Goal: Task Accomplishment & Management: Manage account settings

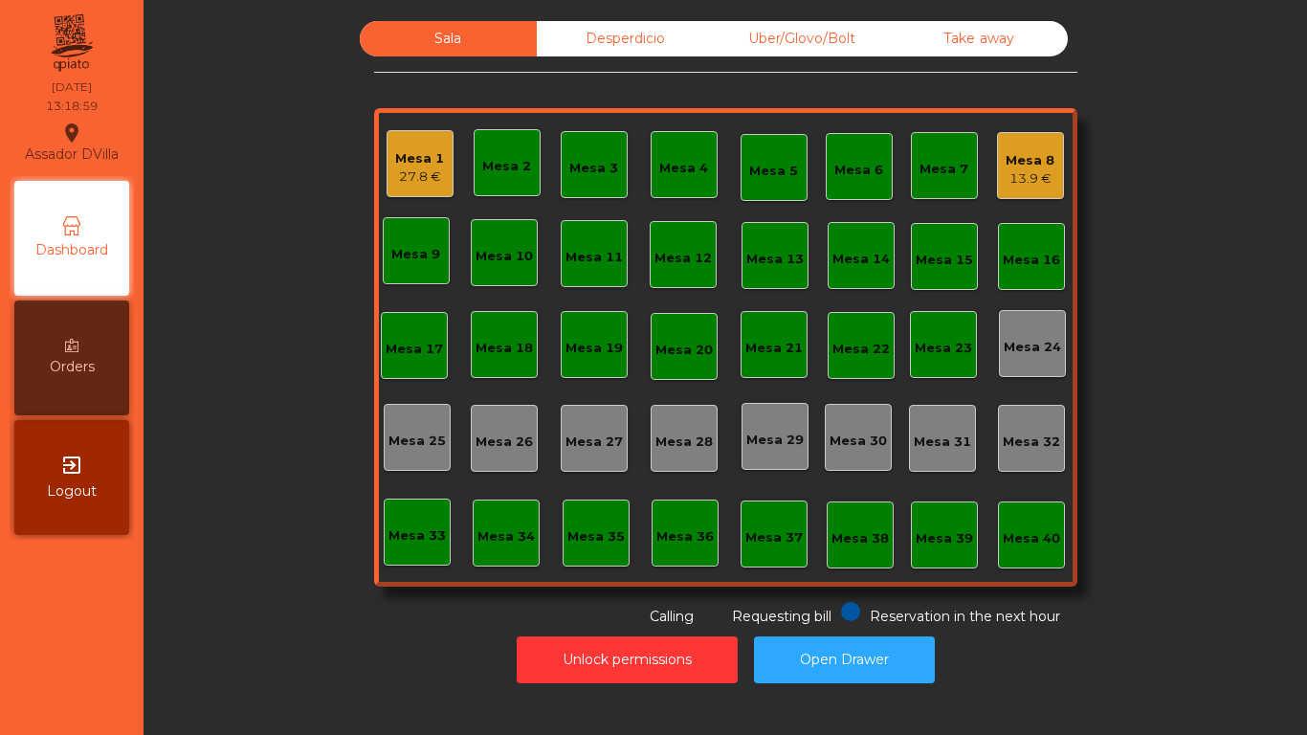
click at [767, 270] on div "Mesa 13" at bounding box center [774, 255] width 67 height 67
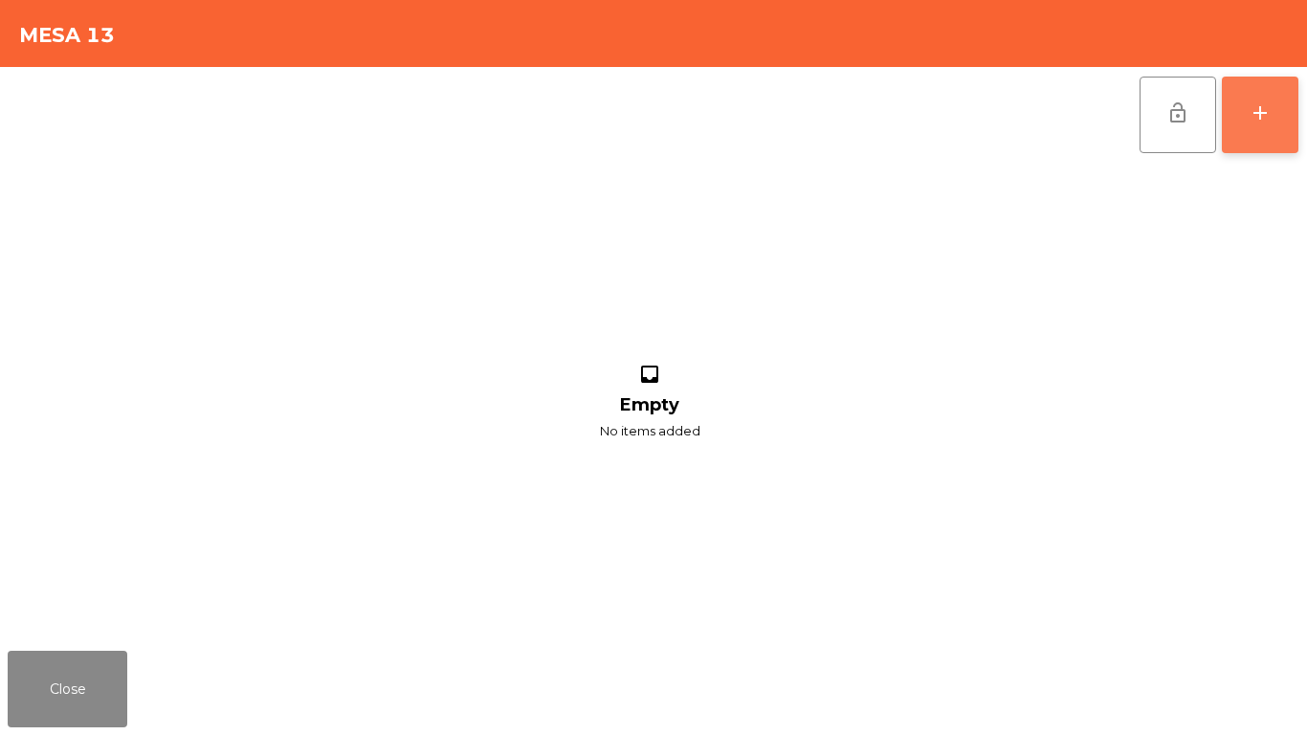
drag, startPoint x: 1239, startPoint y: 112, endPoint x: 1234, endPoint y: 121, distance: 9.8
click at [1244, 112] on button "add" at bounding box center [1260, 115] width 77 height 77
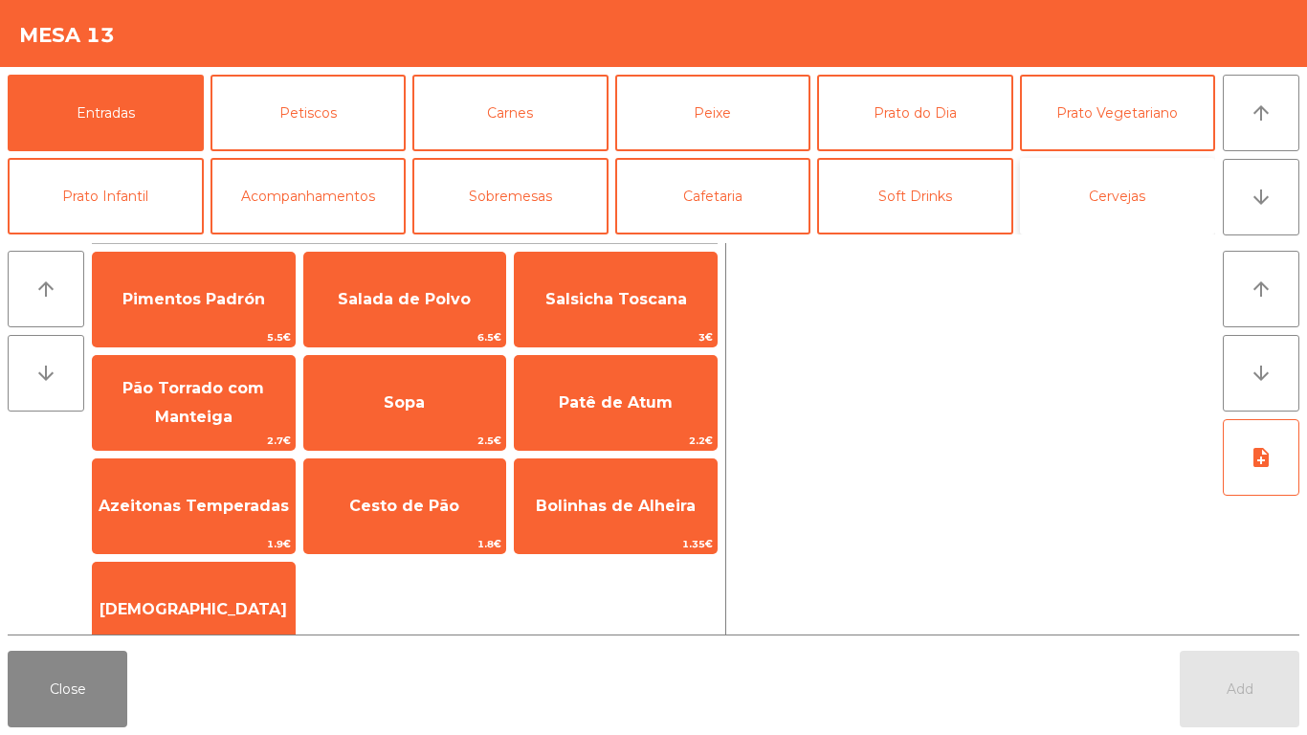
click at [1101, 200] on button "Cervejas" at bounding box center [1118, 196] width 196 height 77
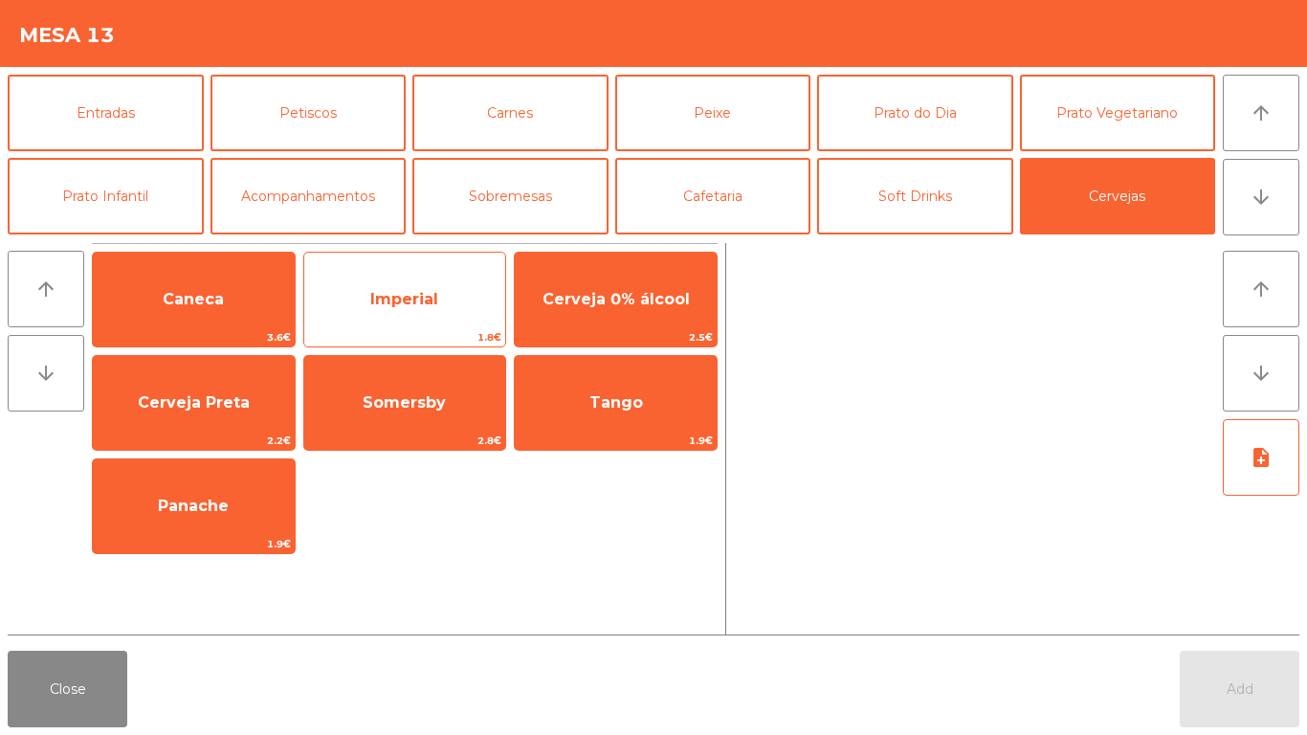
click at [355, 293] on span "Imperial" at bounding box center [405, 300] width 202 height 52
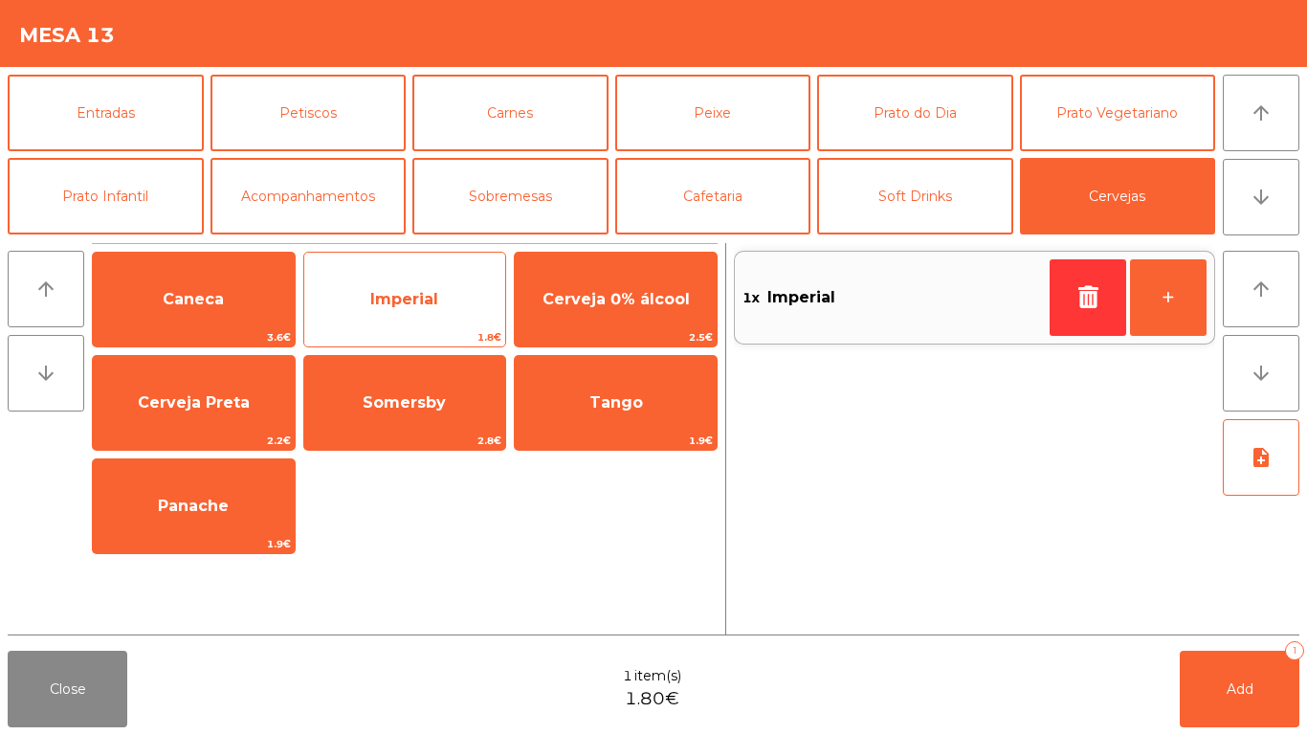
click at [355, 293] on span "Imperial" at bounding box center [405, 300] width 202 height 52
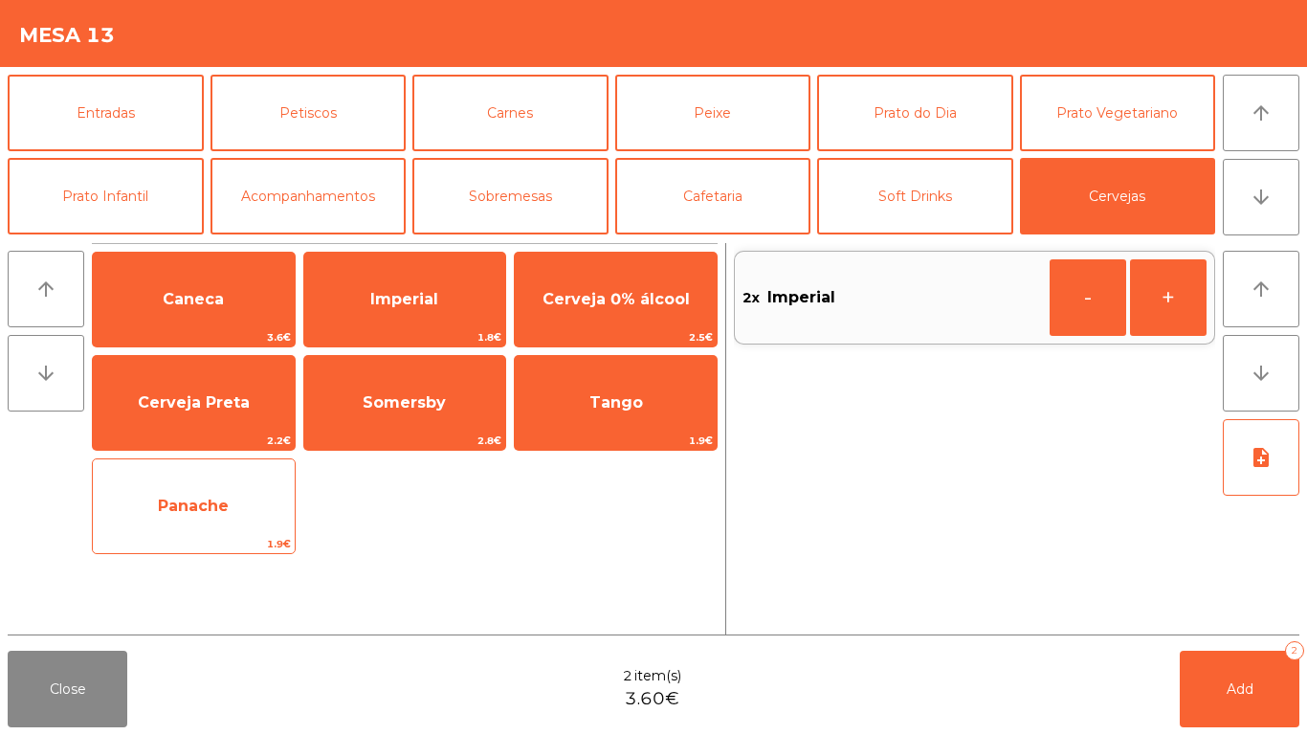
click at [253, 506] on span "Panache" at bounding box center [194, 506] width 202 height 52
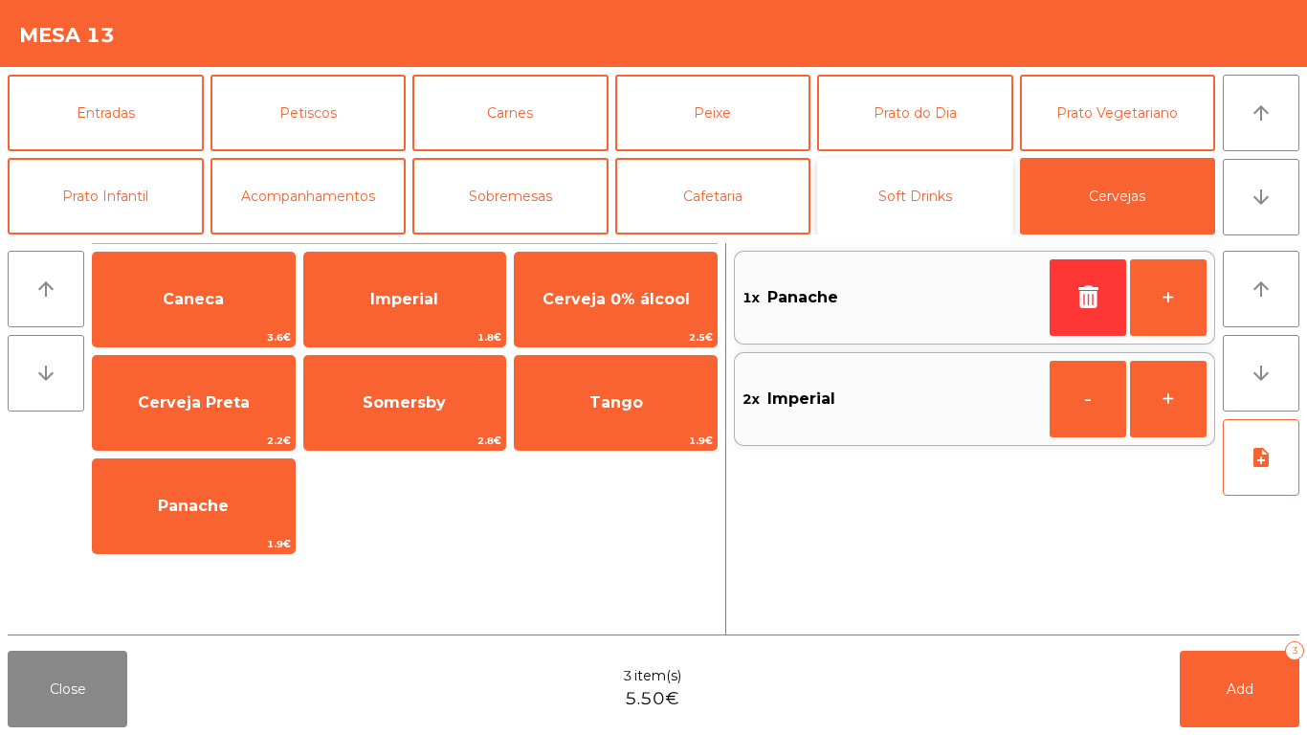
click at [870, 205] on button "Soft Drinks" at bounding box center [915, 196] width 196 height 77
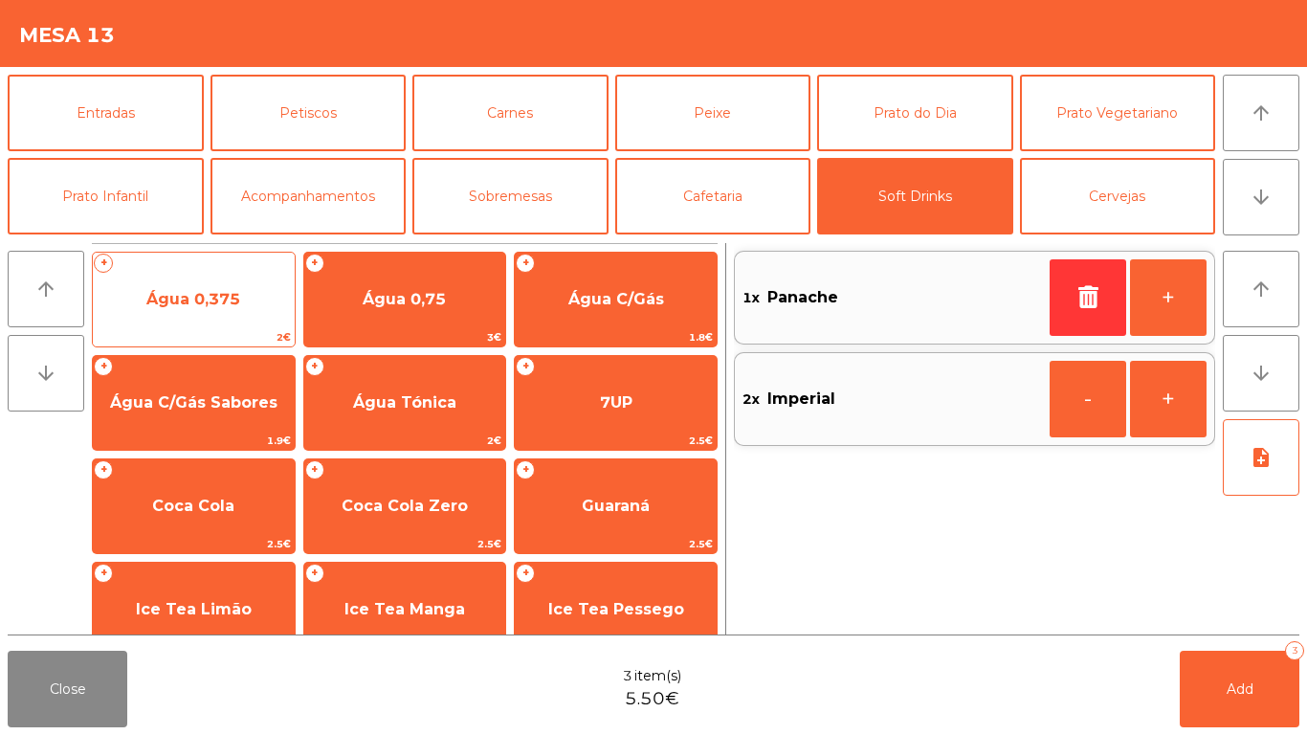
click at [134, 277] on span "Água 0,375" at bounding box center [194, 300] width 202 height 52
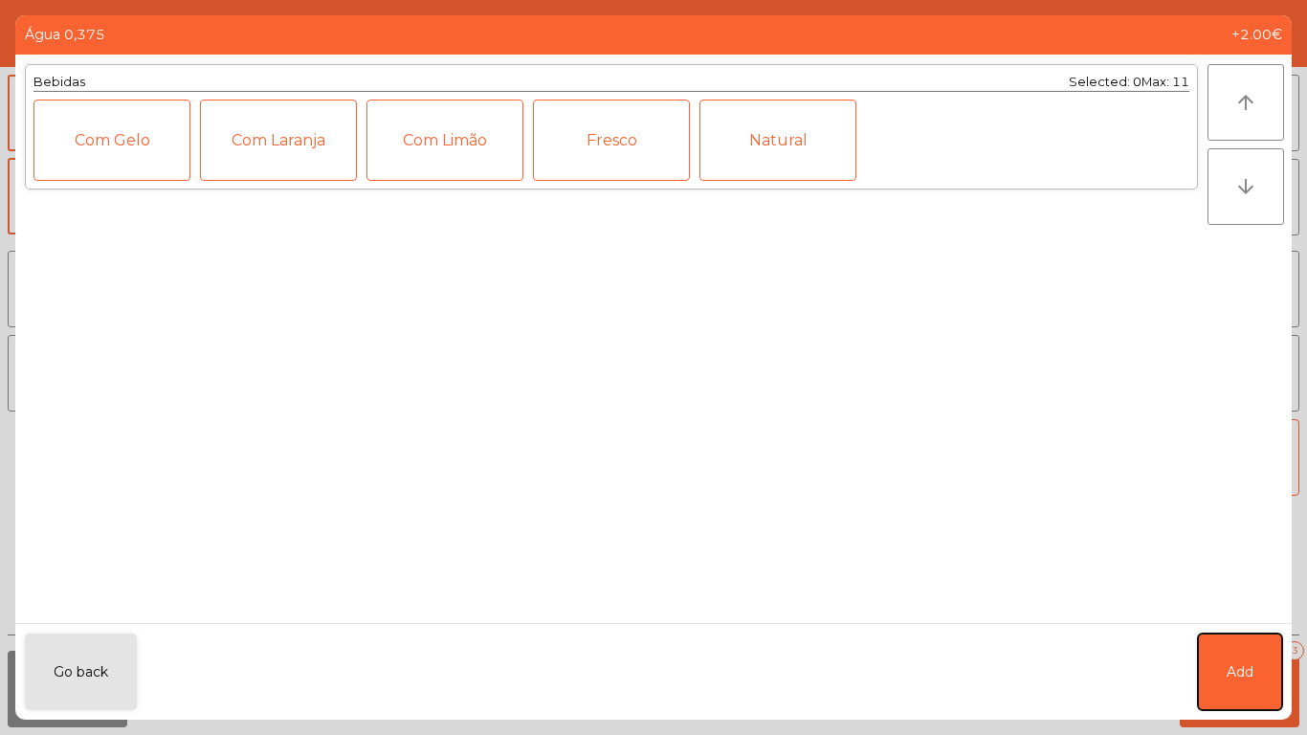
click at [1233, 658] on button "Add" at bounding box center [1240, 671] width 84 height 77
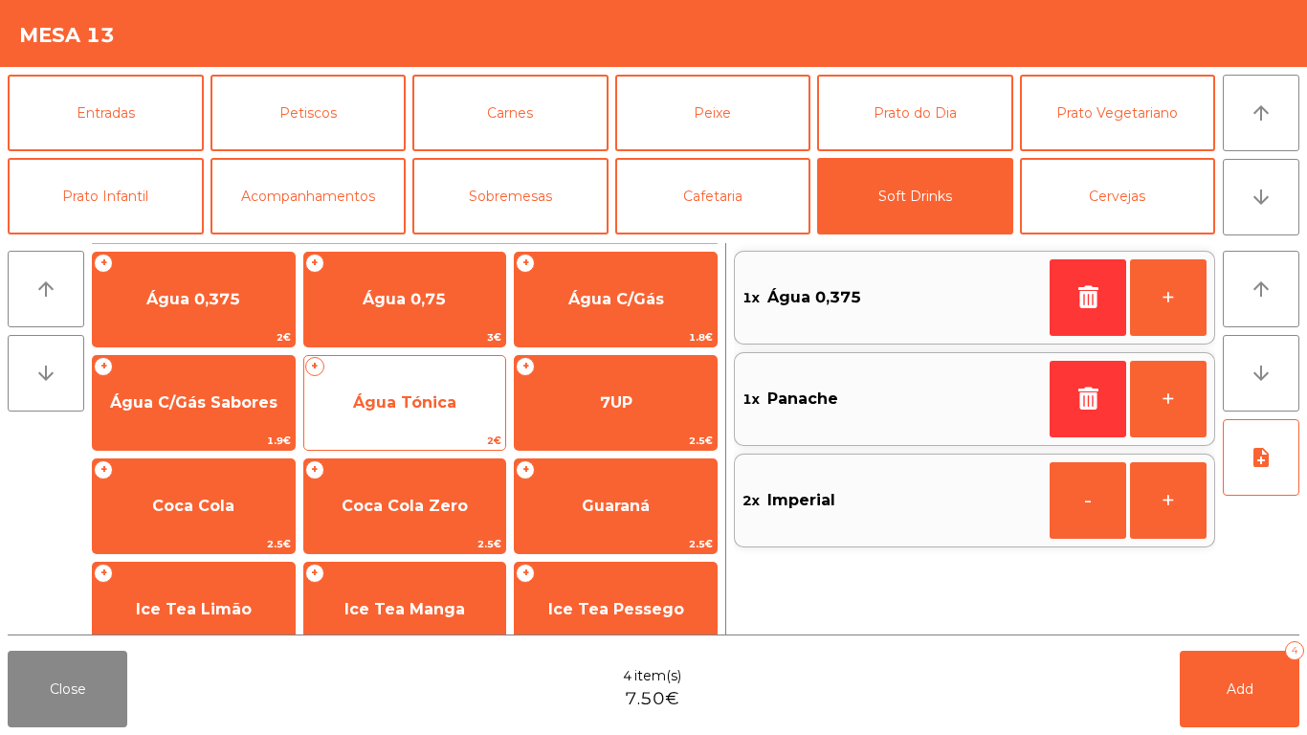
click at [443, 385] on span "Água Tónica" at bounding box center [405, 403] width 202 height 52
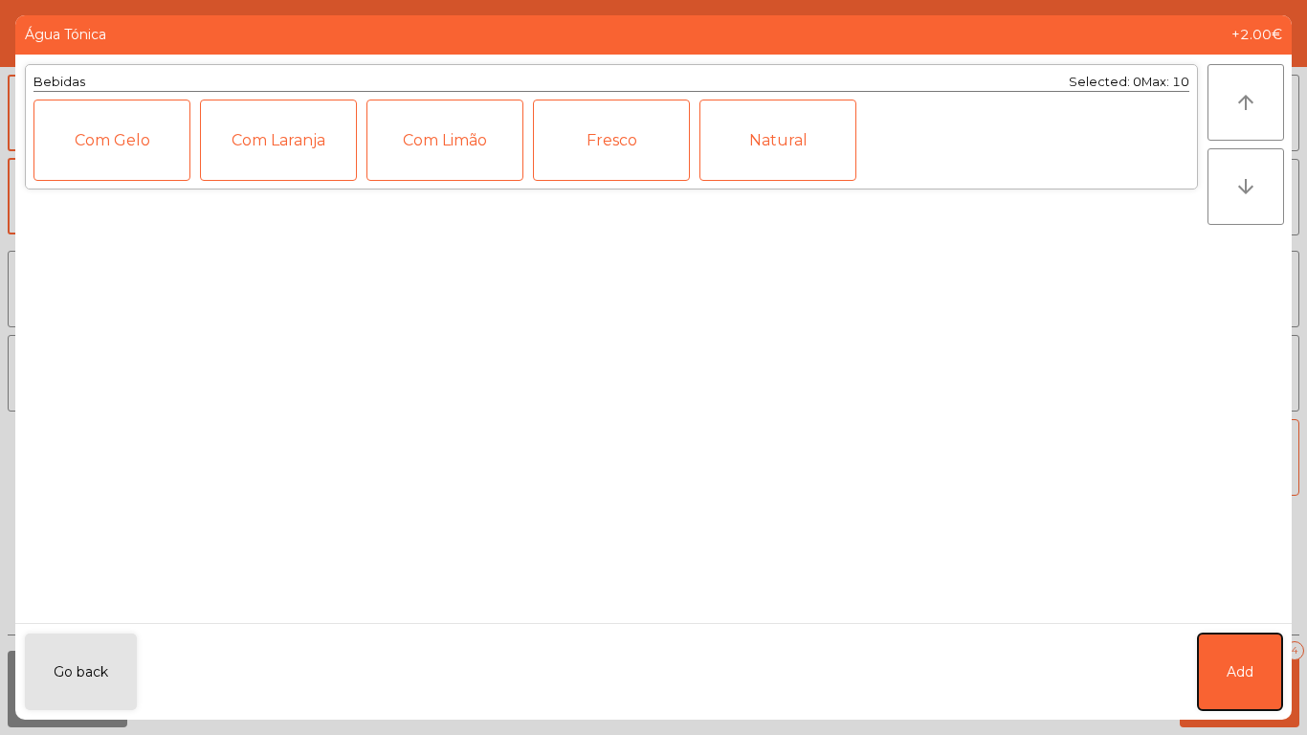
click at [1250, 656] on button "Add" at bounding box center [1240, 671] width 84 height 77
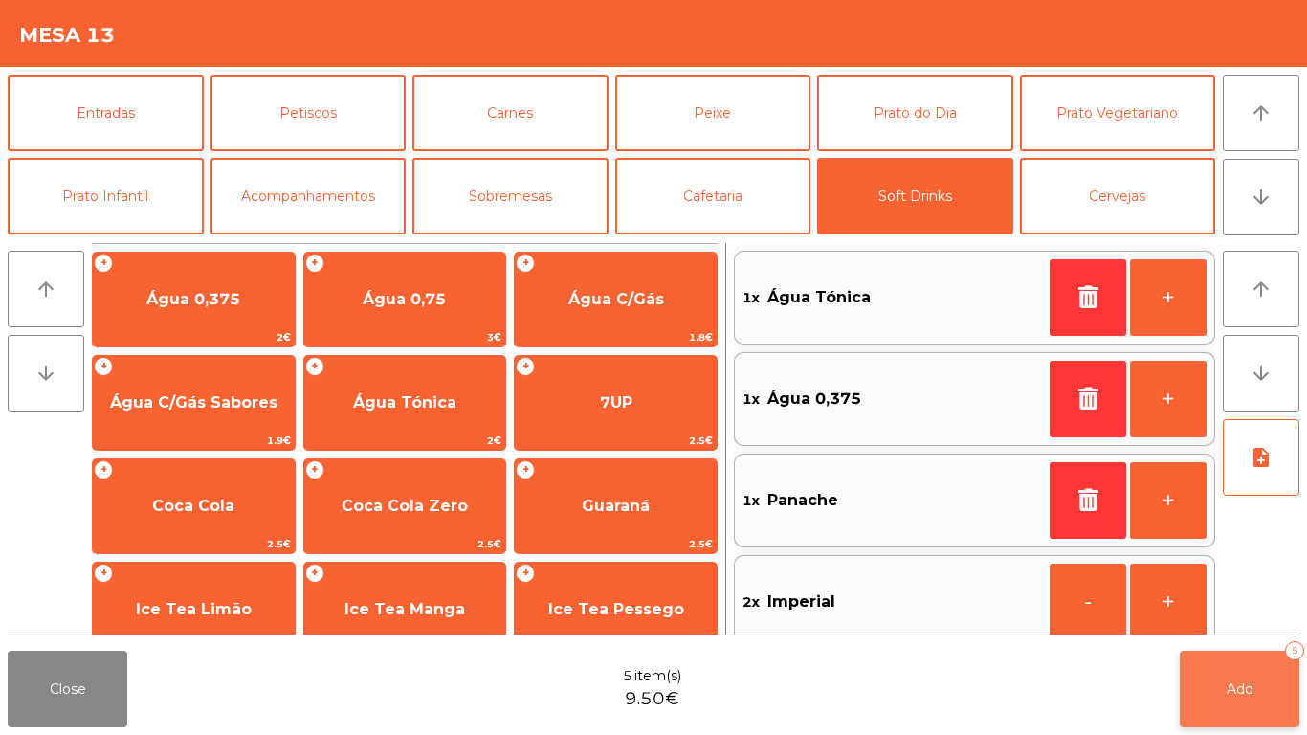
click at [1237, 704] on button "Add 5" at bounding box center [1240, 689] width 120 height 77
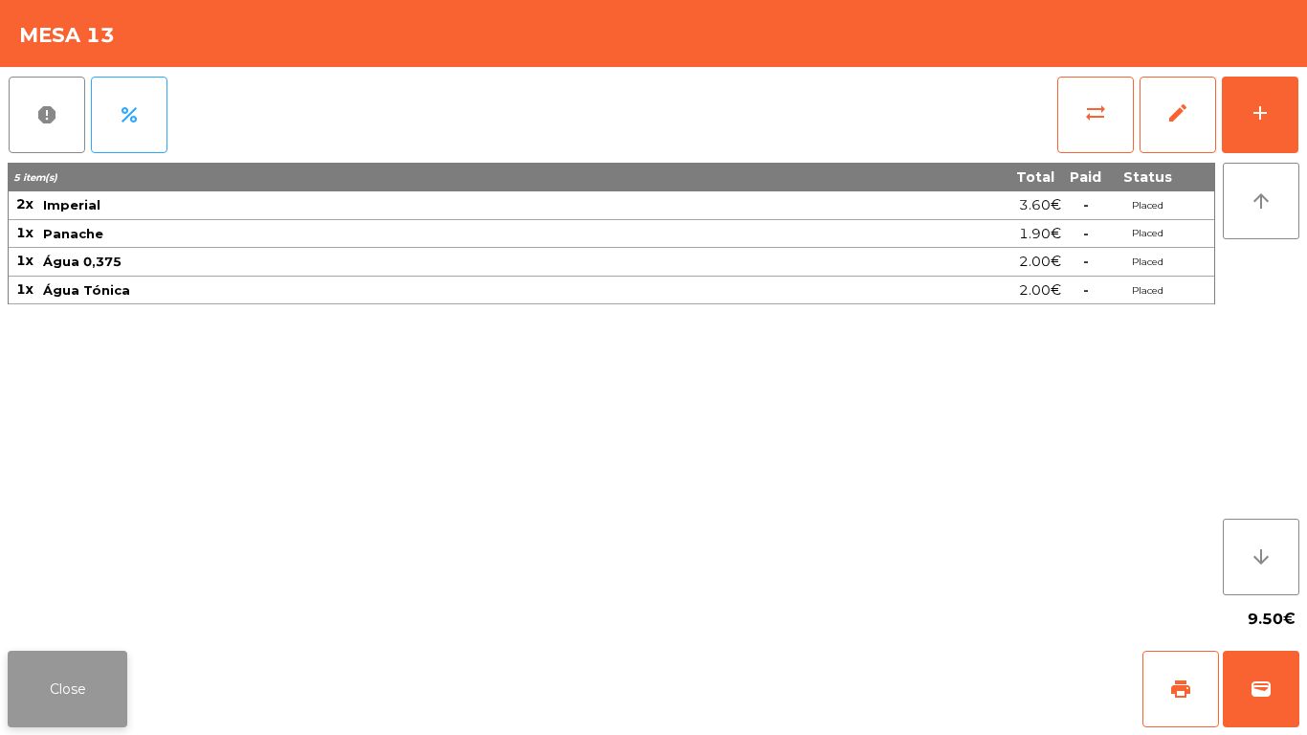
click at [74, 705] on button "Close" at bounding box center [68, 689] width 120 height 77
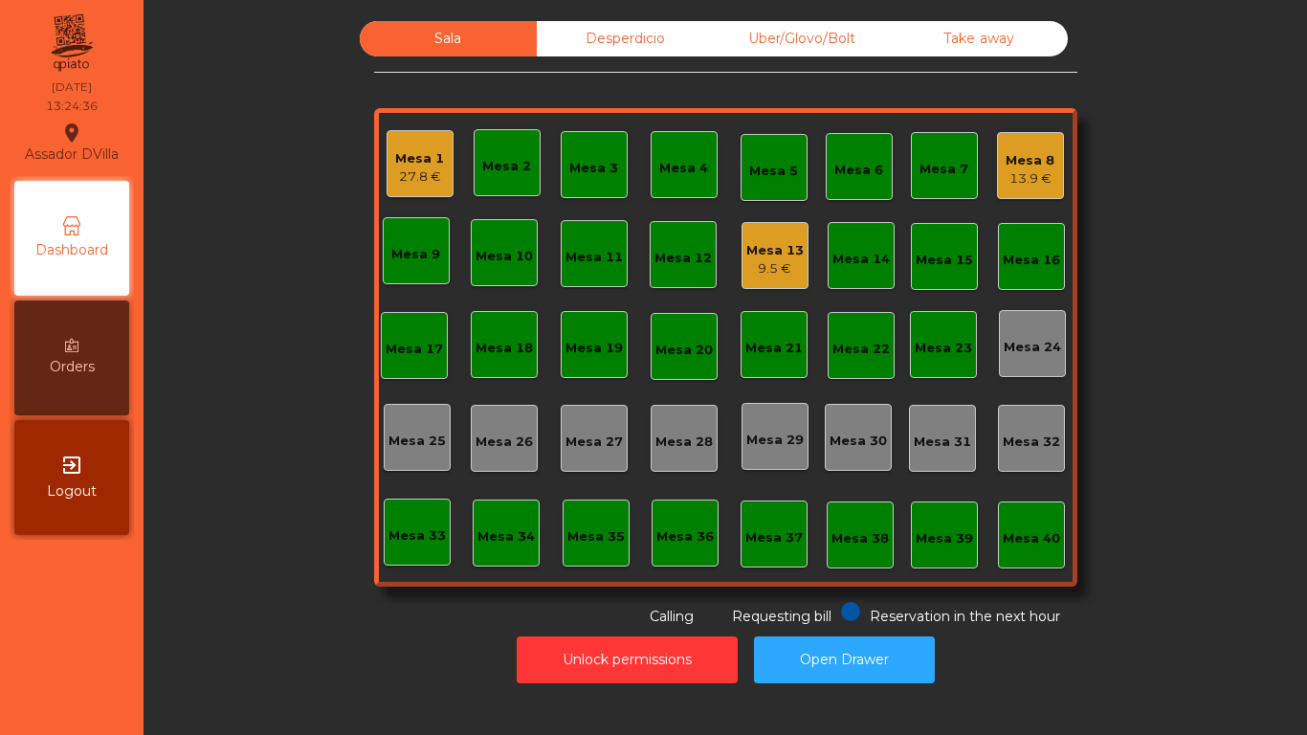
click at [406, 156] on div "Mesa 1" at bounding box center [419, 158] width 49 height 19
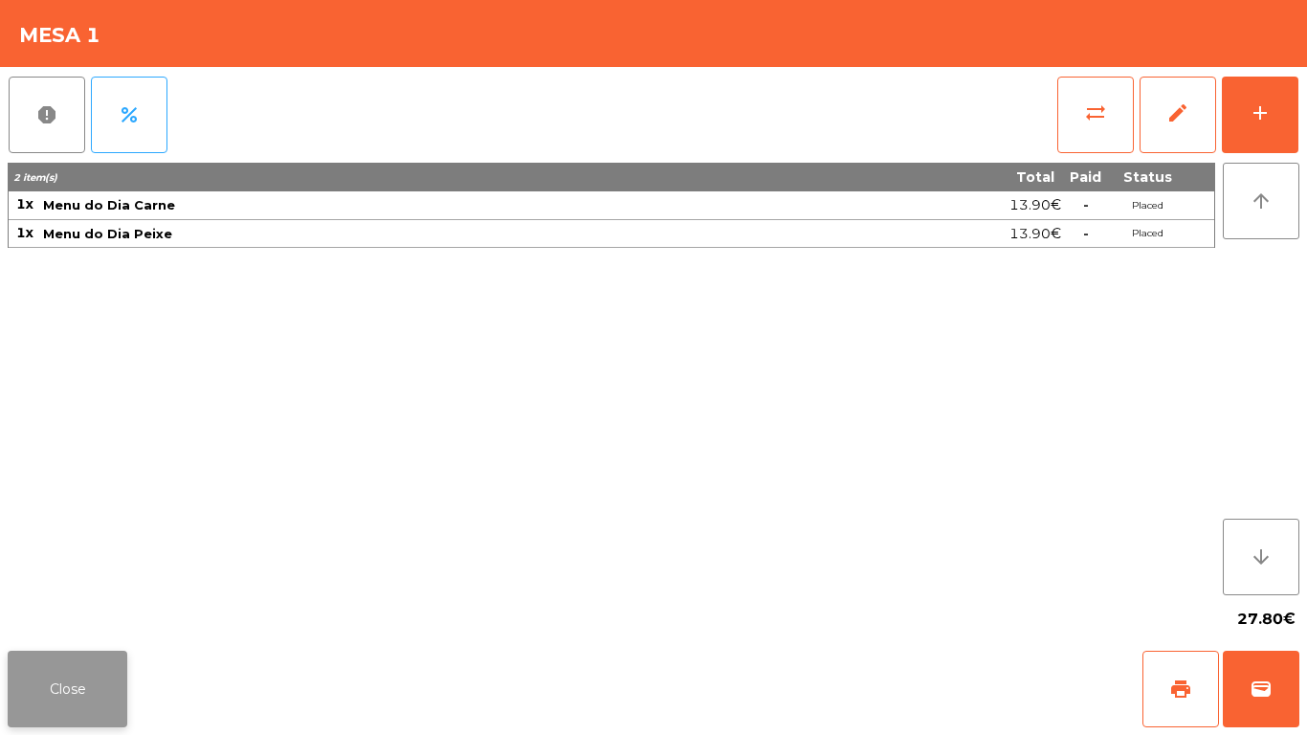
click at [54, 681] on button "Close" at bounding box center [68, 689] width 120 height 77
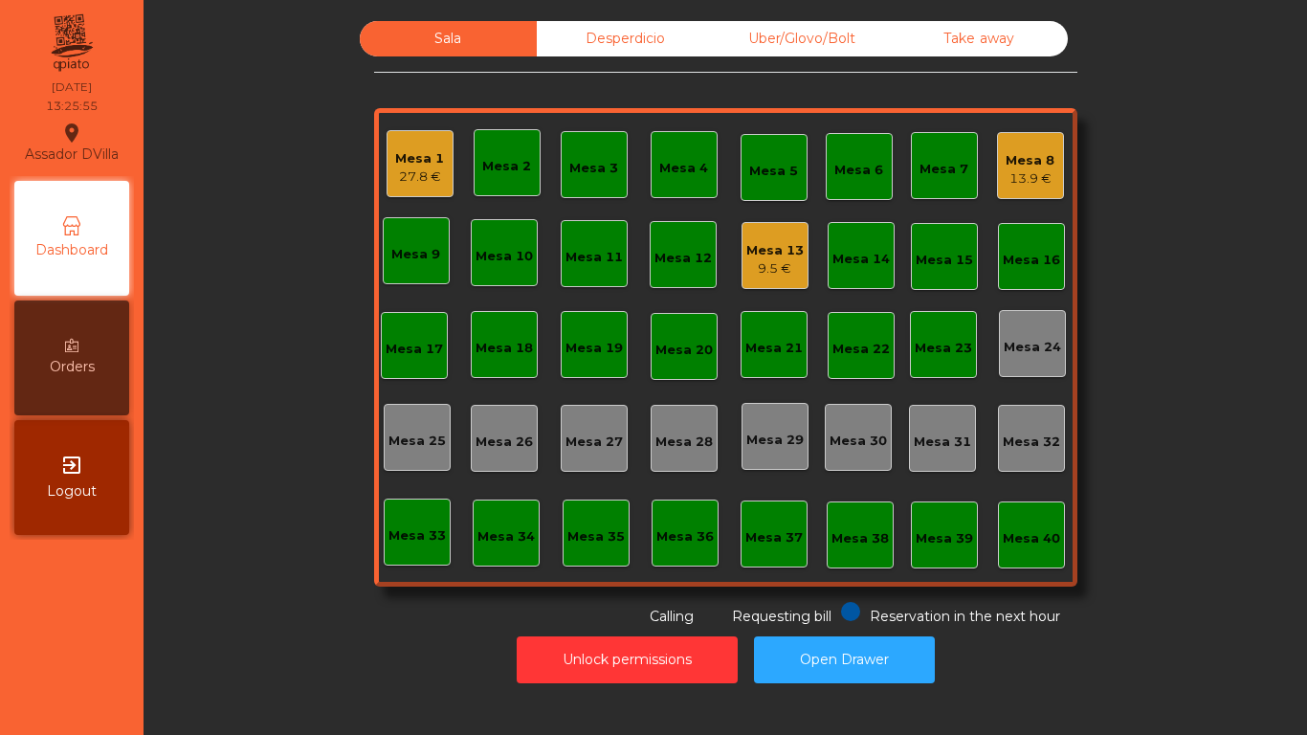
click at [788, 259] on div "9.5 €" at bounding box center [774, 268] width 57 height 19
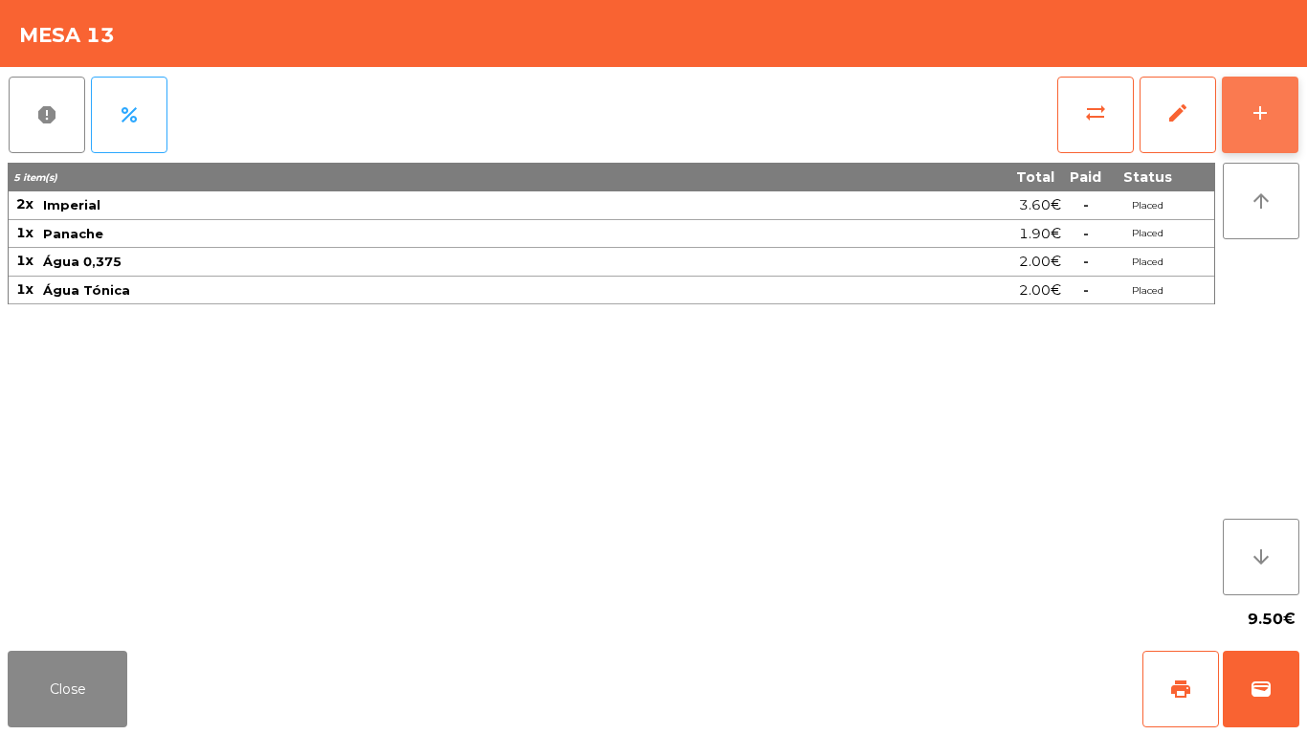
click at [1265, 129] on button "add" at bounding box center [1260, 115] width 77 height 77
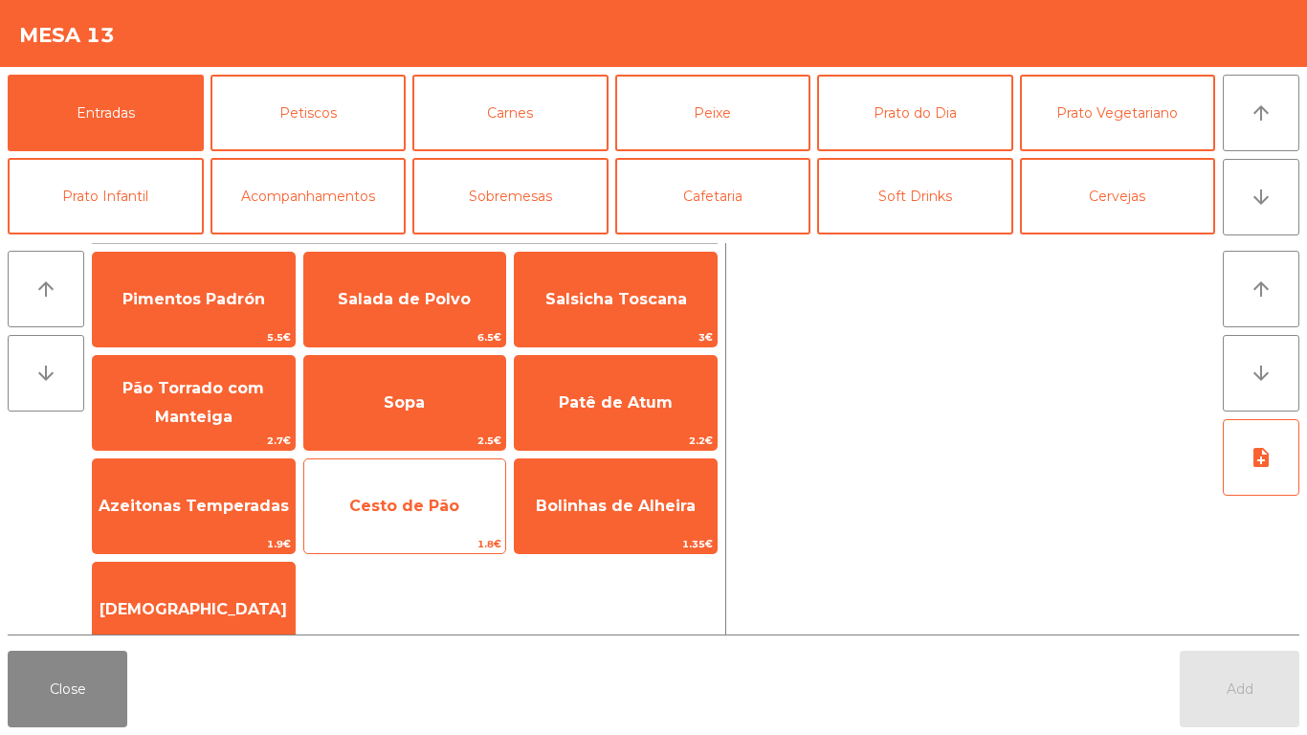
click at [407, 489] on span "Cesto de Pão" at bounding box center [405, 506] width 202 height 52
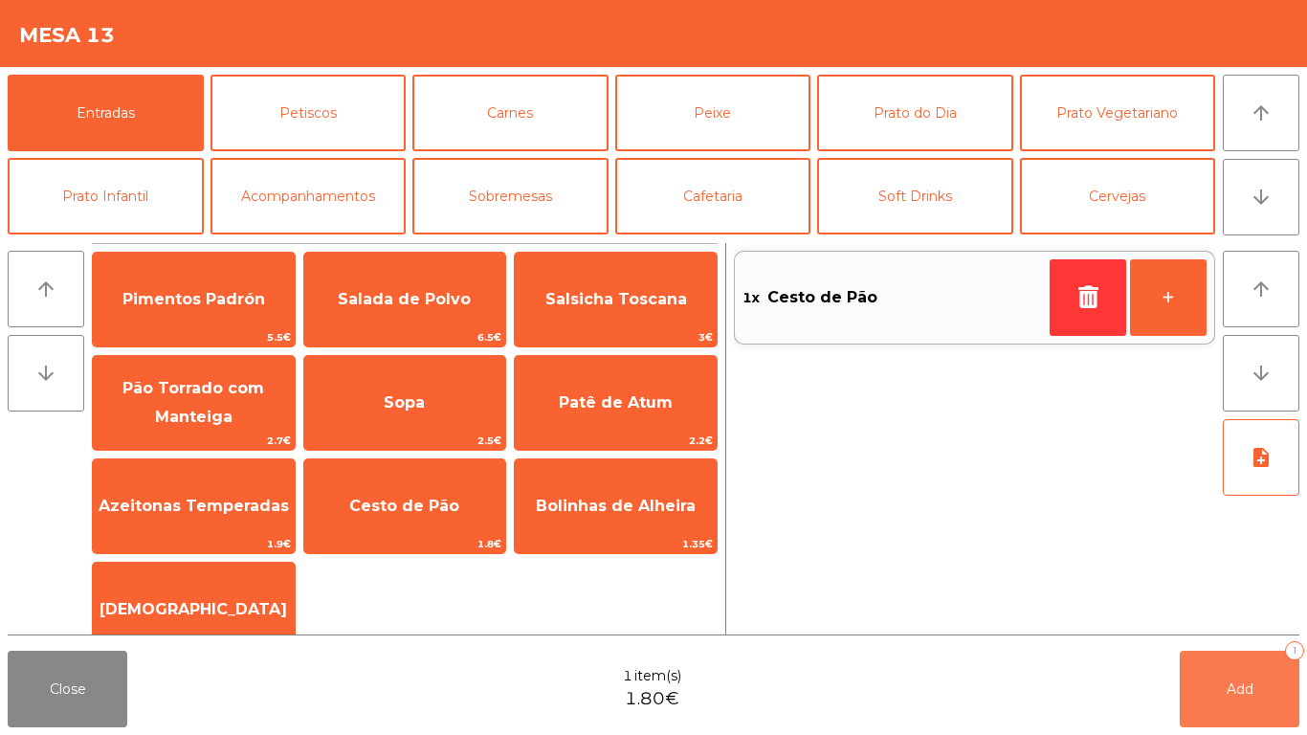
drag, startPoint x: 1248, startPoint y: 676, endPoint x: 0, endPoint y: 689, distance: 1248.6
click at [1221, 675] on button "Add 1" at bounding box center [1240, 689] width 120 height 77
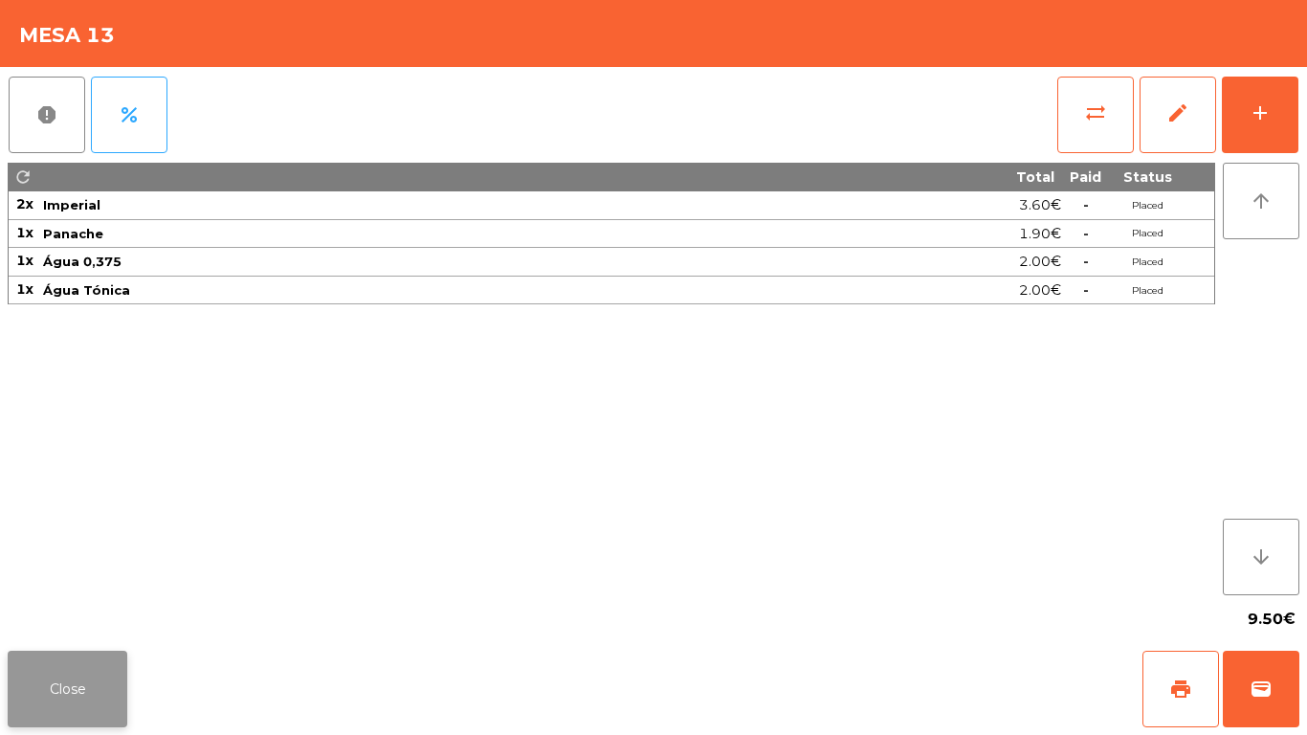
click at [101, 694] on button "Close" at bounding box center [68, 689] width 120 height 77
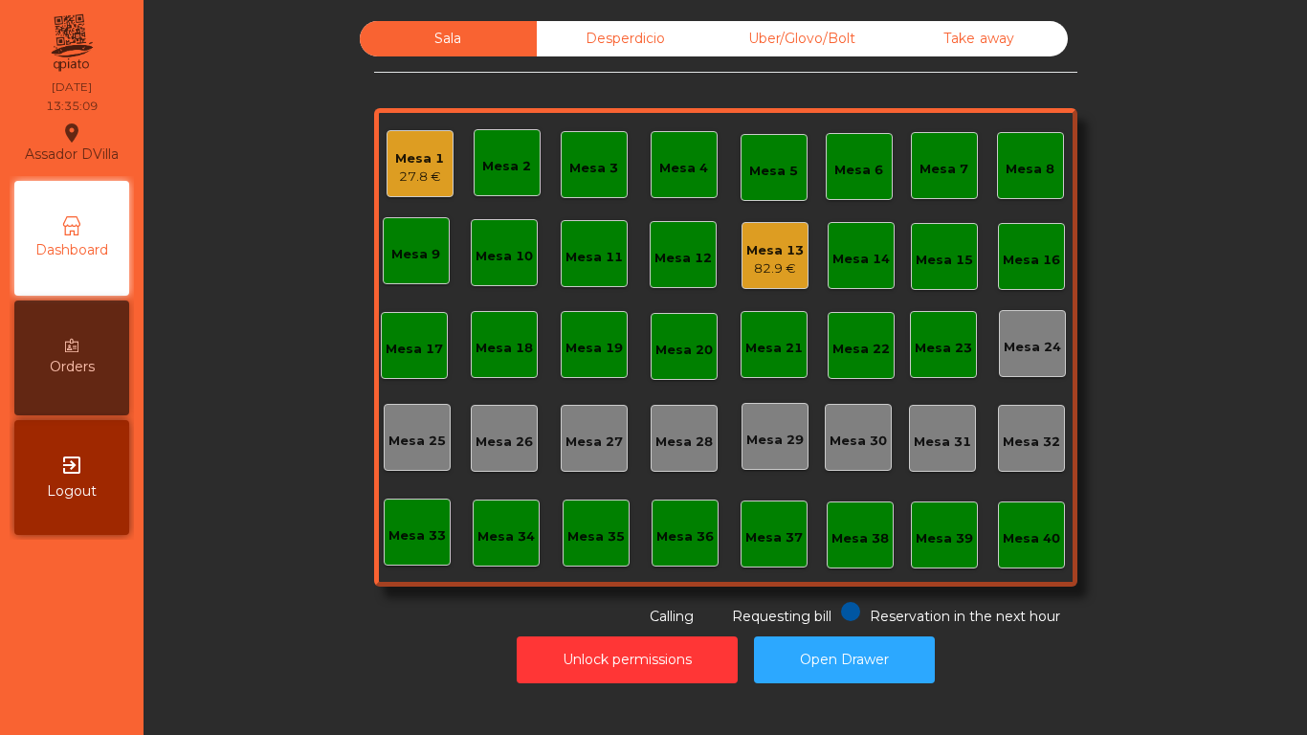
click at [770, 256] on div "Mesa 13" at bounding box center [774, 250] width 57 height 19
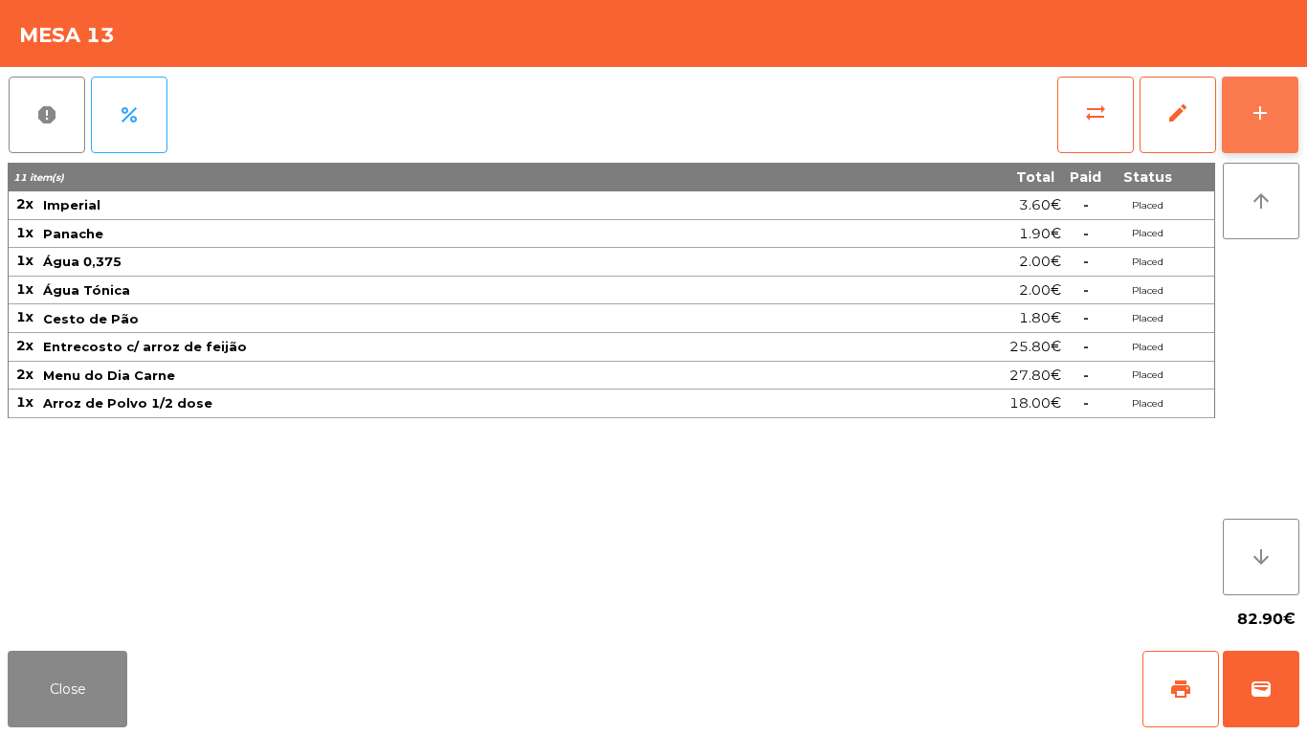
click at [1276, 113] on button "add" at bounding box center [1260, 115] width 77 height 77
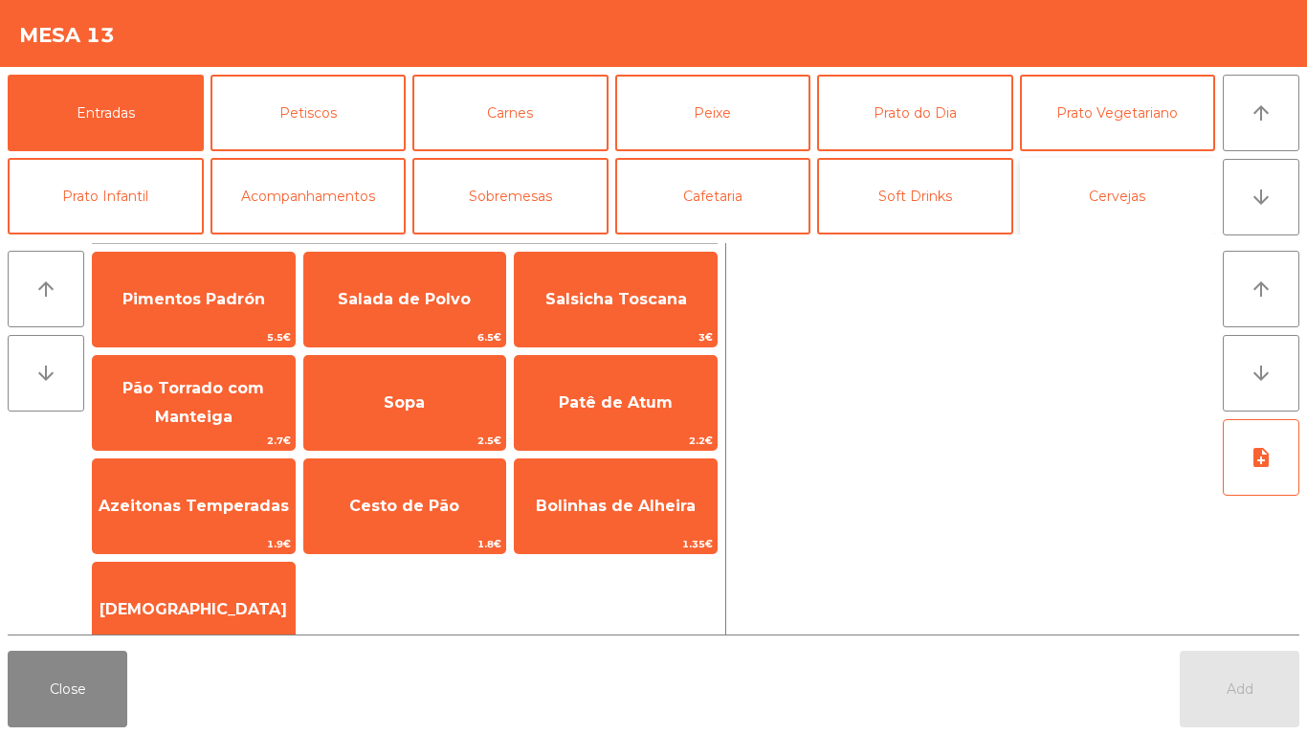
click at [1112, 206] on button "Cervejas" at bounding box center [1118, 196] width 196 height 77
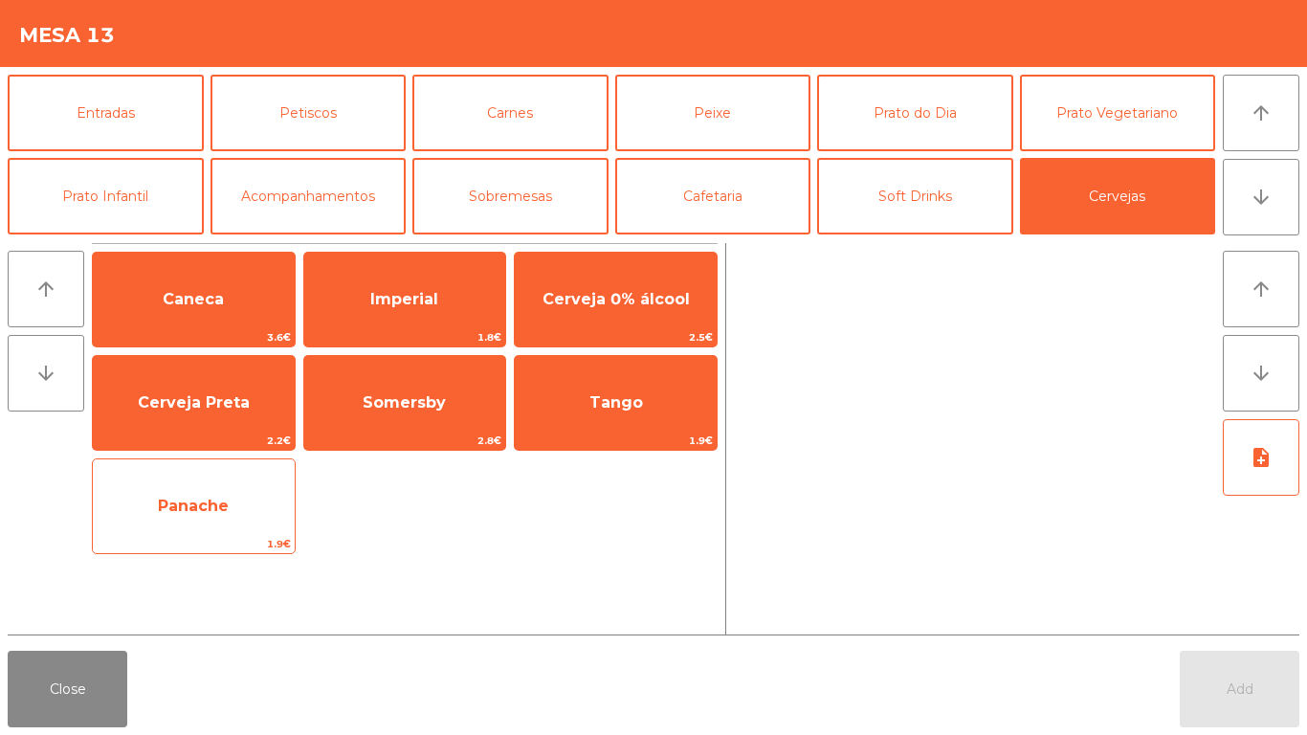
click at [204, 518] on span "Panache" at bounding box center [194, 506] width 202 height 52
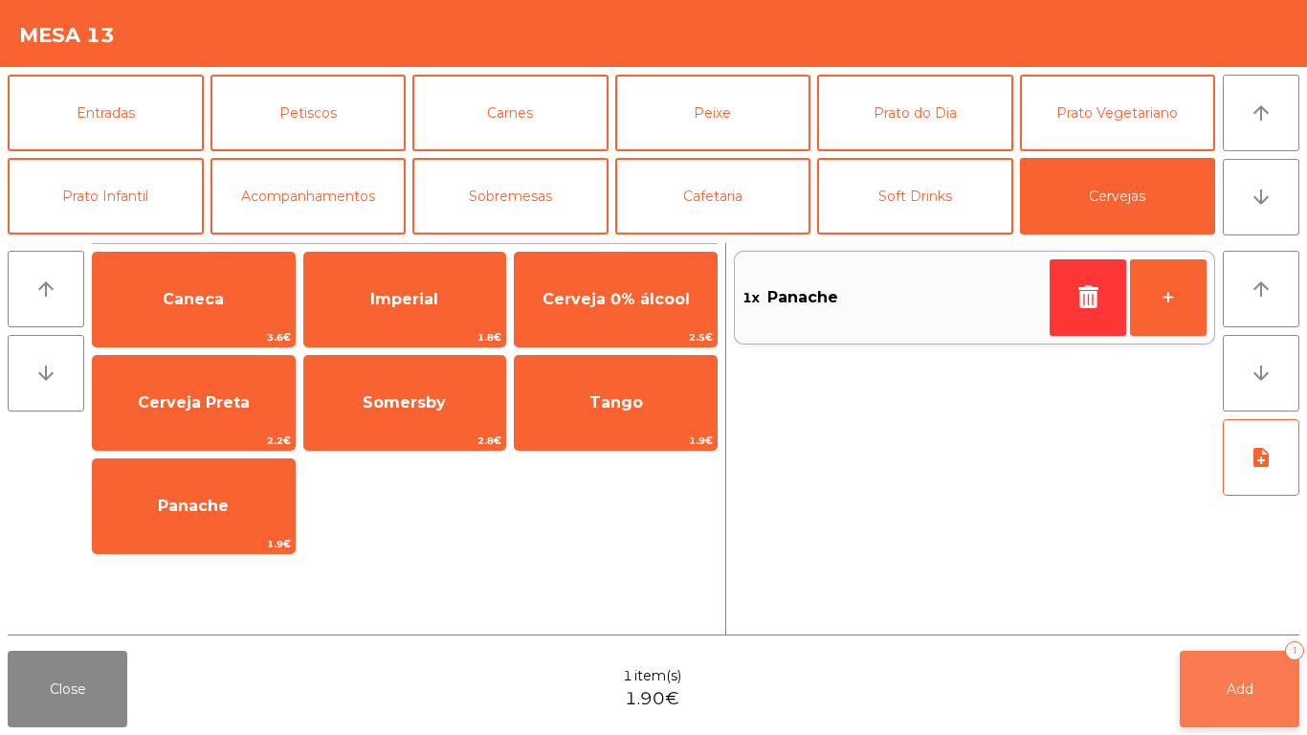
click at [1232, 673] on button "Add 1" at bounding box center [1240, 689] width 120 height 77
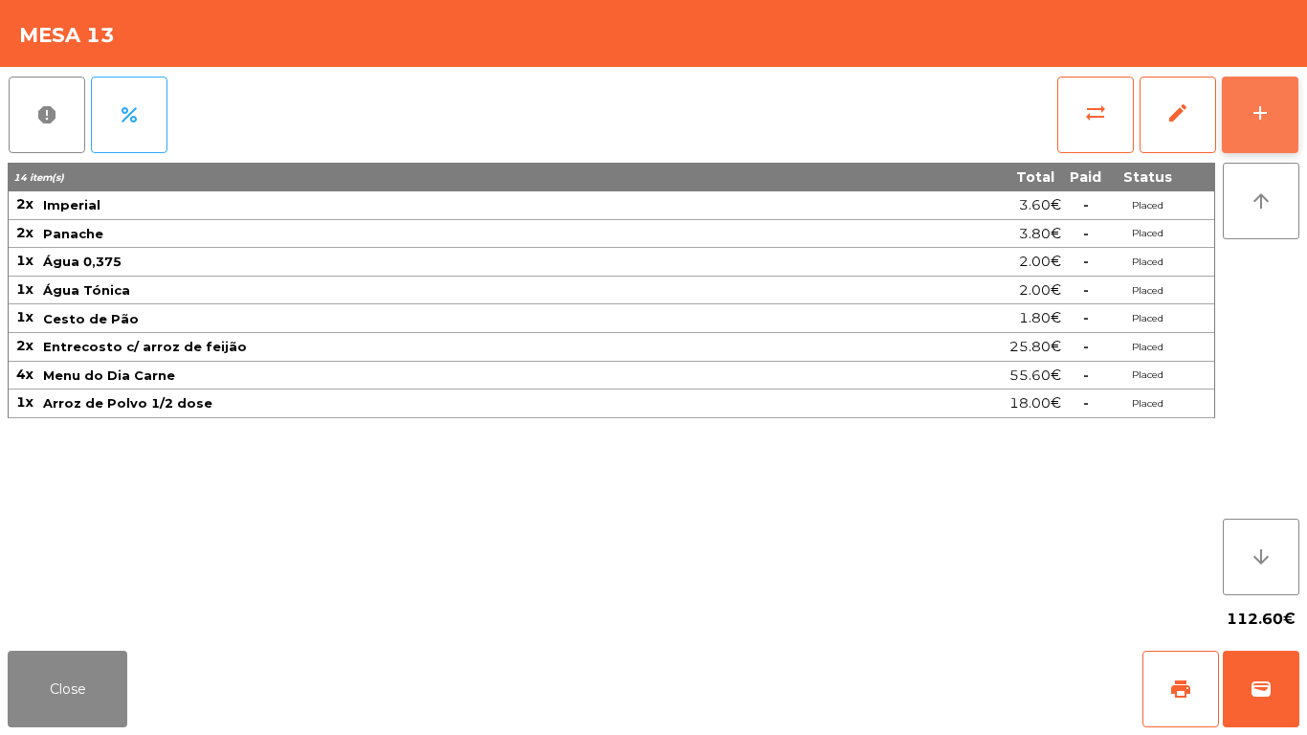
click at [1270, 115] on div "add" at bounding box center [1259, 112] width 23 height 23
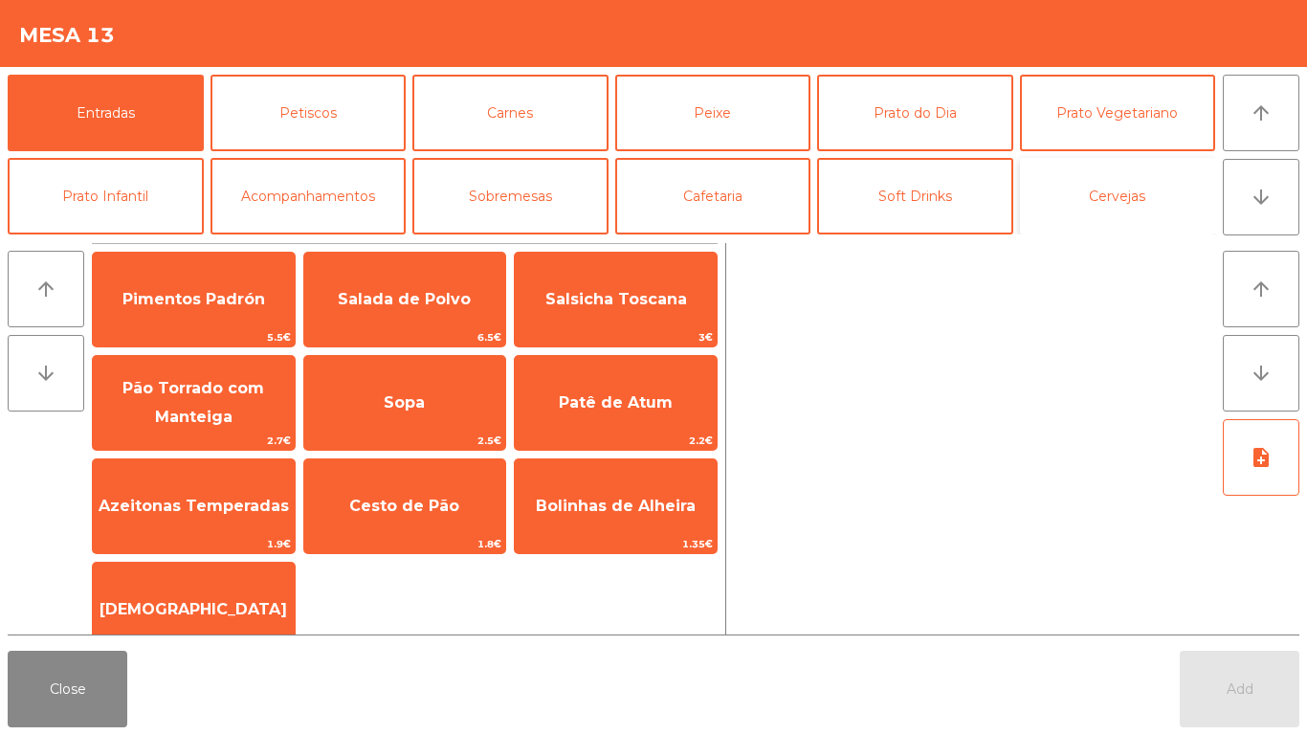
click at [1118, 223] on button "Cervejas" at bounding box center [1118, 196] width 196 height 77
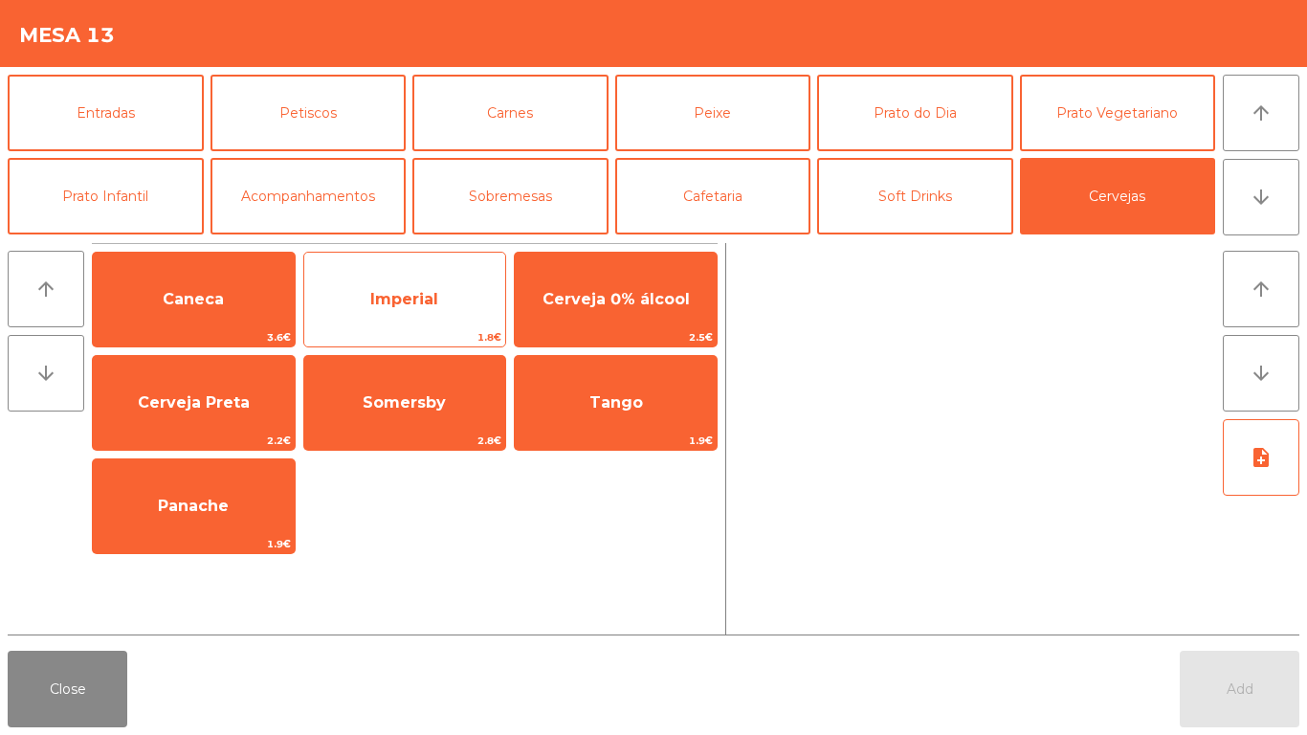
click at [385, 302] on span "Imperial" at bounding box center [404, 299] width 68 height 18
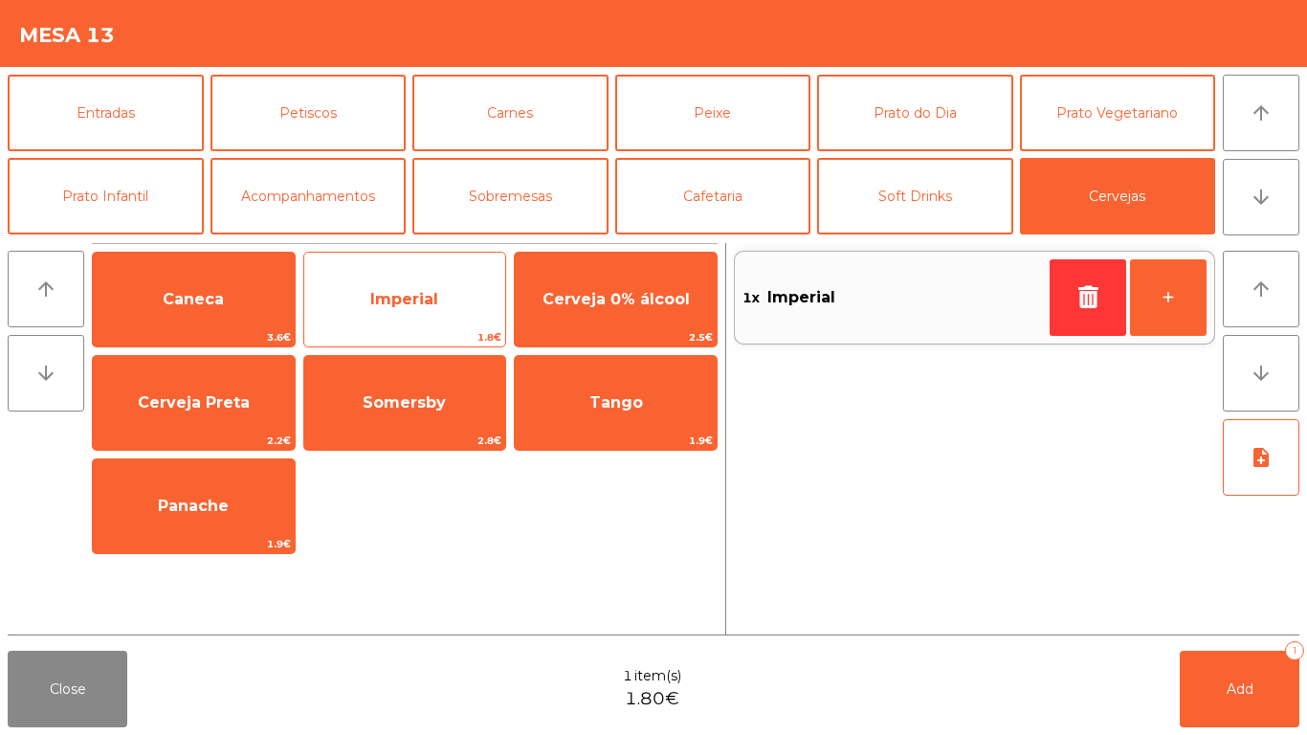
click at [406, 308] on span "Imperial" at bounding box center [405, 300] width 202 height 52
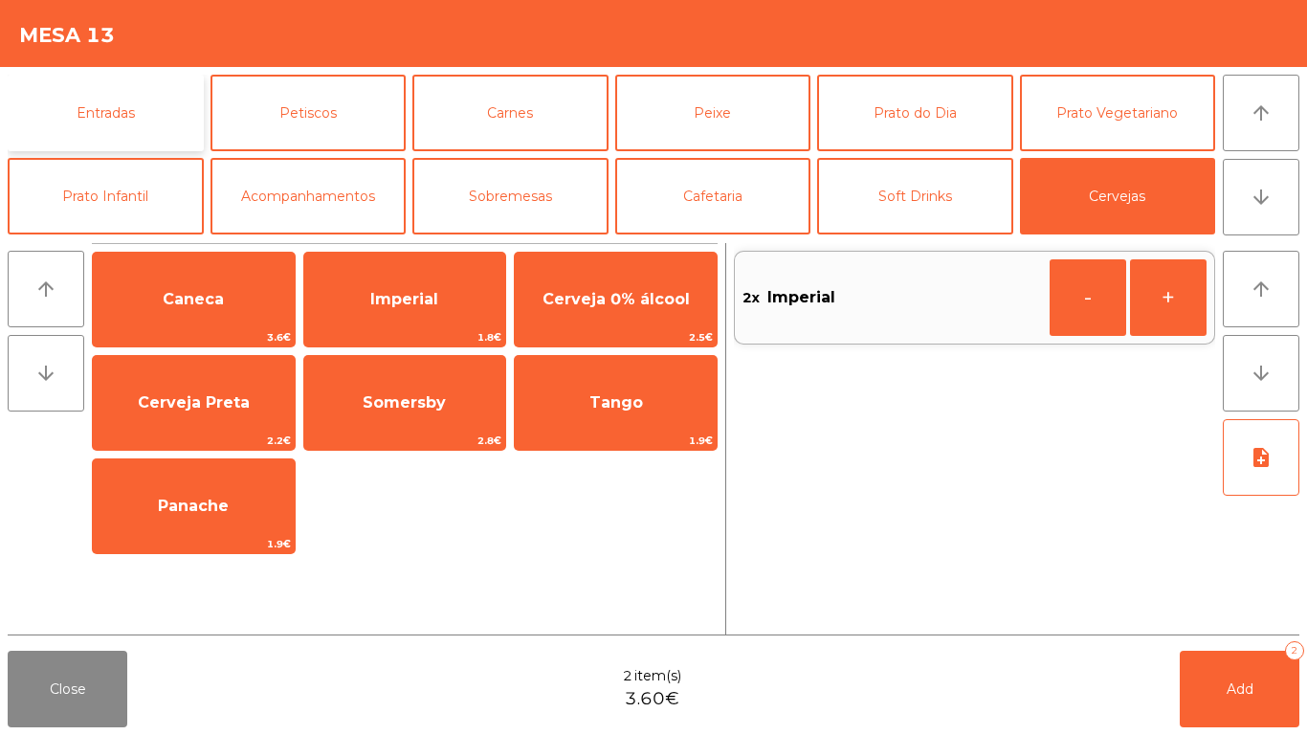
click at [112, 106] on button "Entradas" at bounding box center [106, 113] width 196 height 77
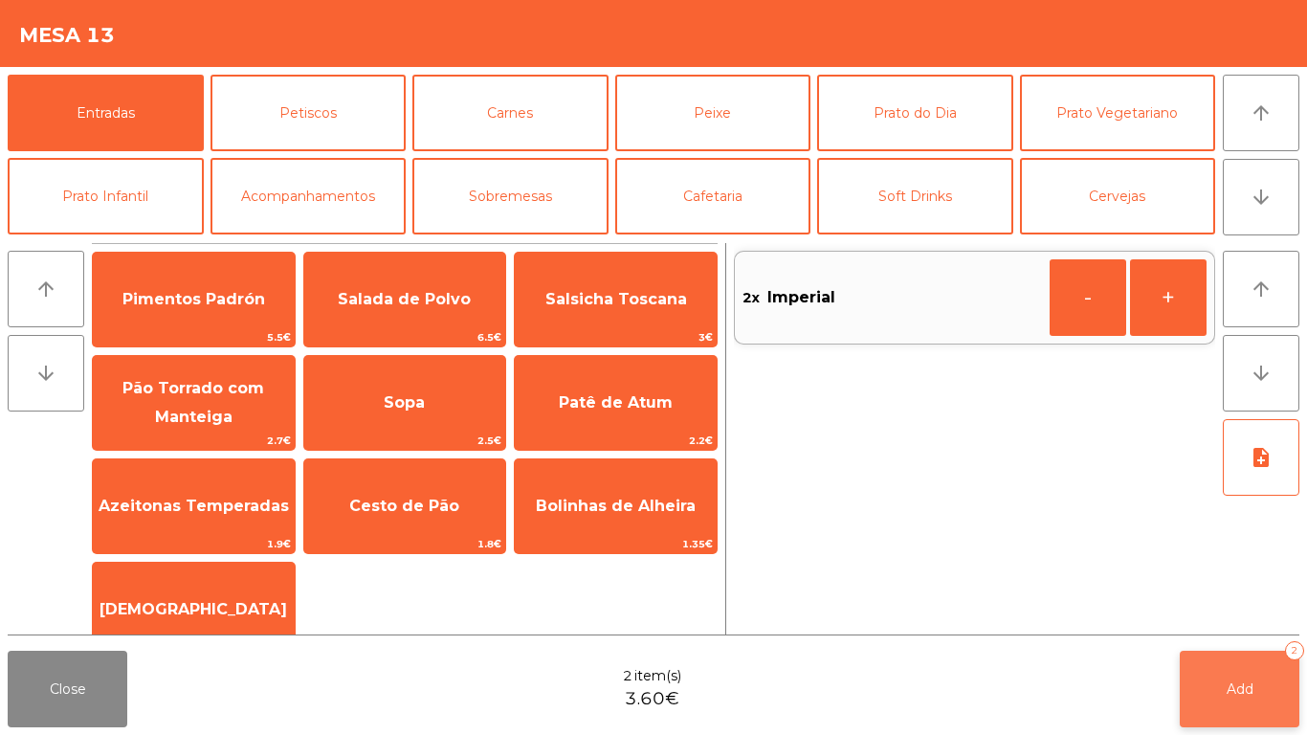
click at [1275, 686] on button "Add 2" at bounding box center [1240, 689] width 120 height 77
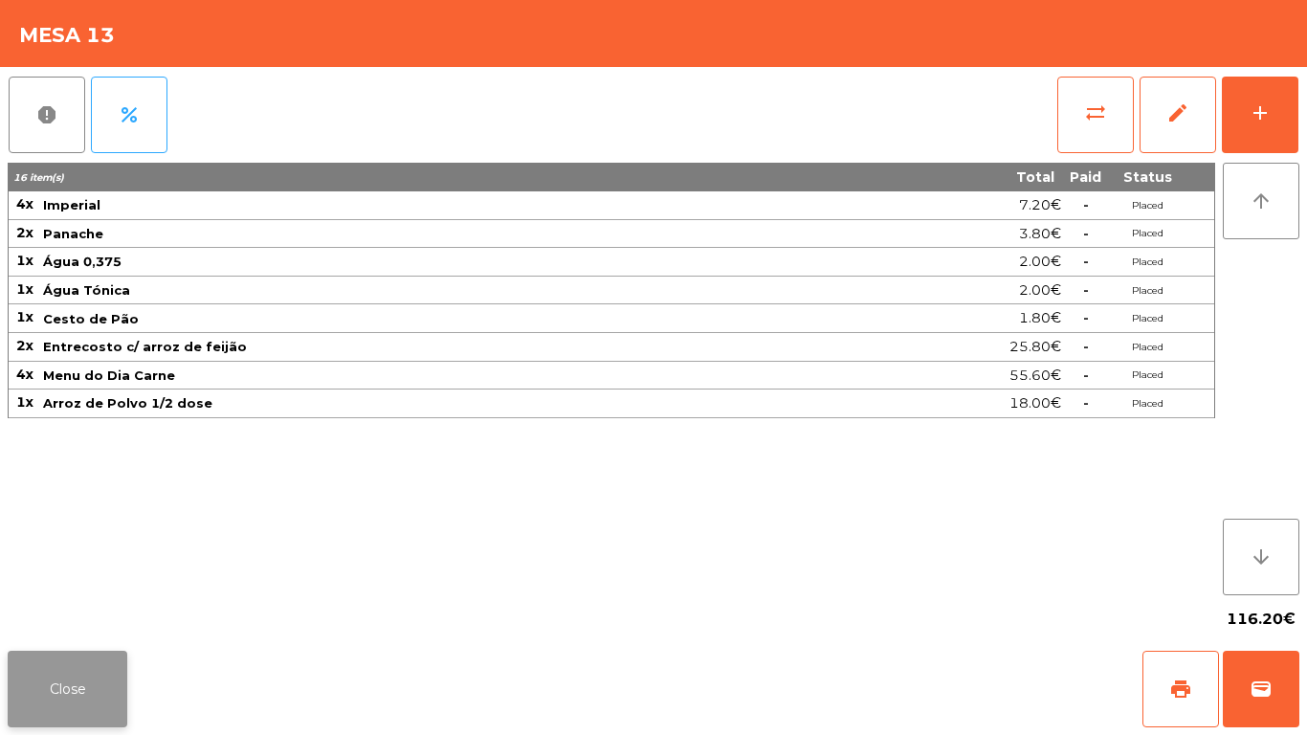
click at [71, 677] on button "Close" at bounding box center [68, 689] width 120 height 77
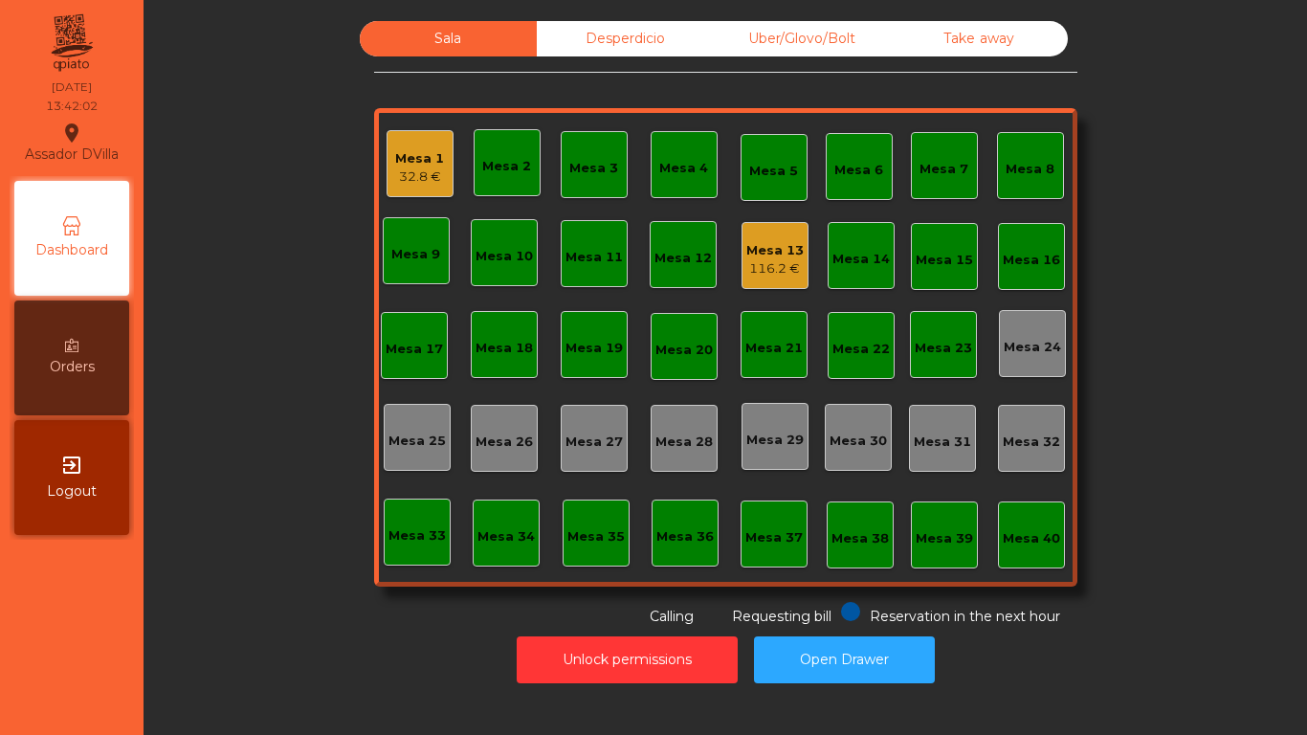
click at [781, 276] on div "116.2 €" at bounding box center [774, 268] width 57 height 19
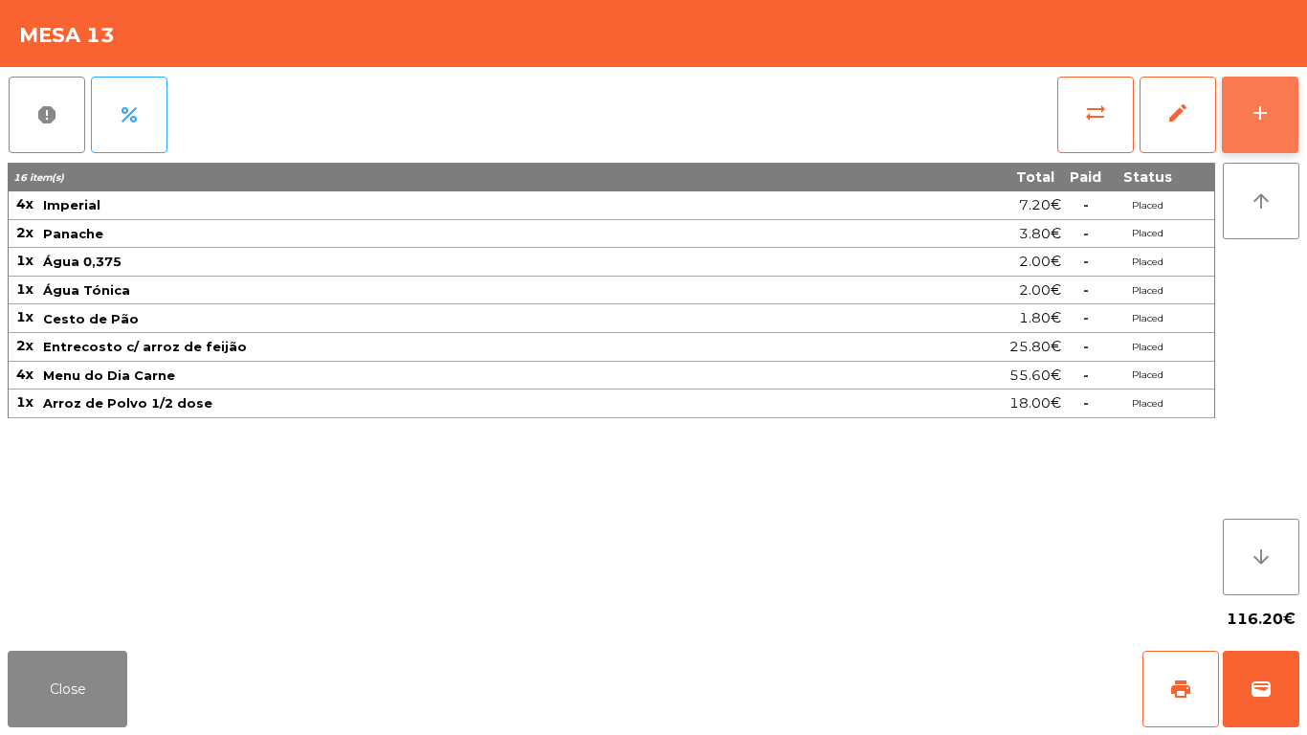
click at [1285, 118] on button "add" at bounding box center [1260, 115] width 77 height 77
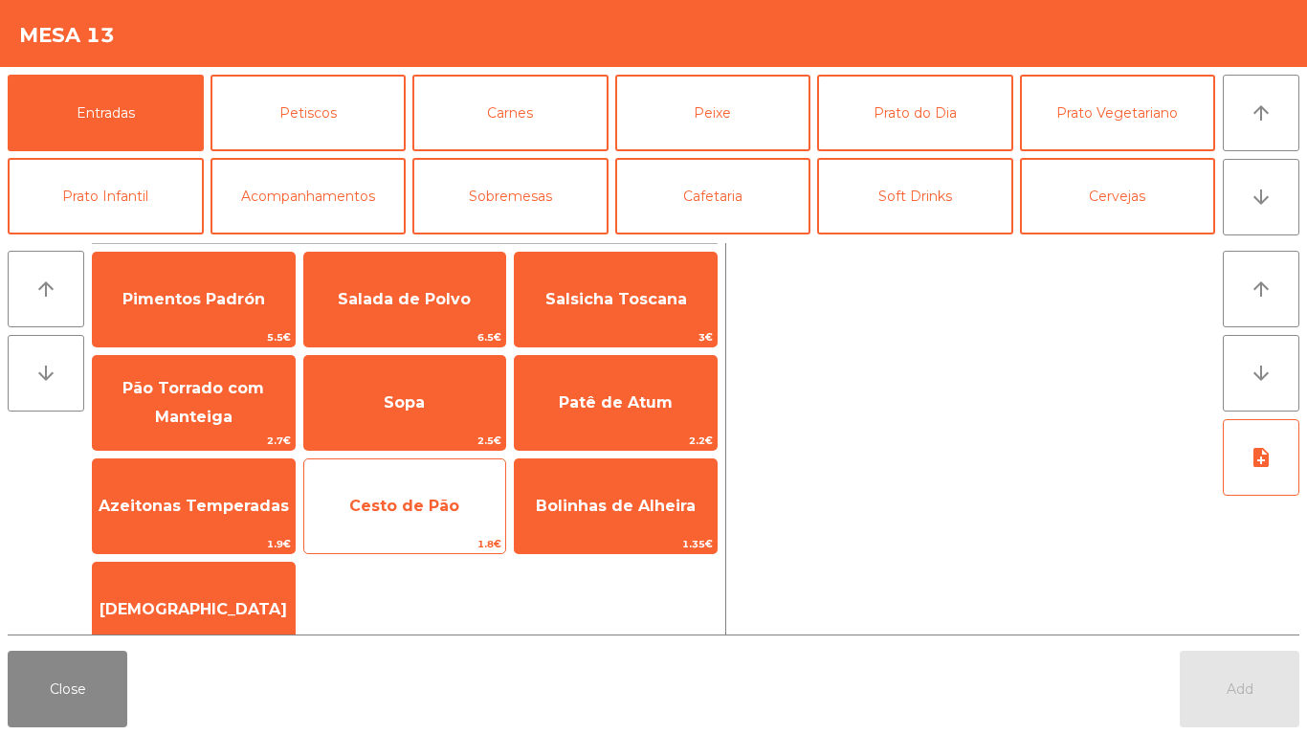
click at [409, 512] on span "Cesto de Pão" at bounding box center [404, 506] width 110 height 18
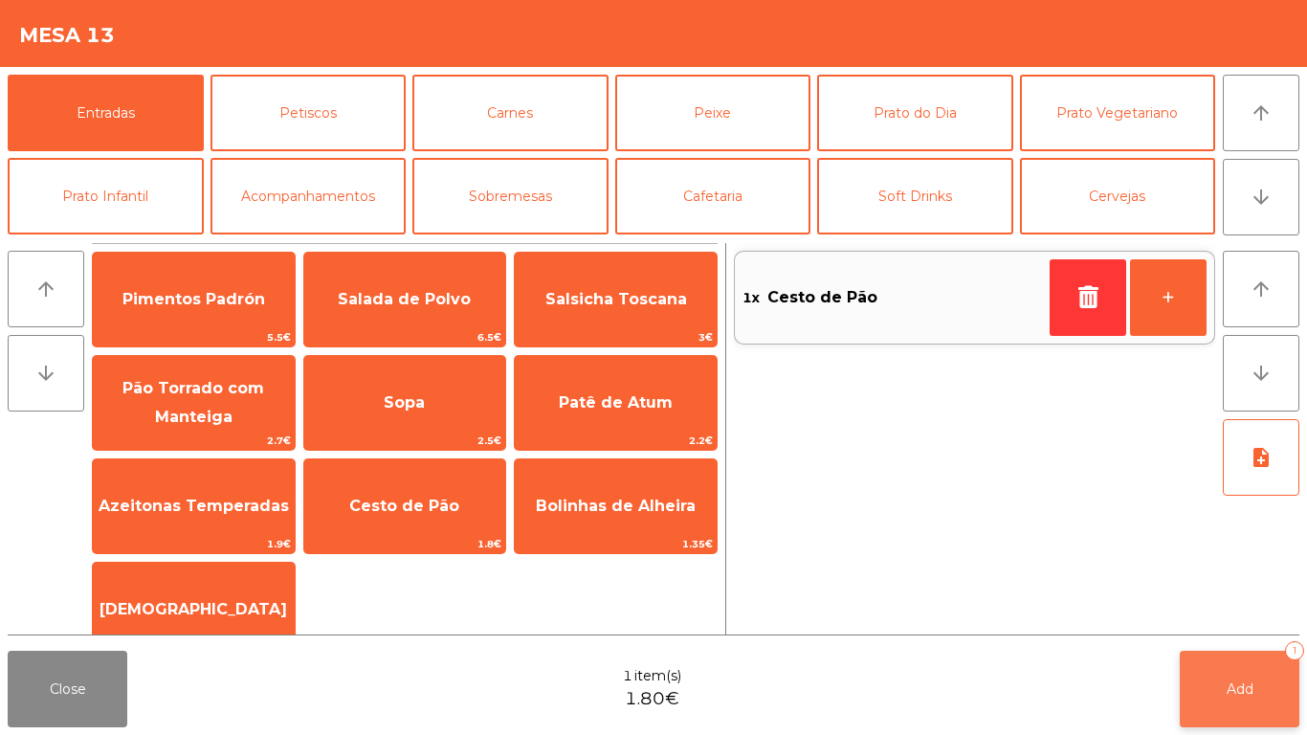
click at [1213, 675] on button "Add 1" at bounding box center [1240, 689] width 120 height 77
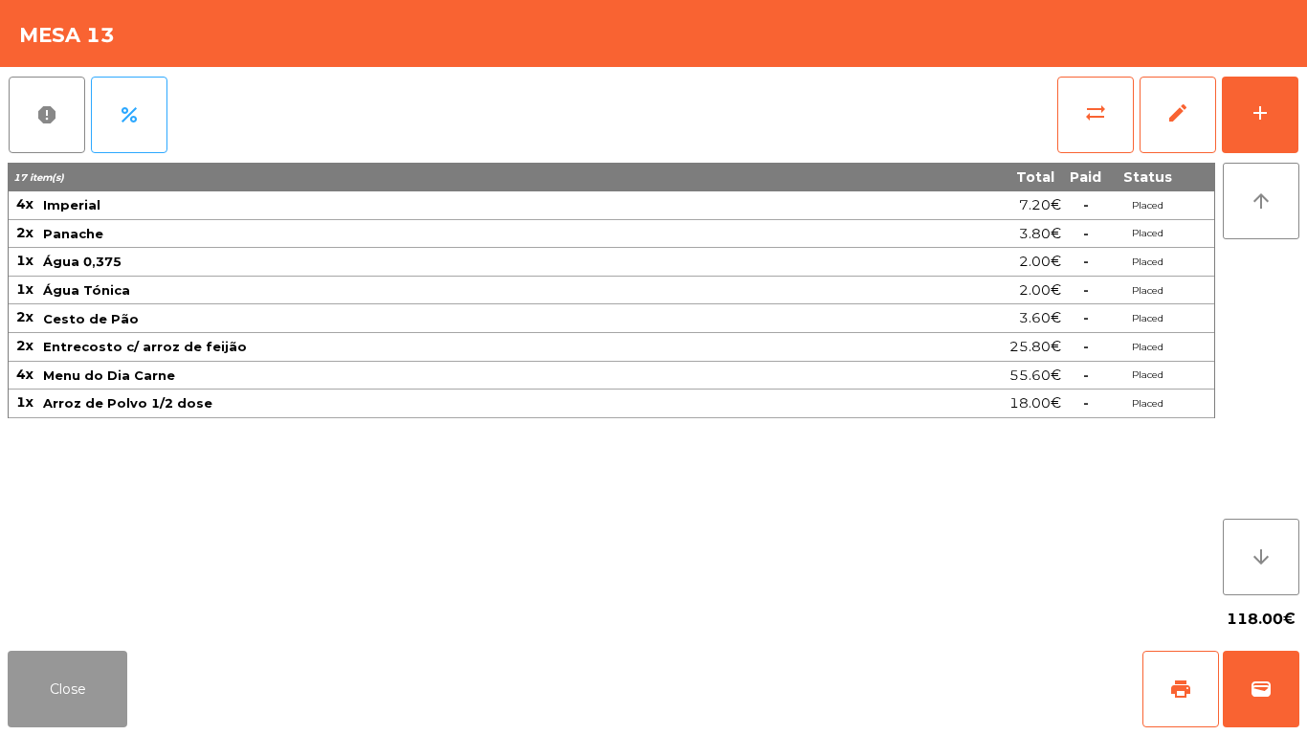
click at [33, 697] on button "Close" at bounding box center [68, 689] width 120 height 77
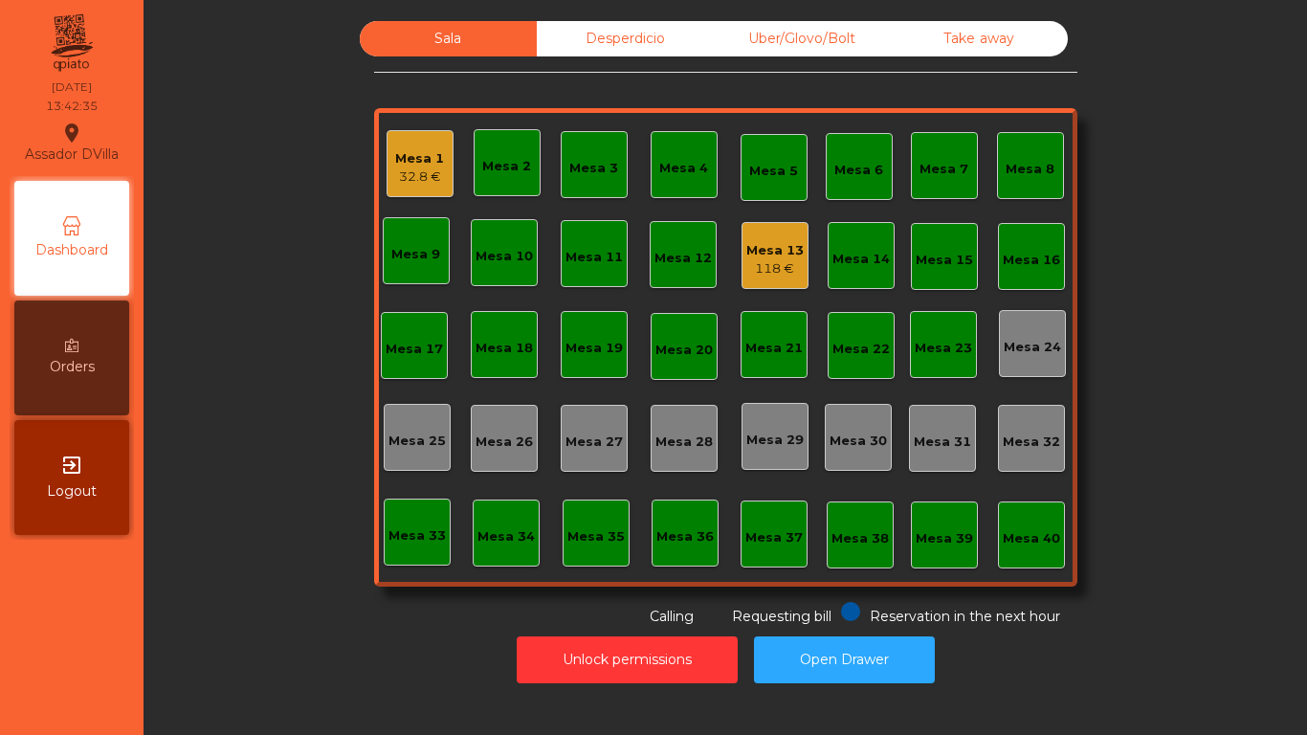
click at [85, 342] on div "Orders" at bounding box center [71, 357] width 115 height 115
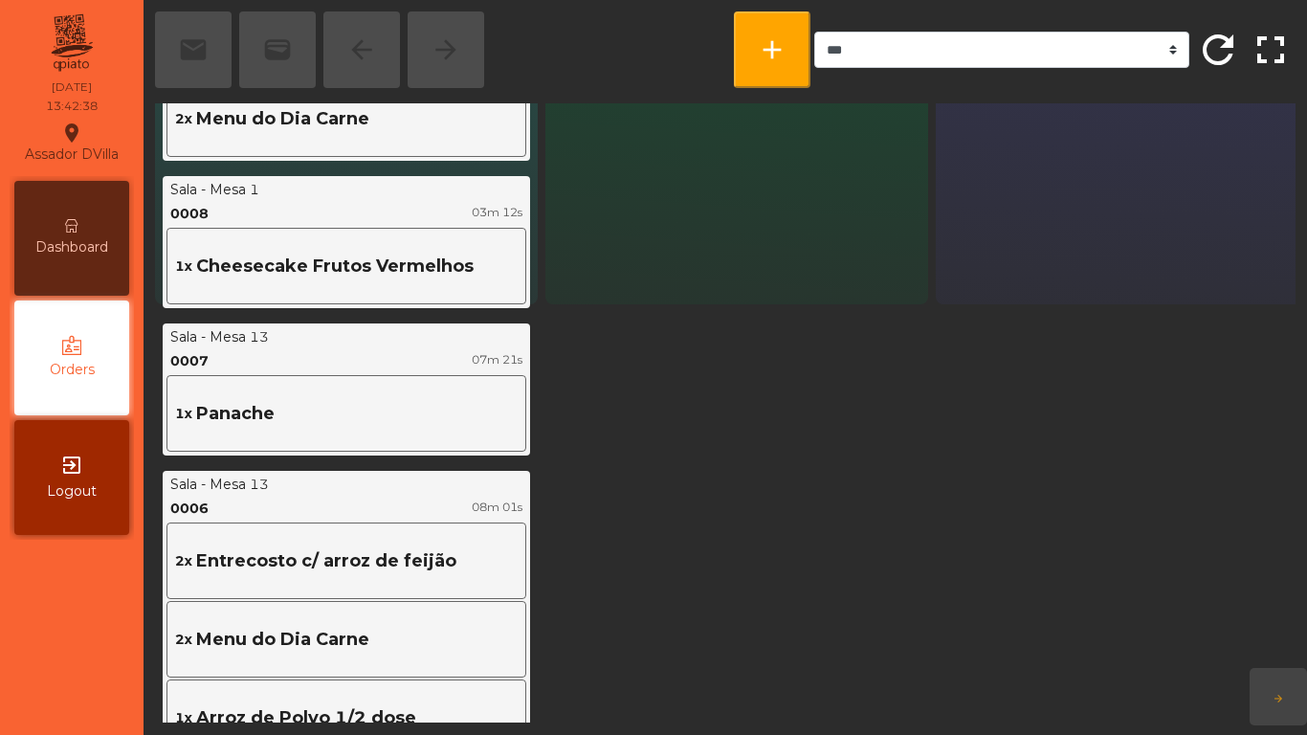
scroll to position [478, 0]
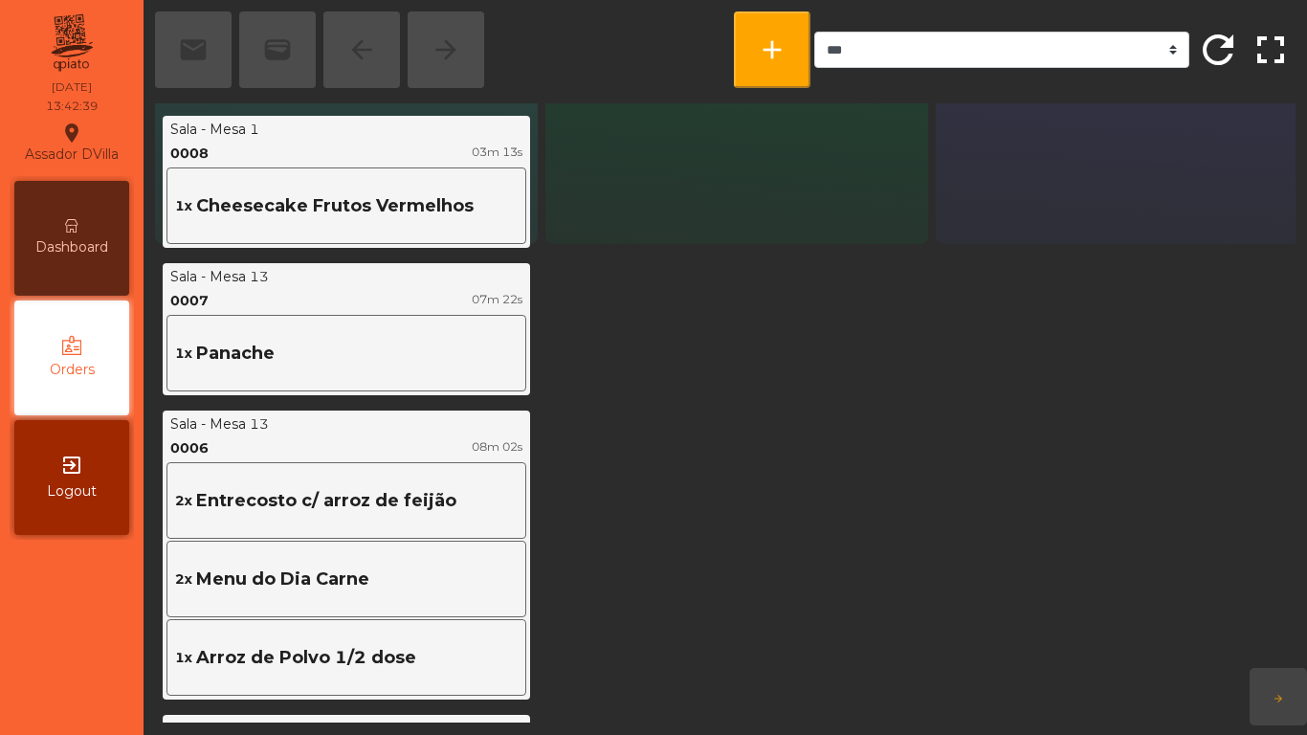
click at [87, 260] on div "Dashboard" at bounding box center [71, 238] width 115 height 115
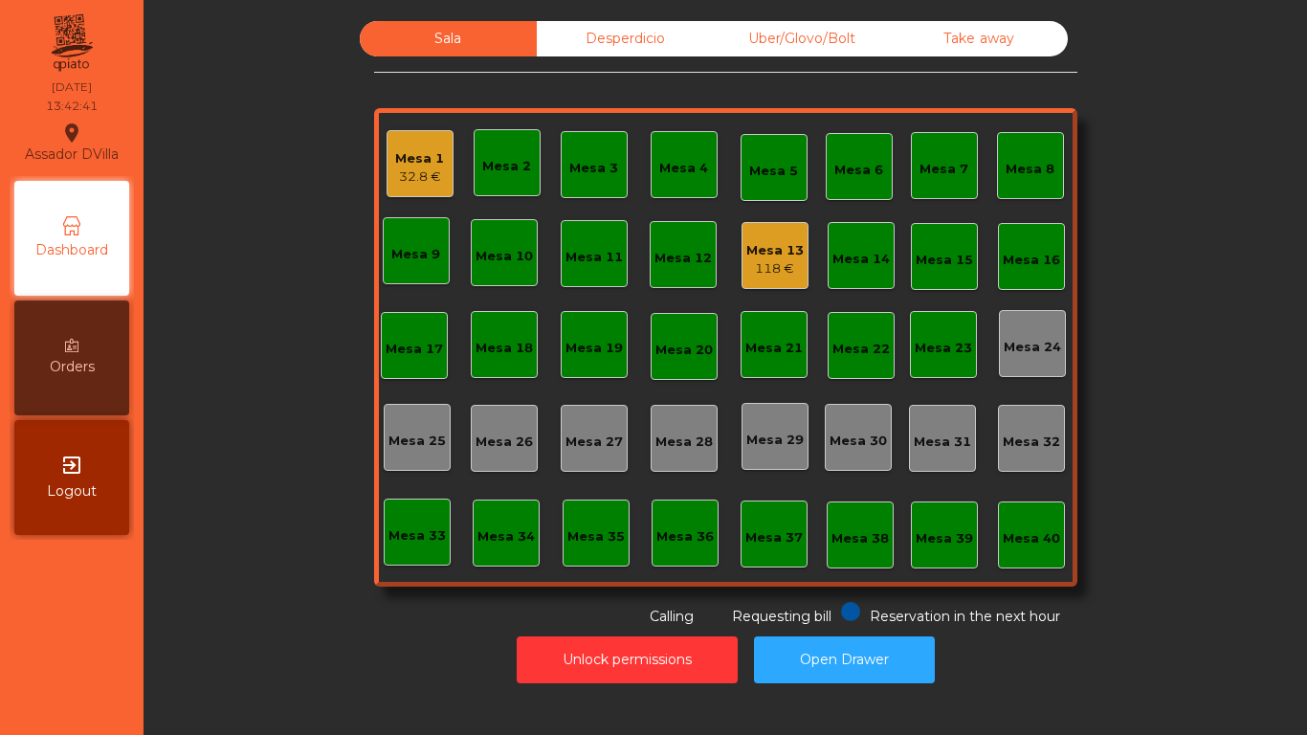
click at [758, 273] on div "118 €" at bounding box center [774, 268] width 57 height 19
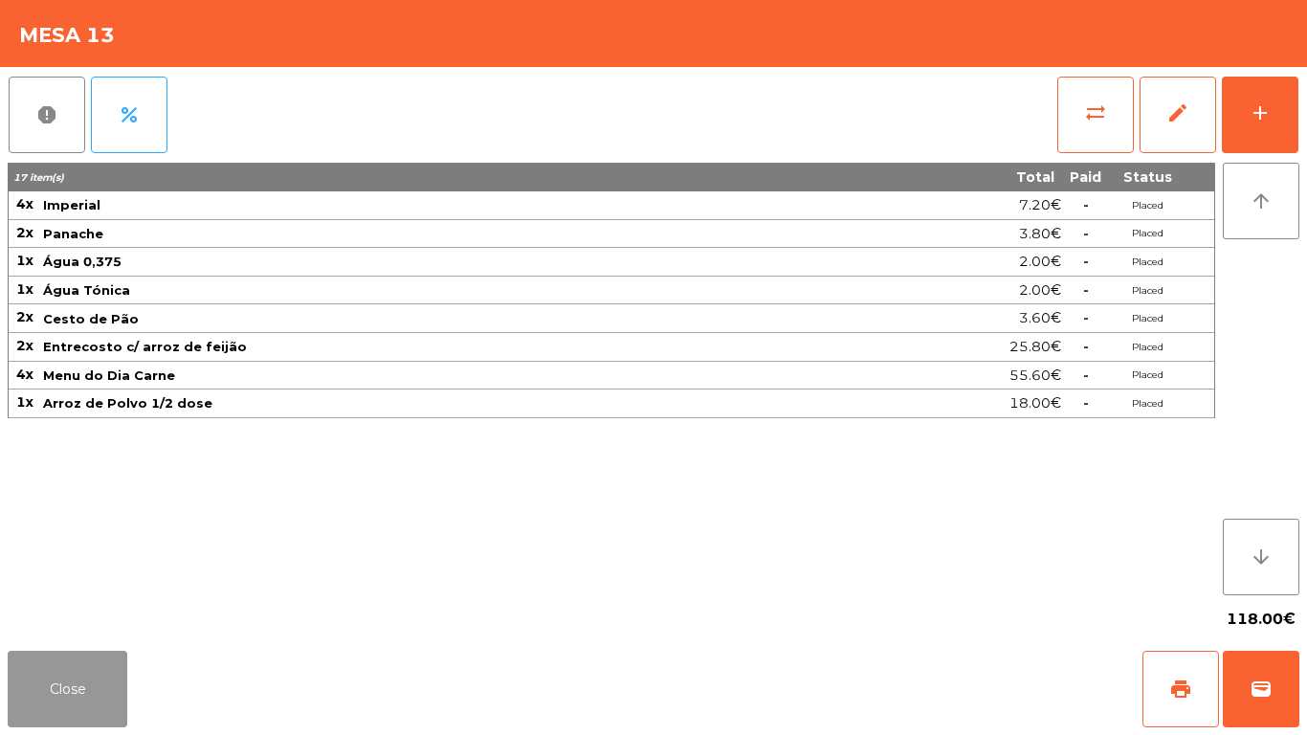
click at [52, 705] on button "Close" at bounding box center [68, 689] width 120 height 77
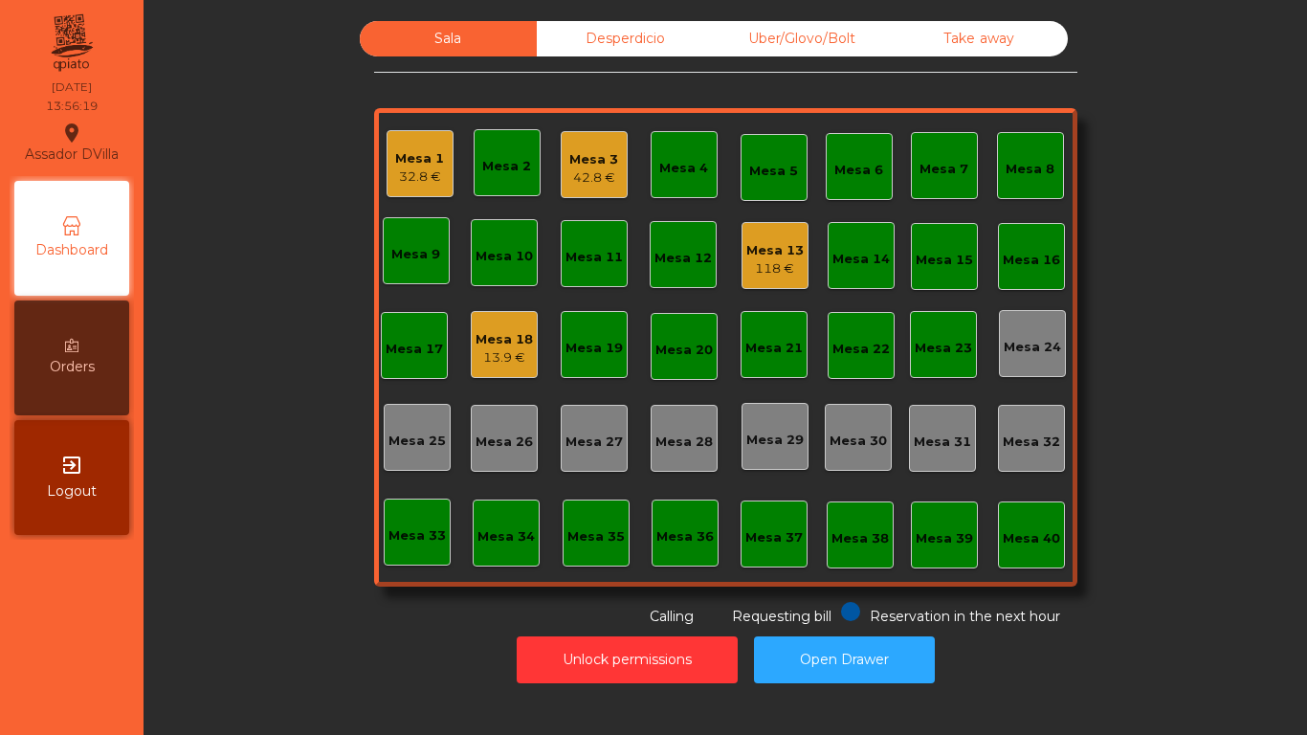
click at [574, 151] on div "Mesa 3" at bounding box center [593, 159] width 49 height 19
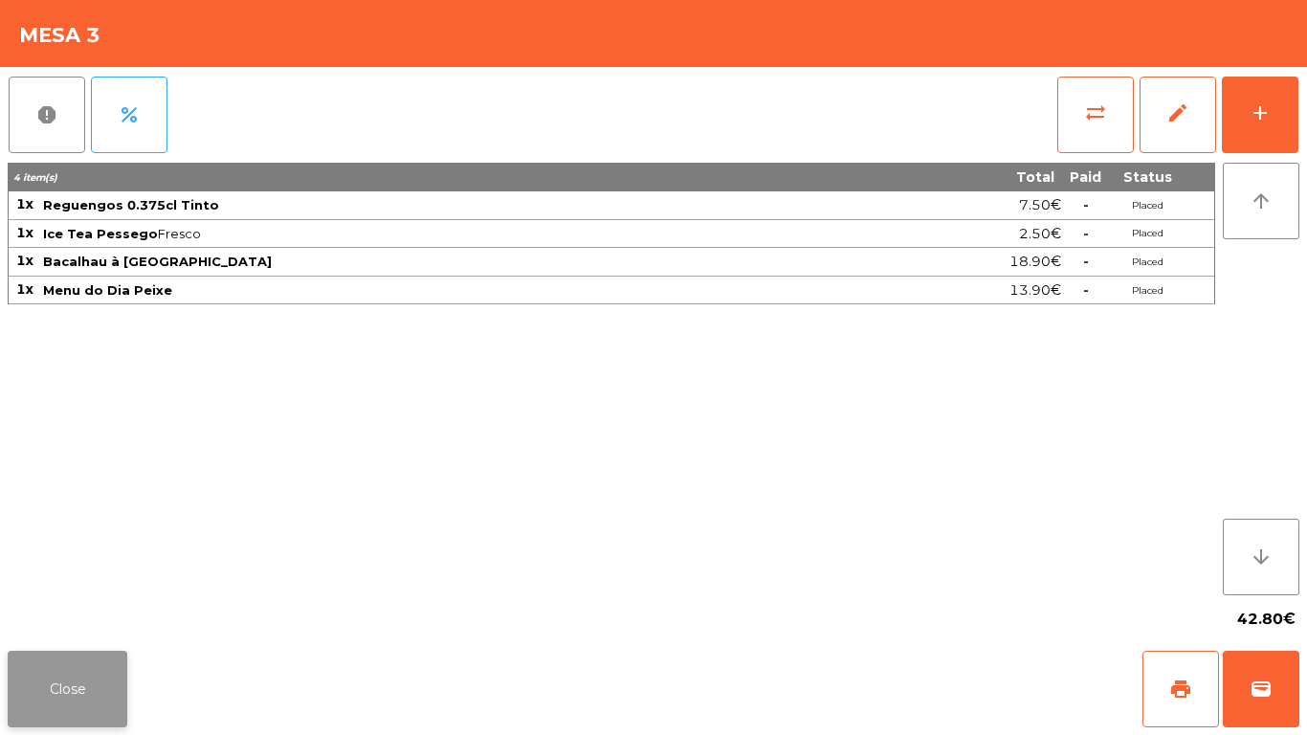
click at [53, 703] on button "Close" at bounding box center [68, 689] width 120 height 77
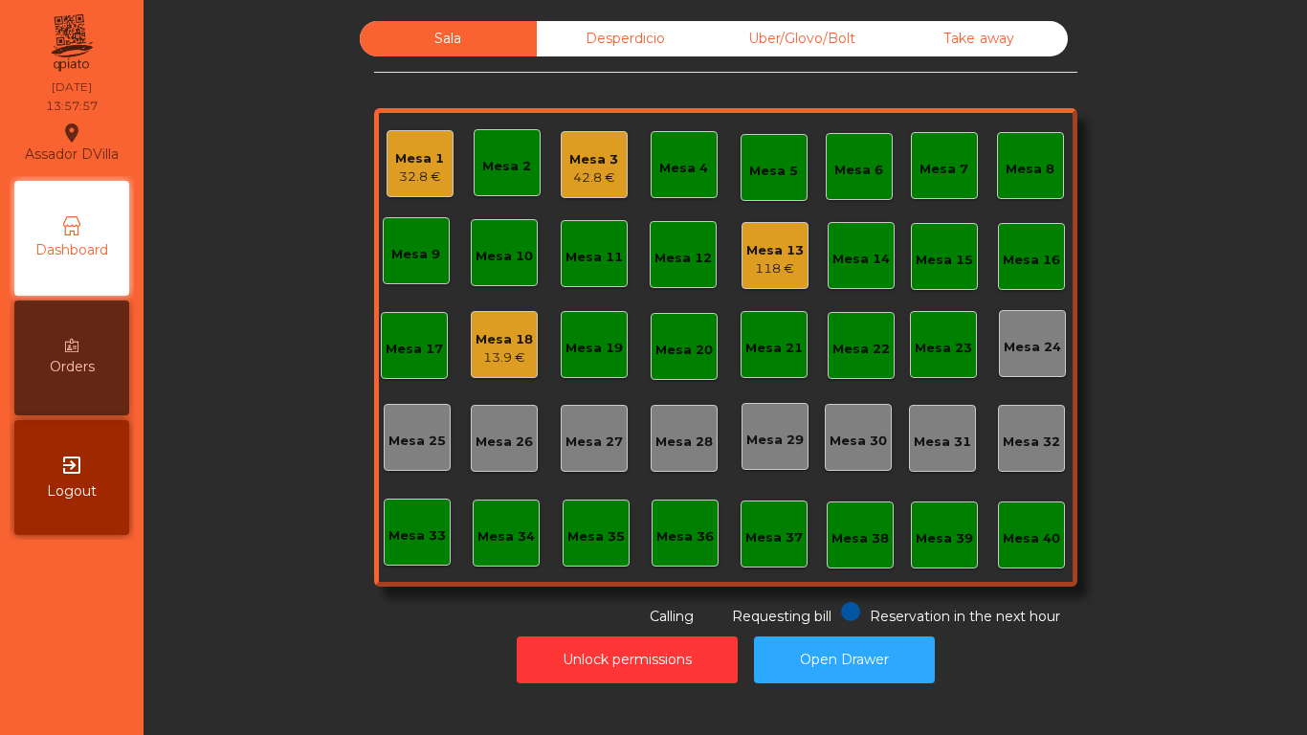
click at [488, 373] on div "Mesa 18 13.9 €" at bounding box center [504, 344] width 67 height 67
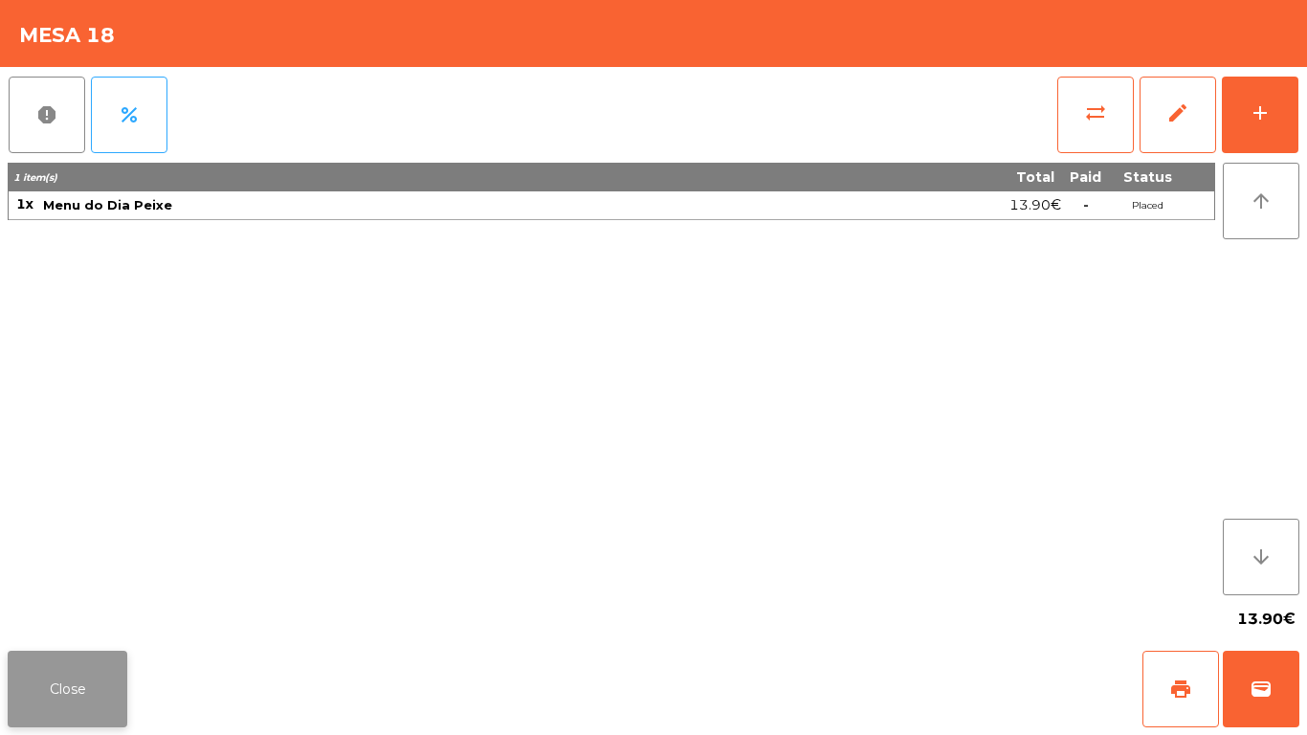
click at [72, 714] on button "Close" at bounding box center [68, 689] width 120 height 77
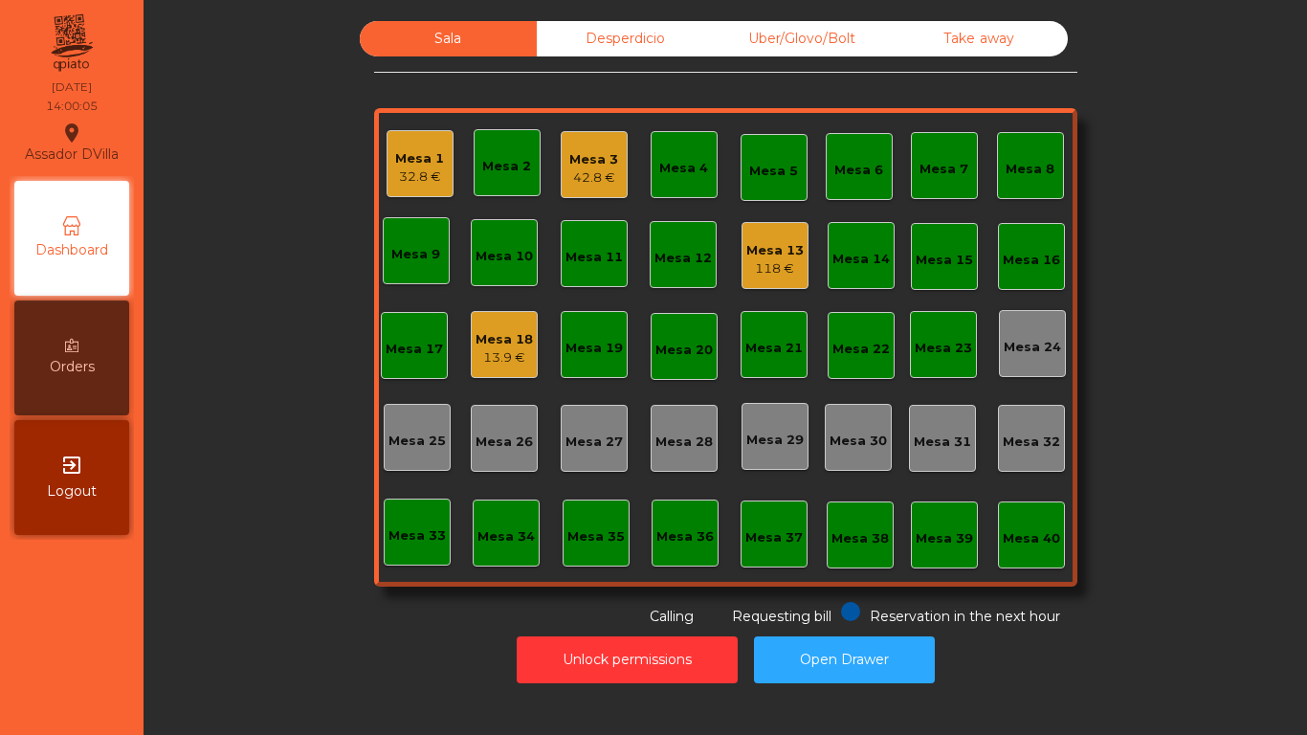
click at [770, 272] on div "118 €" at bounding box center [774, 268] width 57 height 19
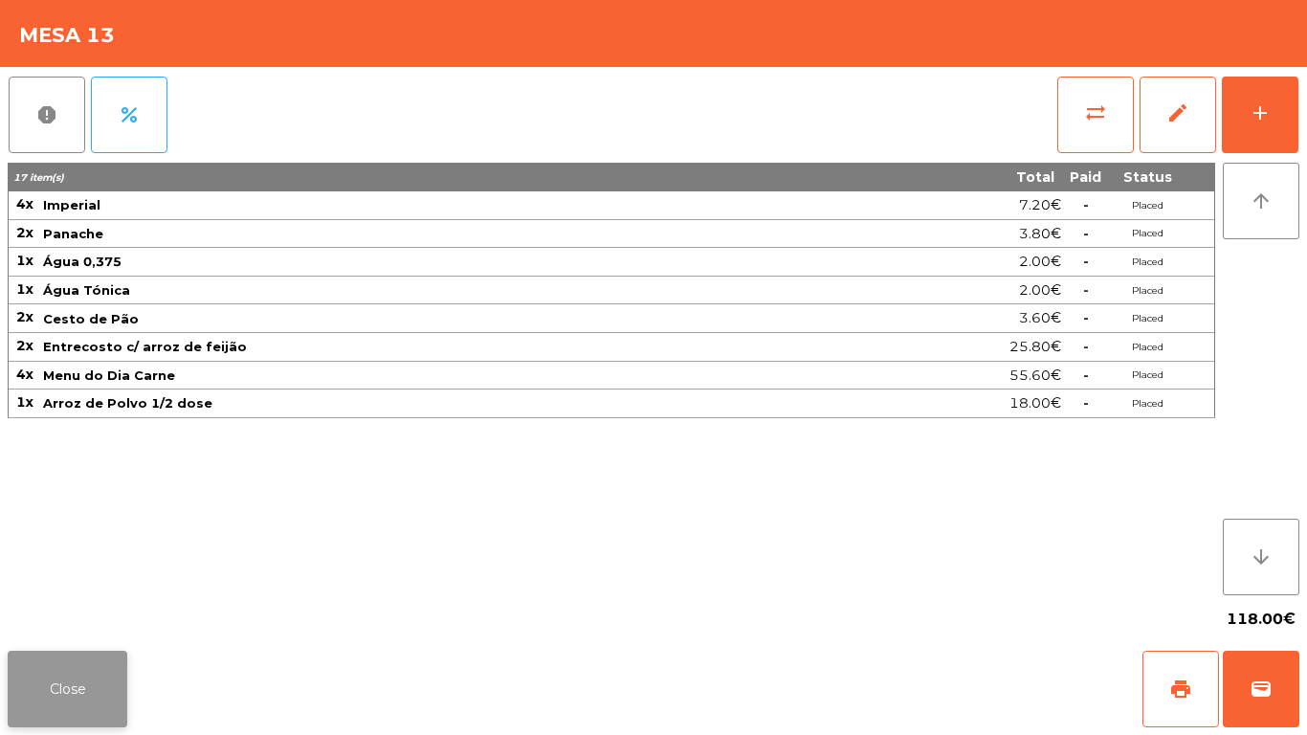
click at [86, 689] on button "Close" at bounding box center [68, 689] width 120 height 77
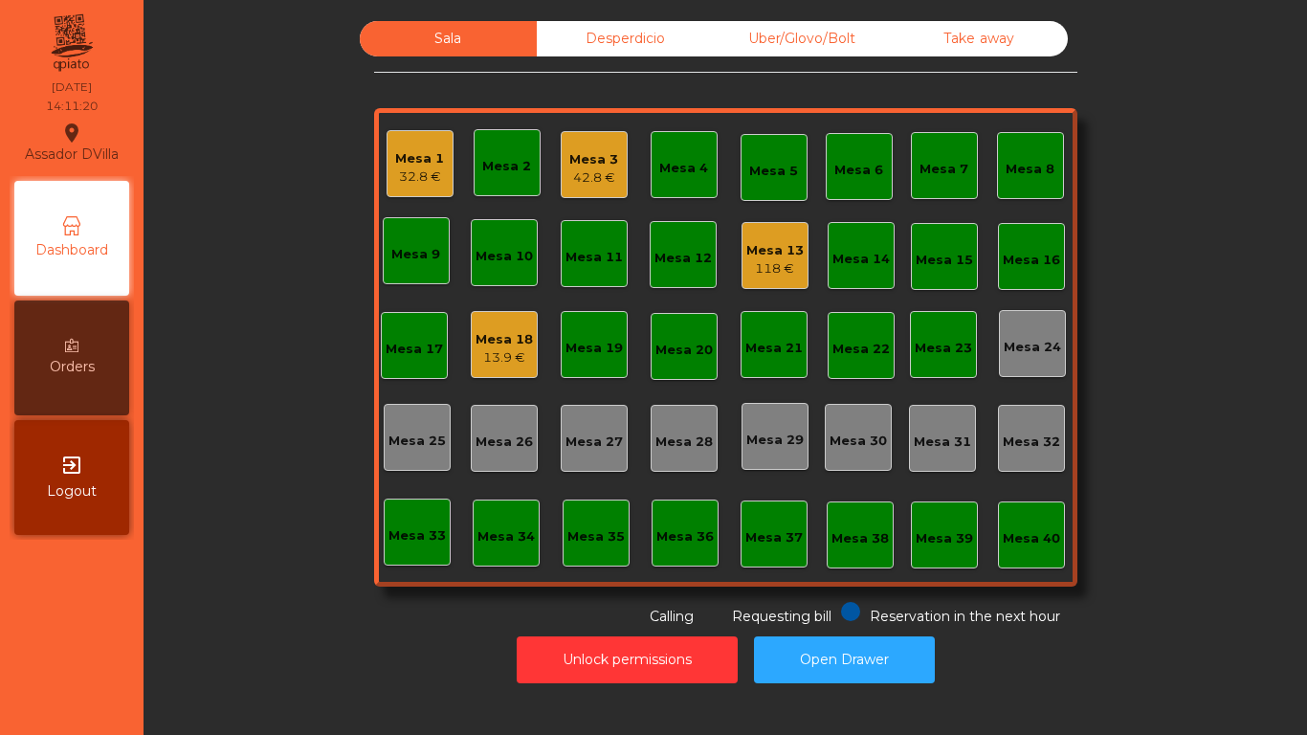
click at [497, 163] on div "Mesa 2" at bounding box center [506, 166] width 49 height 19
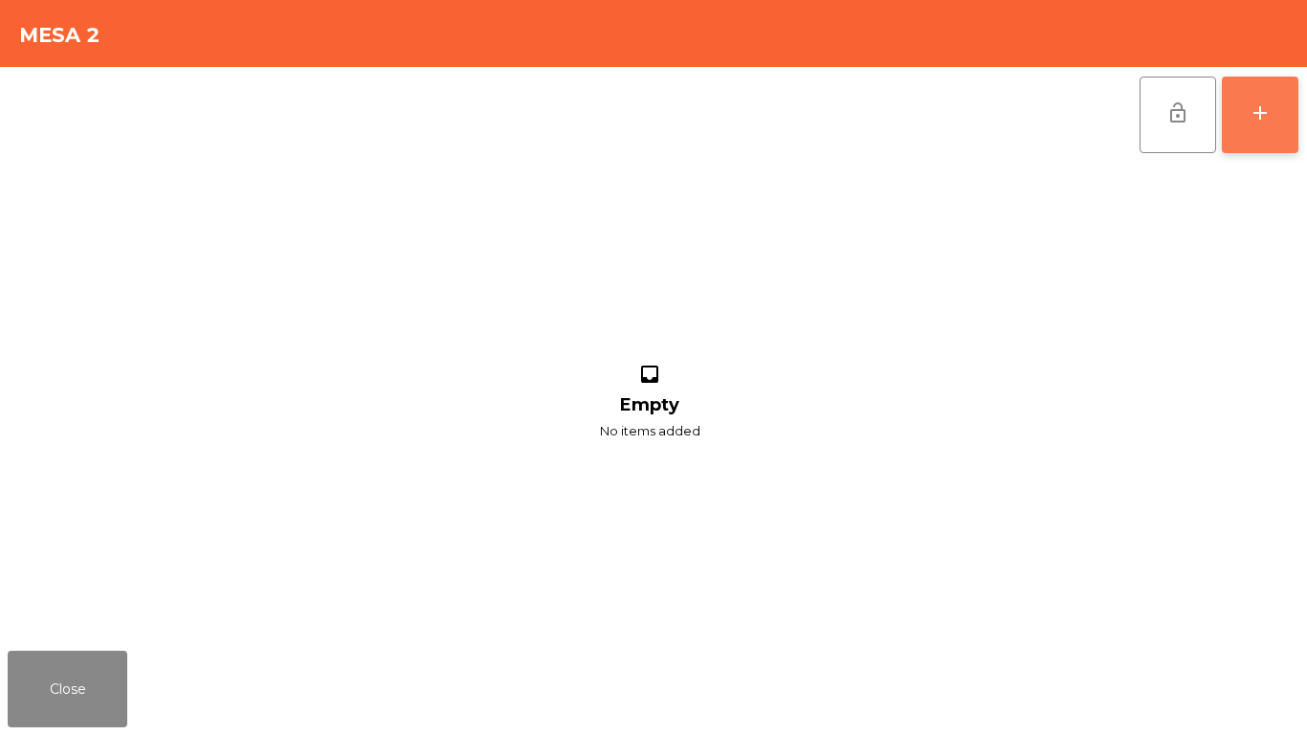
click at [1285, 132] on button "add" at bounding box center [1260, 115] width 77 height 77
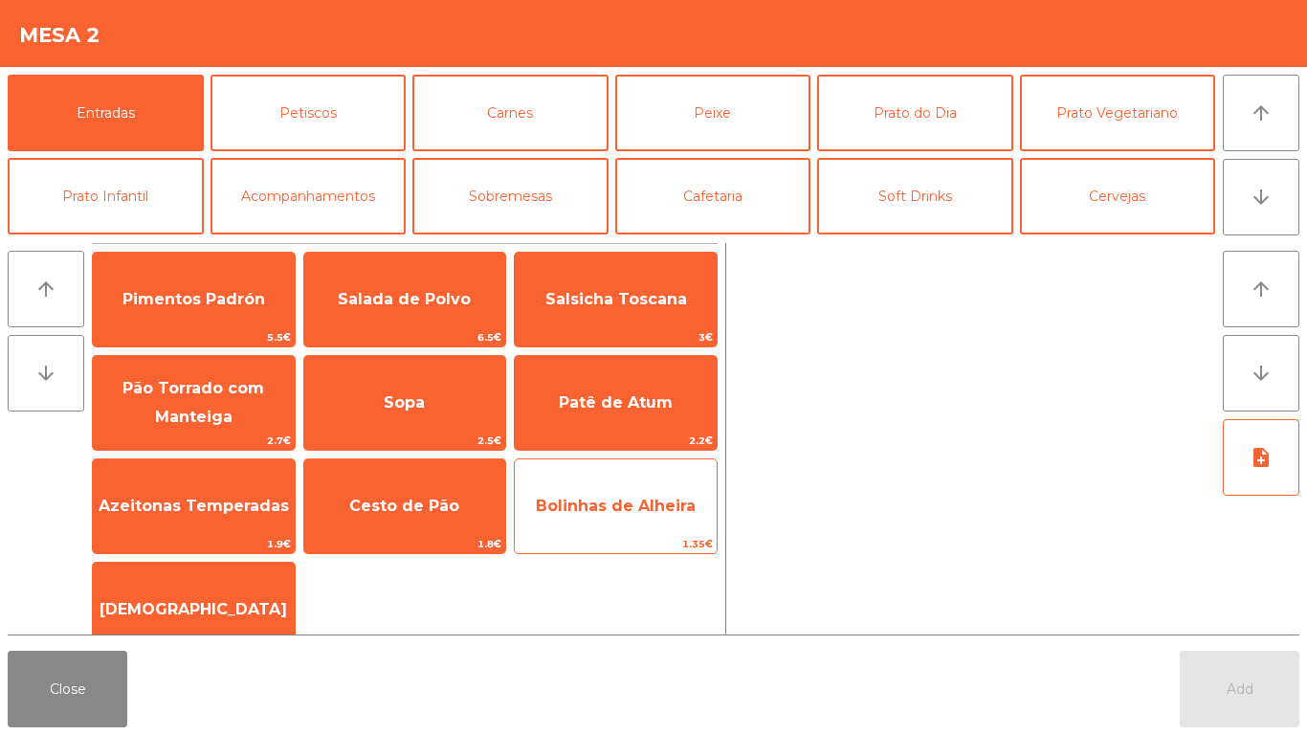
click at [653, 484] on span "Bolinhas de Alheira" at bounding box center [616, 506] width 202 height 52
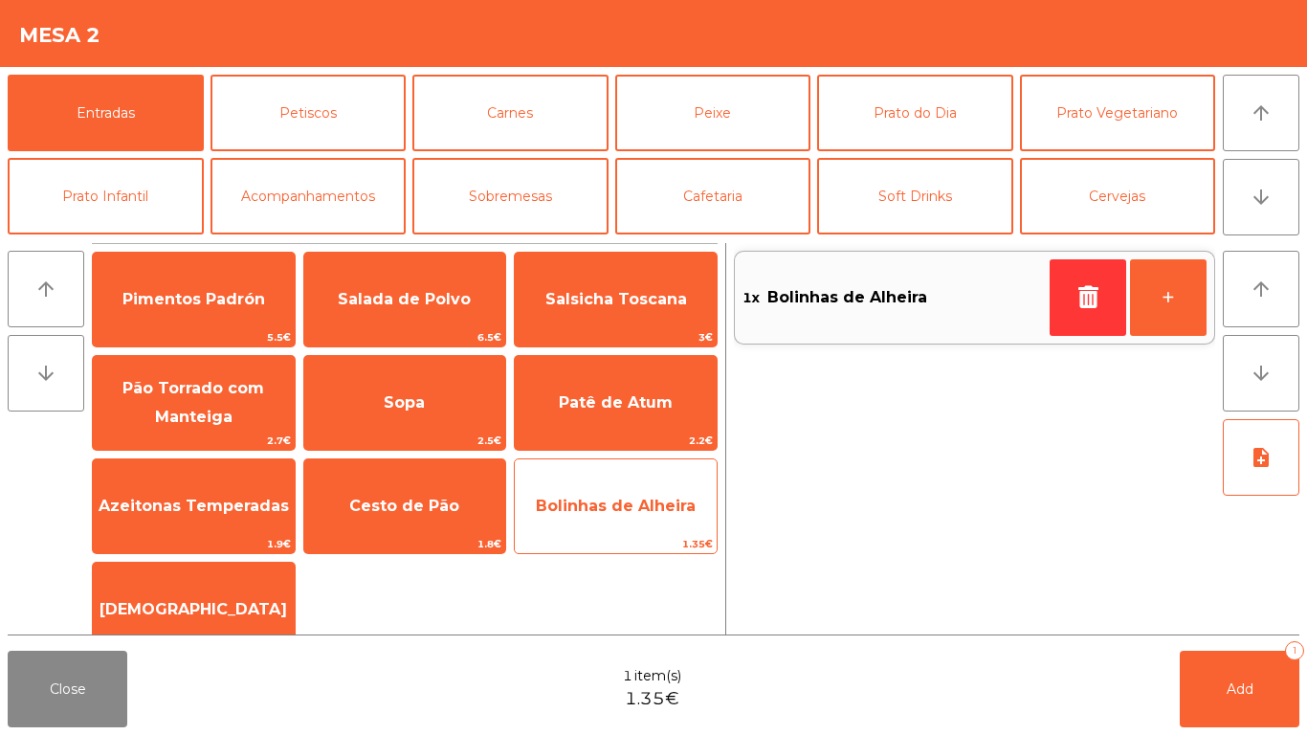
click at [618, 500] on span "Bolinhas de Alheira" at bounding box center [616, 506] width 160 height 18
click at [608, 517] on span "Bolinhas de Alheira" at bounding box center [616, 506] width 202 height 52
click at [608, 505] on span "Bolinhas de Alheira" at bounding box center [616, 506] width 160 height 18
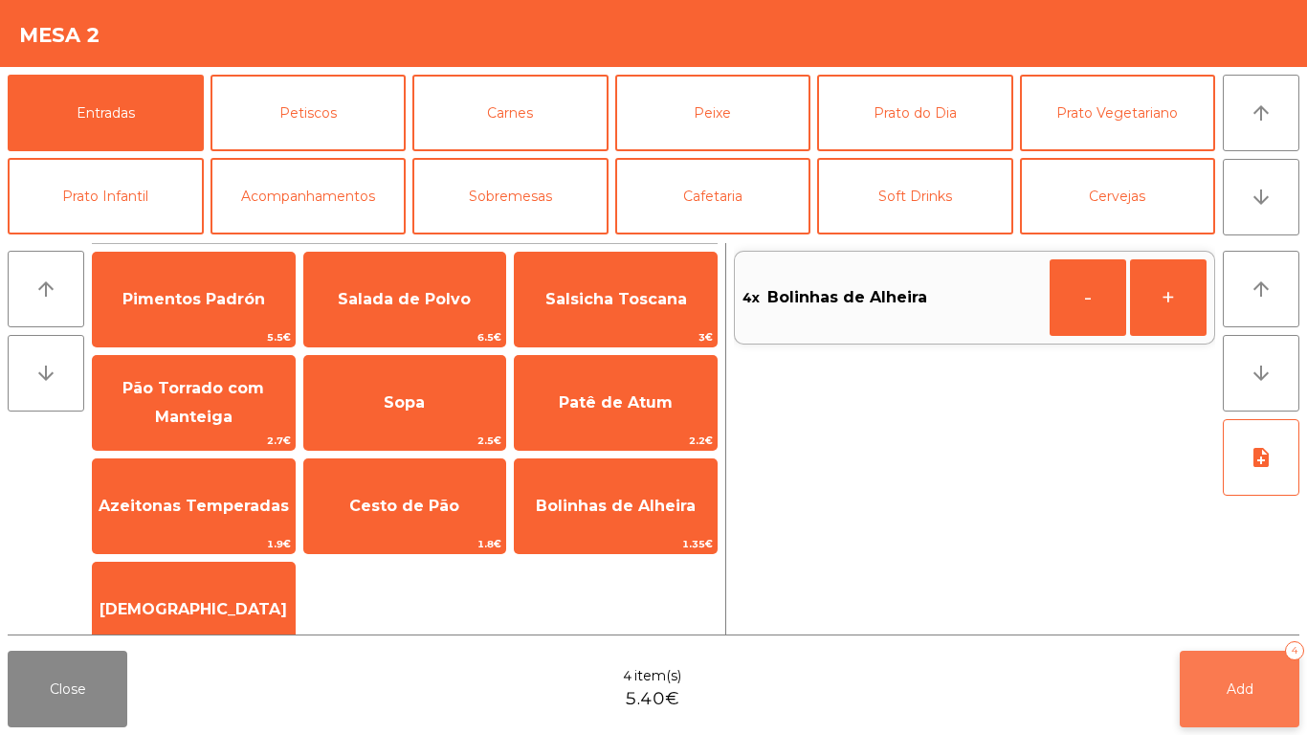
click at [1218, 696] on button "Add 4" at bounding box center [1240, 689] width 120 height 77
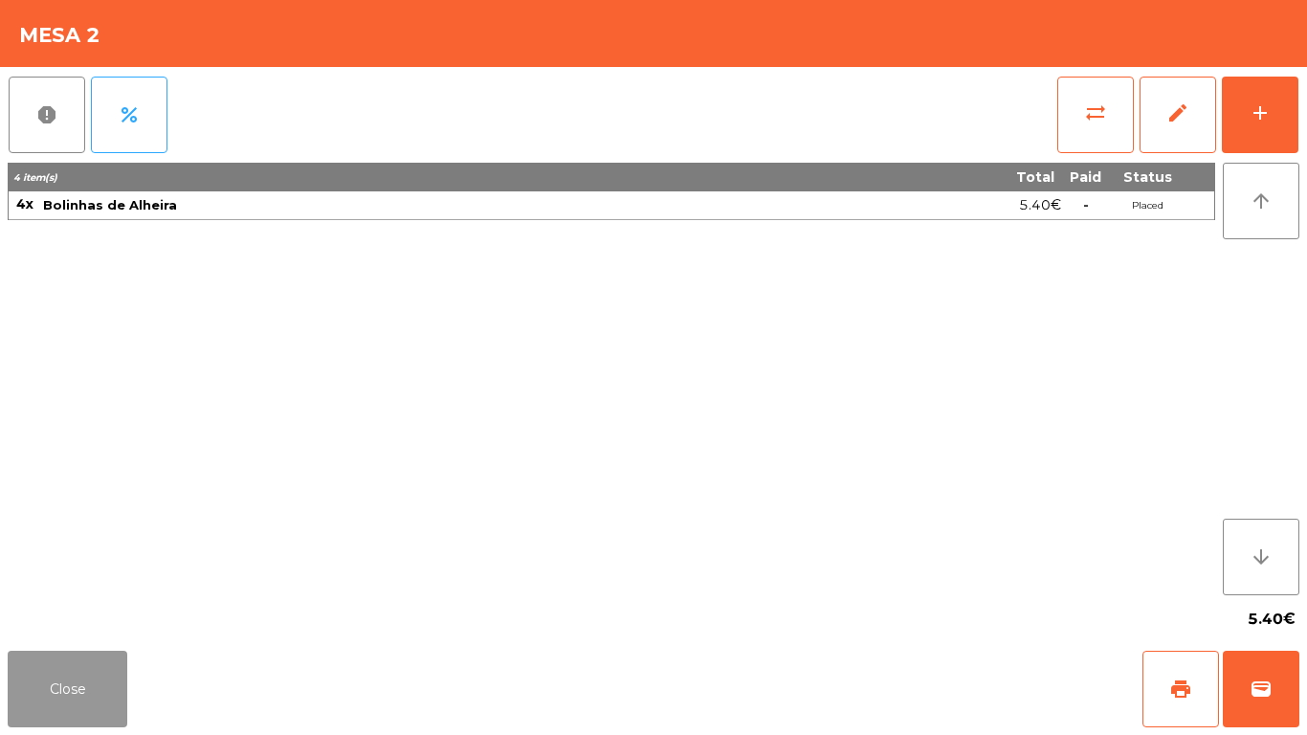
drag, startPoint x: 63, startPoint y: 695, endPoint x: 289, endPoint y: 456, distance: 328.2
click at [65, 695] on button "Close" at bounding box center [68, 689] width 120 height 77
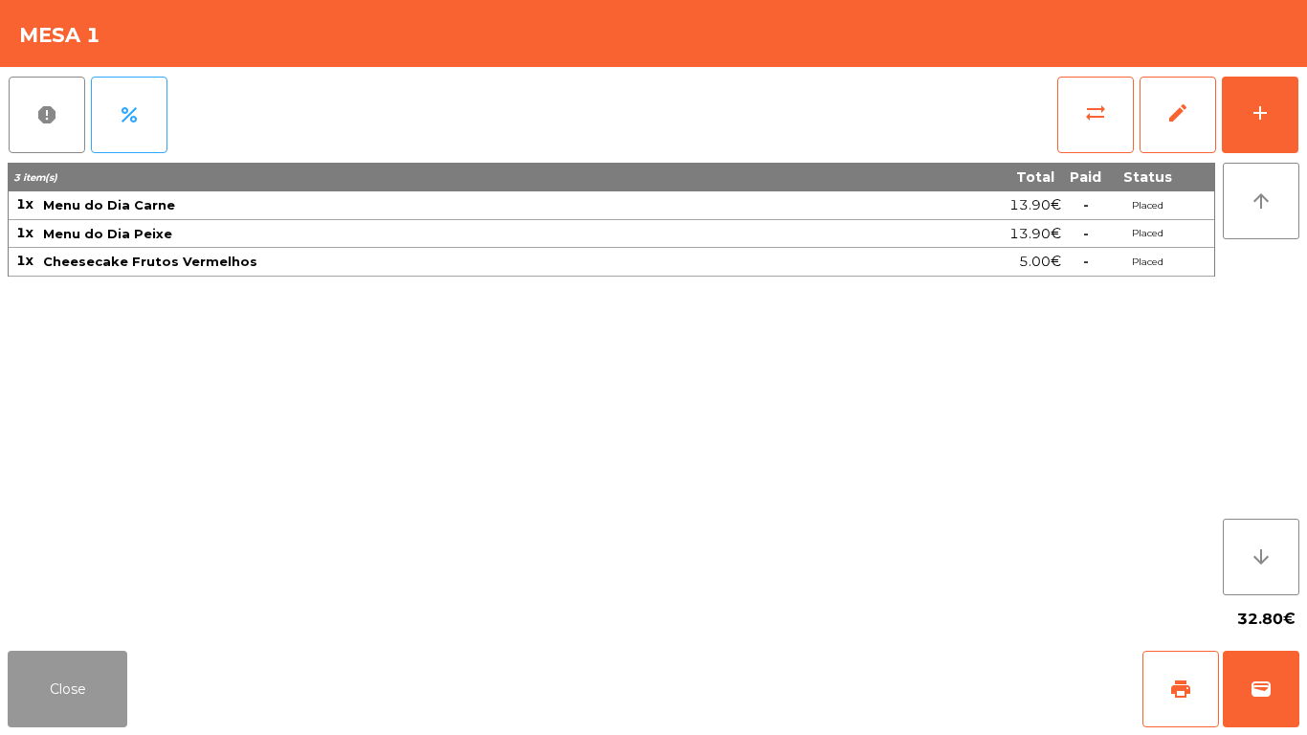
drag, startPoint x: 67, startPoint y: 687, endPoint x: 106, endPoint y: 592, distance: 102.5
click at [69, 681] on button "Close" at bounding box center [68, 689] width 120 height 77
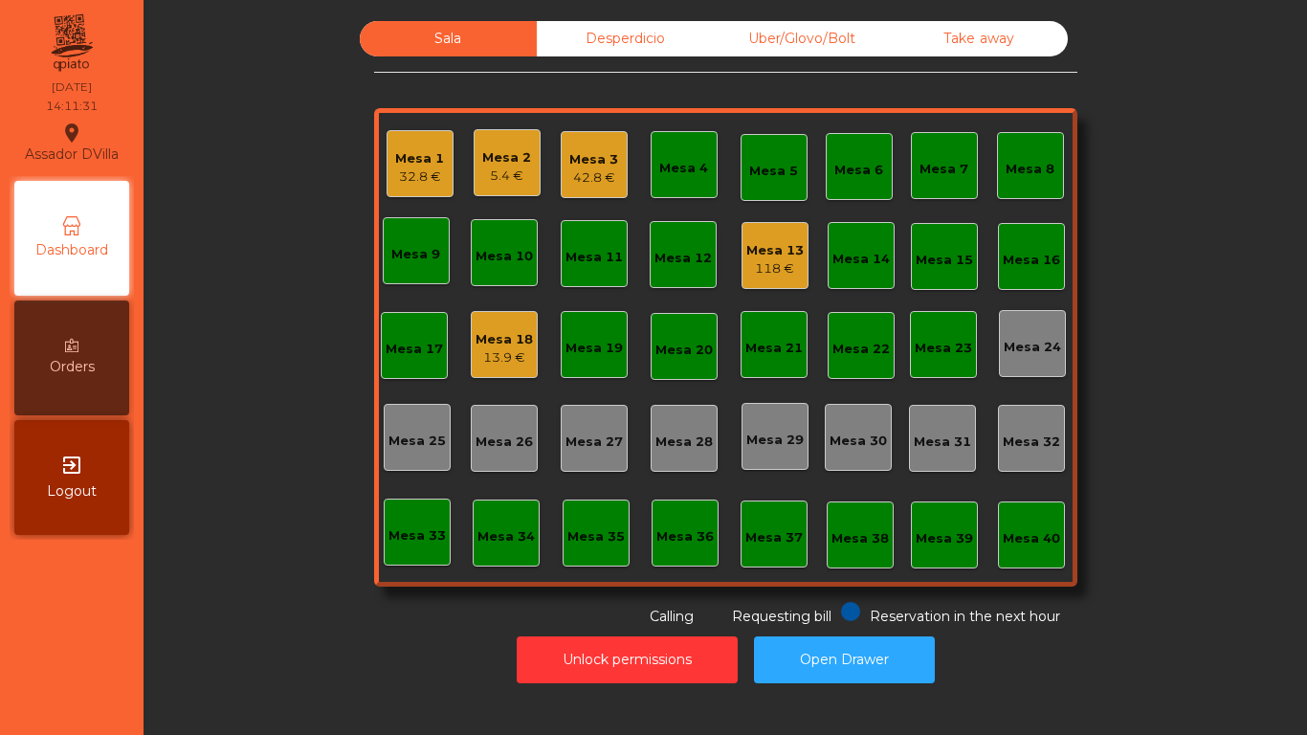
click at [509, 166] on div "Mesa 2" at bounding box center [506, 157] width 49 height 19
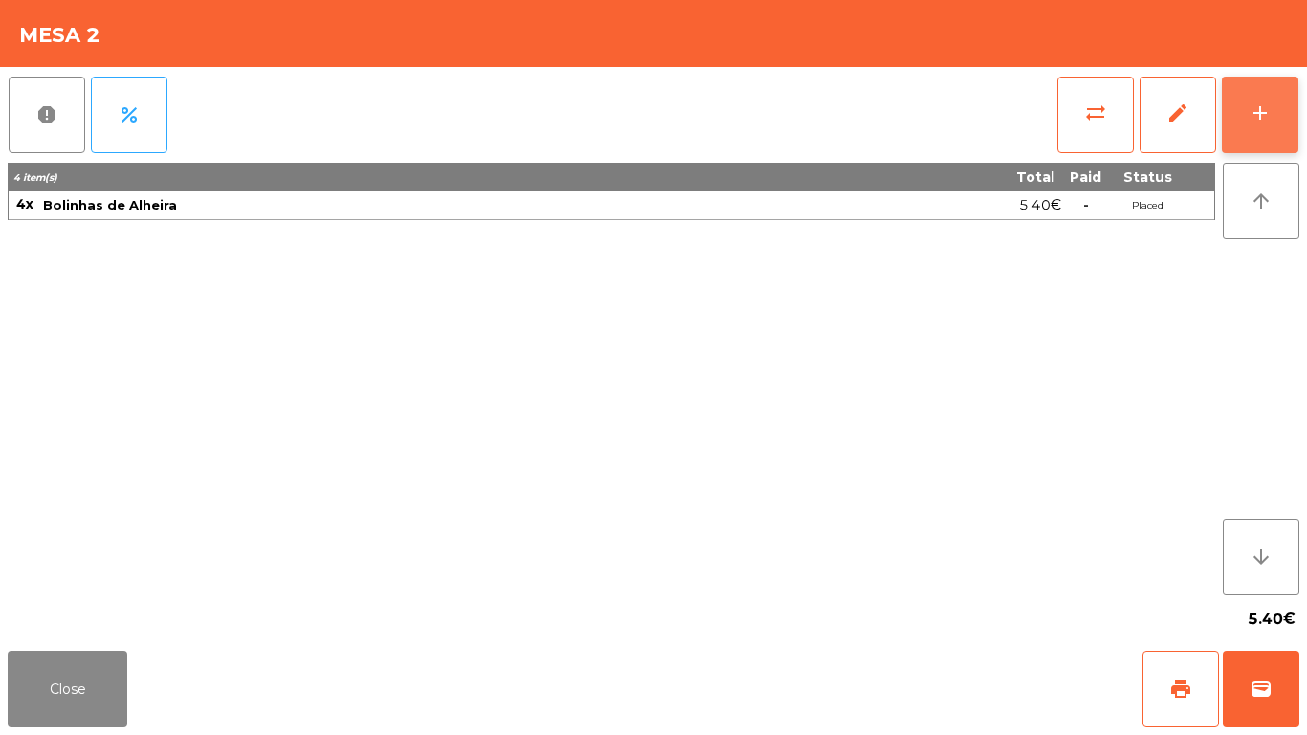
click at [1270, 117] on div "add" at bounding box center [1259, 112] width 23 height 23
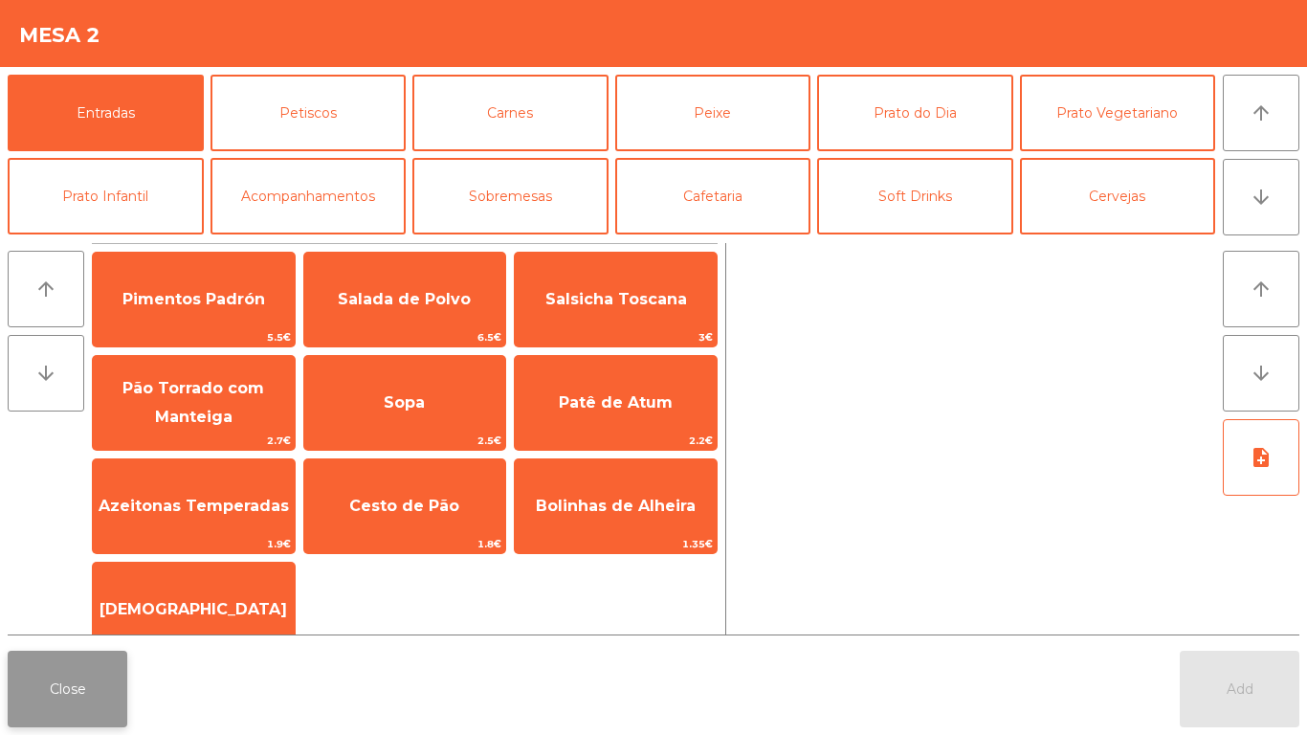
click at [88, 683] on button "Close" at bounding box center [68, 689] width 120 height 77
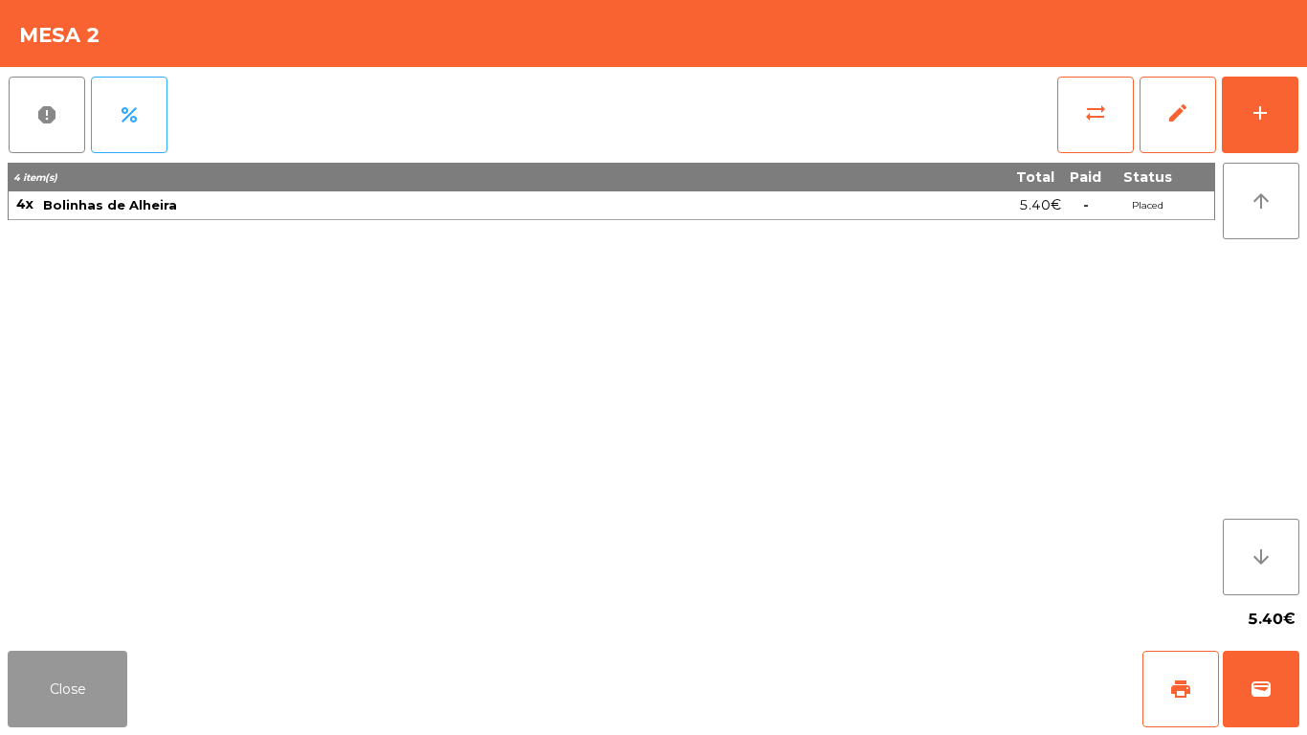
click at [88, 683] on button "Close" at bounding box center [68, 689] width 120 height 77
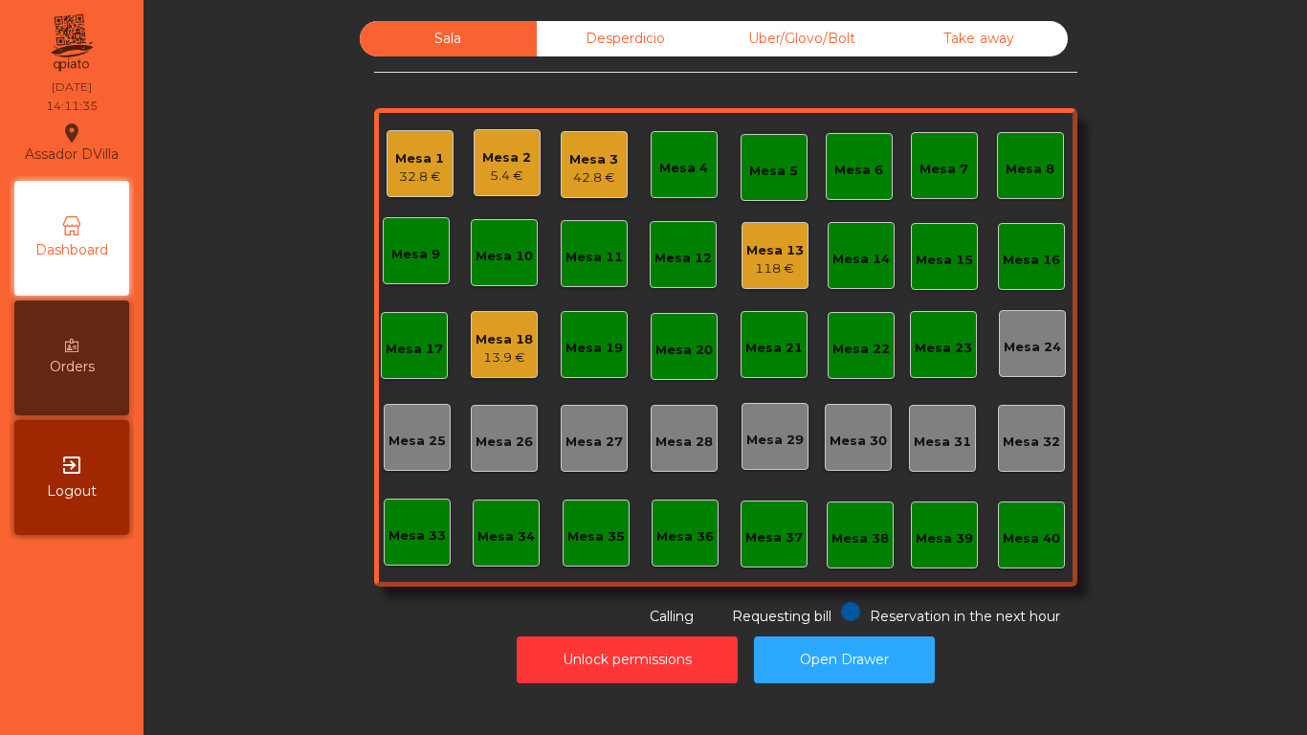
click at [514, 170] on div "5.4 €" at bounding box center [506, 175] width 49 height 19
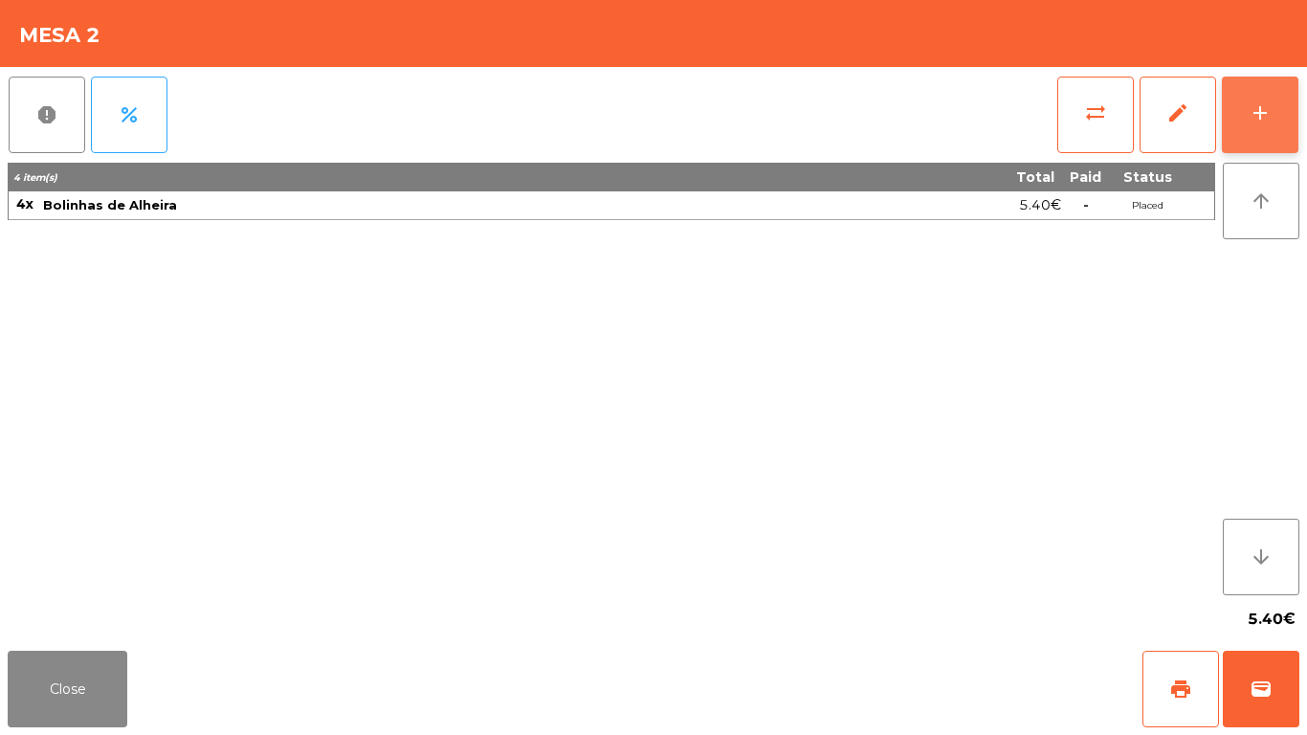
click at [1279, 126] on button "add" at bounding box center [1260, 115] width 77 height 77
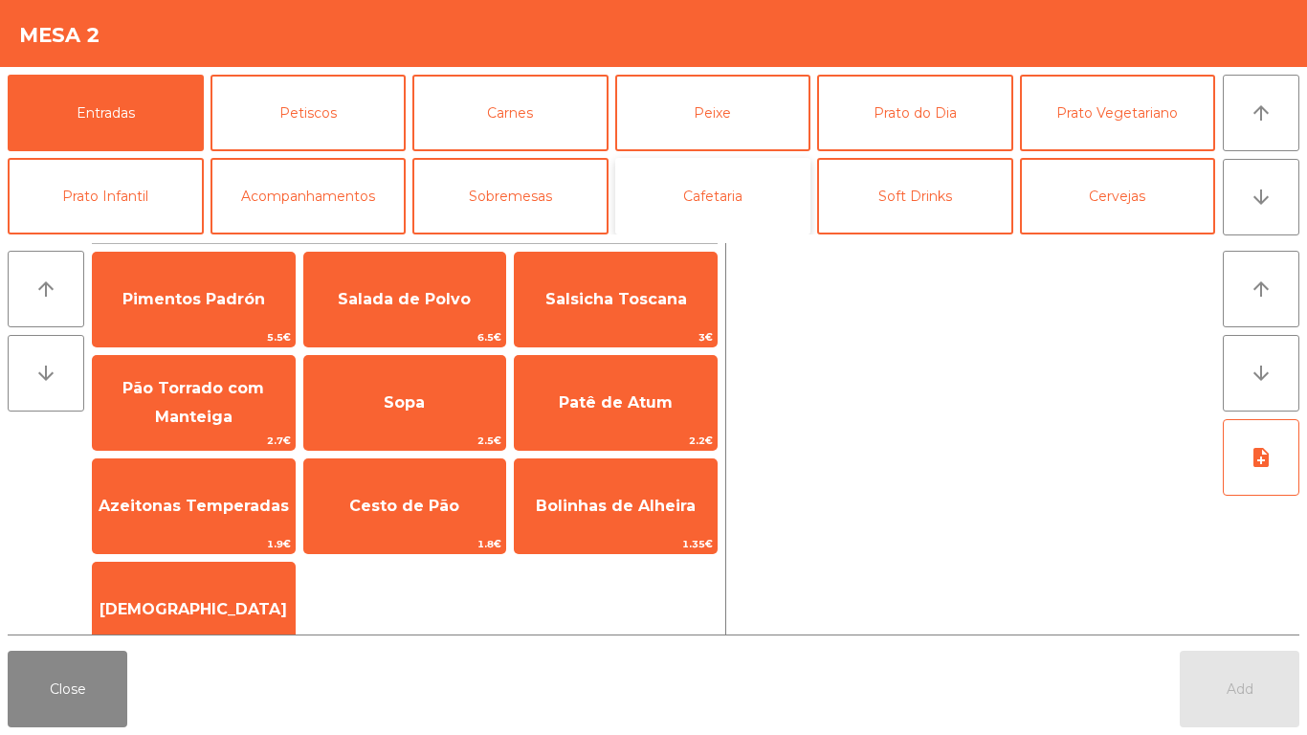
click at [702, 191] on button "Cafetaria" at bounding box center [713, 196] width 196 height 77
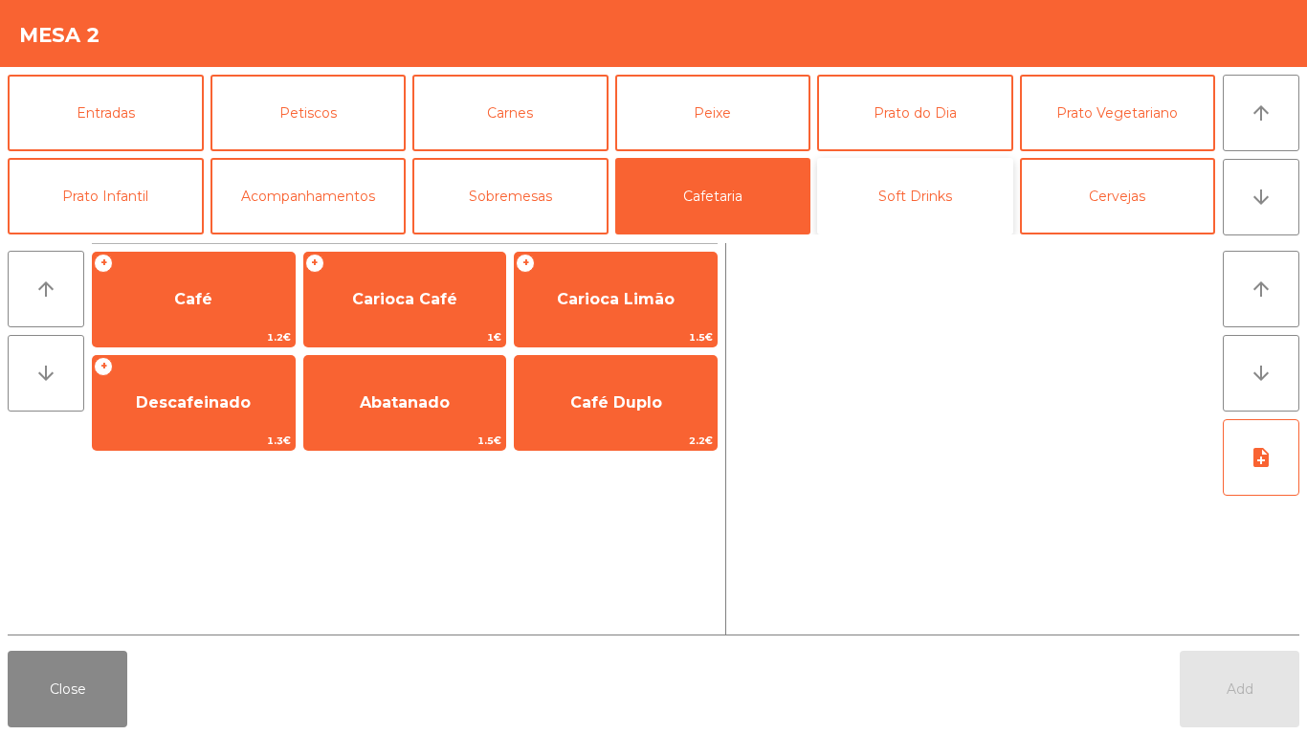
click at [961, 207] on button "Soft Drinks" at bounding box center [915, 196] width 196 height 77
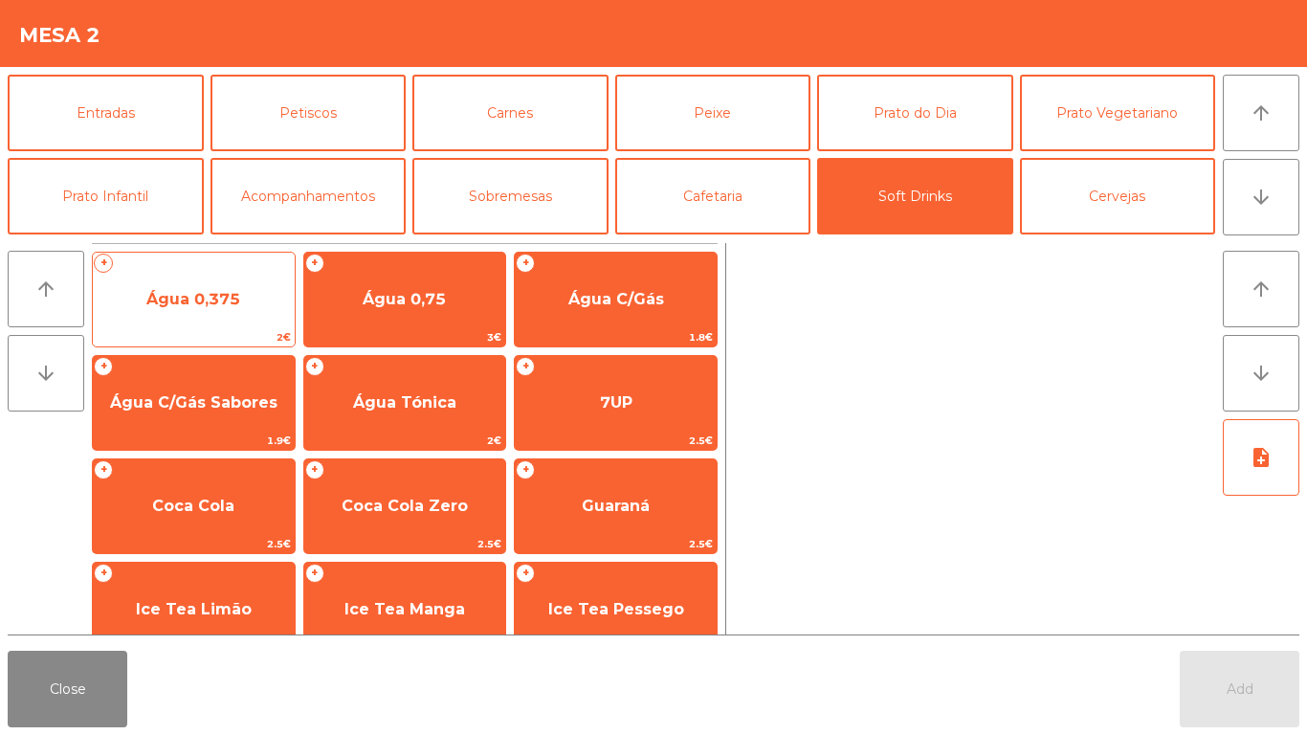
click at [275, 314] on span "Água 0,375" at bounding box center [194, 300] width 202 height 52
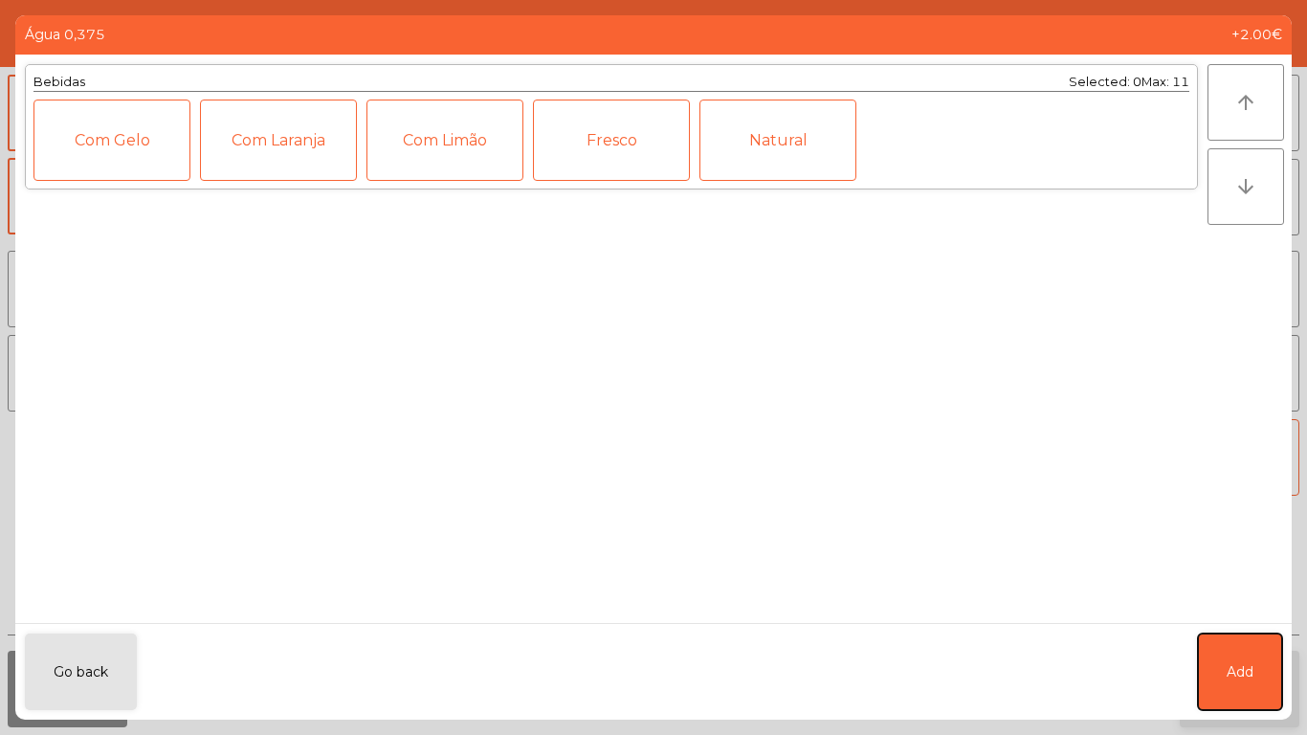
click at [1239, 692] on button "Add" at bounding box center [1240, 671] width 84 height 77
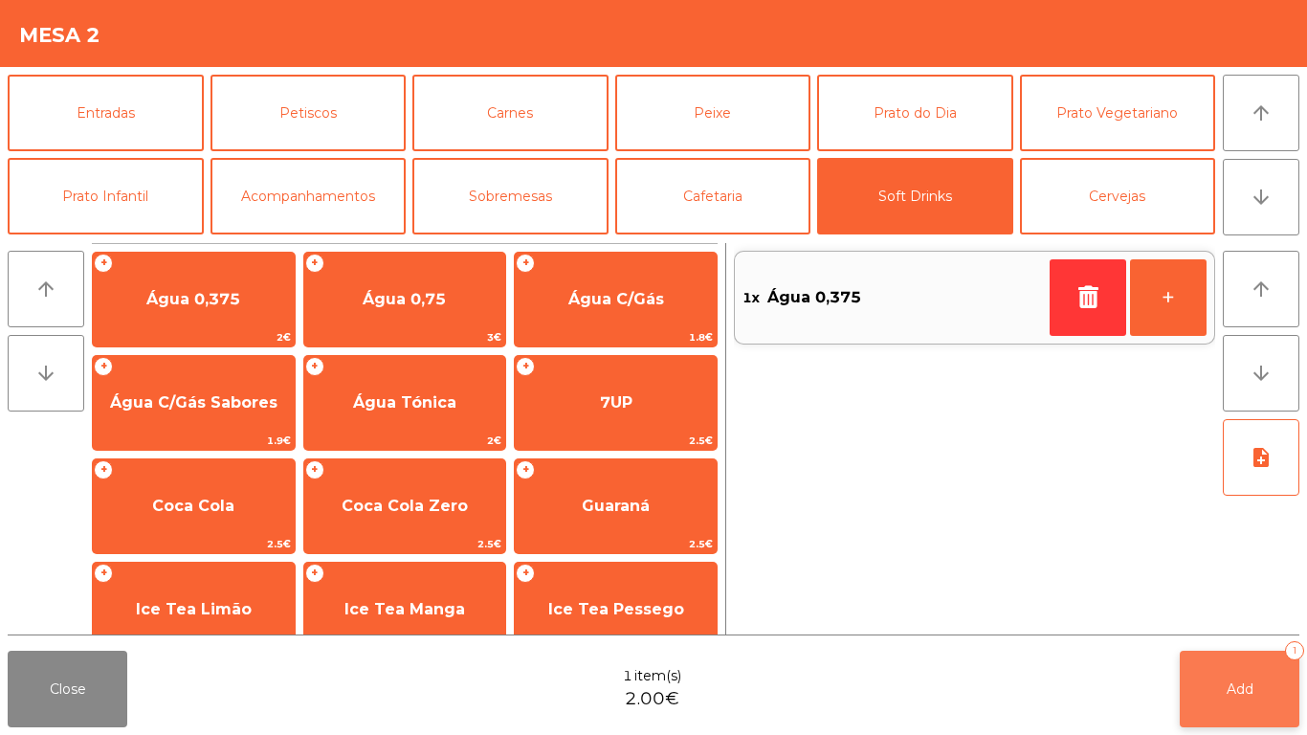
click at [1229, 695] on span "Add" at bounding box center [1239, 688] width 27 height 17
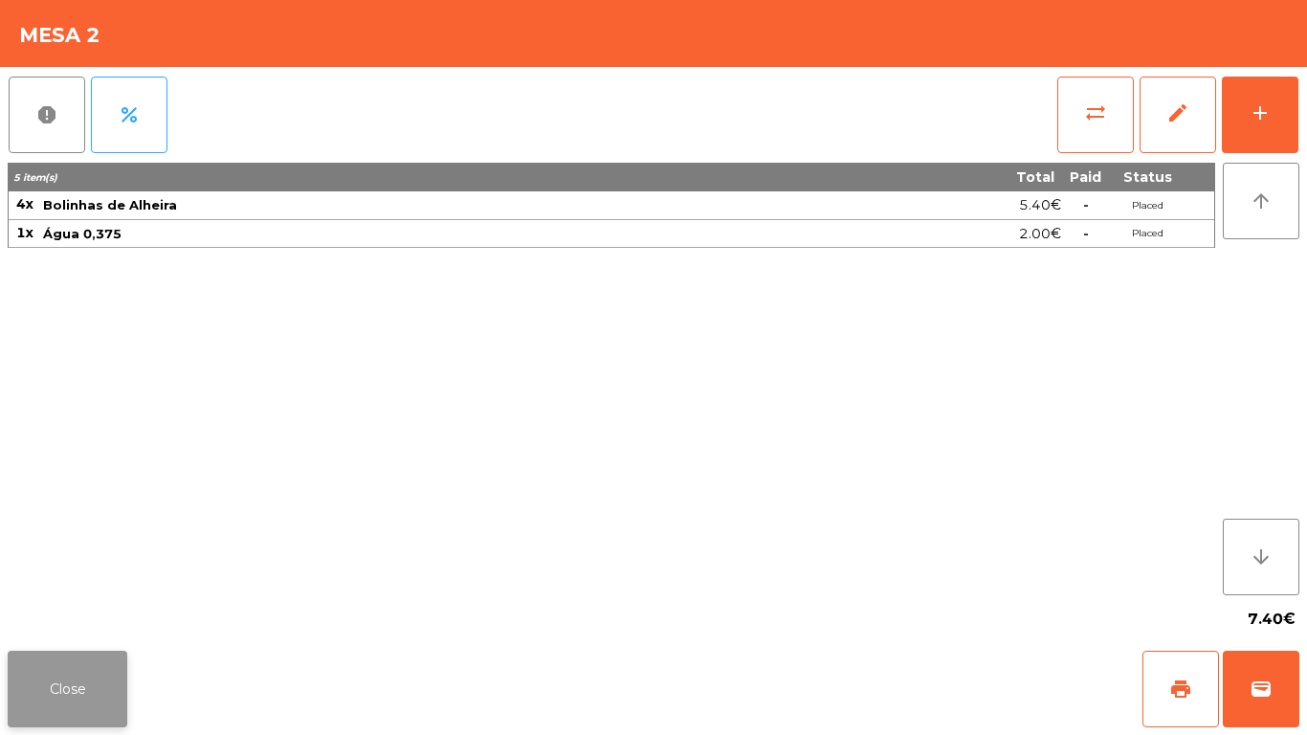
click at [66, 686] on button "Close" at bounding box center [68, 689] width 120 height 77
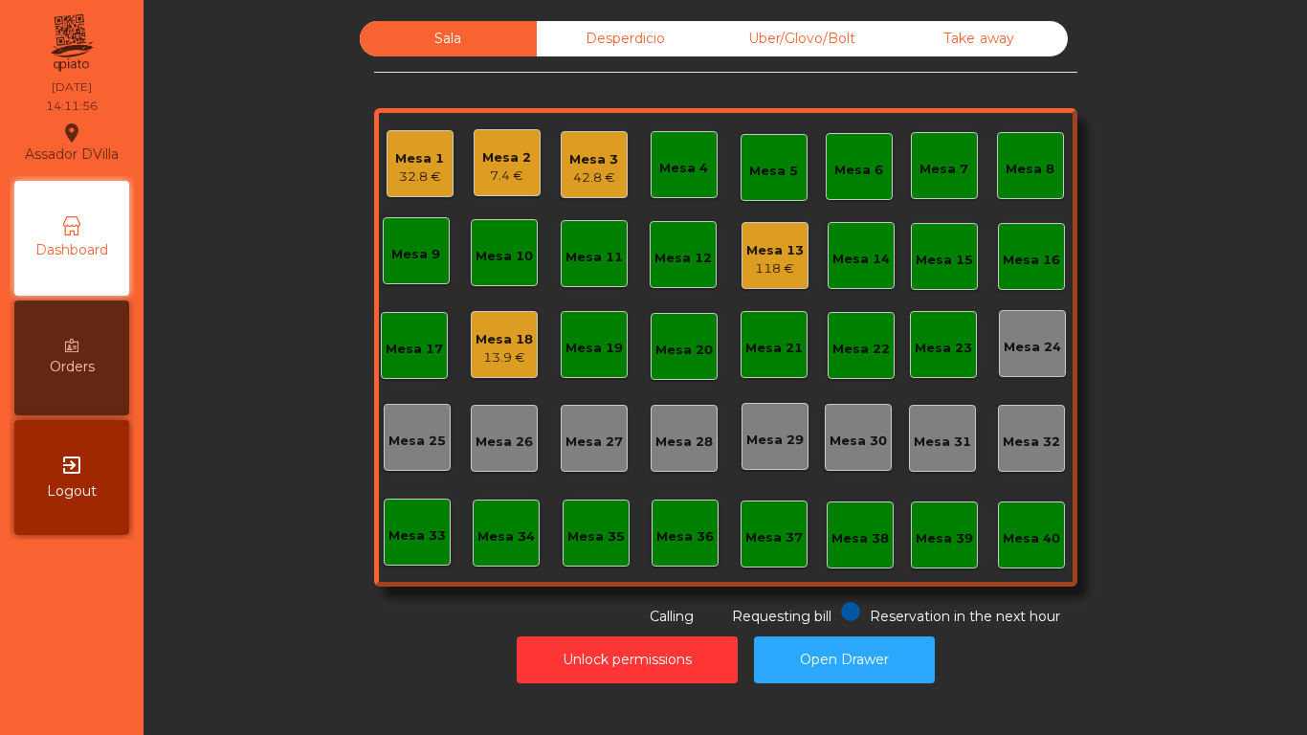
click at [771, 242] on div "Mesa 13" at bounding box center [774, 250] width 57 height 19
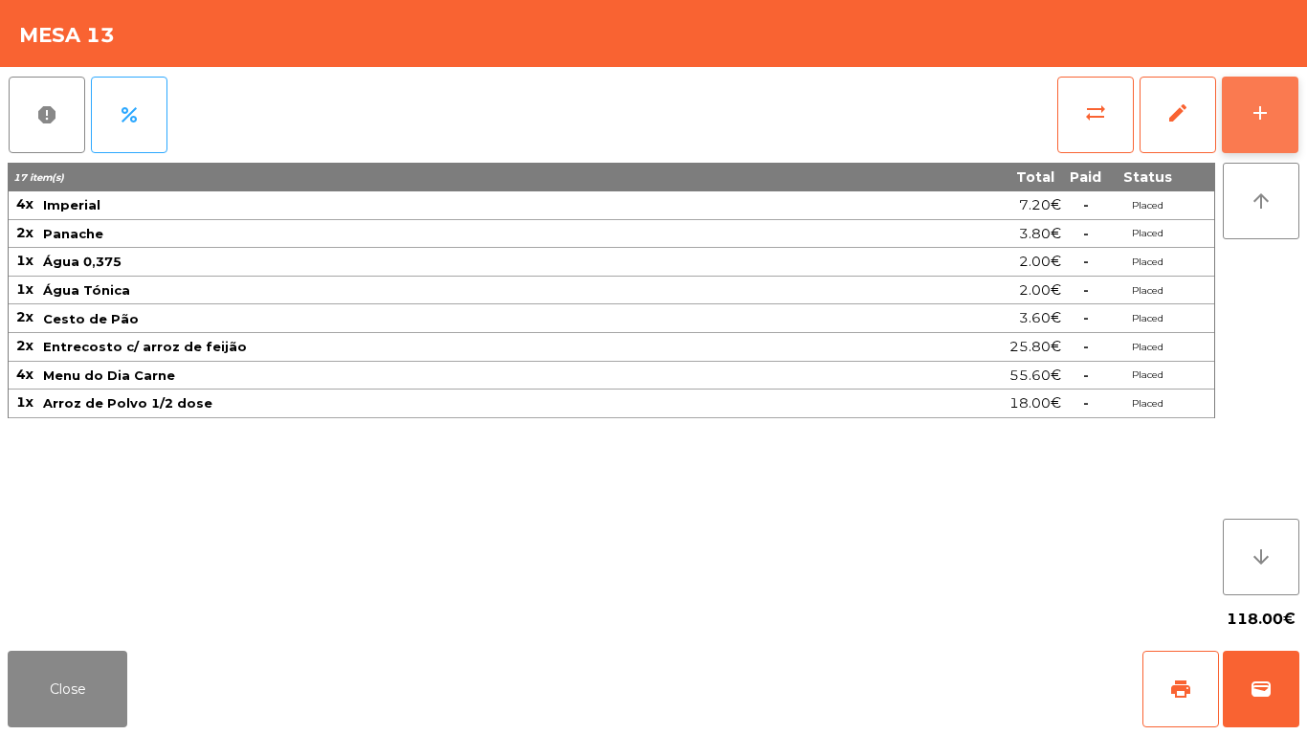
click at [1281, 92] on button "add" at bounding box center [1260, 115] width 77 height 77
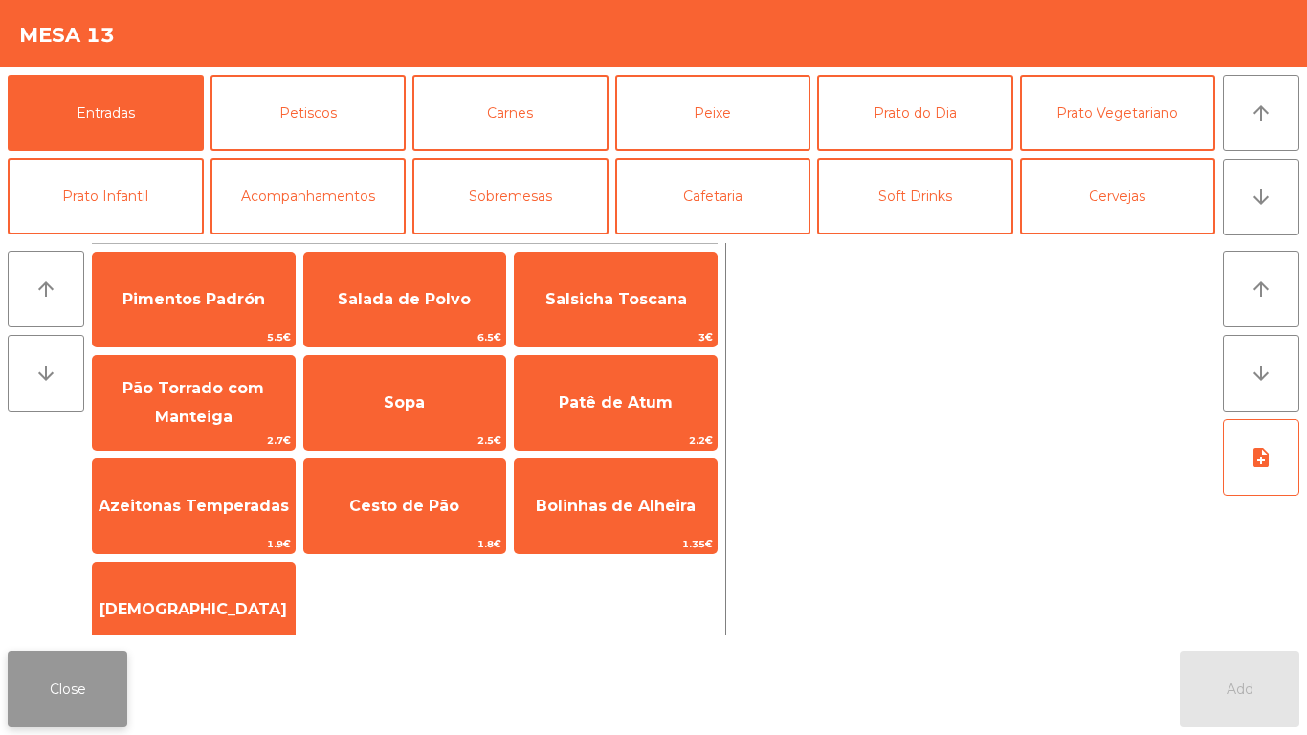
click at [66, 700] on button "Close" at bounding box center [68, 689] width 120 height 77
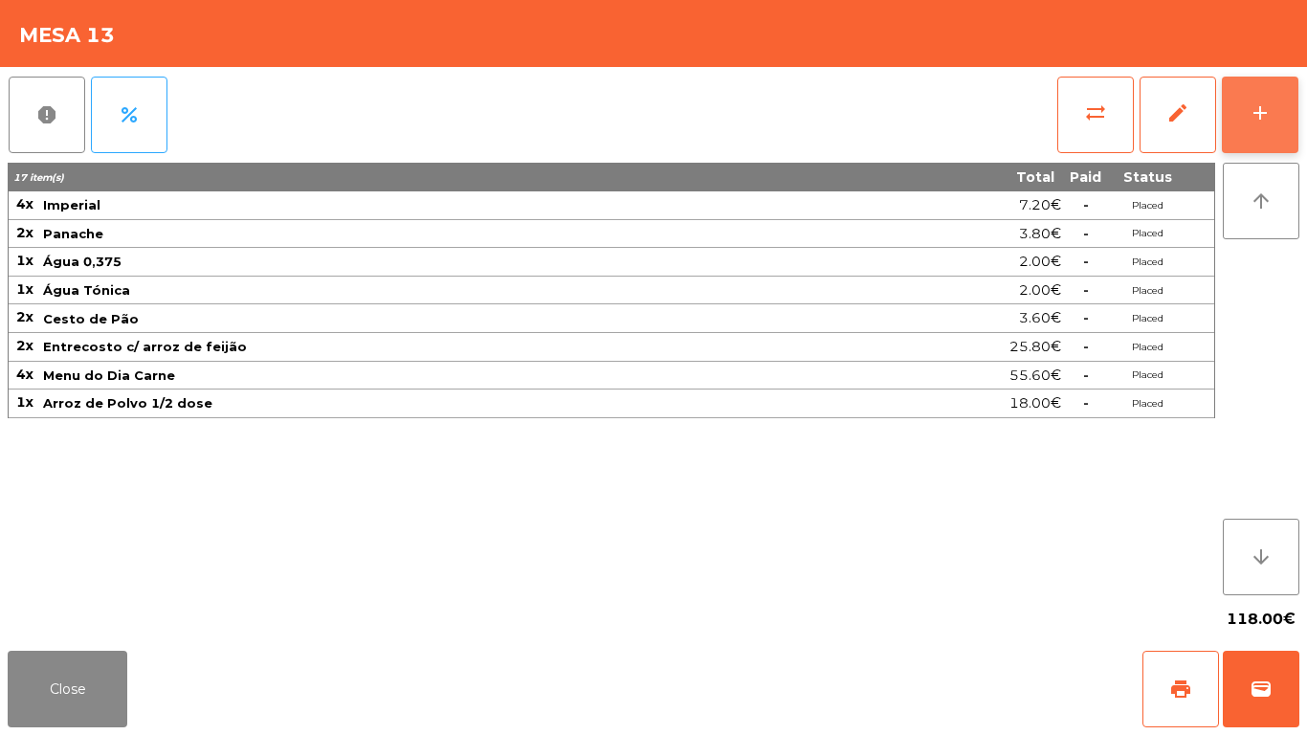
click at [1270, 132] on button "add" at bounding box center [1260, 115] width 77 height 77
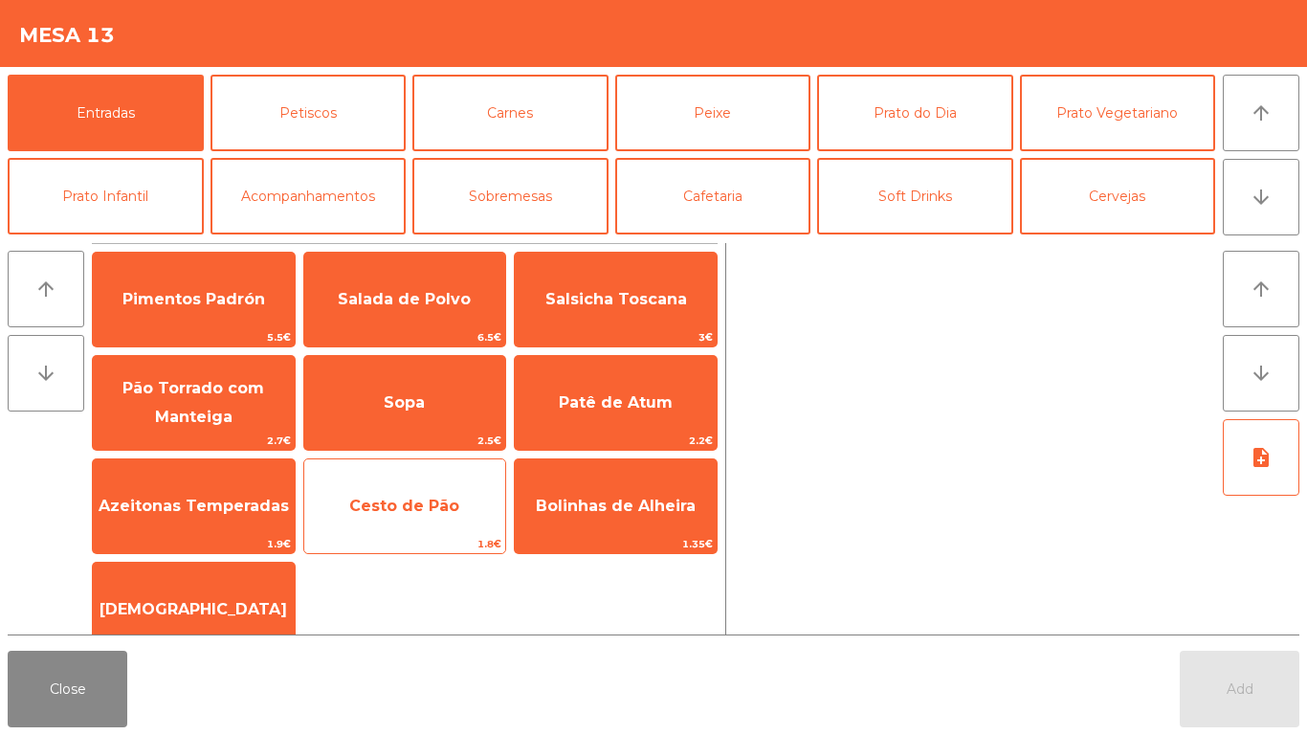
click at [368, 511] on span "Cesto de Pão" at bounding box center [404, 506] width 110 height 18
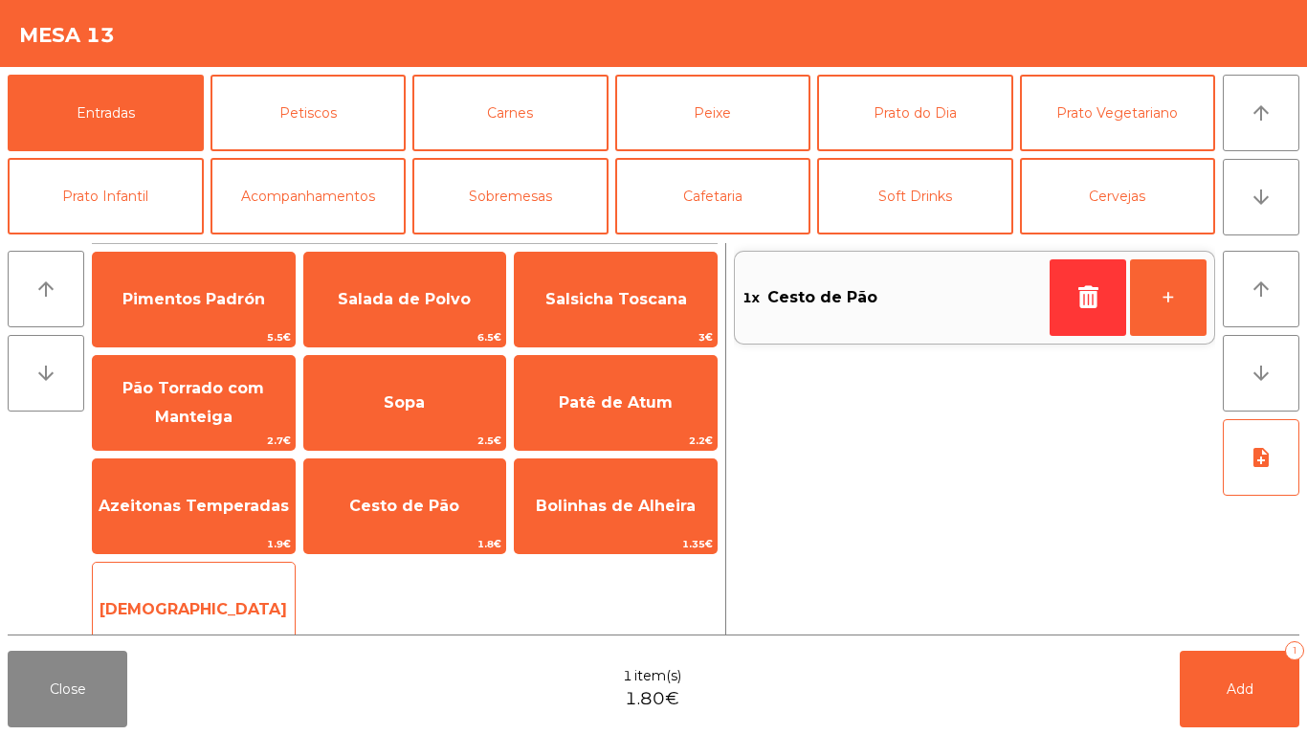
click at [166, 598] on span "[DEMOGRAPHIC_DATA]" at bounding box center [194, 610] width 202 height 52
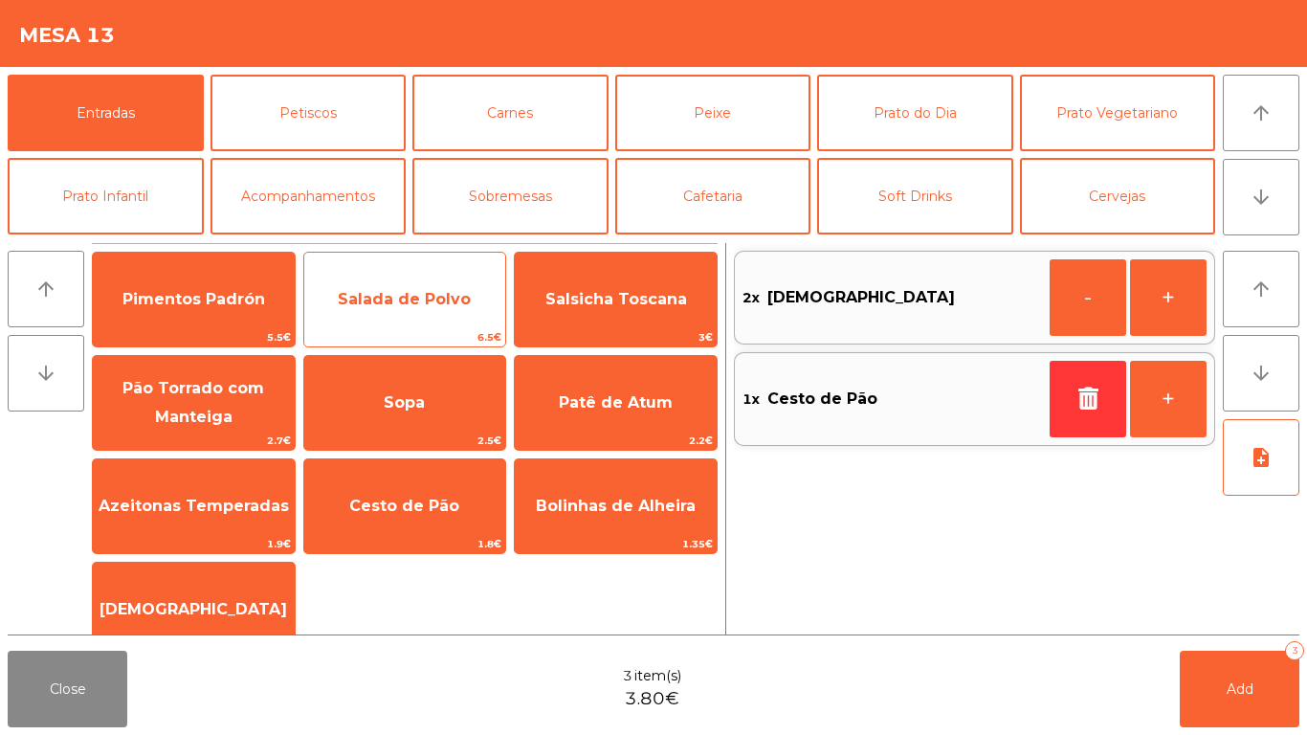
click at [417, 313] on span "Salada de Polvo" at bounding box center [405, 300] width 202 height 52
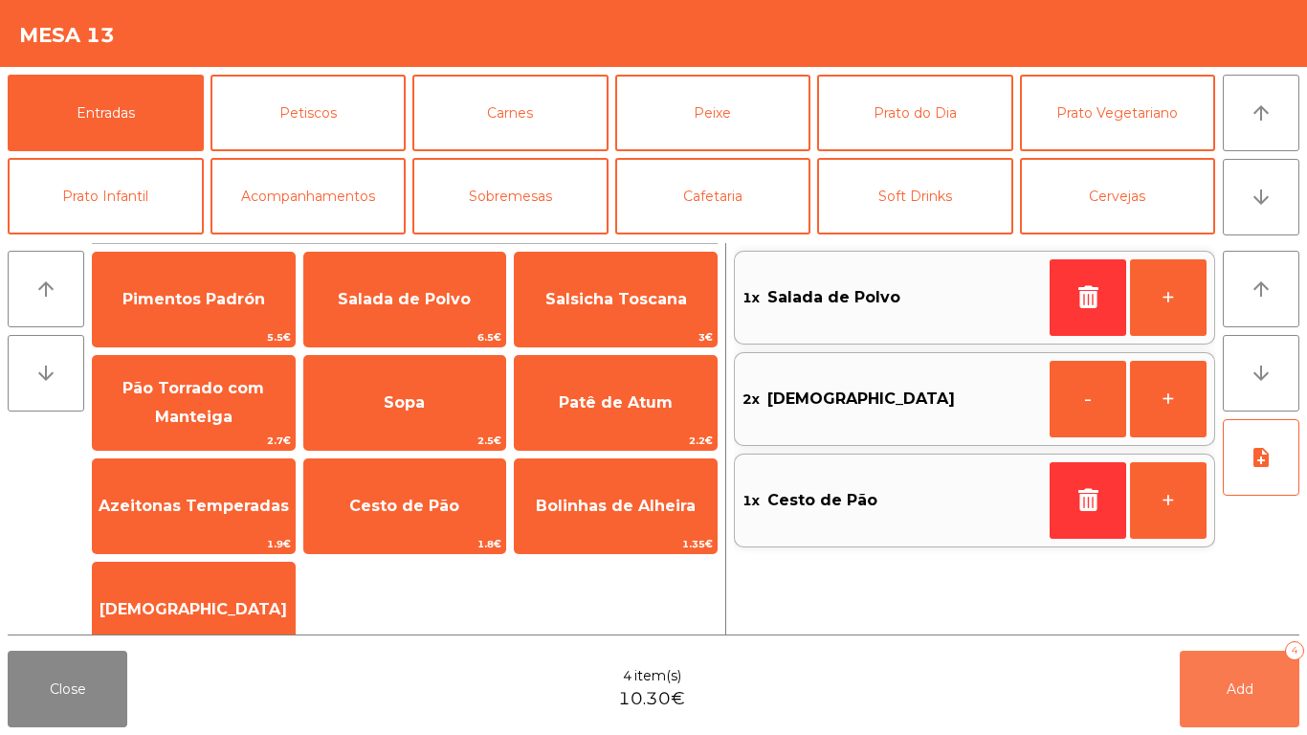
click at [1215, 702] on button "Add 4" at bounding box center [1240, 689] width 120 height 77
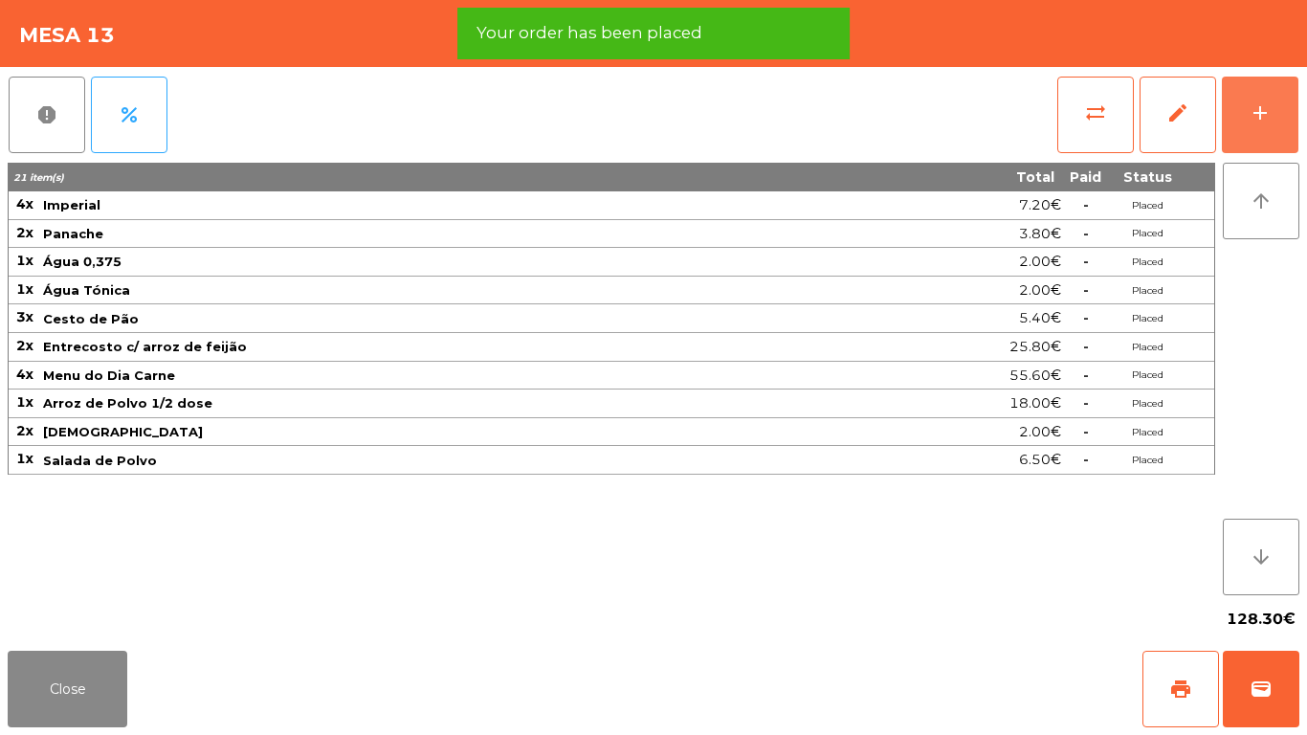
drag, startPoint x: 1256, startPoint y: 103, endPoint x: 636, endPoint y: 103, distance: 619.9
click at [1254, 103] on div "add" at bounding box center [1259, 112] width 23 height 23
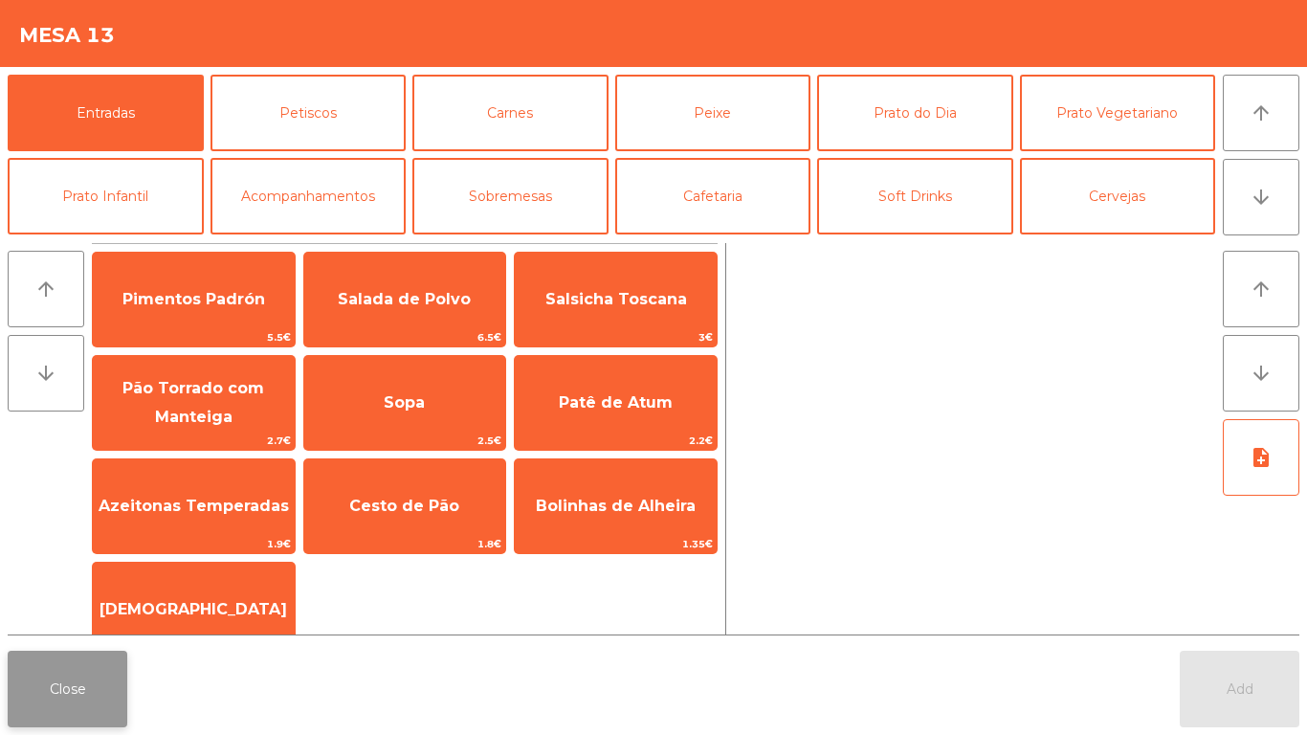
click at [94, 682] on button "Close" at bounding box center [68, 689] width 120 height 77
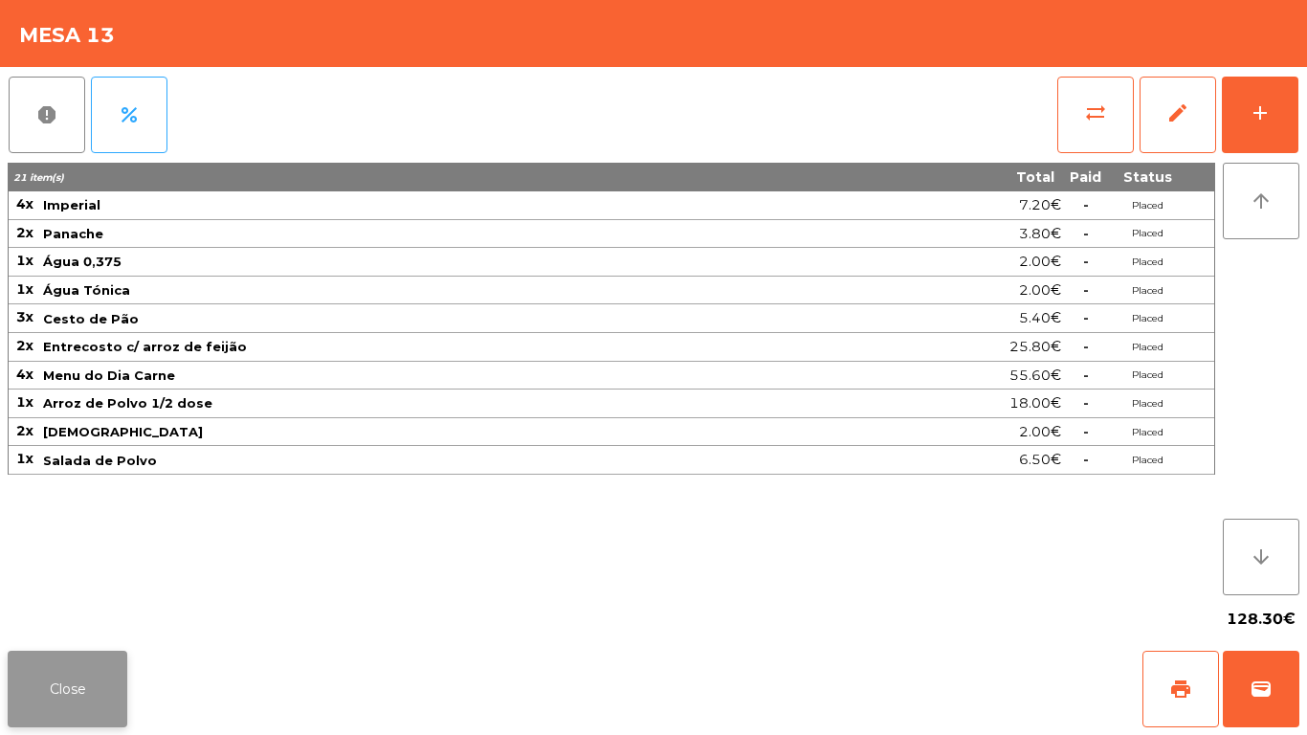
click at [115, 684] on button "Close" at bounding box center [68, 689] width 120 height 77
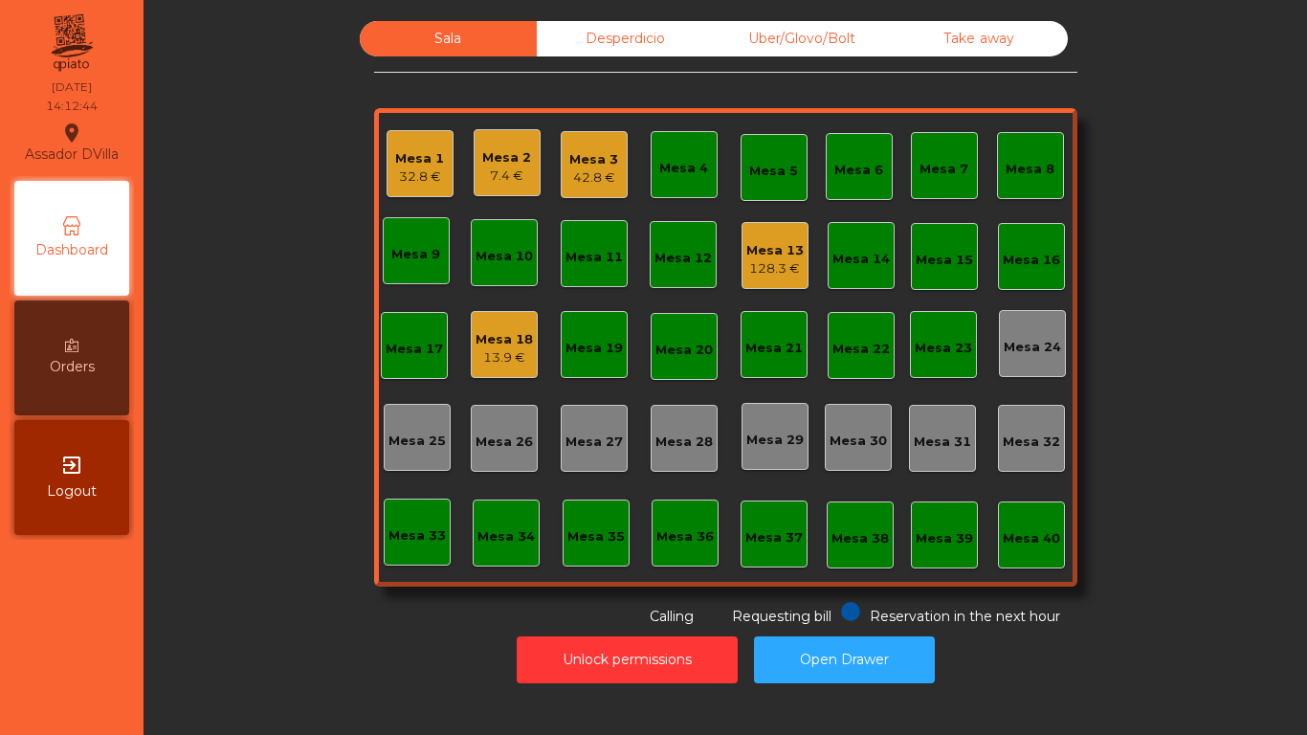
click at [587, 169] on div "42.8 €" at bounding box center [593, 177] width 49 height 19
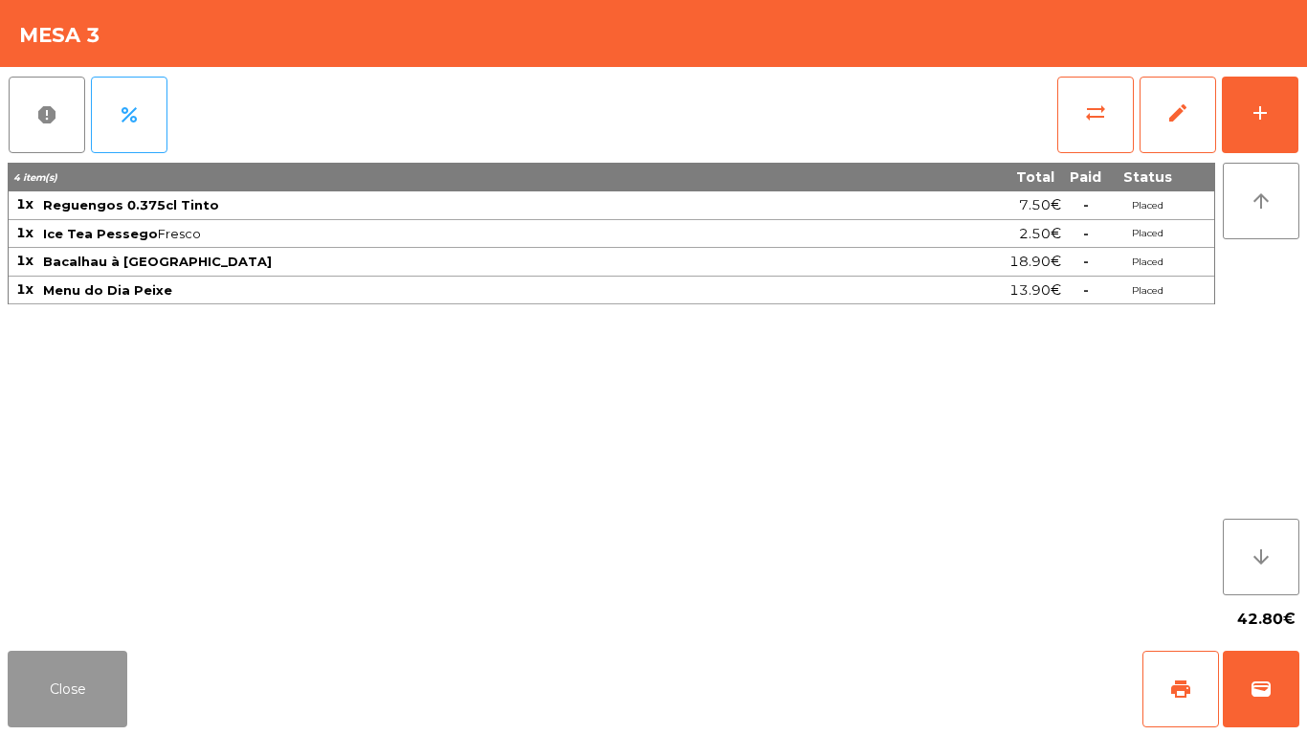
drag, startPoint x: 85, startPoint y: 718, endPoint x: 104, endPoint y: 711, distance: 20.6
click at [103, 712] on button "Close" at bounding box center [68, 689] width 120 height 77
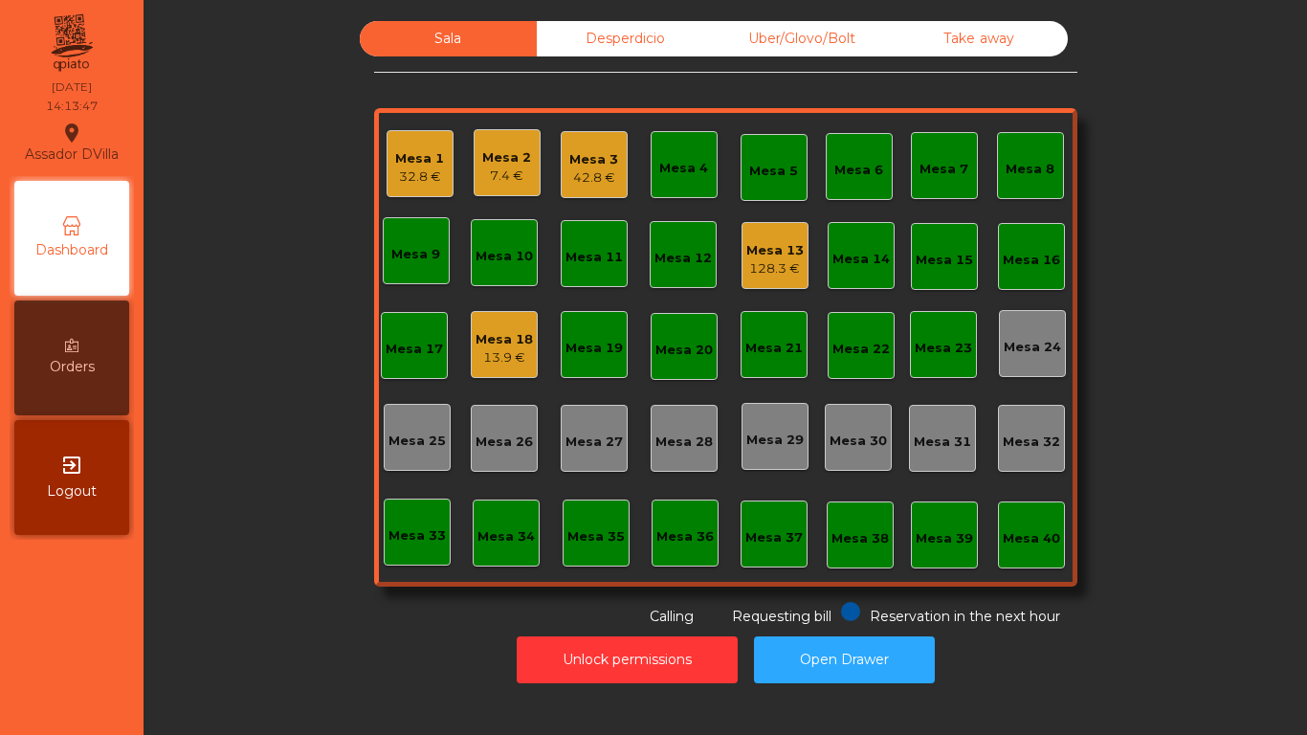
click at [509, 187] on div "Mesa 2 7.4 €" at bounding box center [507, 162] width 67 height 67
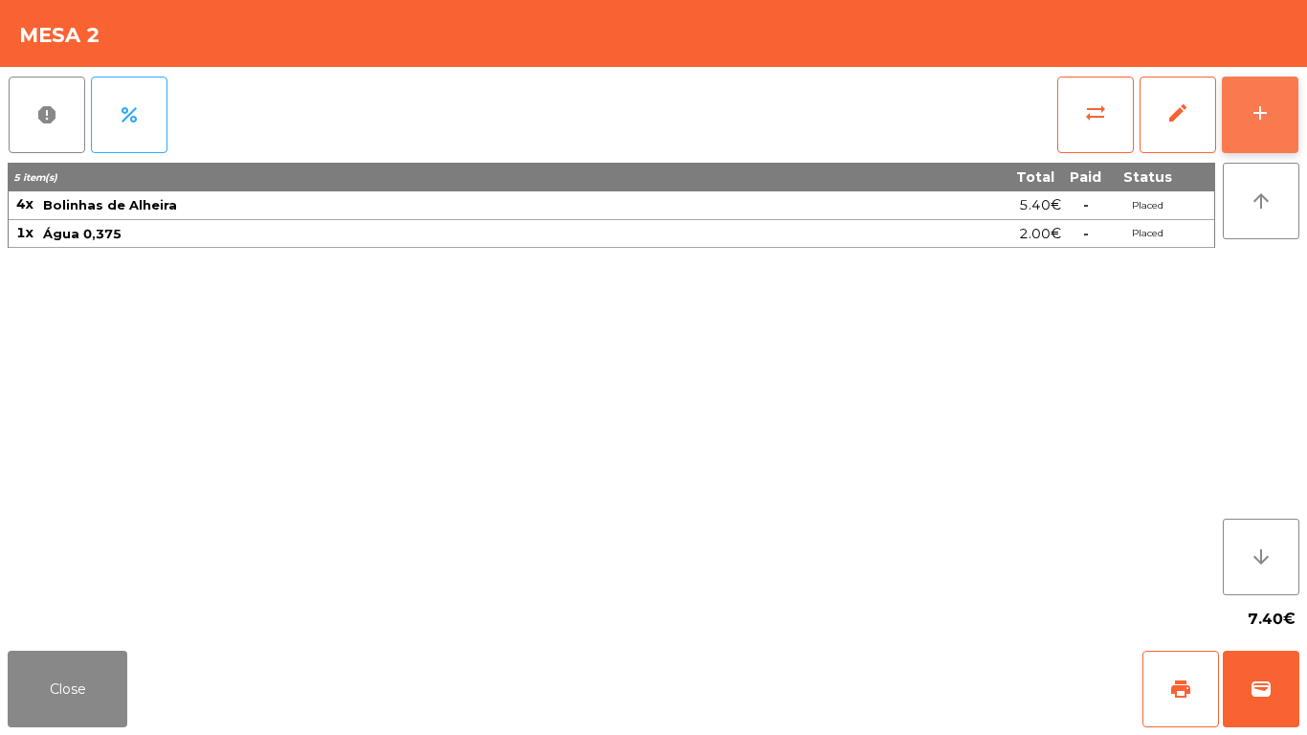
click at [1288, 119] on button "add" at bounding box center [1260, 115] width 77 height 77
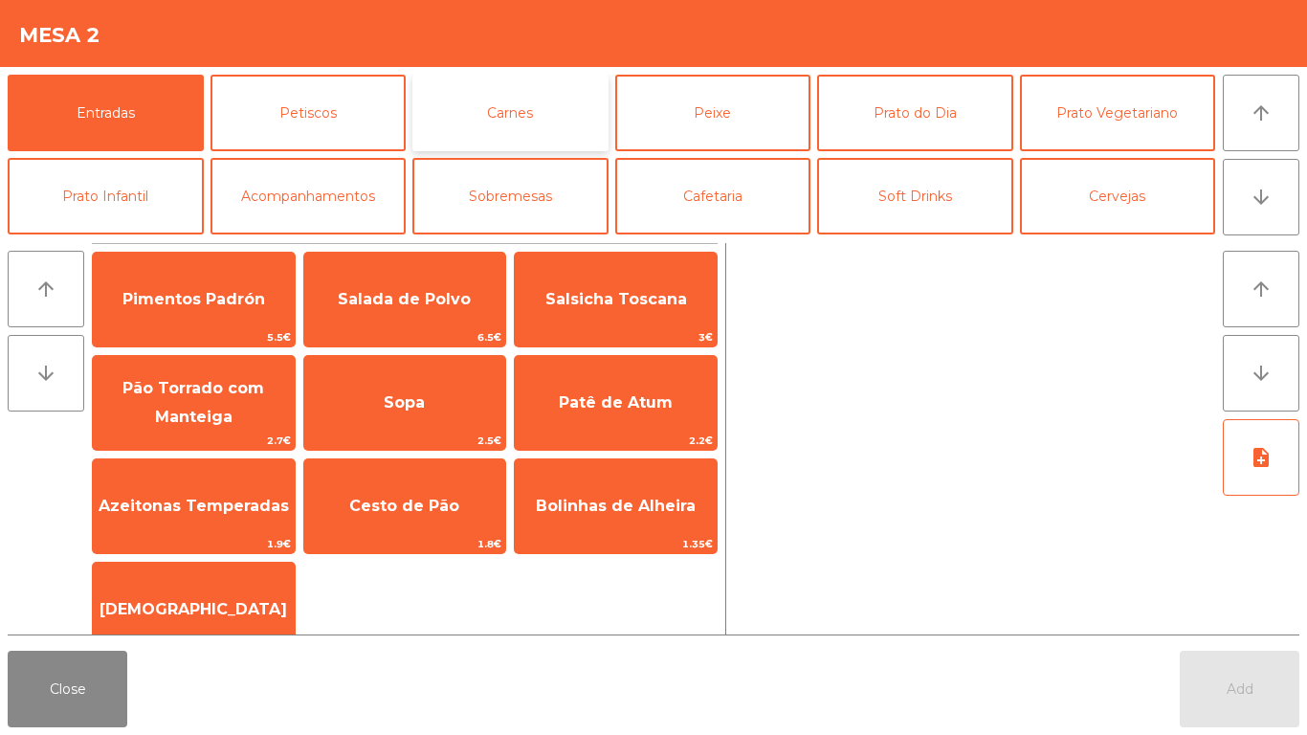
click at [510, 110] on button "Carnes" at bounding box center [510, 113] width 196 height 77
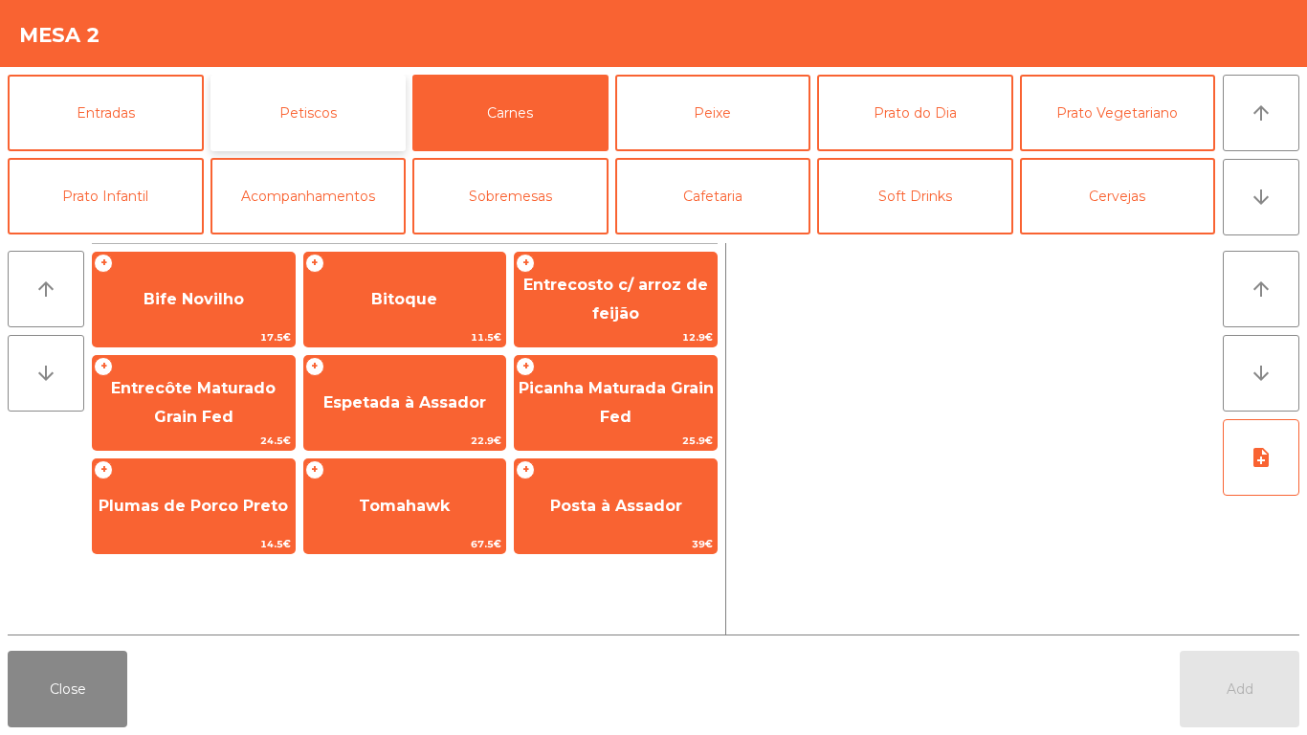
click at [340, 114] on button "Petiscos" at bounding box center [308, 113] width 196 height 77
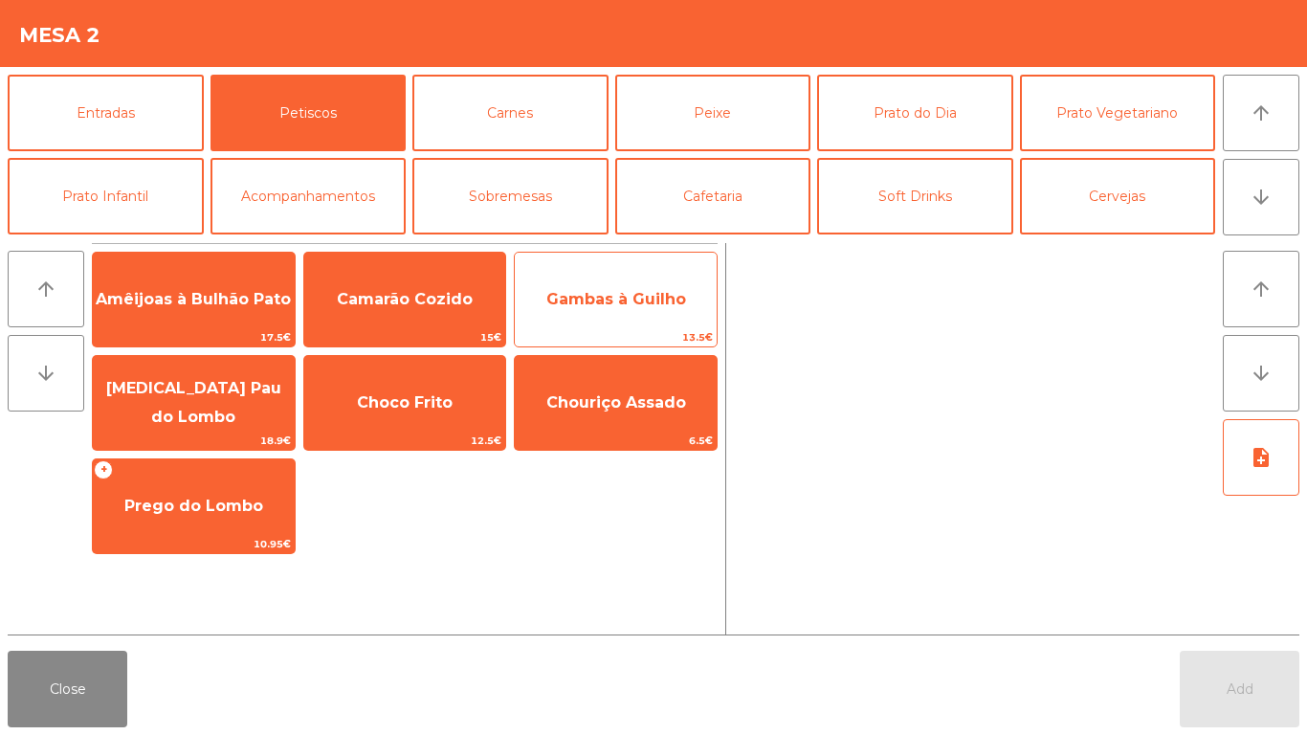
click at [573, 296] on span "Gambas à Guilho" at bounding box center [616, 299] width 140 height 18
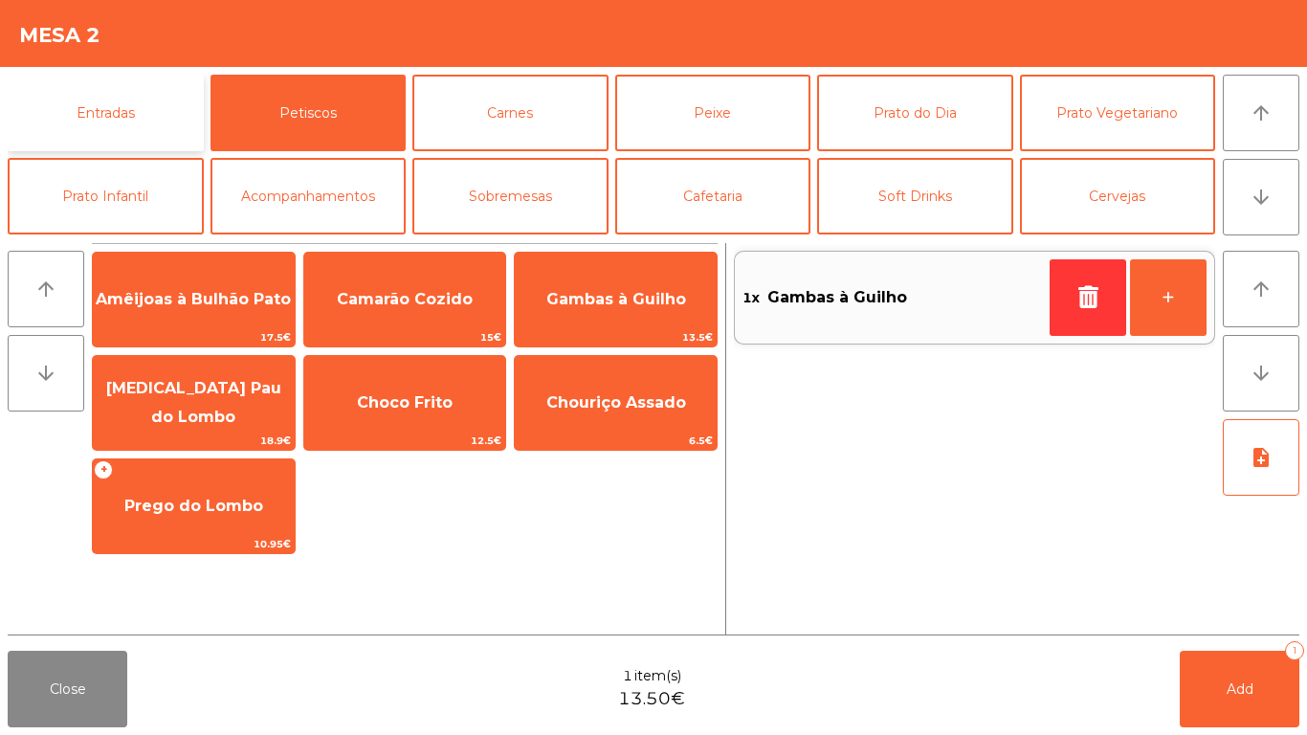
click at [179, 114] on button "Entradas" at bounding box center [106, 113] width 196 height 77
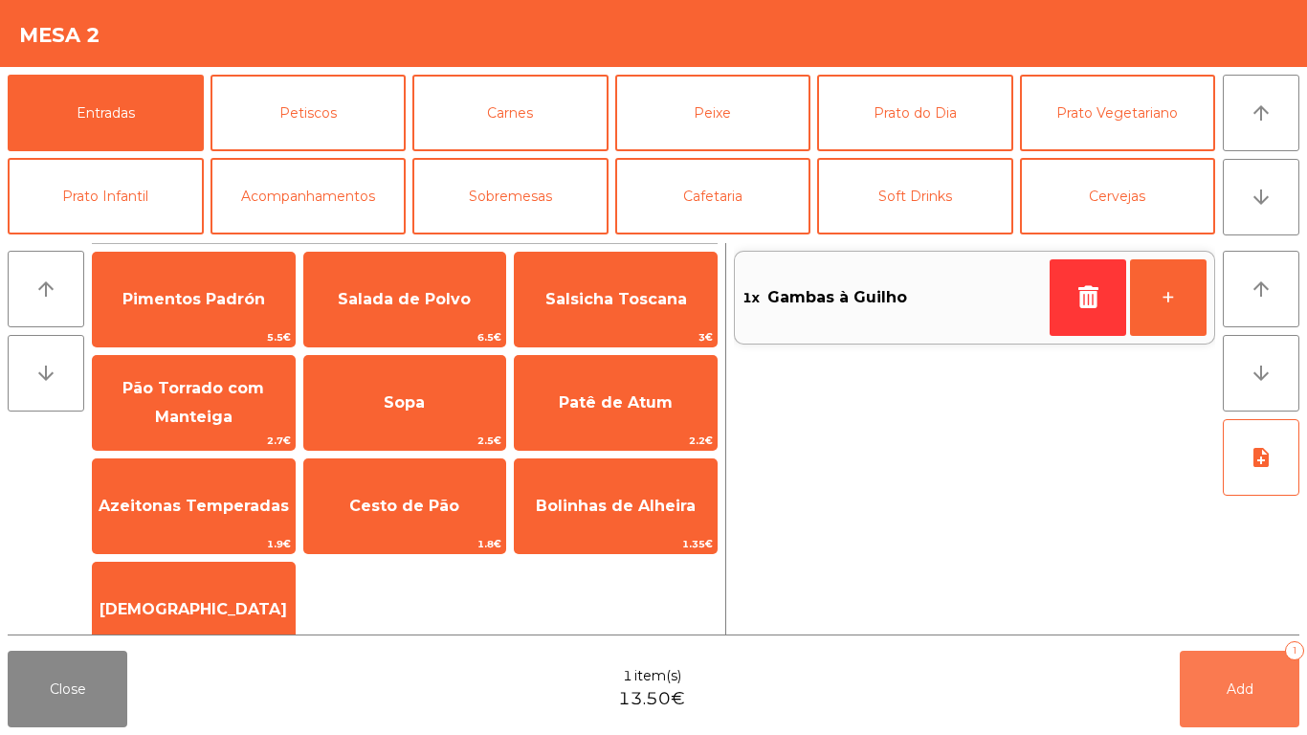
click at [1251, 709] on button "Add 1" at bounding box center [1240, 689] width 120 height 77
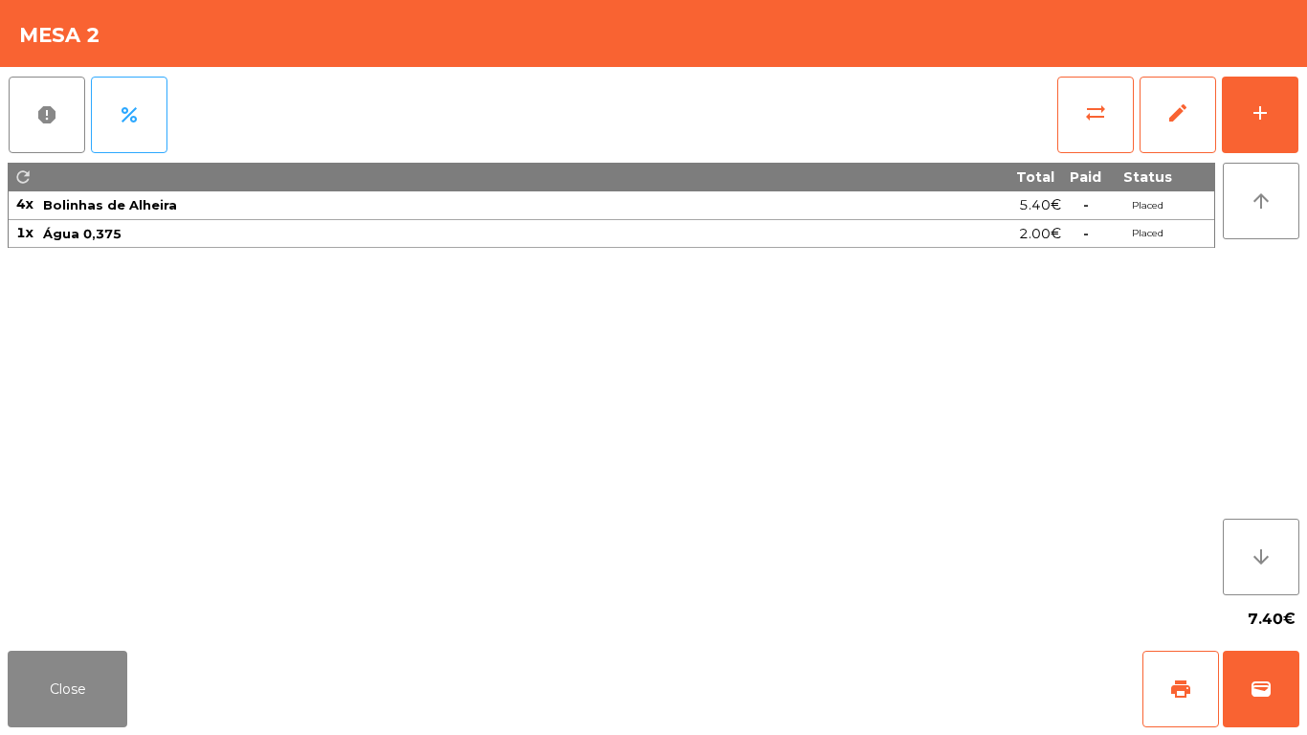
click at [1306, 99] on div "report percent sync_alt edit add refresh Total Paid Status 4x Bolinhas de Alhei…" at bounding box center [653, 355] width 1307 height 576
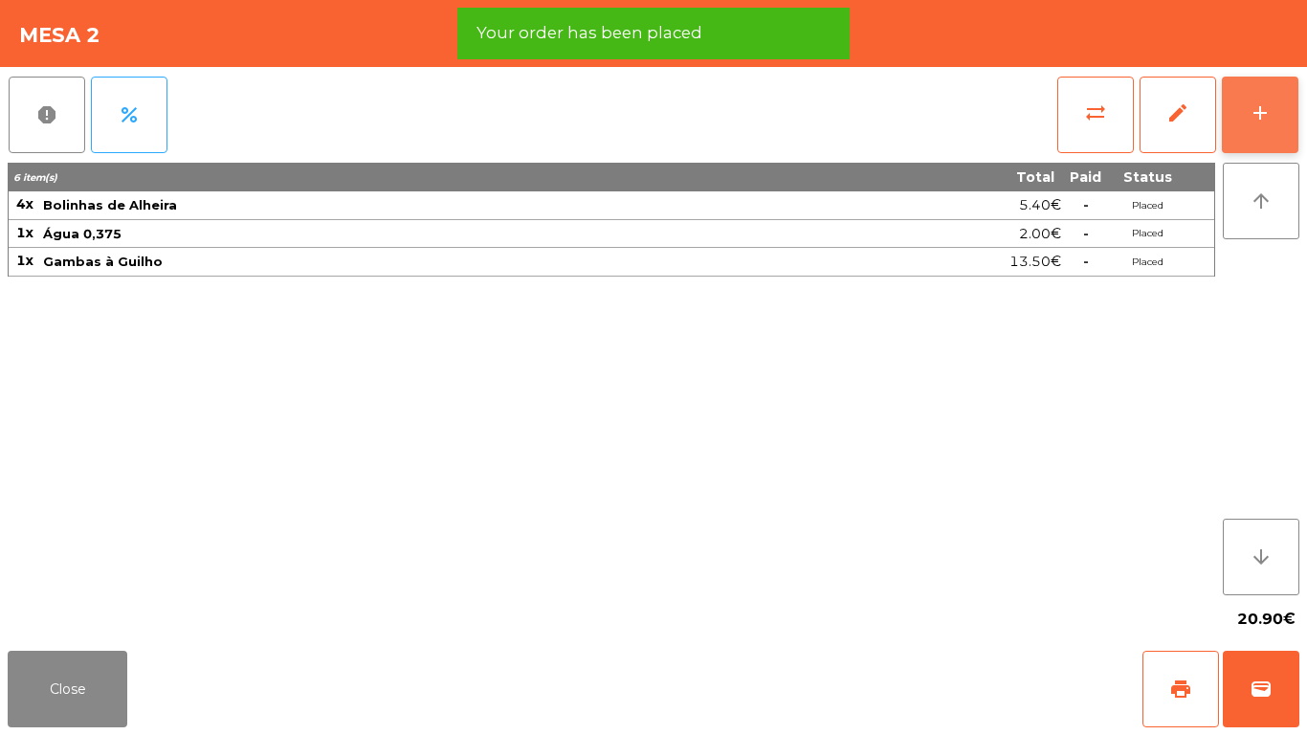
click at [1273, 103] on button "add" at bounding box center [1260, 115] width 77 height 77
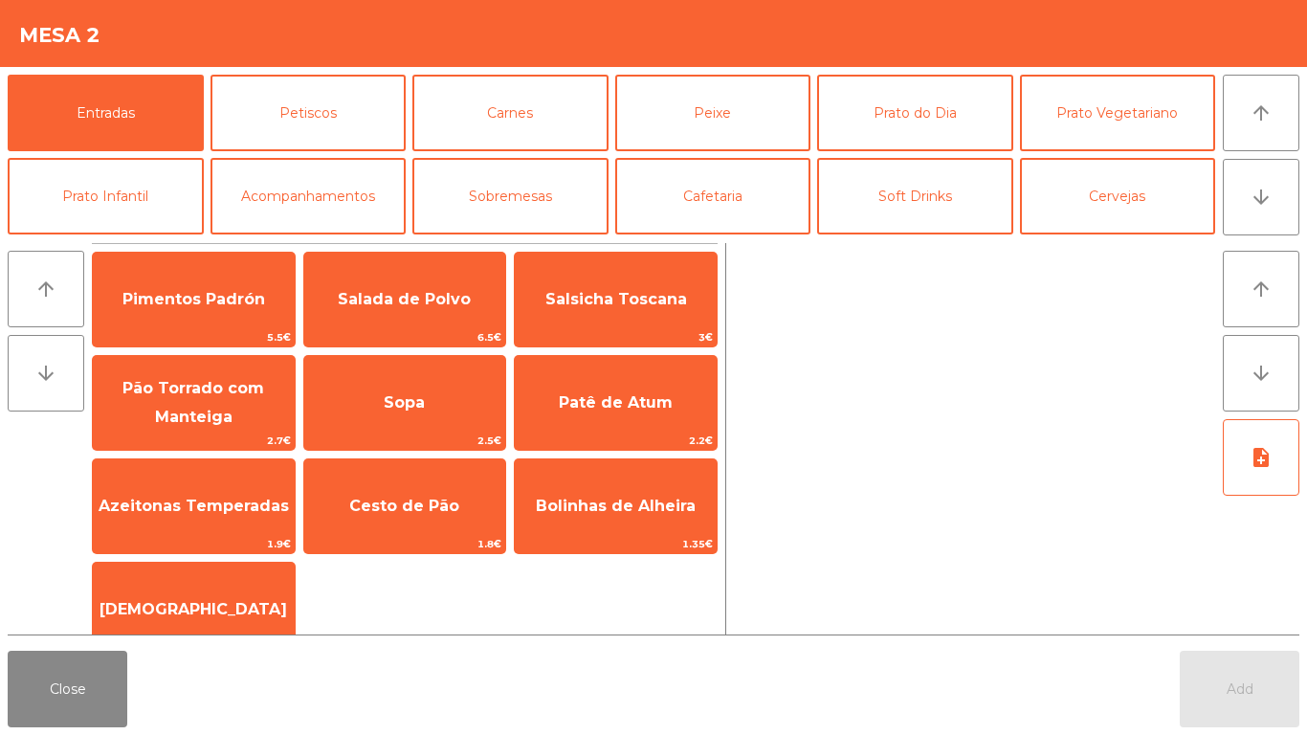
drag, startPoint x: 185, startPoint y: 403, endPoint x: 744, endPoint y: 29, distance: 673.2
click at [189, 403] on span "Pão Torrado com Manteiga" at bounding box center [194, 403] width 202 height 81
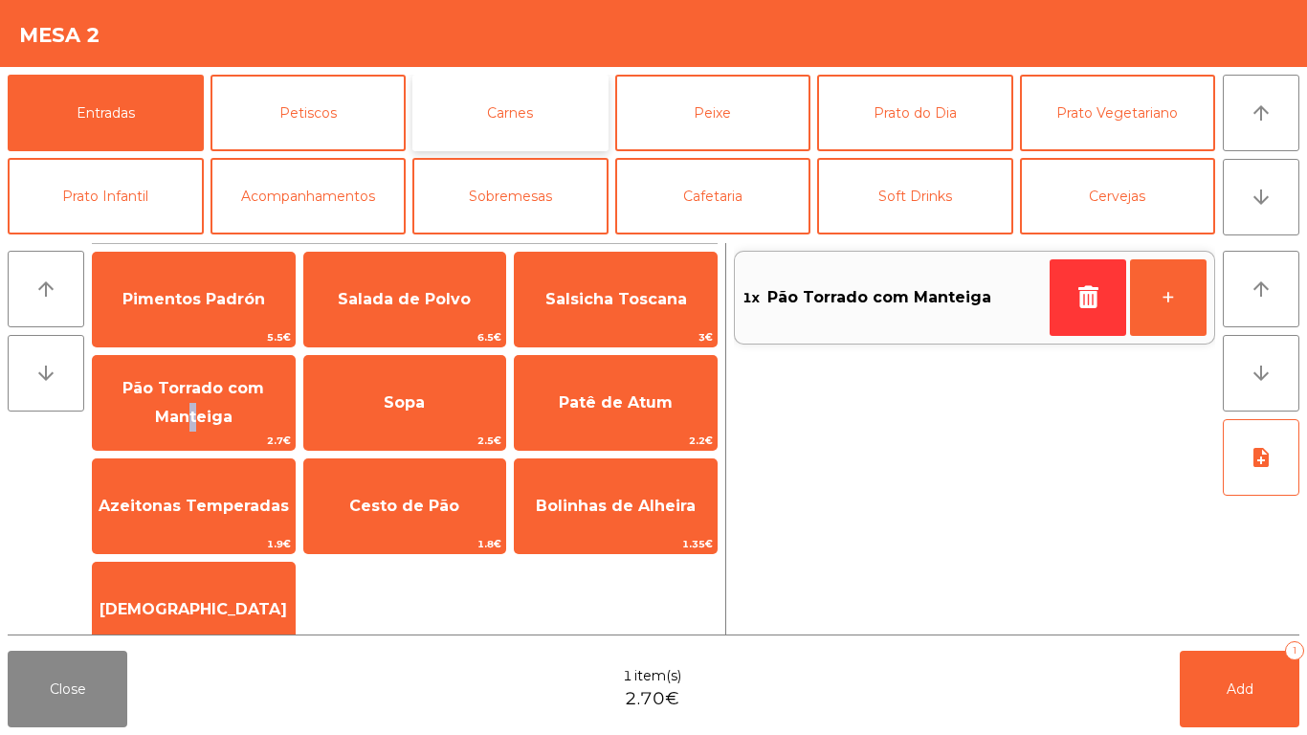
click at [575, 140] on button "Carnes" at bounding box center [510, 113] width 196 height 77
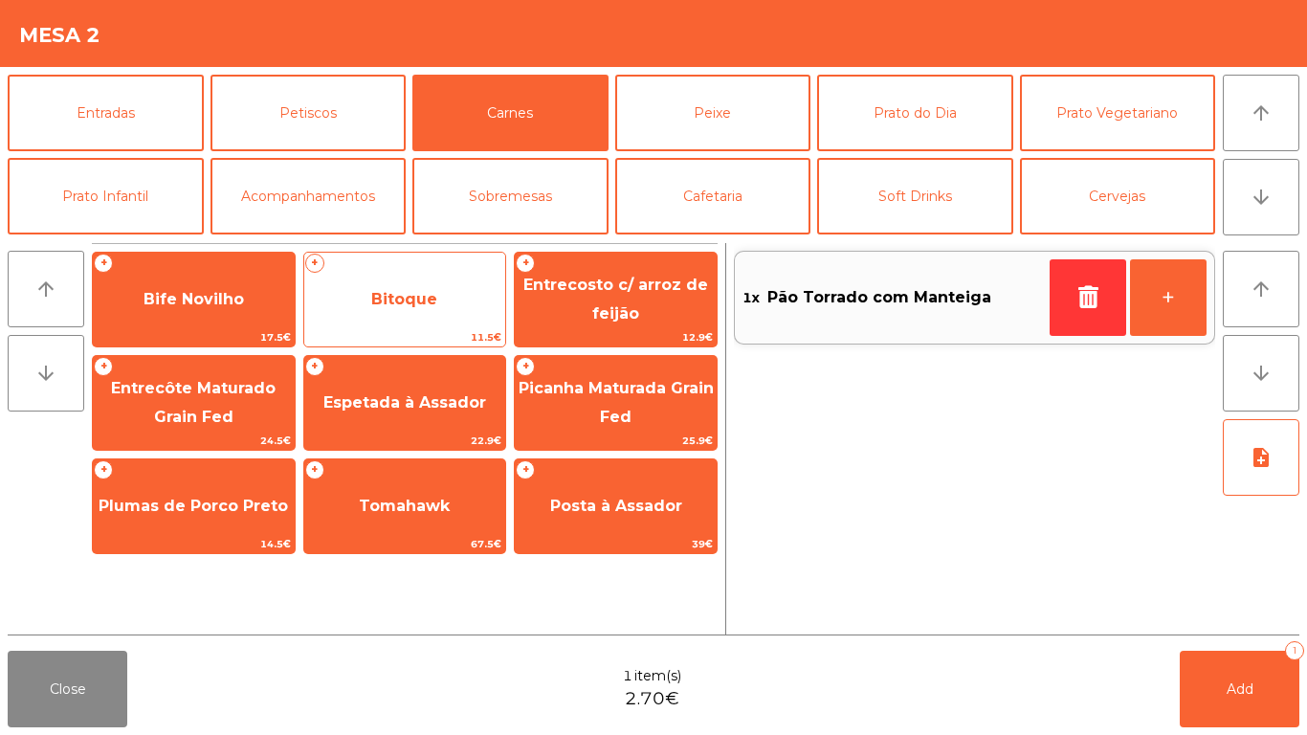
click at [428, 299] on span "Bitoque" at bounding box center [404, 299] width 66 height 18
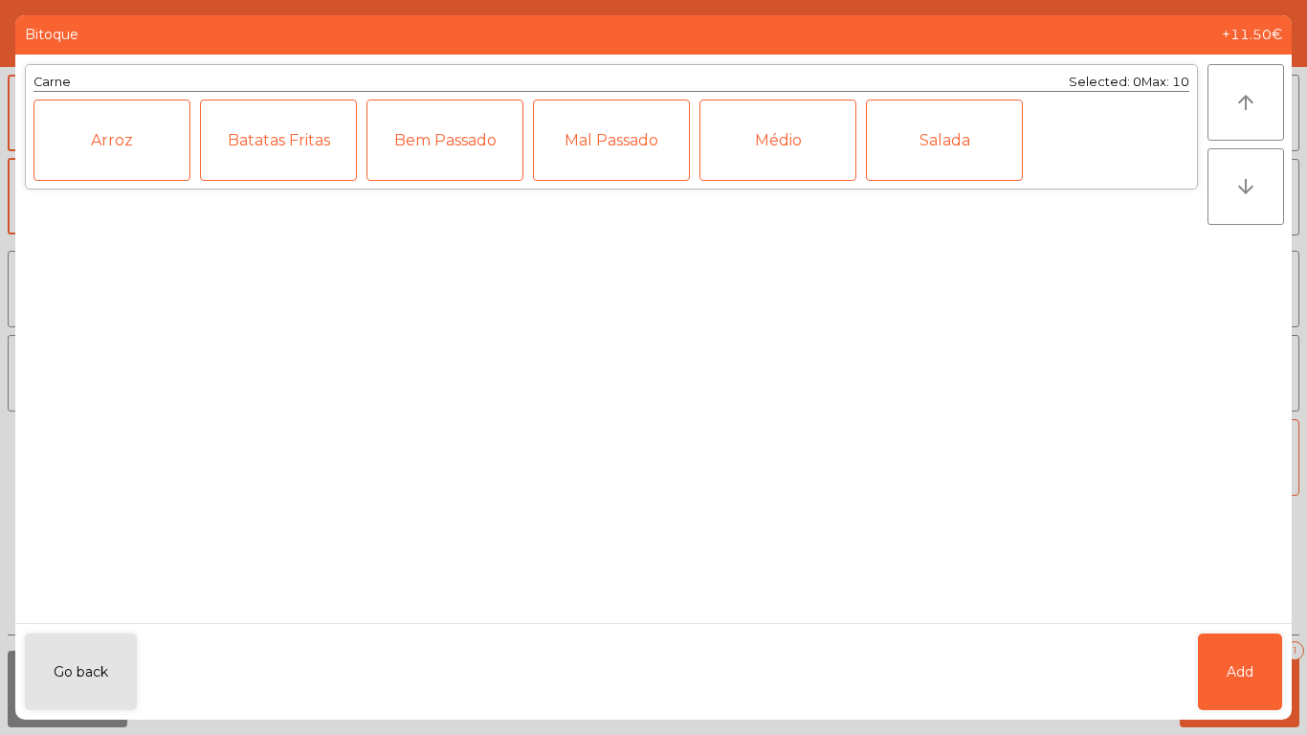
drag, startPoint x: 767, startPoint y: 151, endPoint x: 1001, endPoint y: 305, distance: 279.7
click at [769, 151] on div "Médio" at bounding box center [777, 139] width 157 height 81
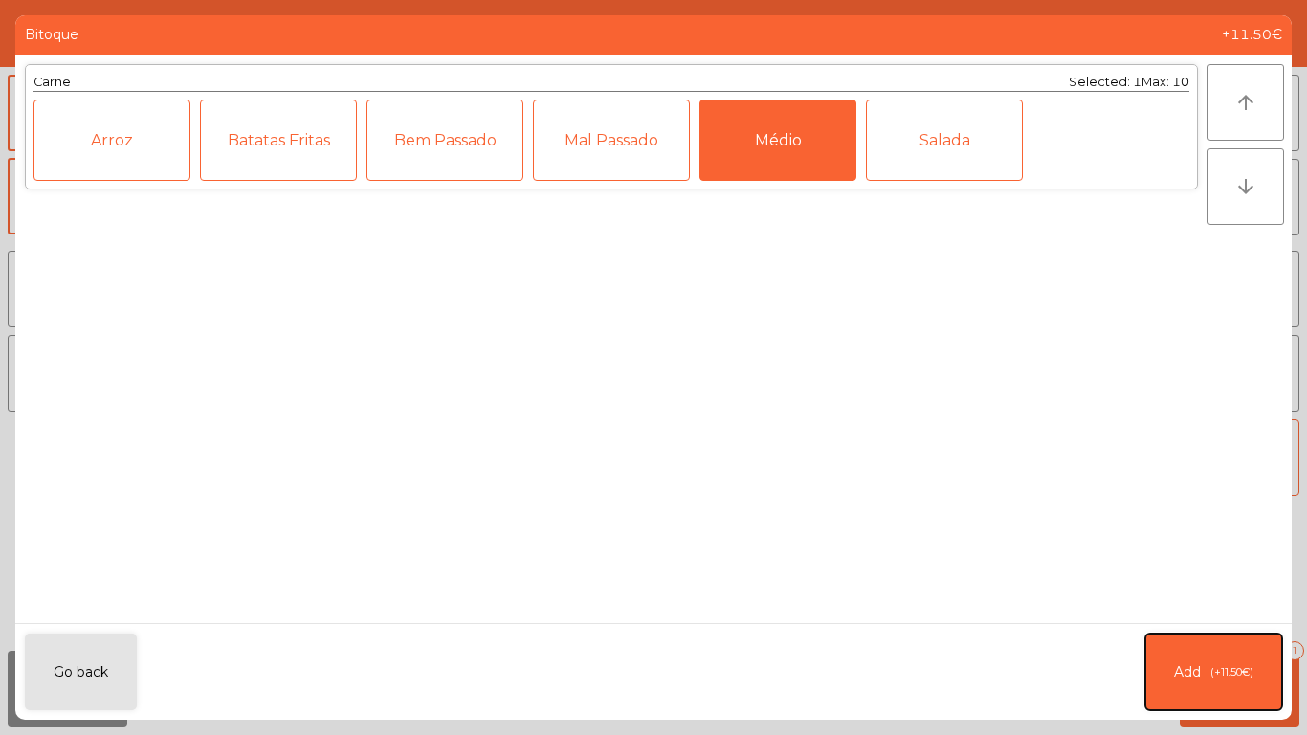
click at [1233, 645] on button "Add (+11.50€)" at bounding box center [1213, 671] width 137 height 77
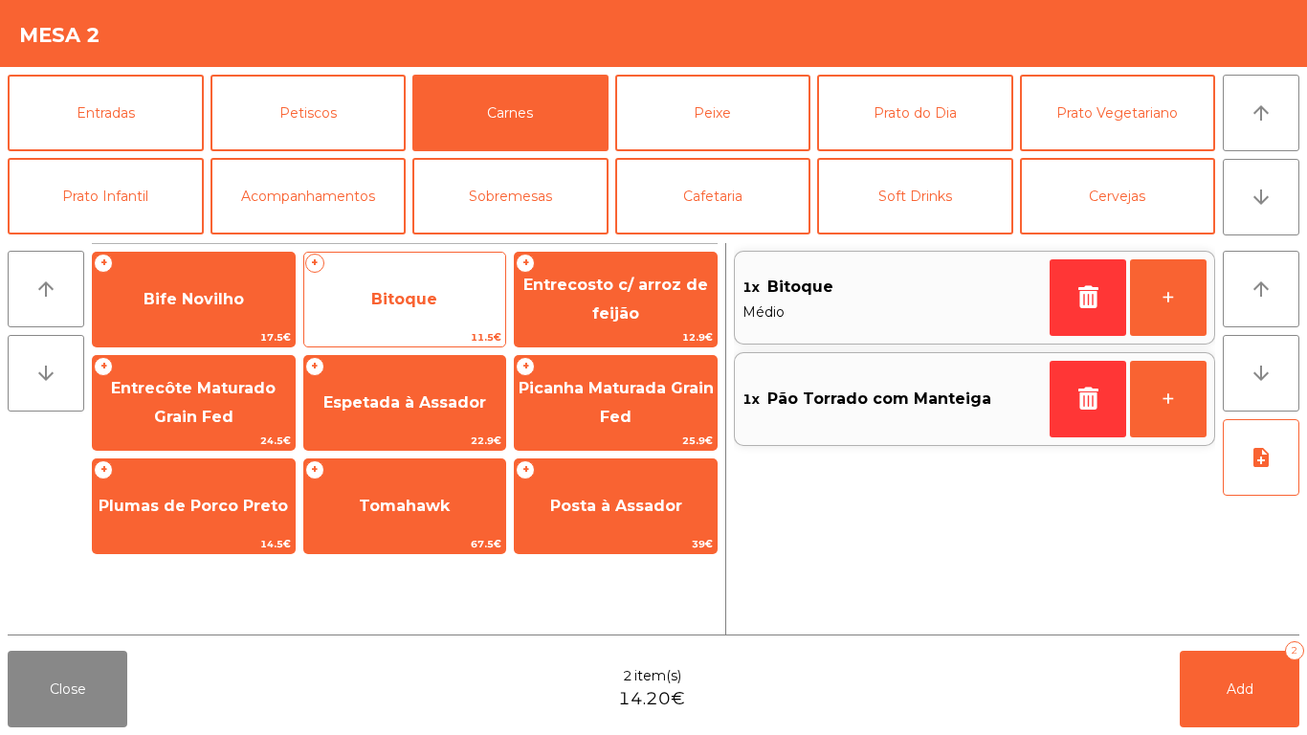
click at [450, 277] on span "Bitoque" at bounding box center [405, 300] width 202 height 52
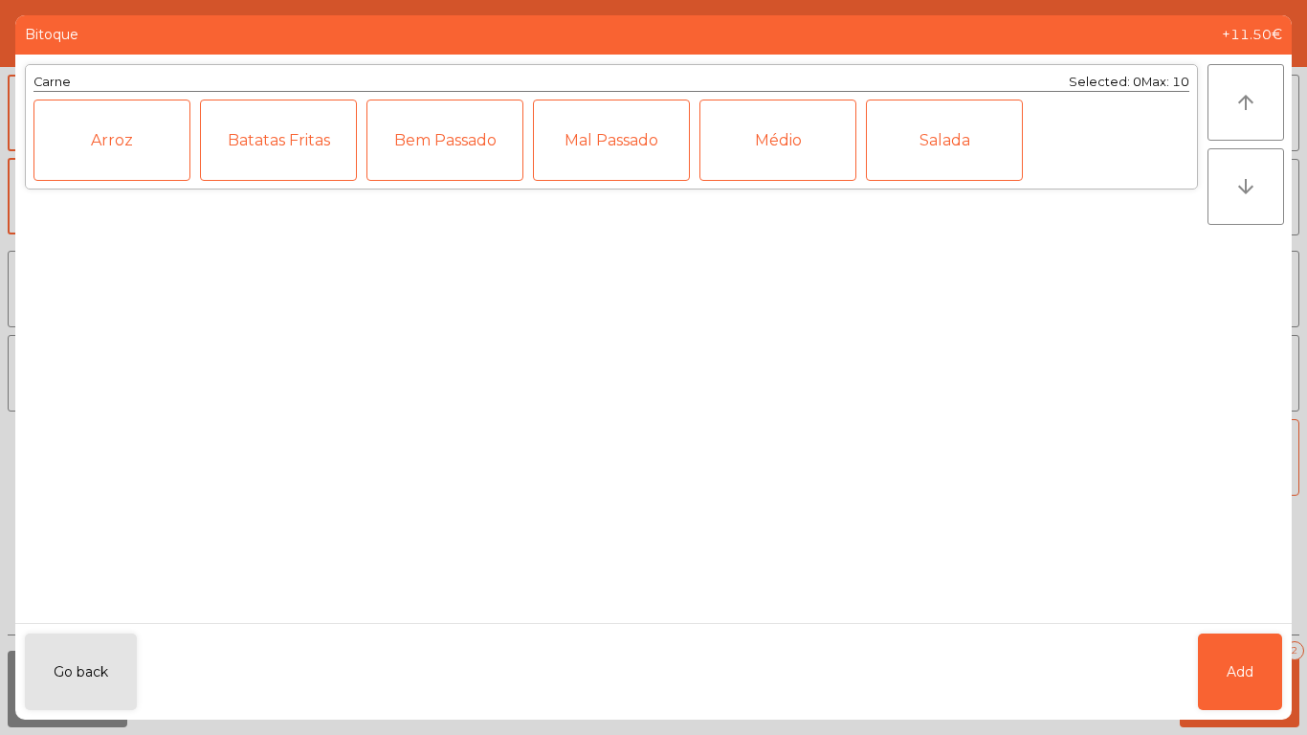
click at [422, 145] on div "Bem Passado" at bounding box center [444, 139] width 157 height 81
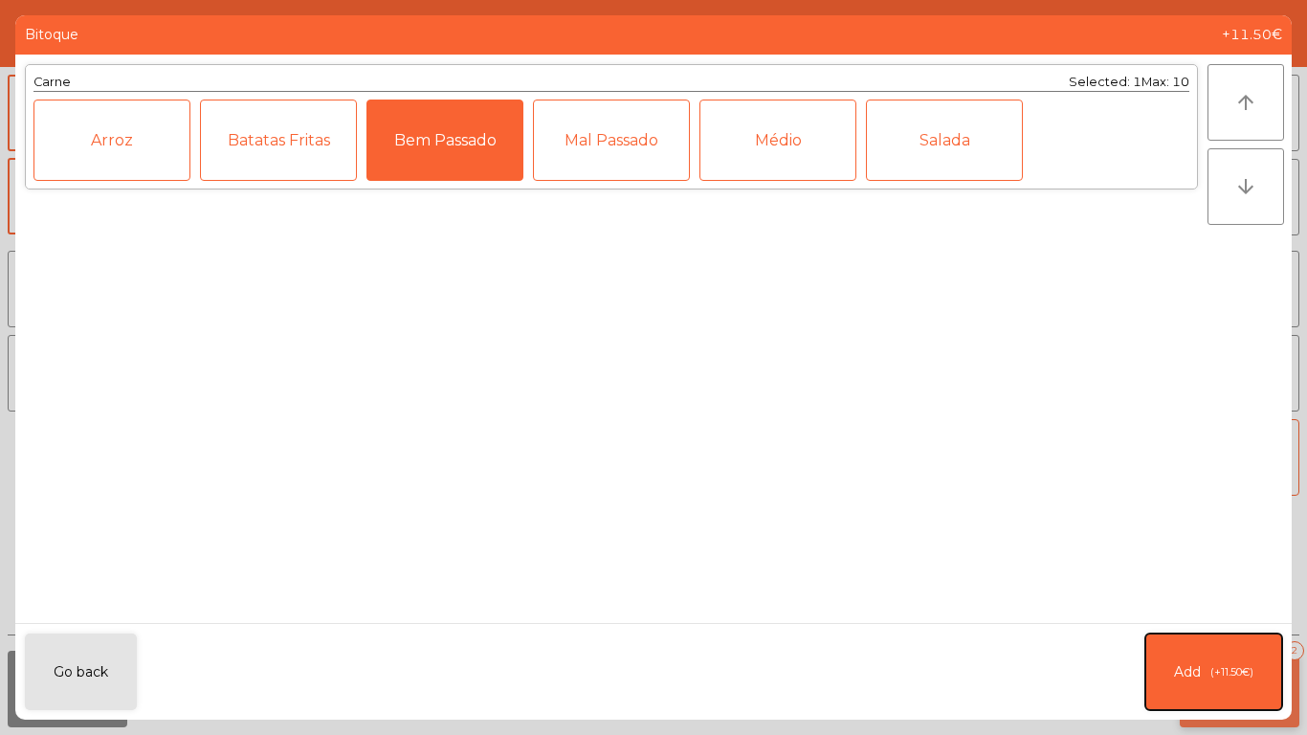
drag, startPoint x: 1236, startPoint y: 662, endPoint x: 1239, endPoint y: 679, distance: 17.5
click at [1236, 663] on button "Add (+11.50€)" at bounding box center [1213, 671] width 137 height 77
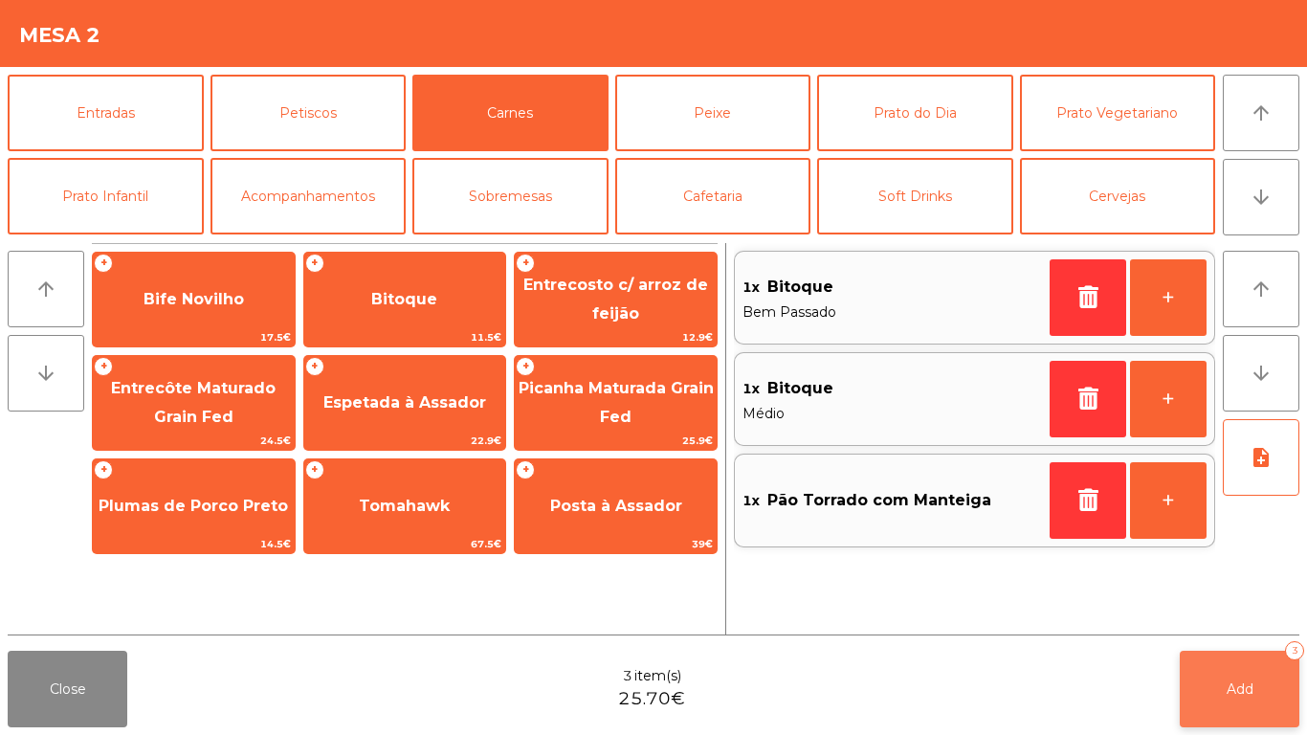
click at [1242, 688] on span "Add" at bounding box center [1239, 688] width 27 height 17
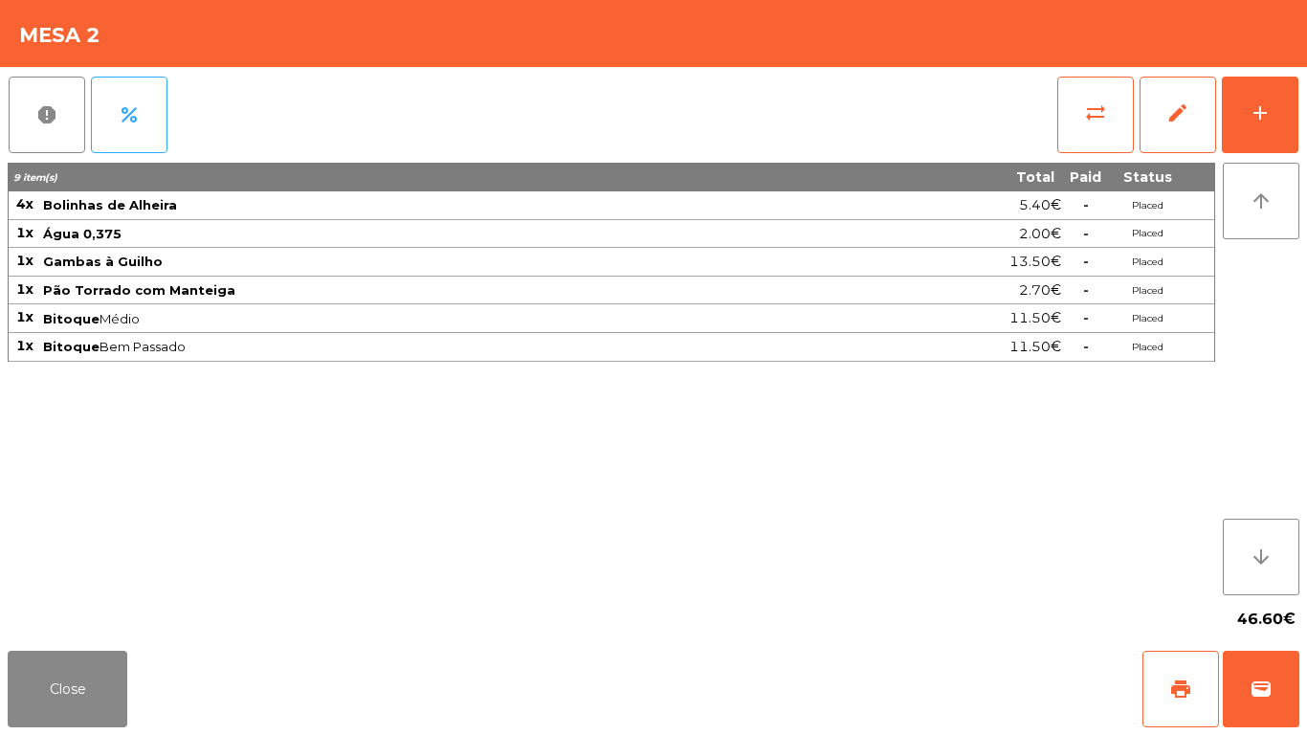
click at [72, 734] on div "Close print wallet" at bounding box center [653, 689] width 1307 height 92
click at [87, 684] on button "Close" at bounding box center [68, 689] width 120 height 77
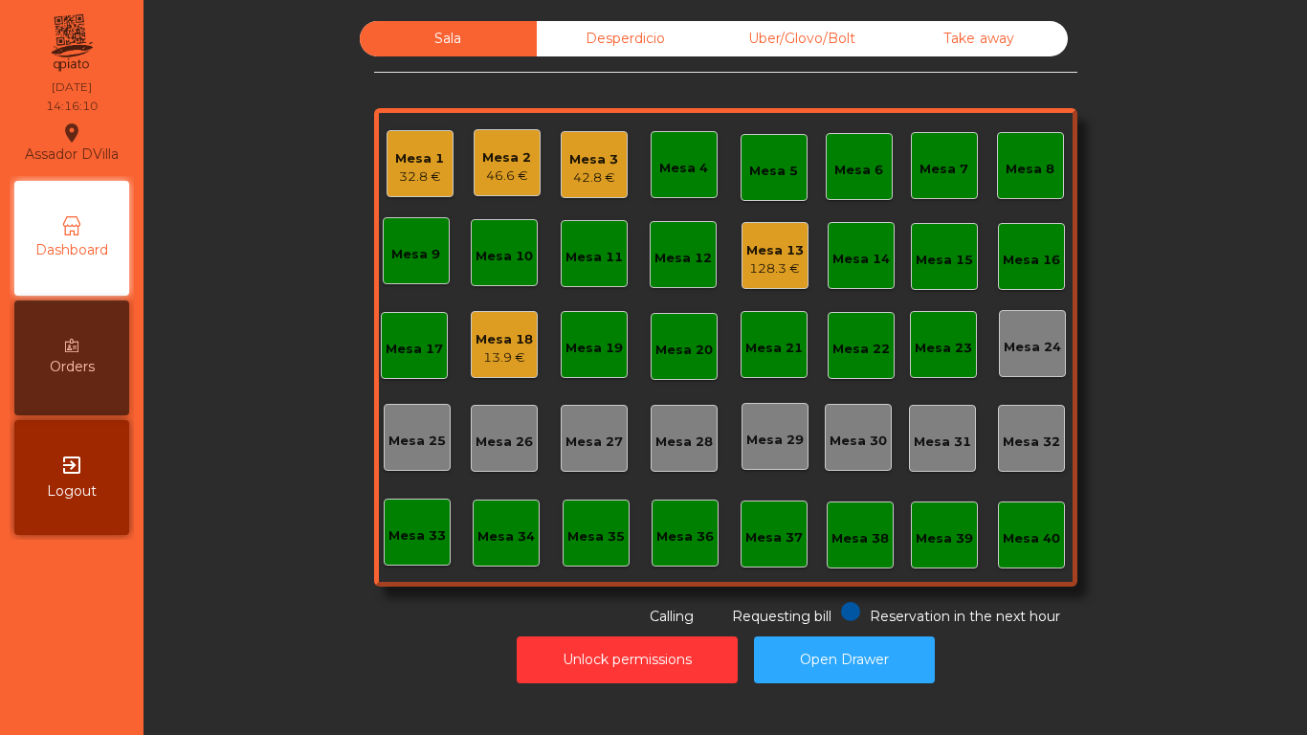
click at [745, 345] on div "Mesa 21" at bounding box center [773, 348] width 57 height 19
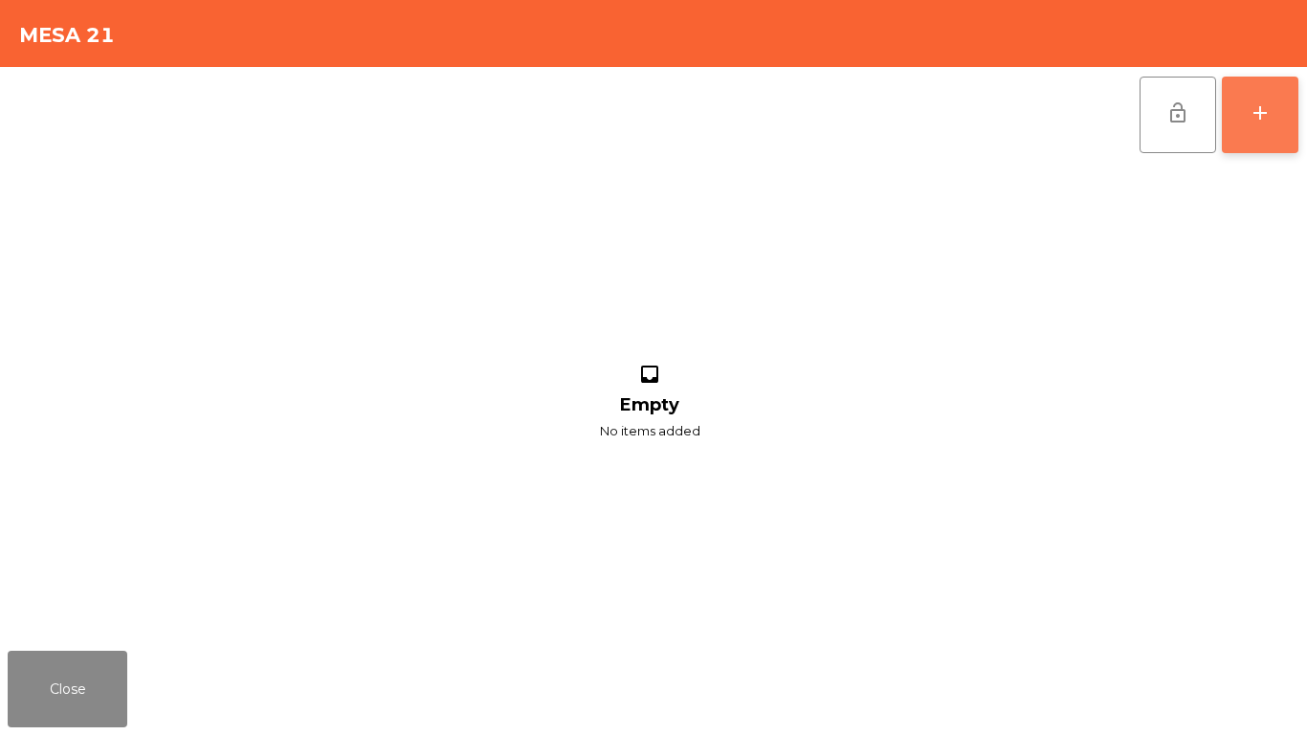
click at [1227, 120] on button "add" at bounding box center [1260, 115] width 77 height 77
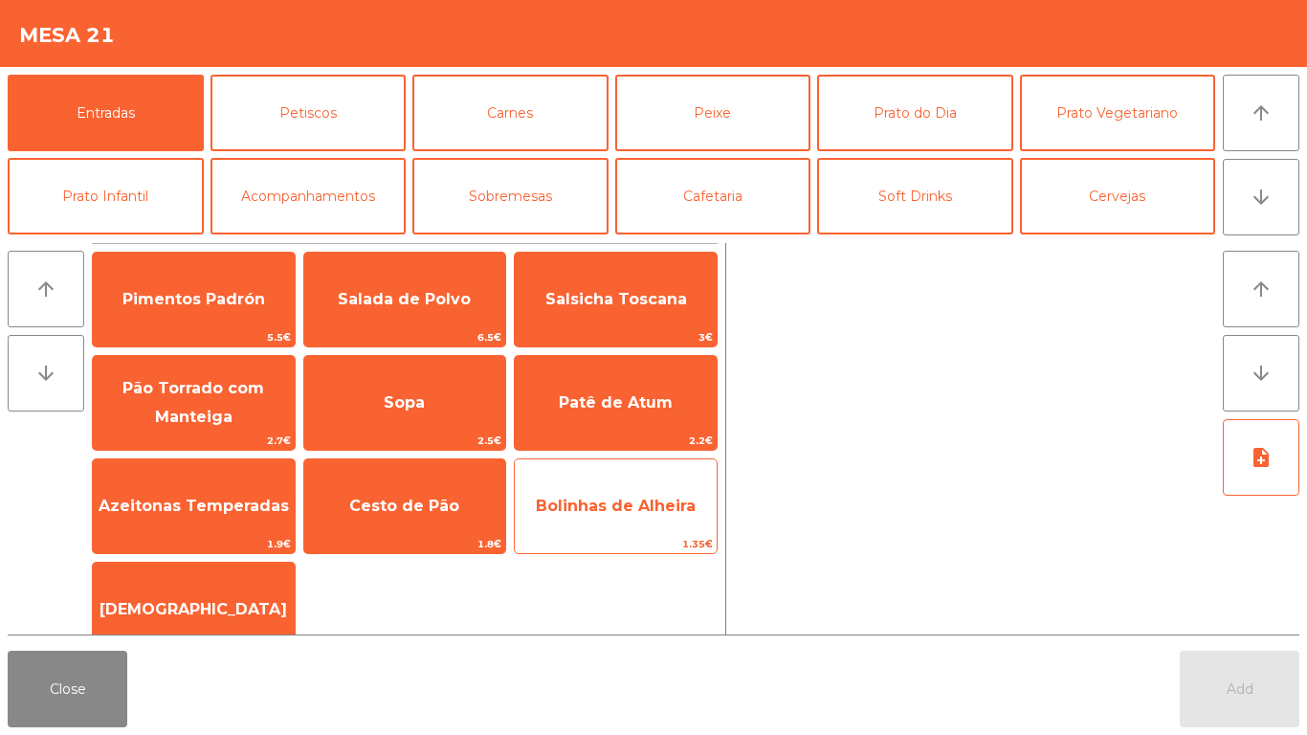
click at [631, 488] on span "Bolinhas de Alheira" at bounding box center [616, 506] width 202 height 52
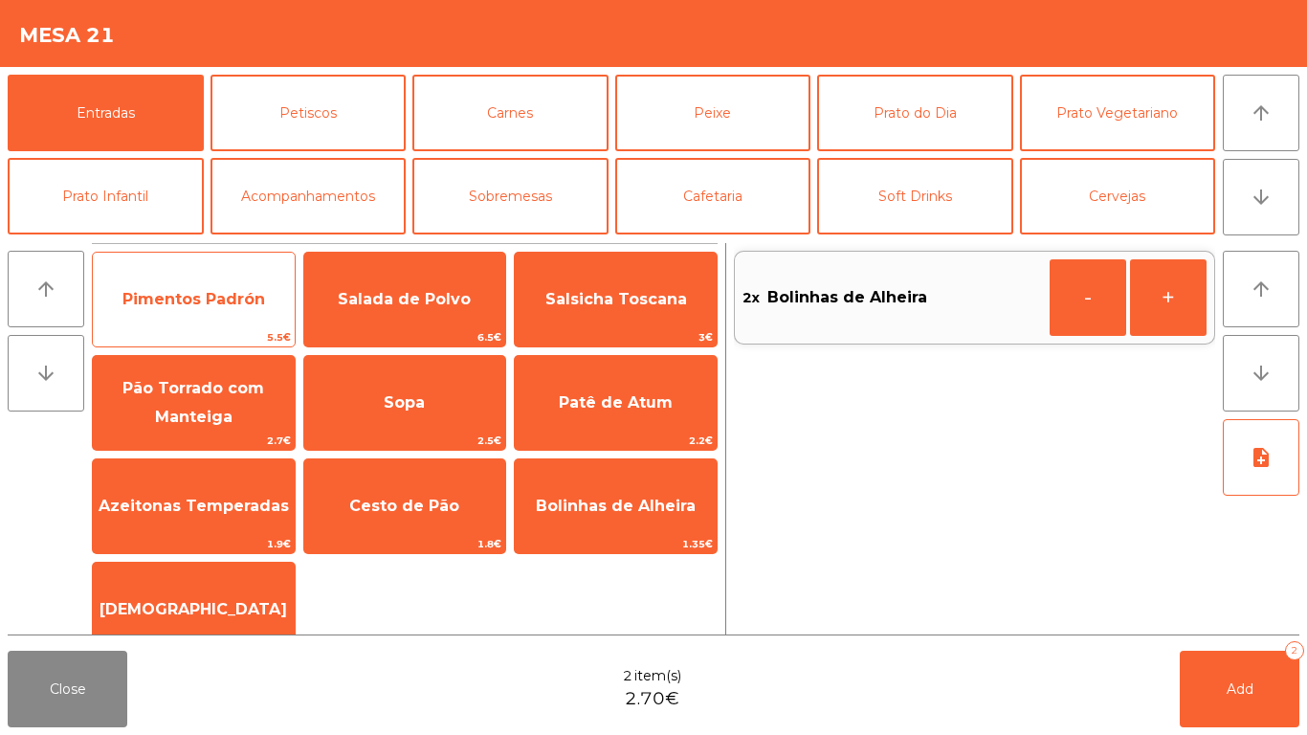
click at [202, 327] on div "Pimentos Padrón 5.5€" at bounding box center [194, 300] width 204 height 96
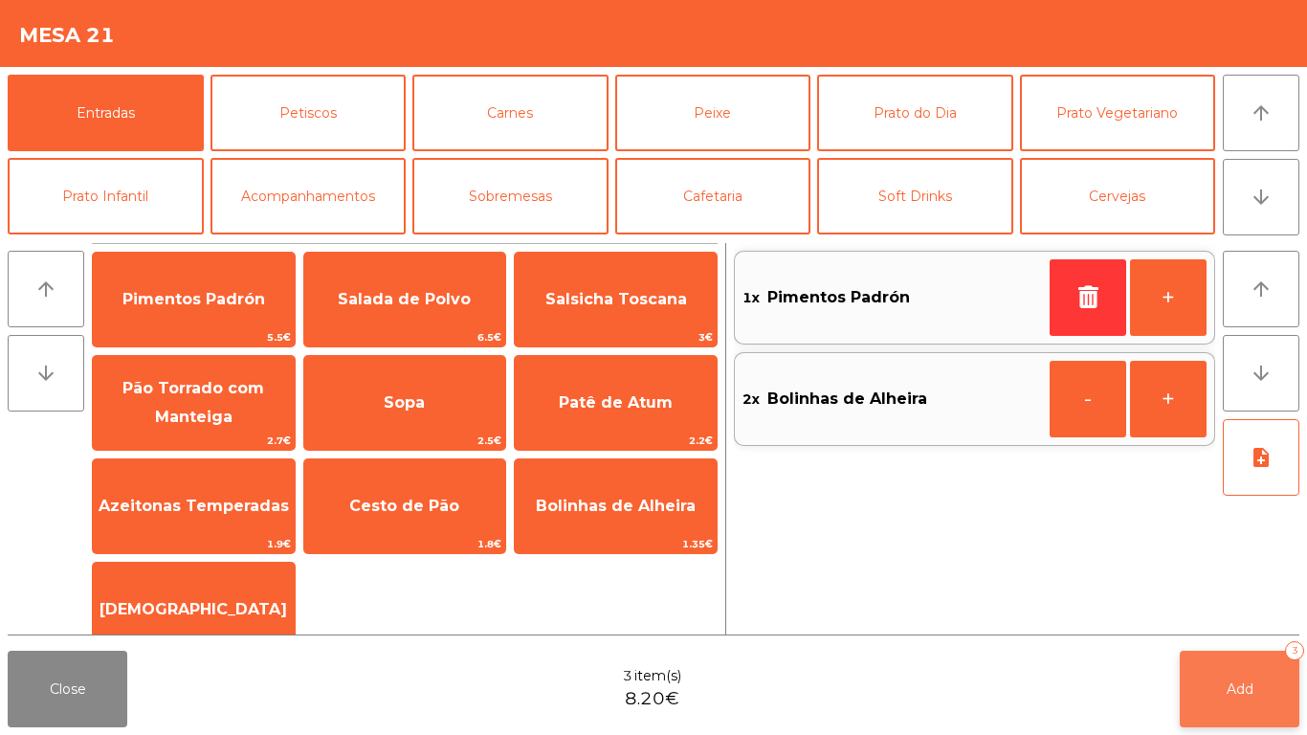
click at [1256, 679] on button "Add 3" at bounding box center [1240, 689] width 120 height 77
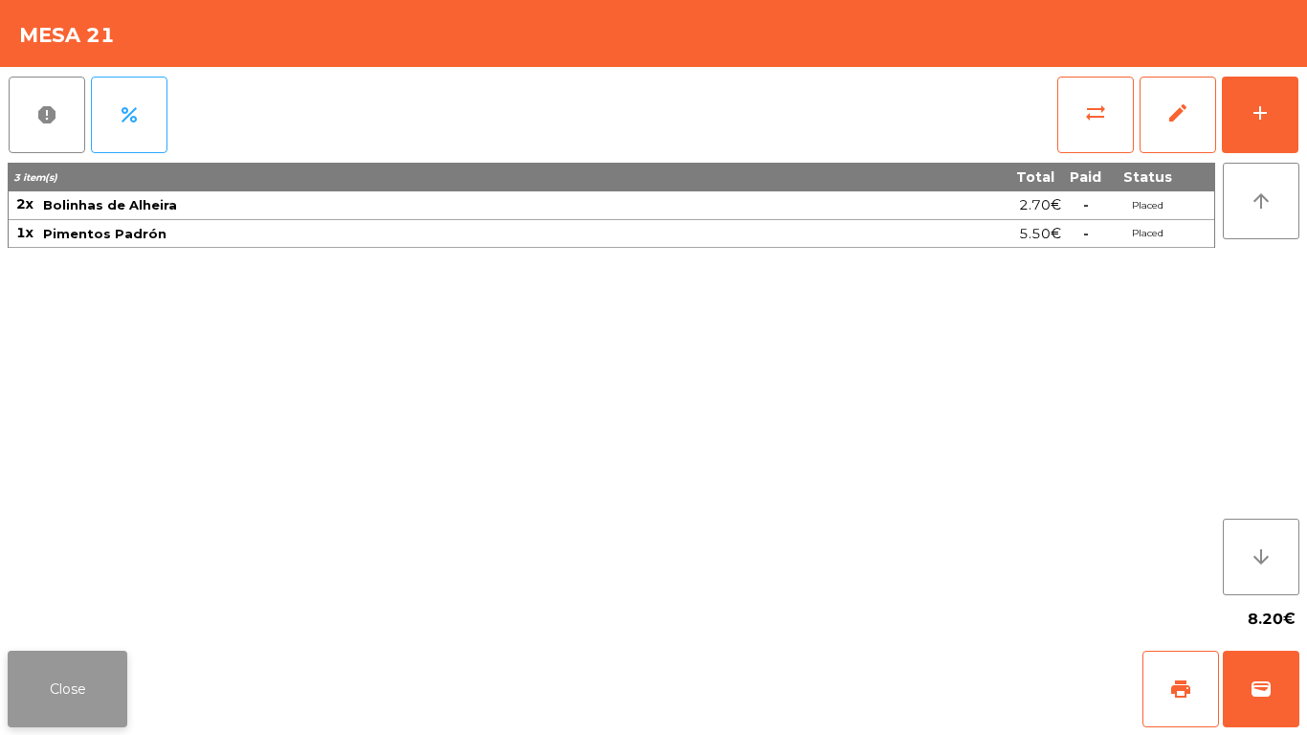
click at [62, 710] on button "Close" at bounding box center [68, 689] width 120 height 77
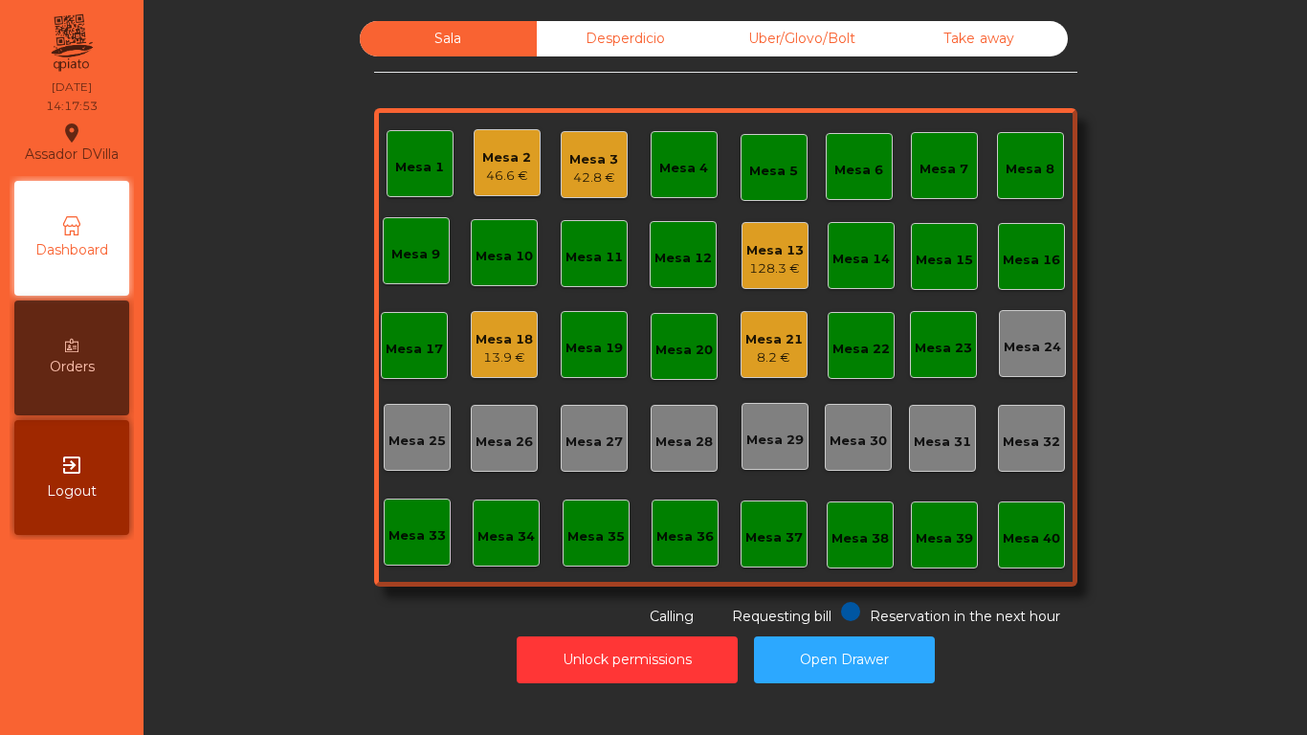
click at [746, 250] on div "Mesa 13" at bounding box center [774, 250] width 57 height 19
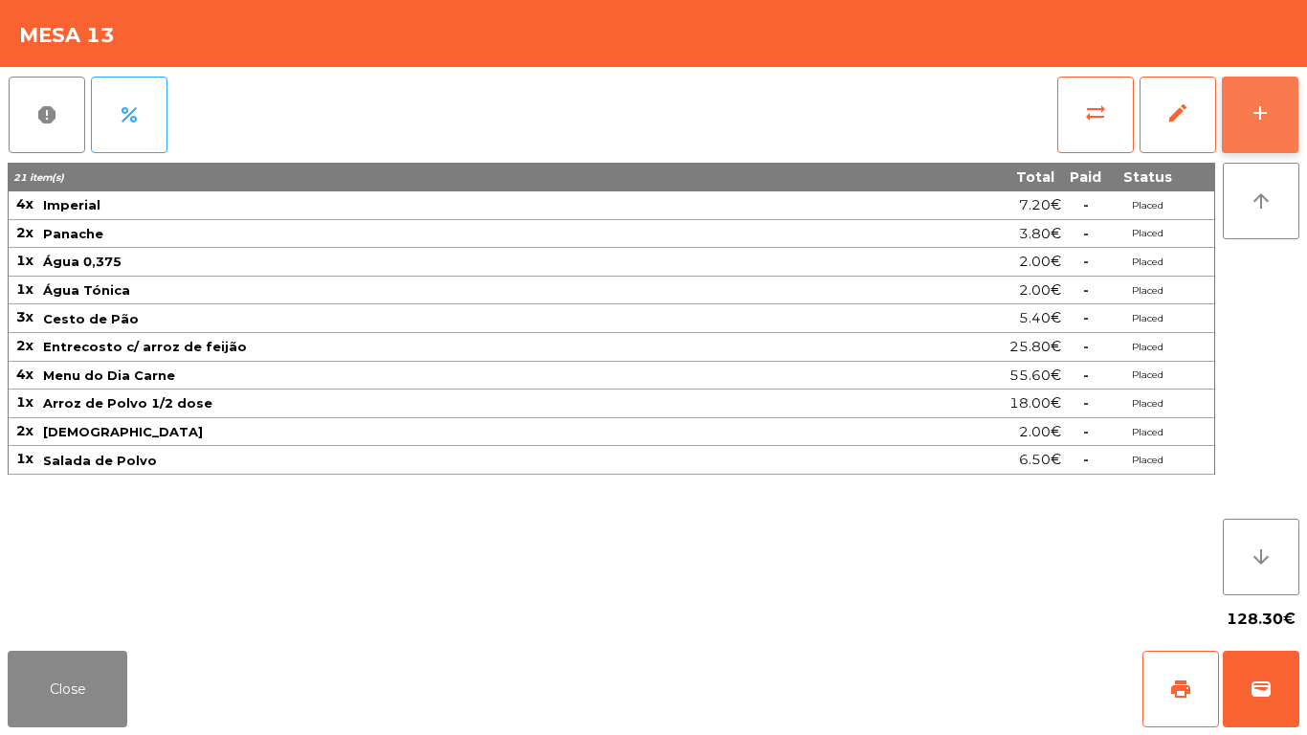
click at [1271, 105] on button "add" at bounding box center [1260, 115] width 77 height 77
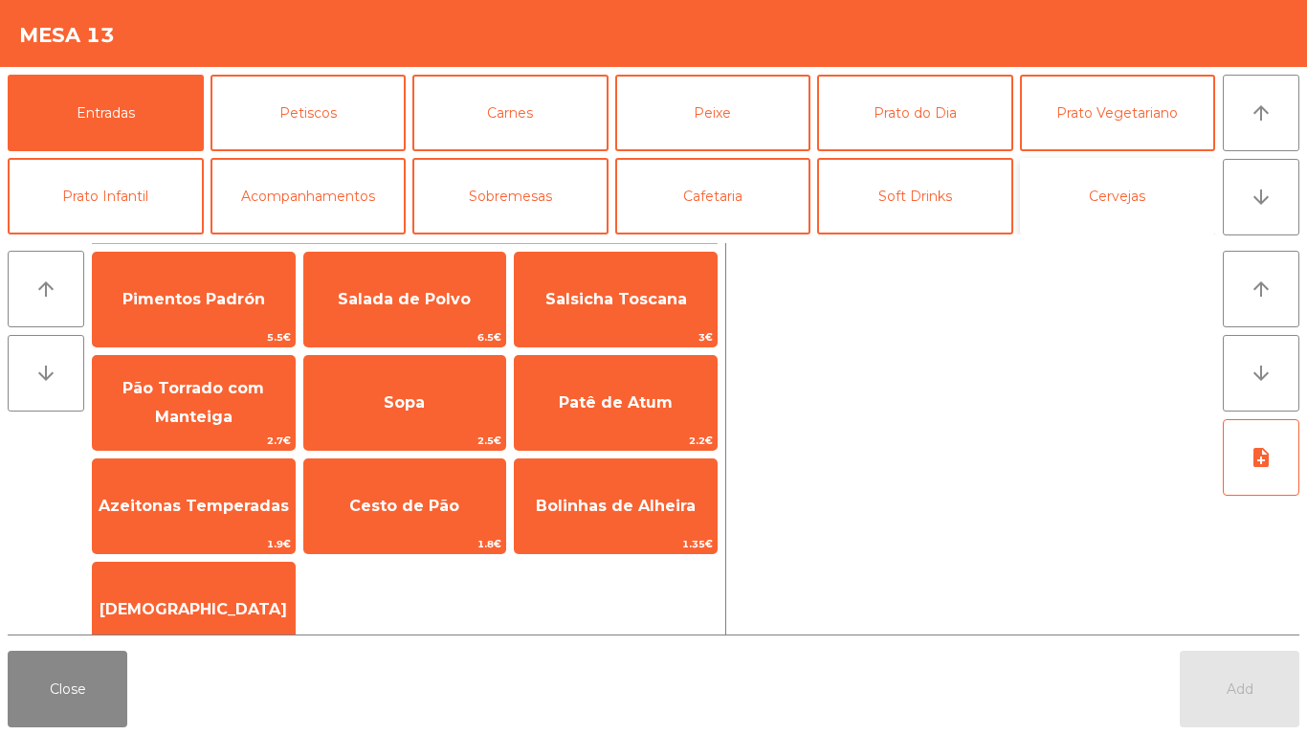
click at [1121, 168] on button "Cervejas" at bounding box center [1118, 196] width 196 height 77
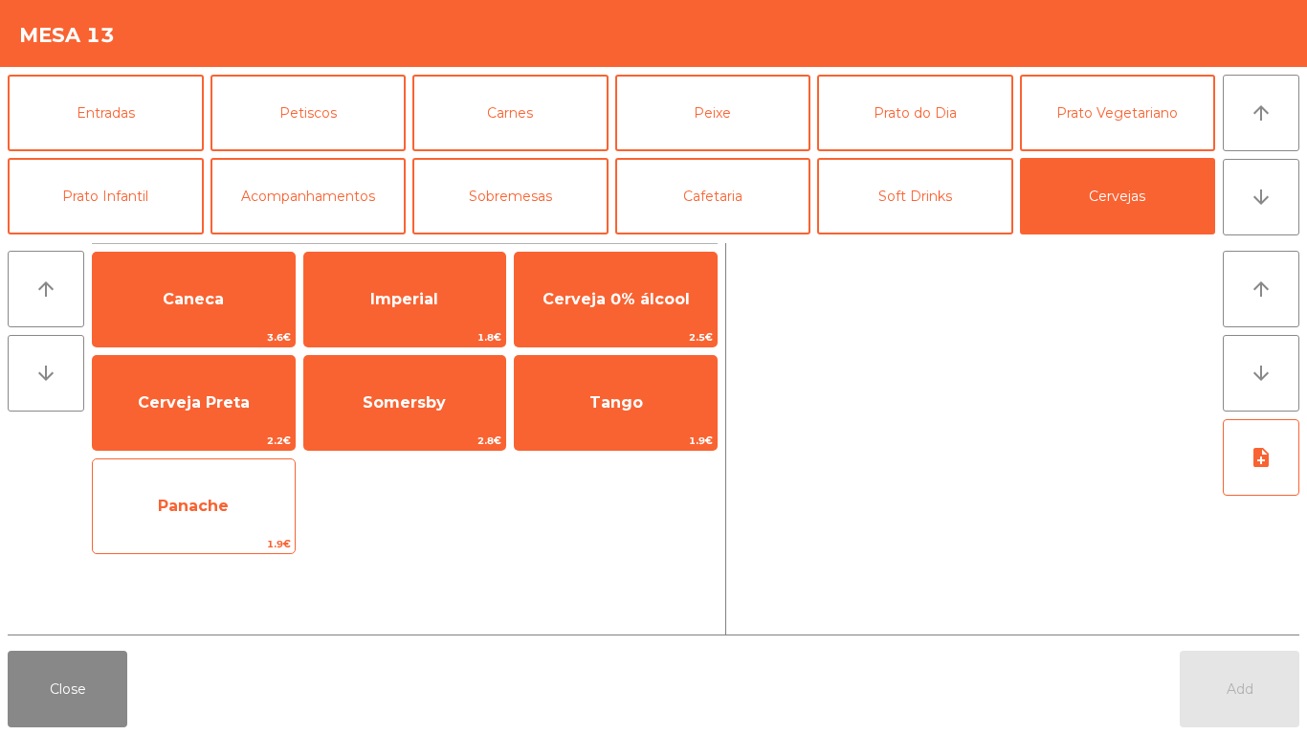
click at [190, 521] on span "Panache" at bounding box center [194, 506] width 202 height 52
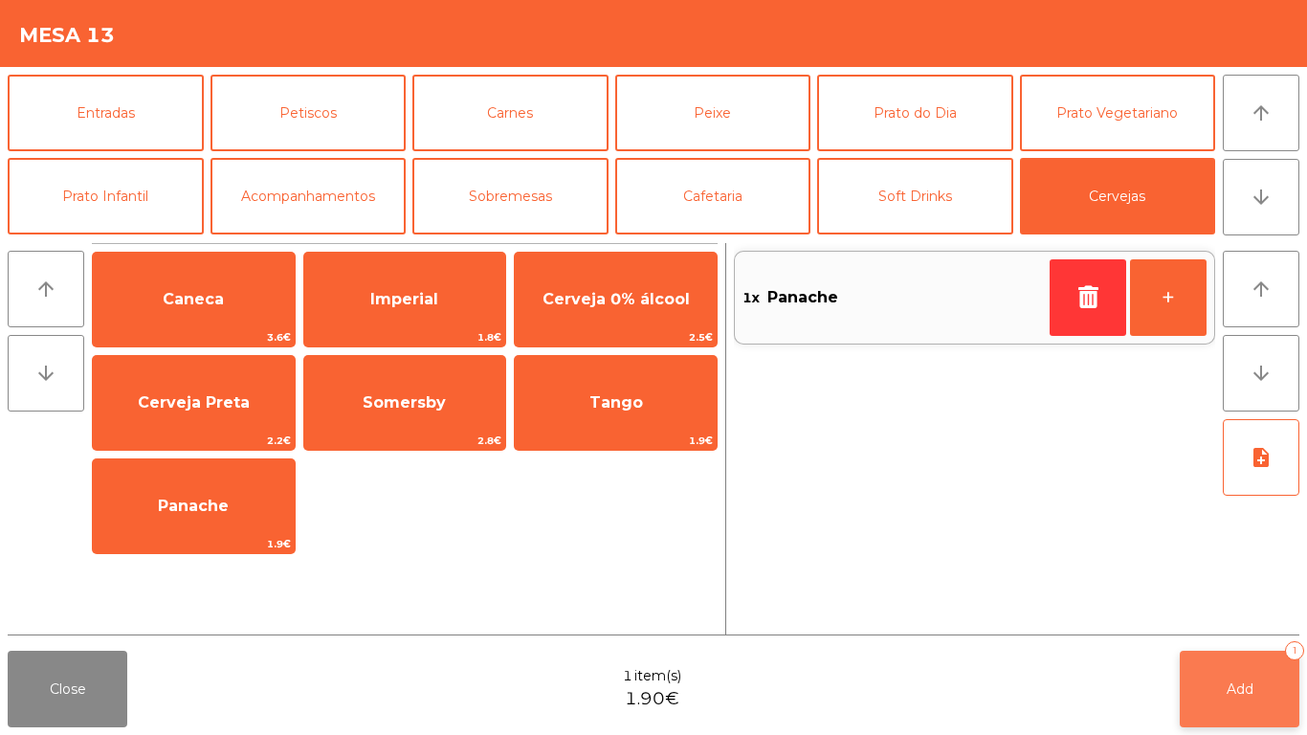
click at [1245, 684] on span "Add" at bounding box center [1239, 688] width 27 height 17
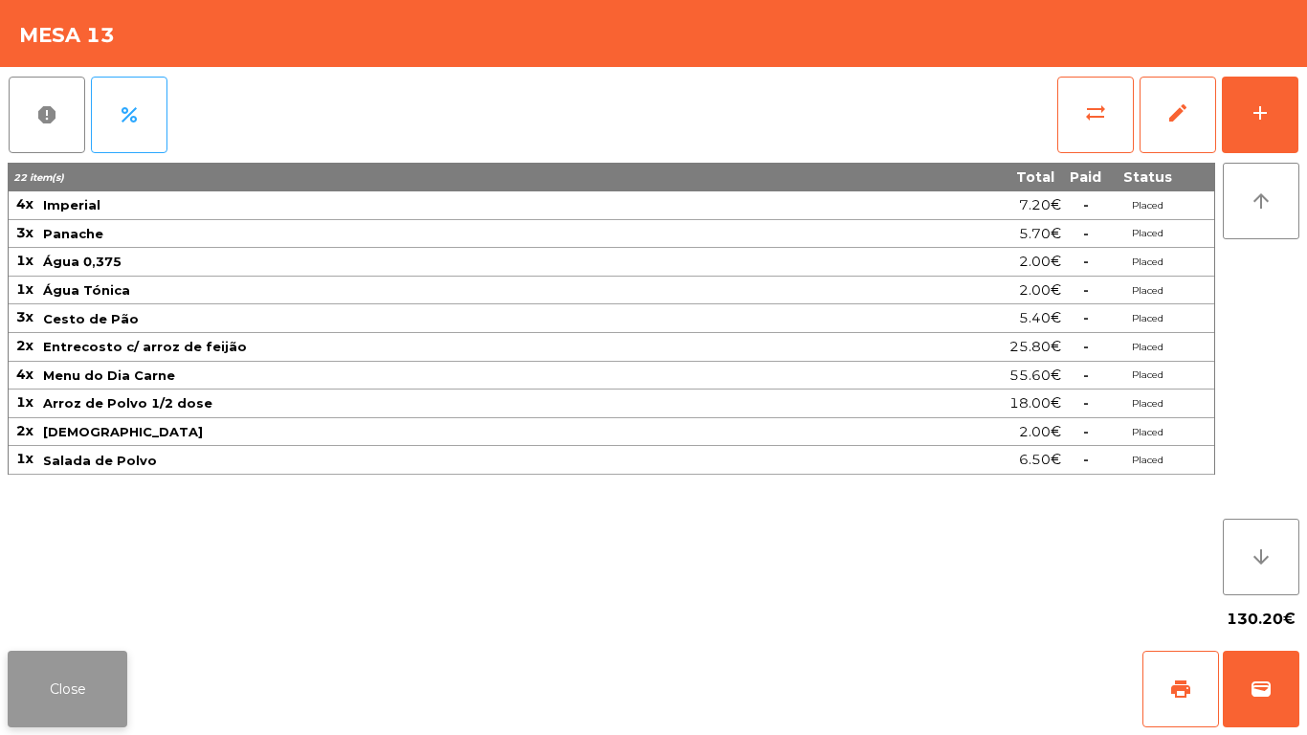
click at [68, 678] on button "Close" at bounding box center [68, 689] width 120 height 77
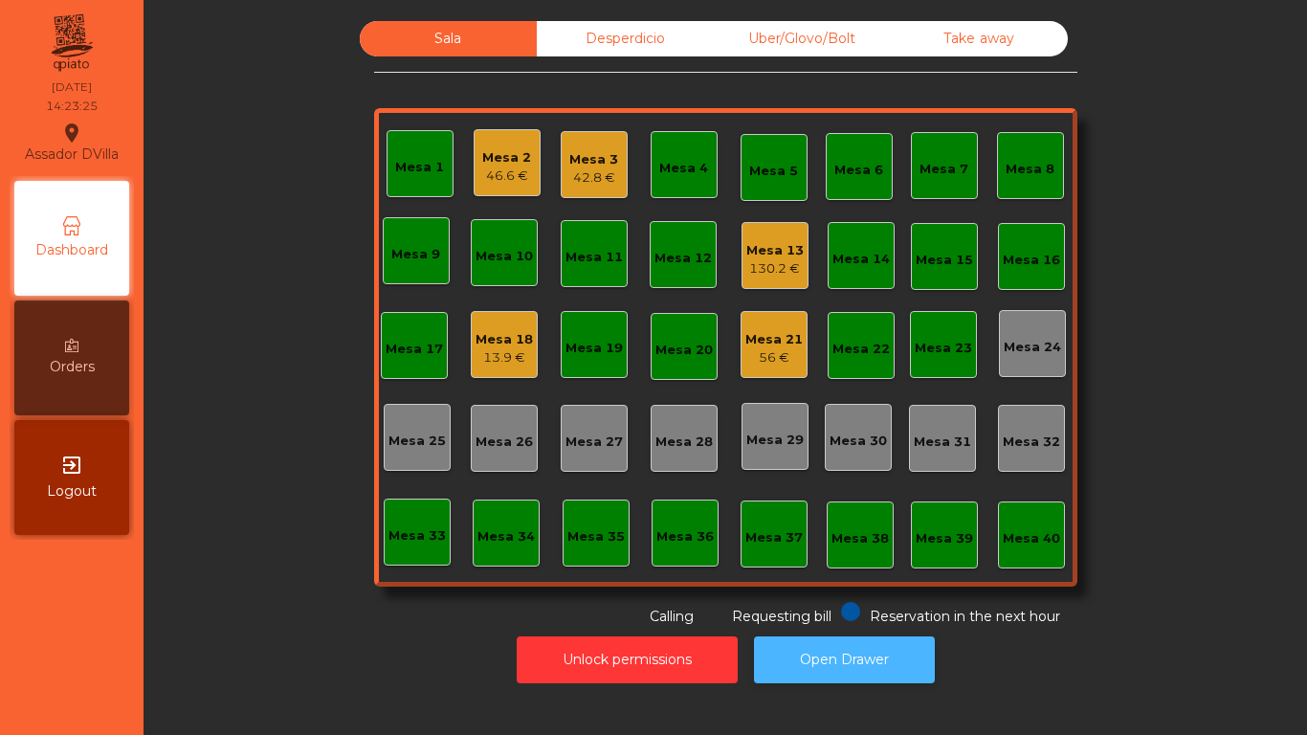
click at [861, 657] on button "Open Drawer" at bounding box center [844, 659] width 181 height 47
click at [477, 327] on div "Mesa 18 13.9 €" at bounding box center [503, 344] width 57 height 45
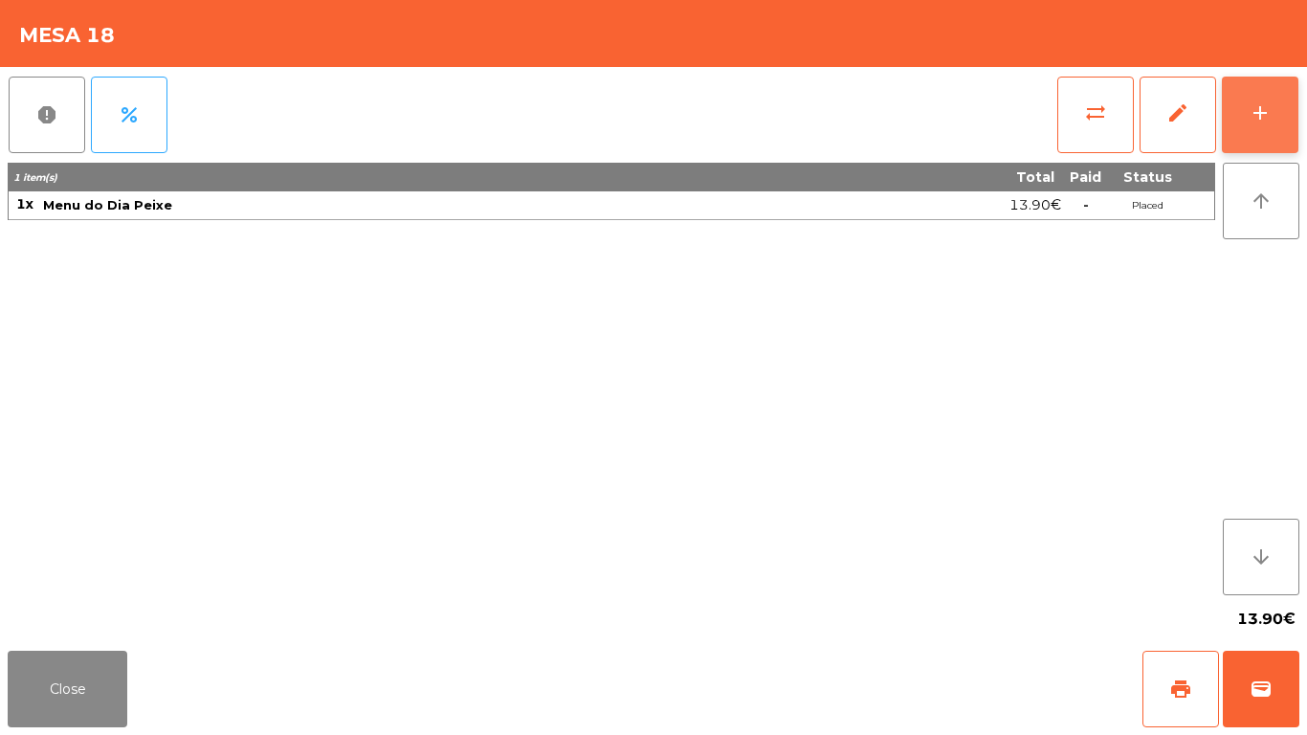
click at [1284, 98] on button "add" at bounding box center [1260, 115] width 77 height 77
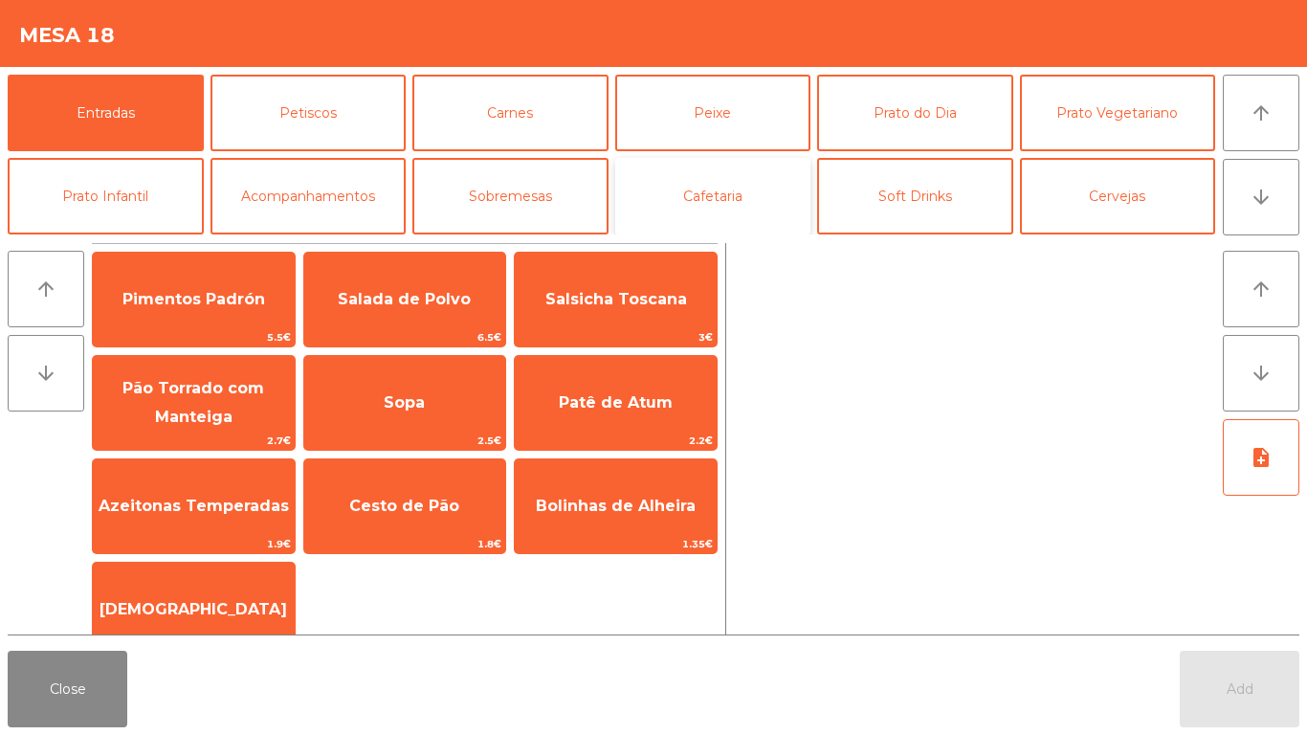
click at [743, 185] on button "Cafetaria" at bounding box center [713, 196] width 196 height 77
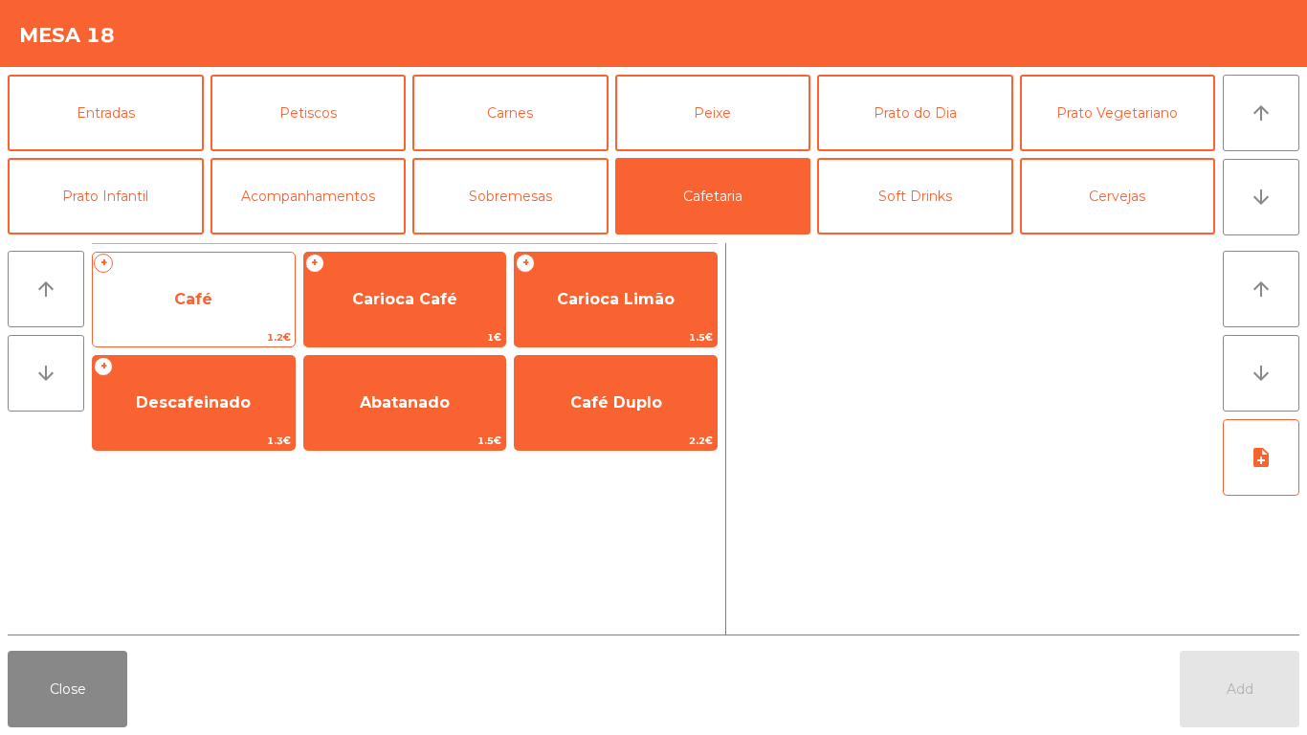
click at [173, 319] on span "Café" at bounding box center [194, 300] width 202 height 52
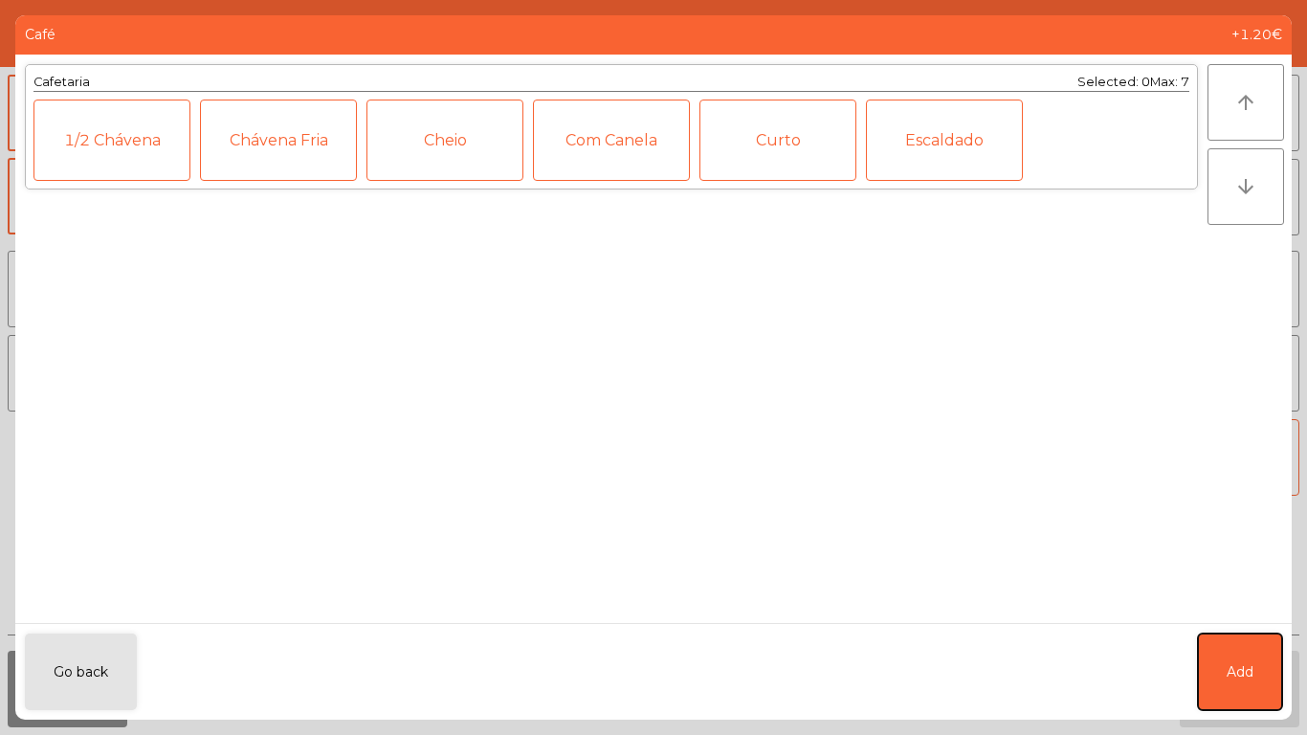
click at [1230, 678] on span "Add" at bounding box center [1239, 672] width 27 height 20
click at [1223, 690] on button "Add" at bounding box center [1240, 689] width 120 height 77
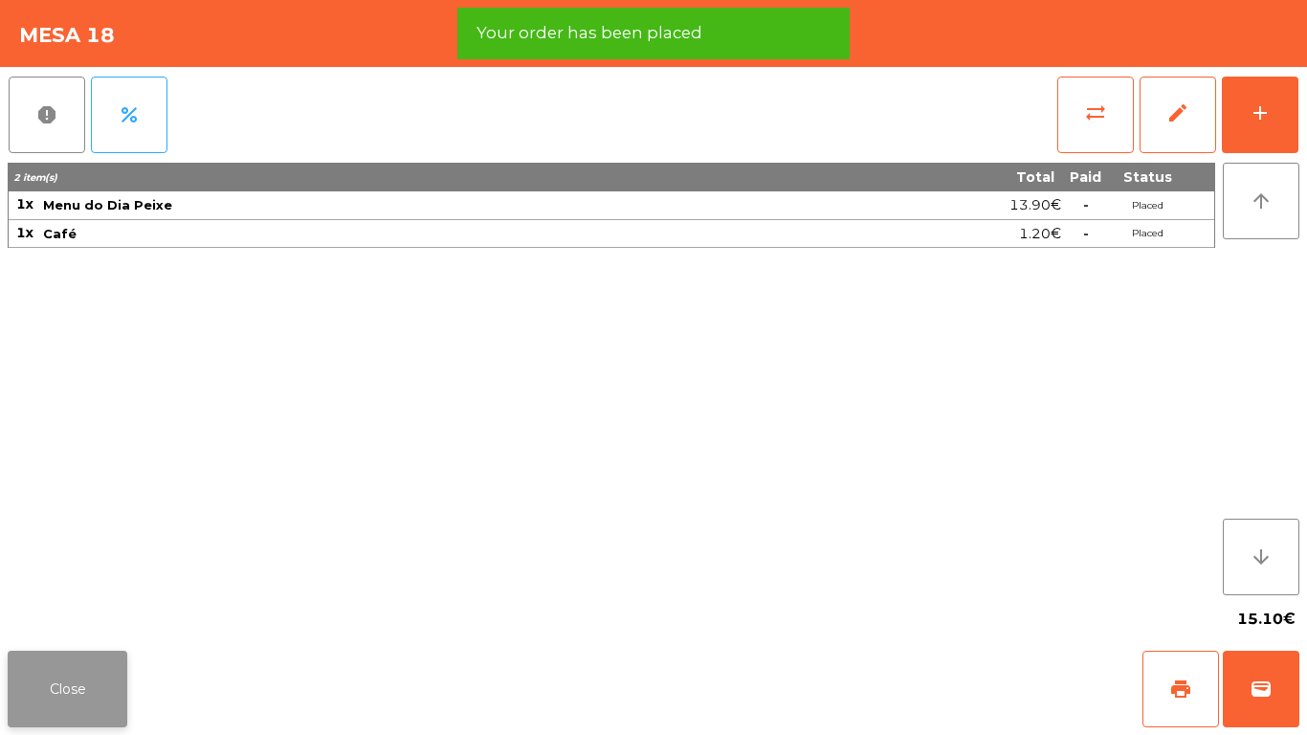
click at [56, 696] on button "Close" at bounding box center [68, 689] width 120 height 77
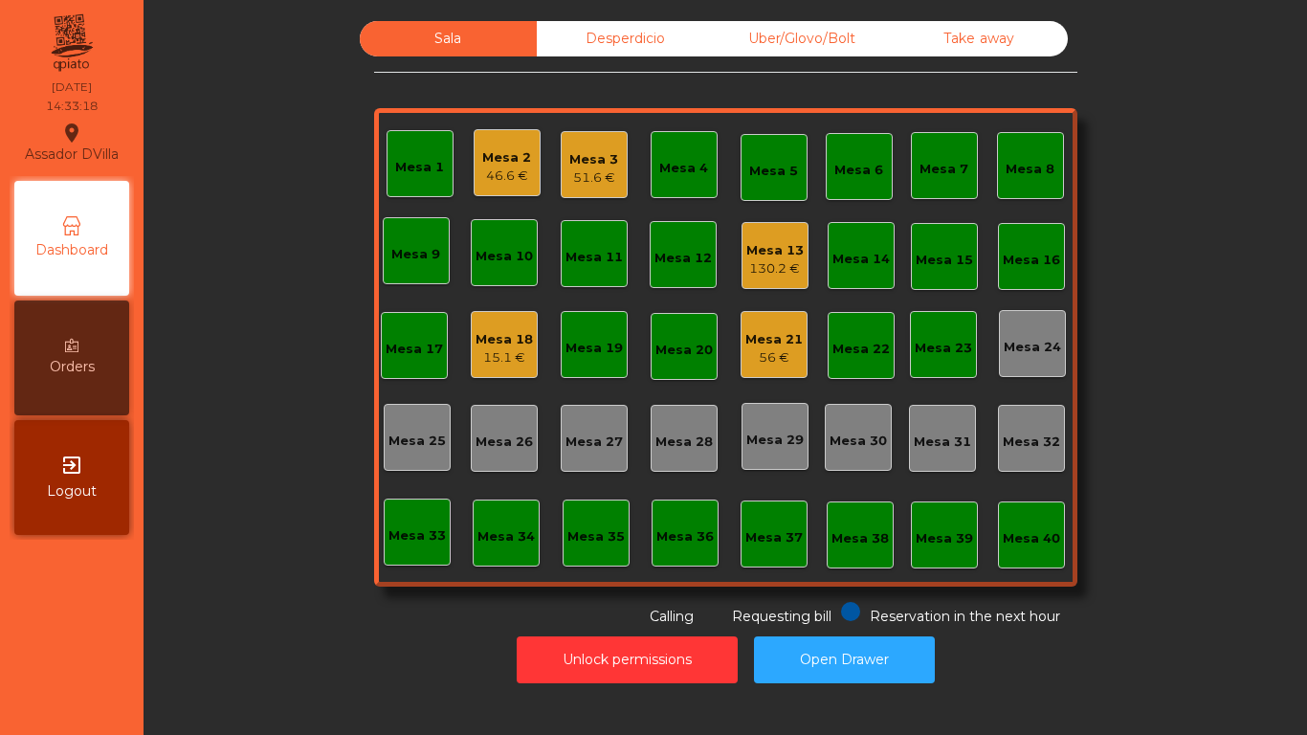
click at [762, 259] on div "130.2 €" at bounding box center [774, 268] width 57 height 19
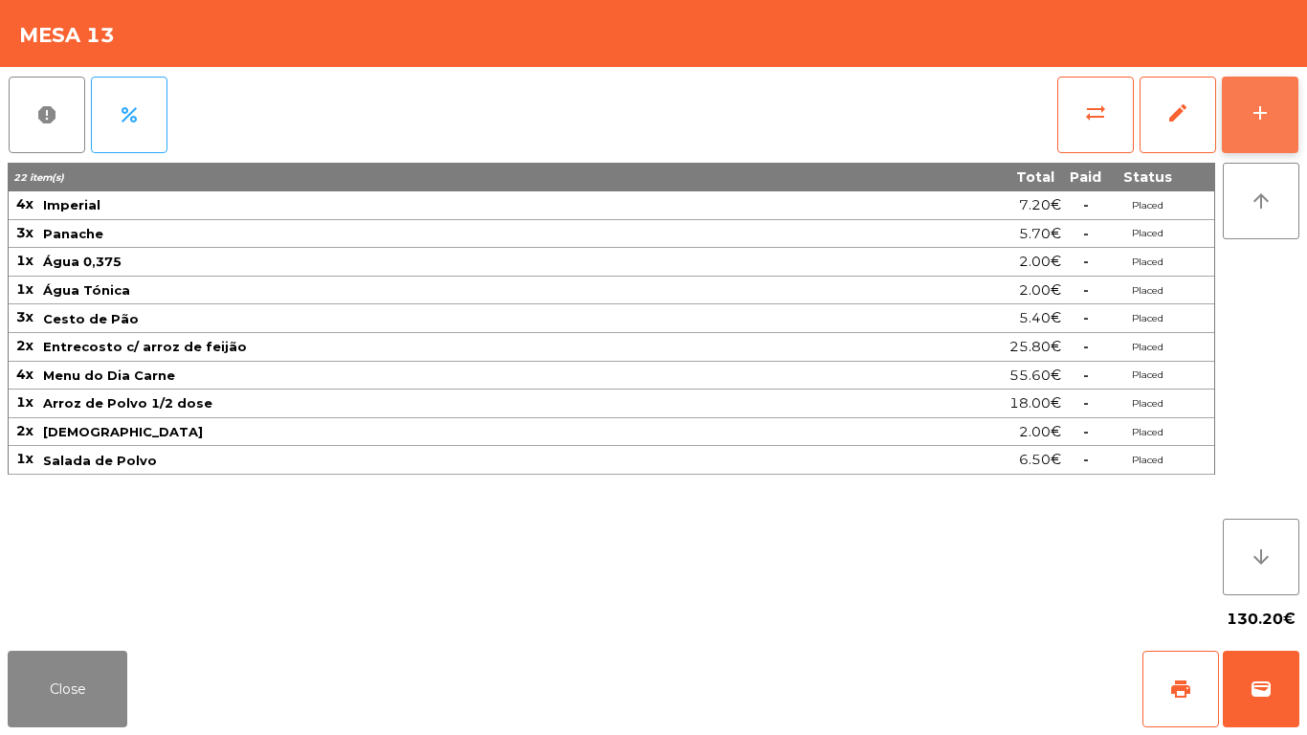
click at [1274, 125] on button "add" at bounding box center [1260, 115] width 77 height 77
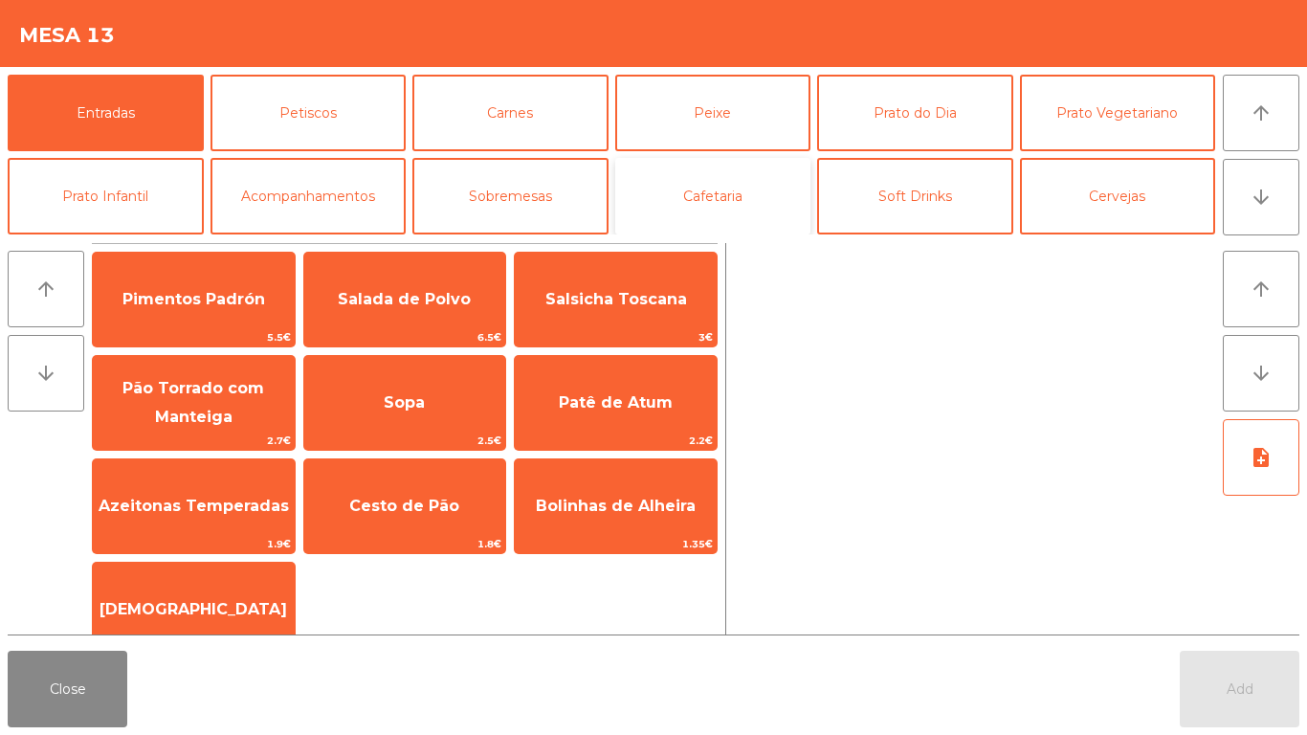
click at [736, 183] on button "Cafetaria" at bounding box center [713, 196] width 196 height 77
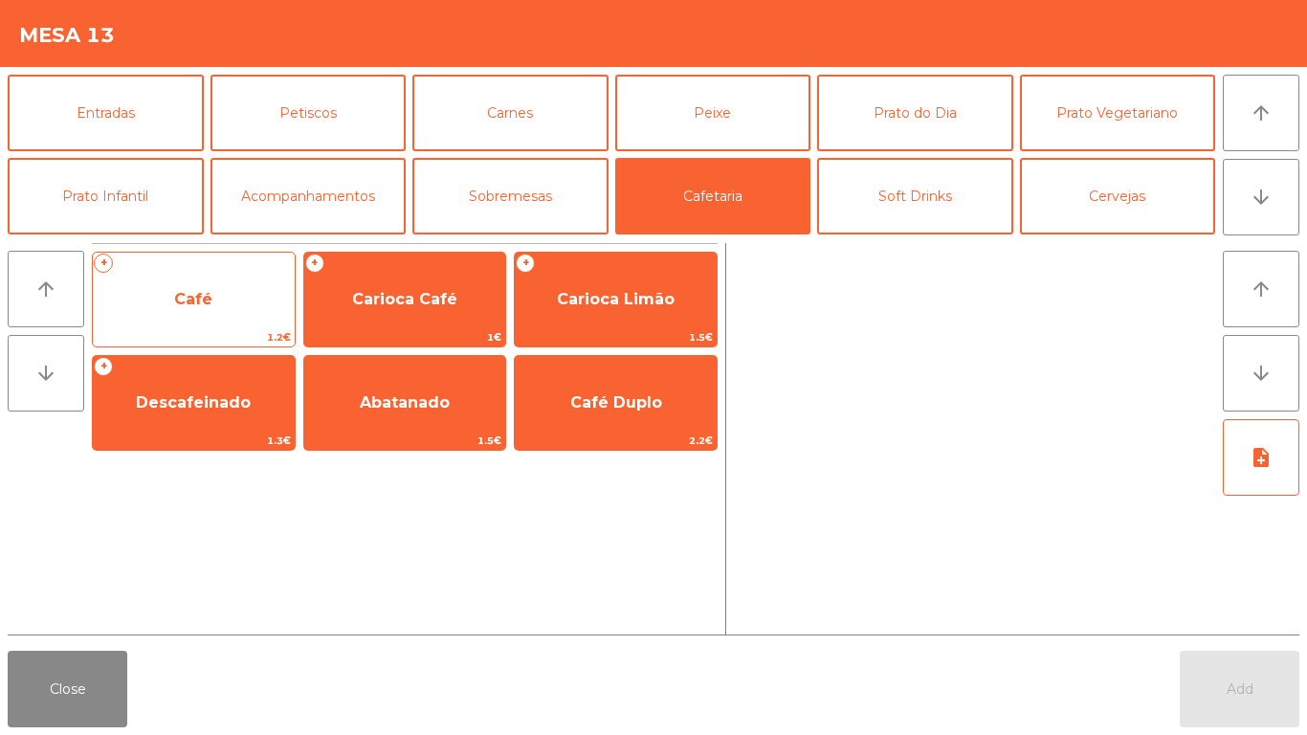
click at [217, 298] on span "Café" at bounding box center [194, 300] width 202 height 52
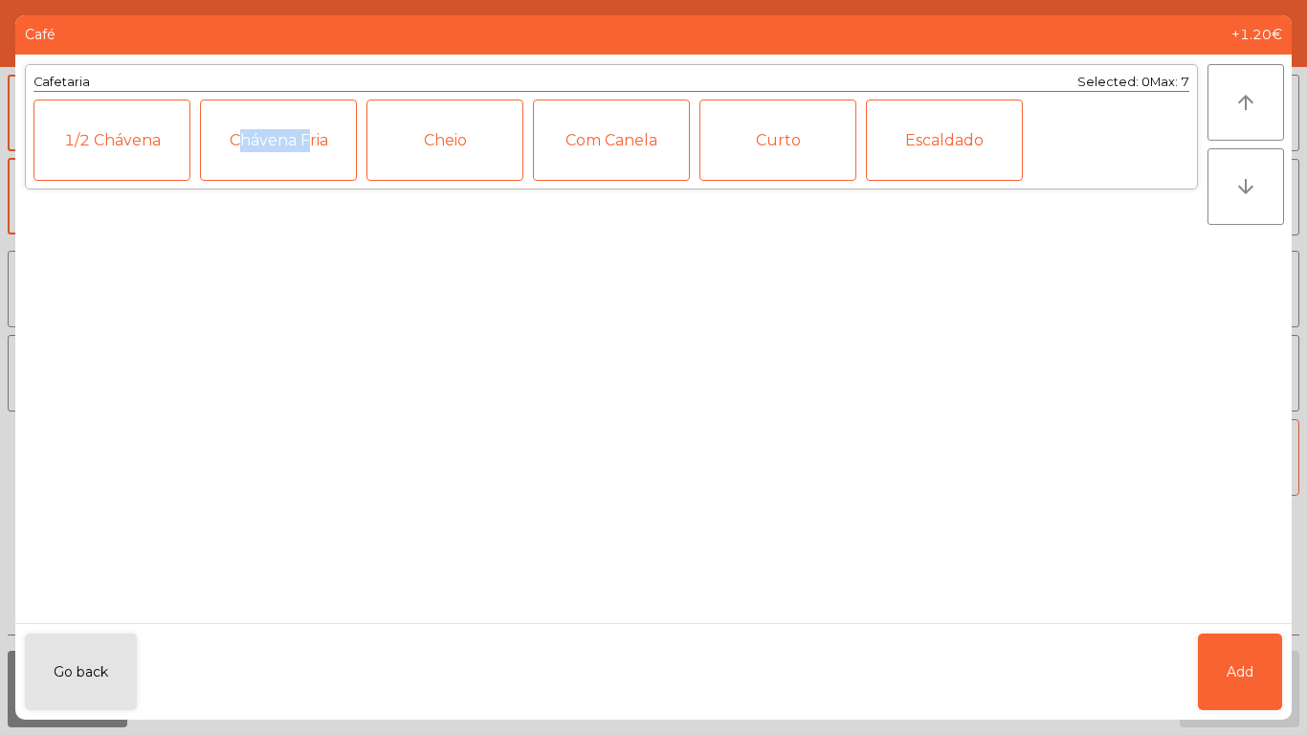
click at [217, 298] on div "Cafetaria Selected: 0 Max: 7 1/2 [PERSON_NAME] Cheio Com Canela Curto Escaldado" at bounding box center [611, 339] width 1192 height 568
drag, startPoint x: 1282, startPoint y: 671, endPoint x: 1185, endPoint y: 628, distance: 105.8
click at [1280, 670] on div "Go back Add" at bounding box center [653, 671] width 1276 height 97
drag, startPoint x: 1211, startPoint y: 644, endPoint x: 1225, endPoint y: 378, distance: 266.3
click at [1215, 641] on button "Add" at bounding box center [1240, 671] width 84 height 77
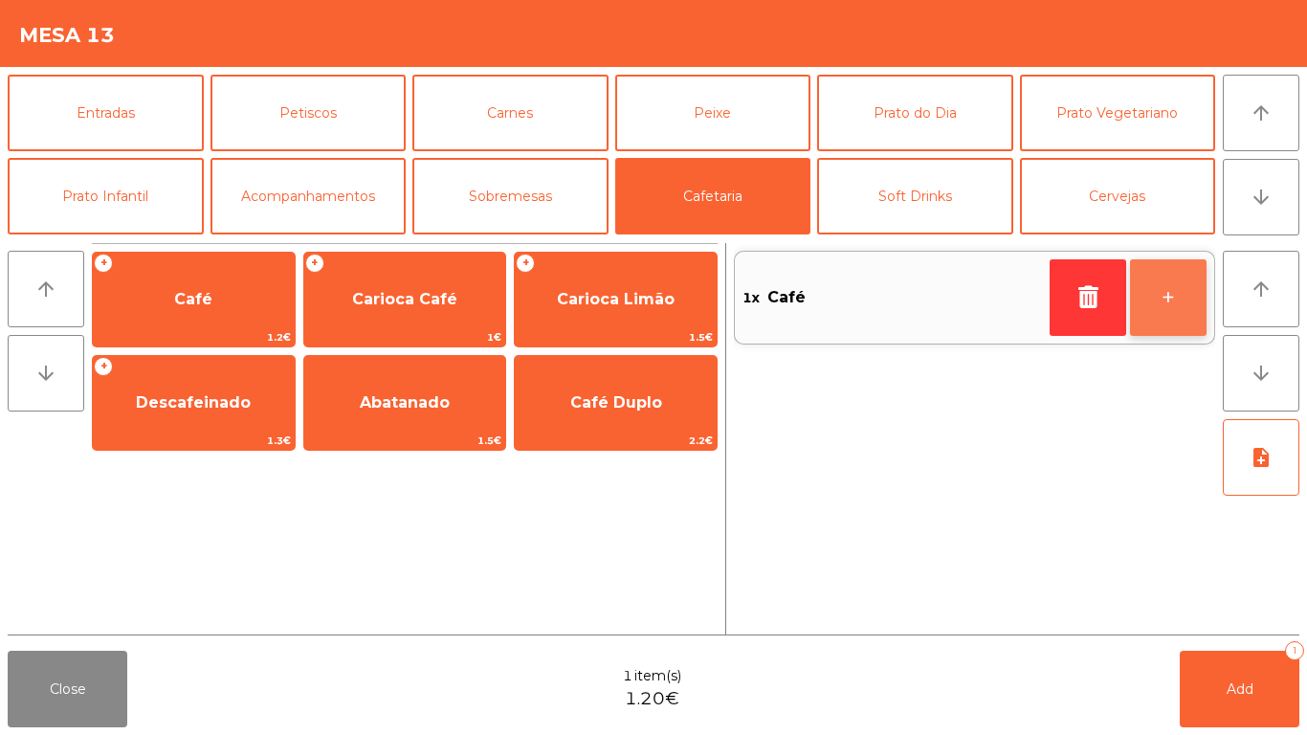
click at [1161, 303] on button "+" at bounding box center [1168, 297] width 77 height 77
click at [1160, 303] on button "+" at bounding box center [1168, 297] width 77 height 77
click at [1157, 302] on button "+" at bounding box center [1168, 297] width 77 height 77
click at [1161, 327] on button "+" at bounding box center [1168, 297] width 77 height 77
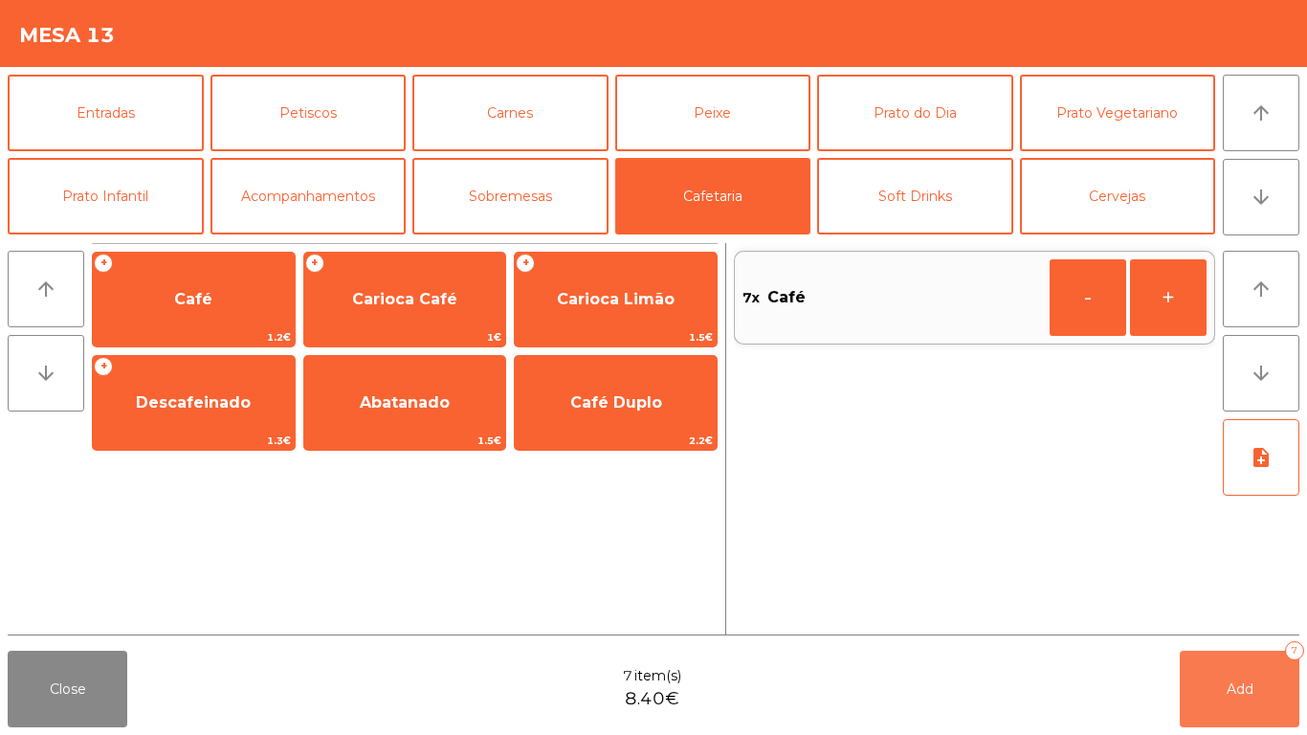
click at [1269, 671] on button "Add 7" at bounding box center [1240, 689] width 120 height 77
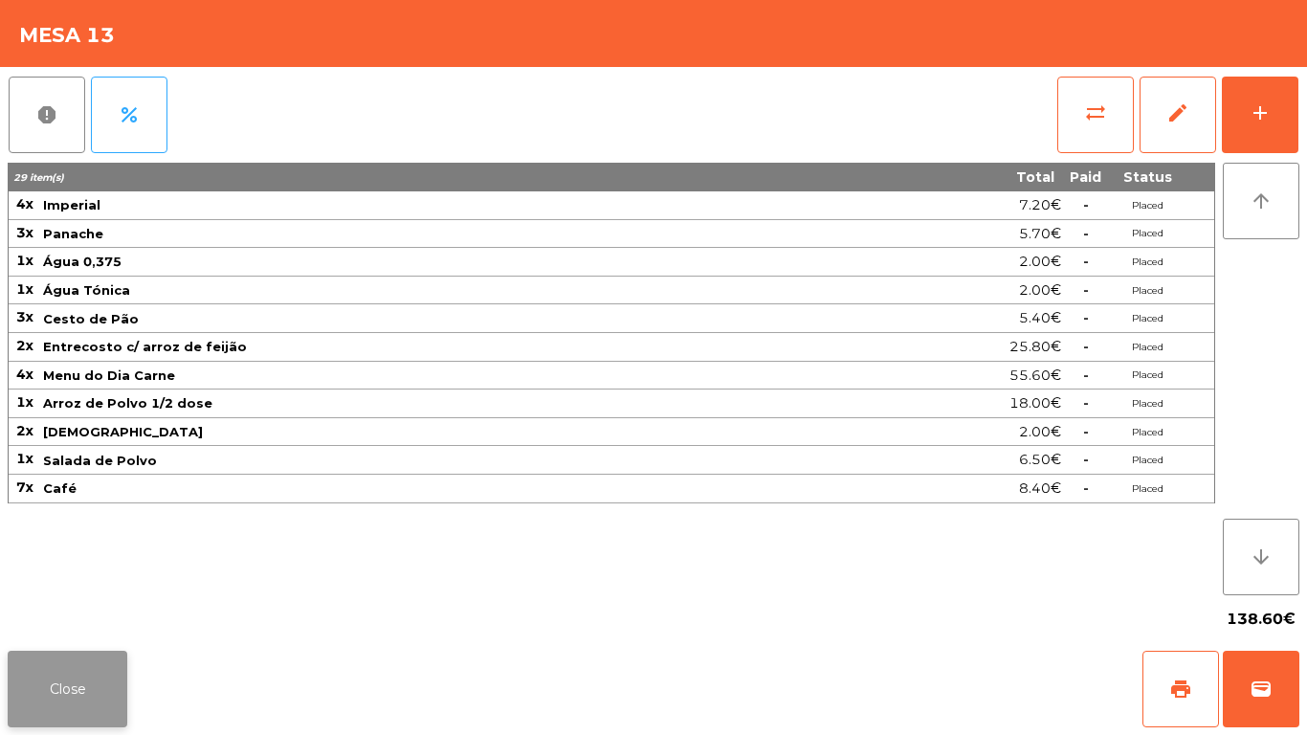
drag, startPoint x: 129, startPoint y: 675, endPoint x: 102, endPoint y: 674, distance: 26.8
click at [103, 675] on div "Close print wallet" at bounding box center [653, 689] width 1307 height 92
drag, startPoint x: 102, startPoint y: 674, endPoint x: 271, endPoint y: 527, distance: 223.7
click at [104, 666] on button "Close" at bounding box center [68, 689] width 120 height 77
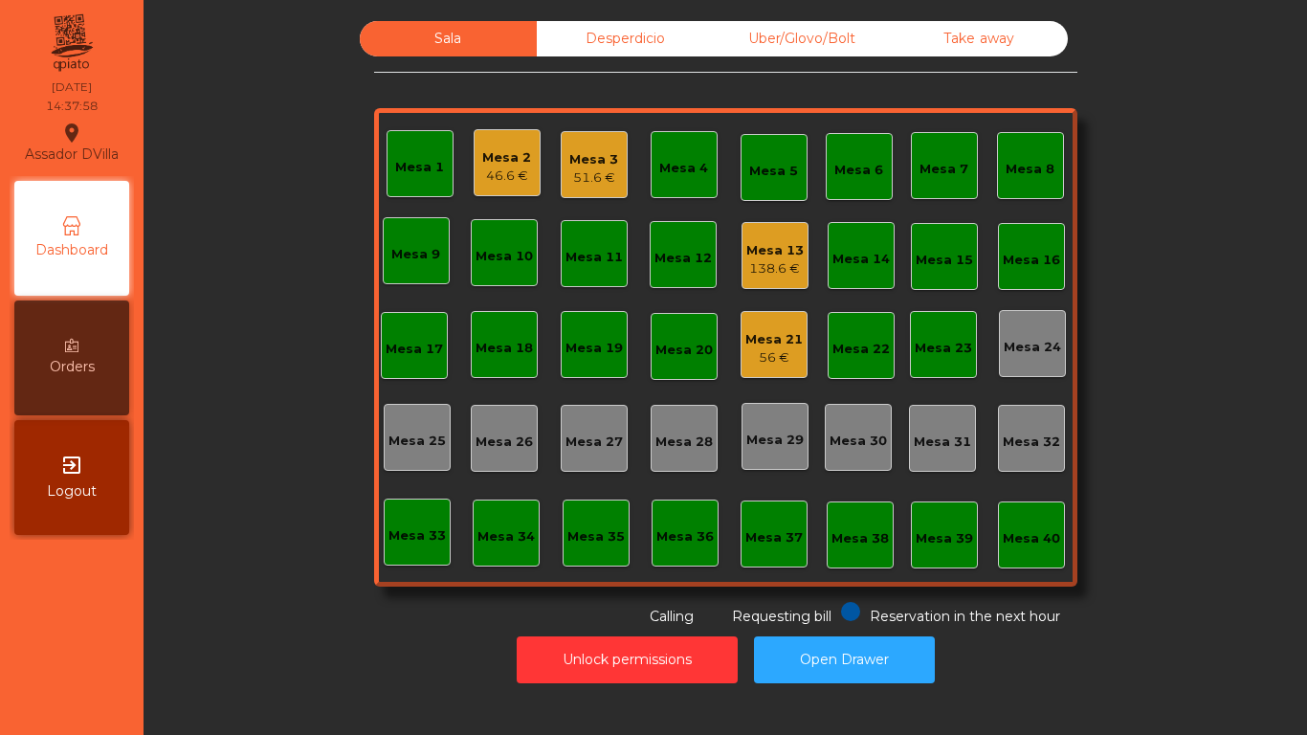
click at [569, 173] on div "51.6 €" at bounding box center [593, 177] width 49 height 19
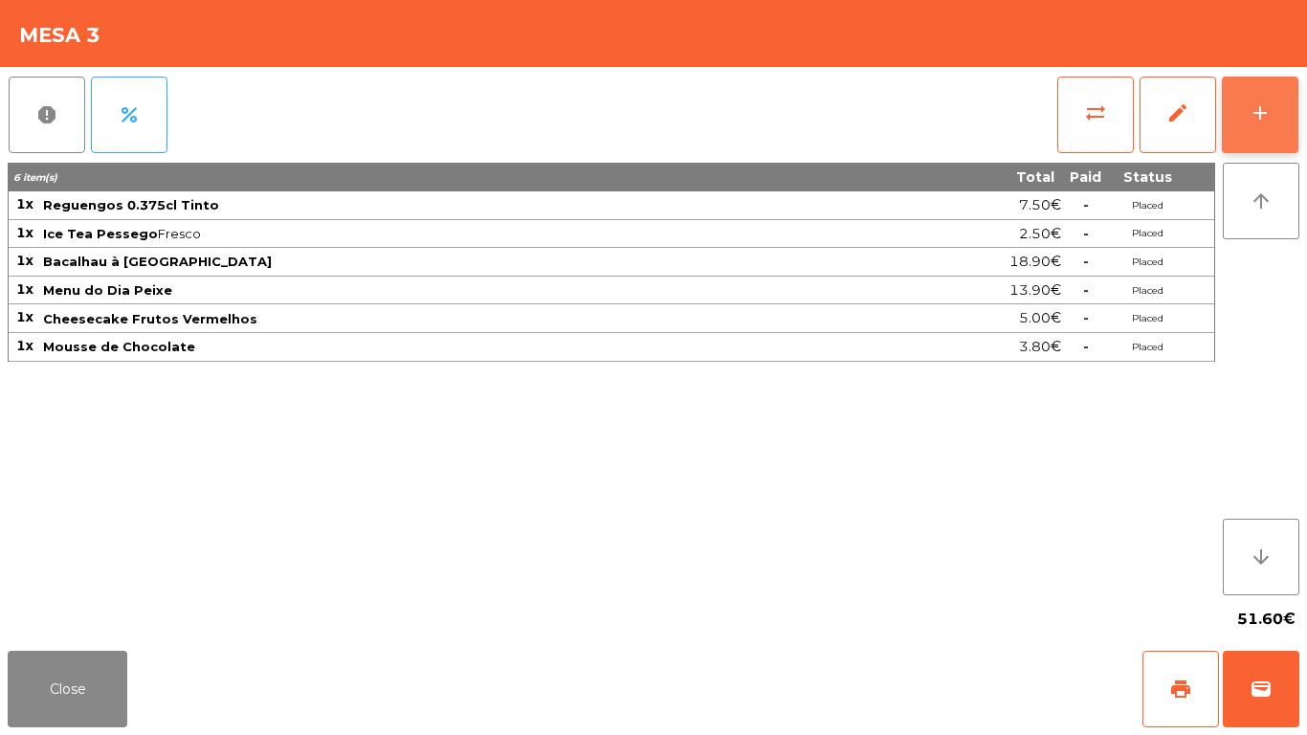
click at [1269, 108] on div "add" at bounding box center [1259, 112] width 23 height 23
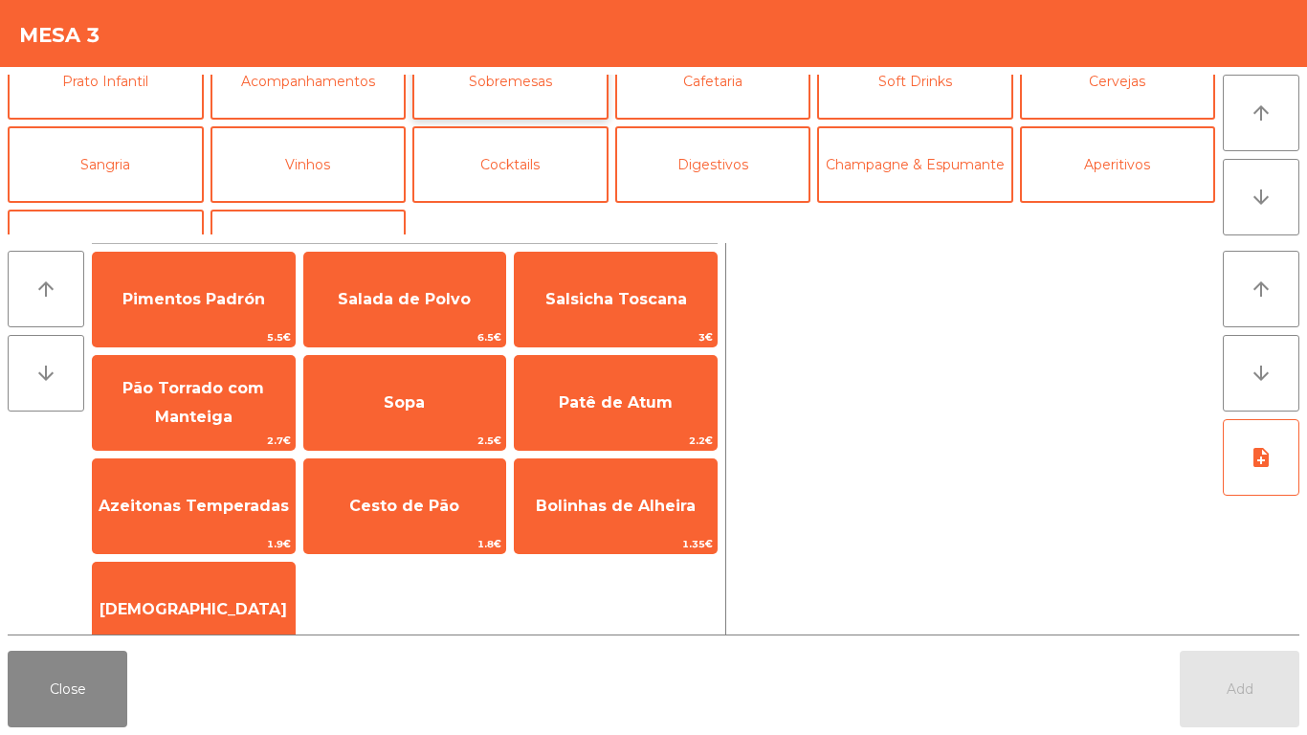
scroll to position [71, 0]
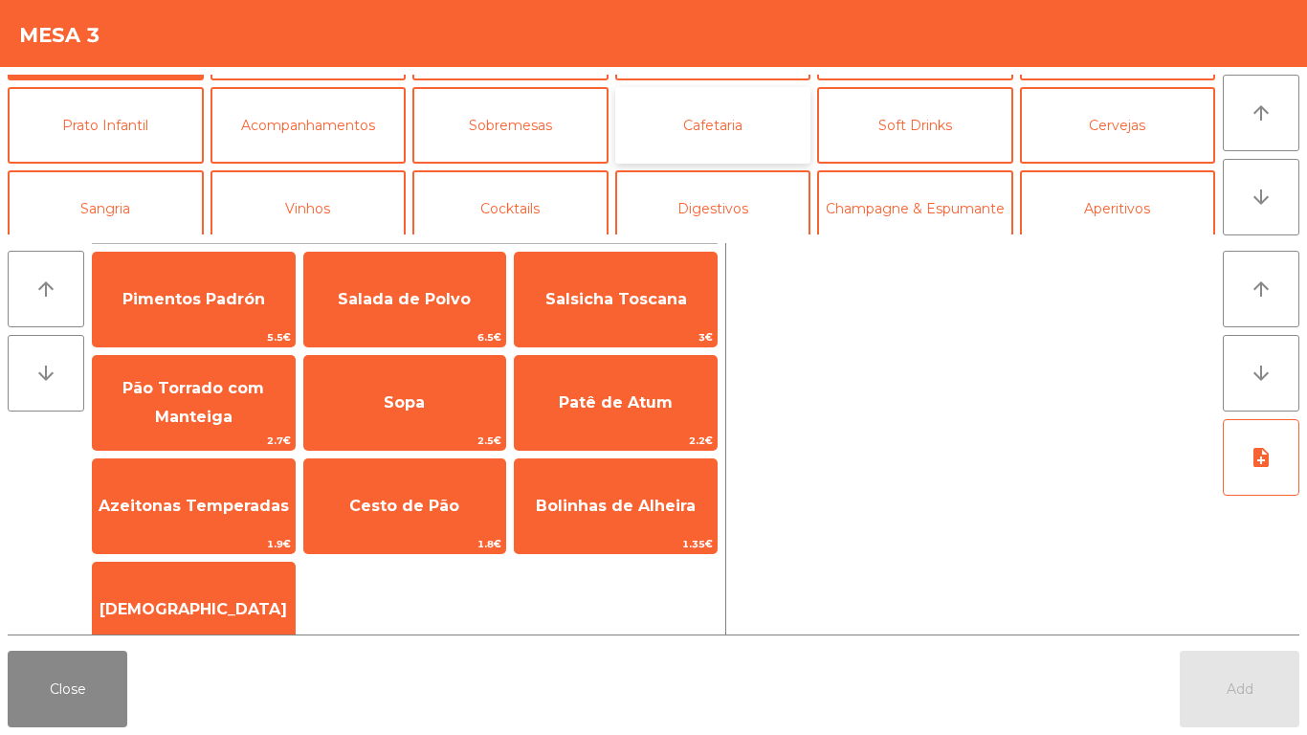
click at [716, 136] on button "Cafetaria" at bounding box center [713, 125] width 196 height 77
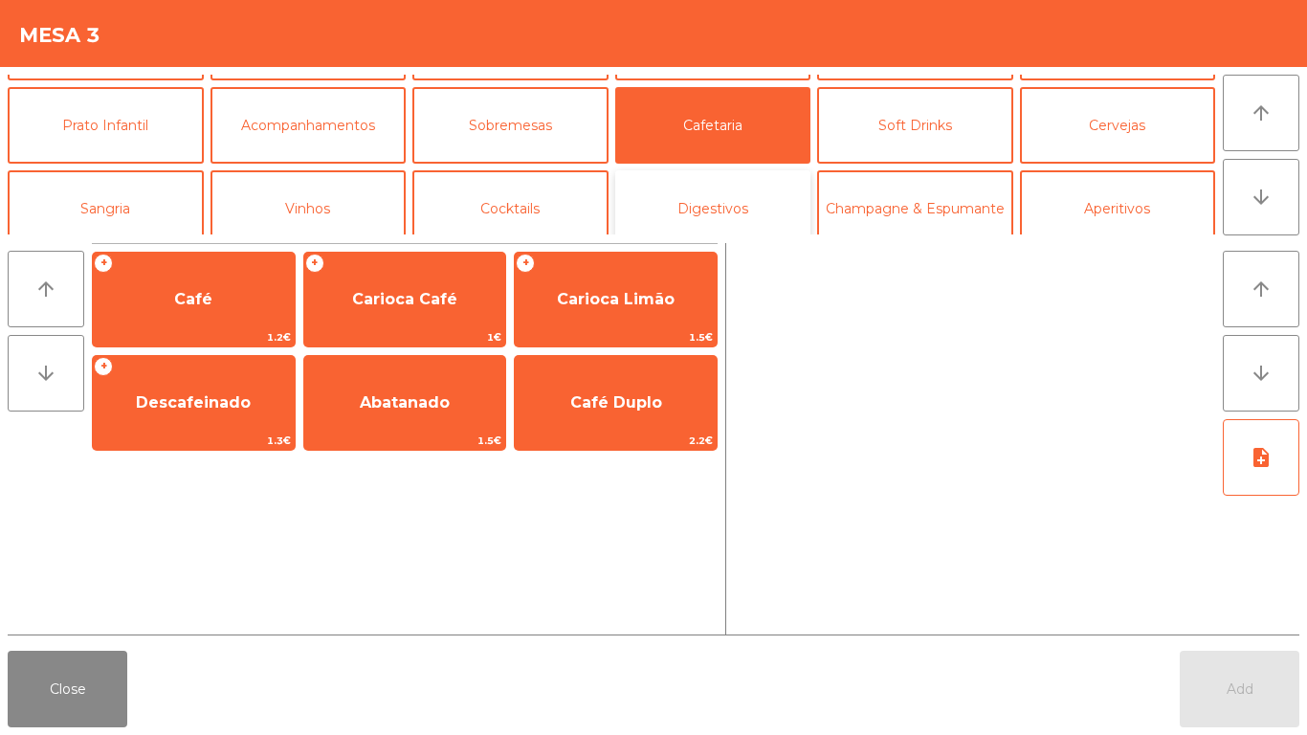
click at [667, 205] on button "Digestivos" at bounding box center [713, 208] width 196 height 77
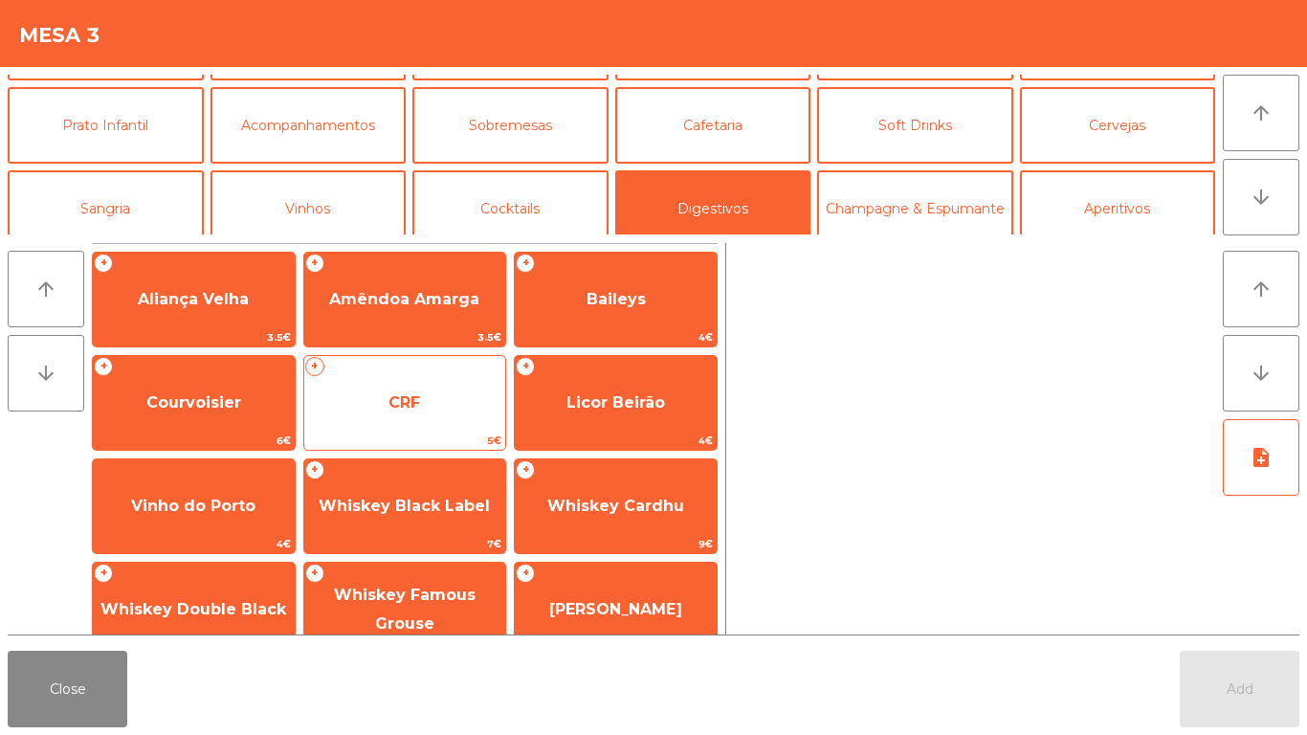
click at [437, 392] on span "CRF" at bounding box center [405, 403] width 202 height 52
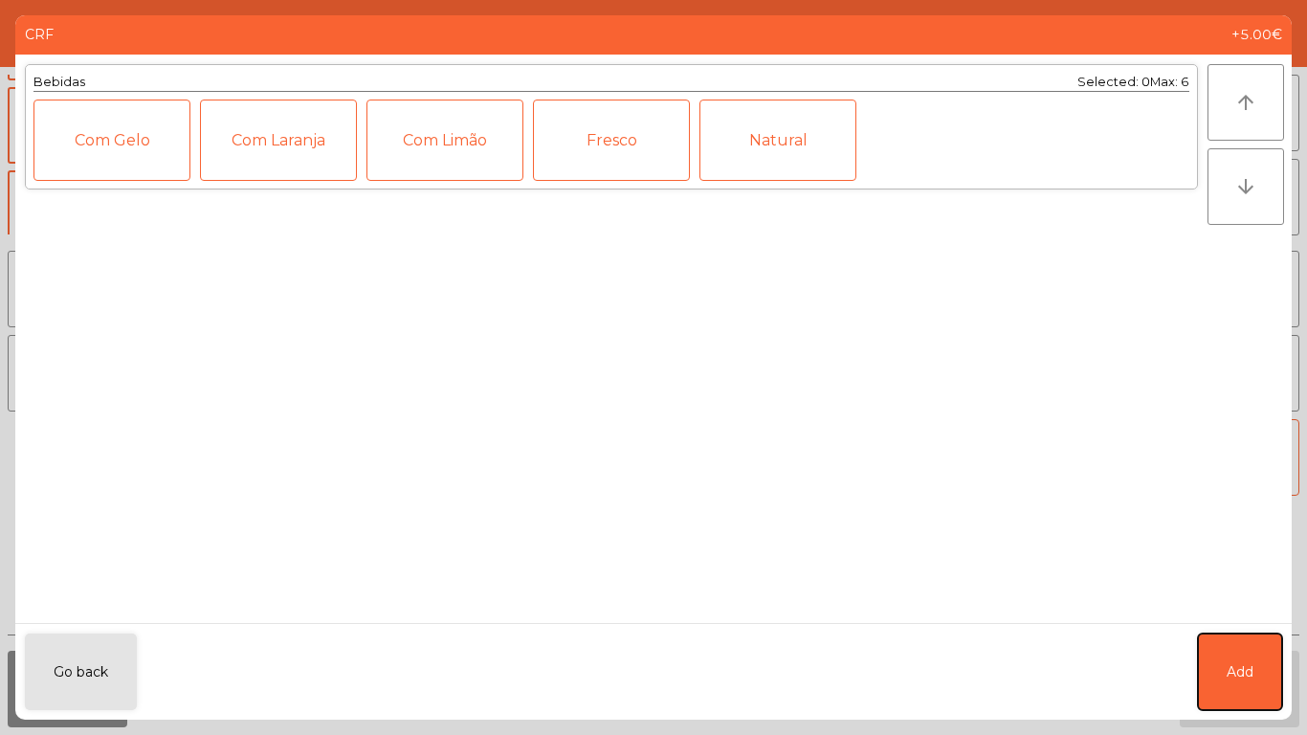
click at [1225, 673] on button "Add" at bounding box center [1240, 671] width 84 height 77
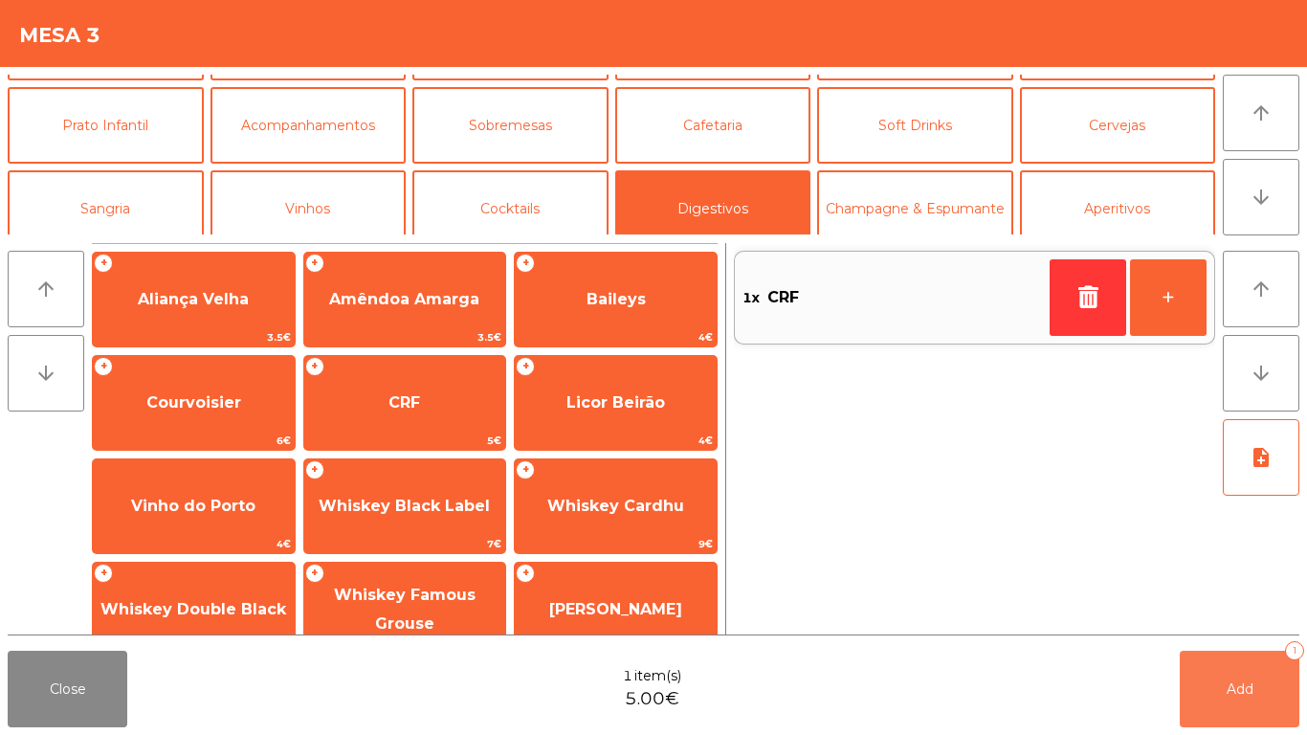
click at [1225, 673] on button "Add 1" at bounding box center [1240, 689] width 120 height 77
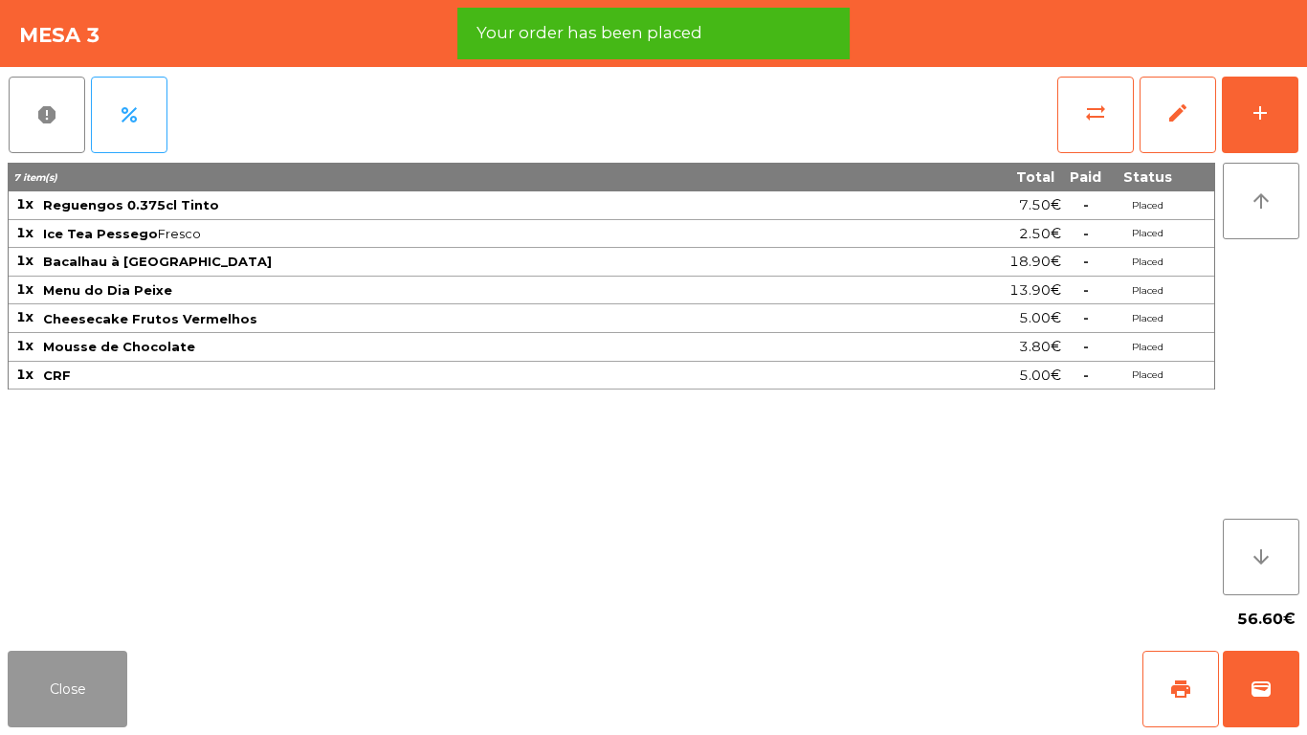
click at [108, 695] on button "Close" at bounding box center [68, 689] width 120 height 77
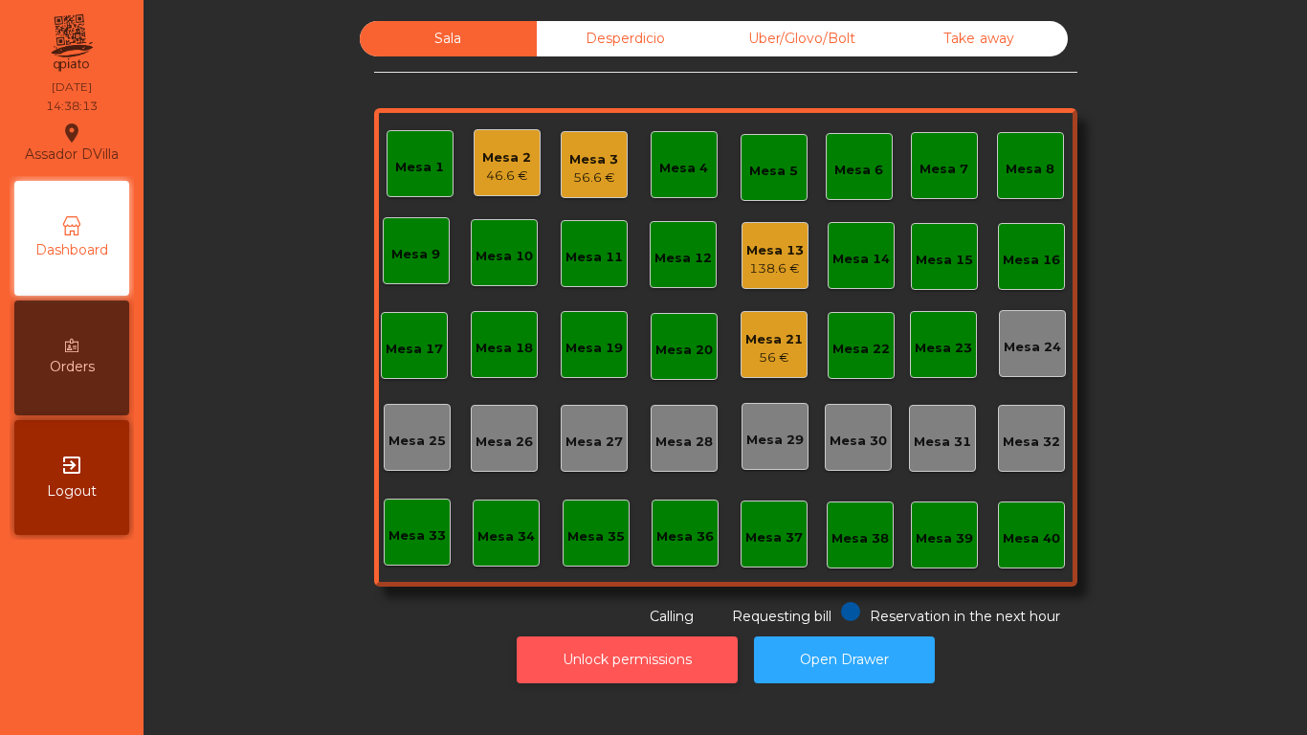
click at [680, 651] on button "Unlock permissions" at bounding box center [627, 659] width 221 height 47
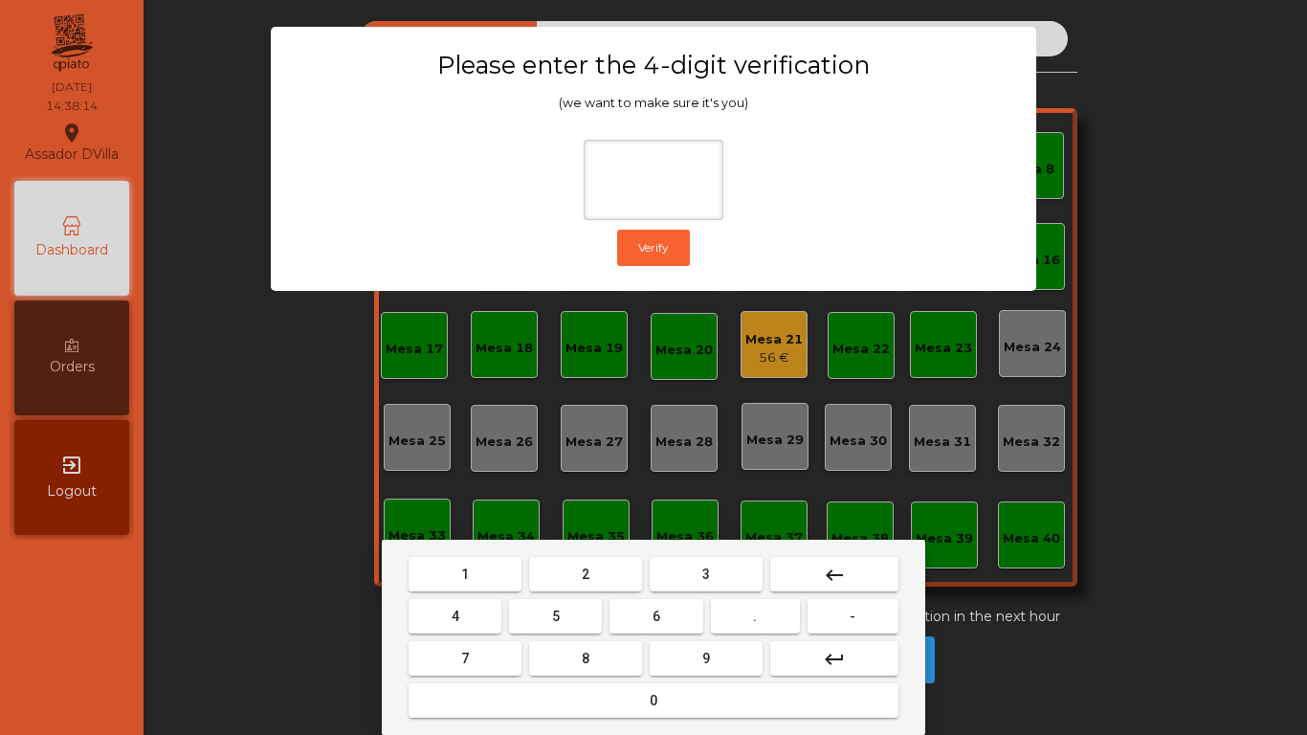
click at [605, 580] on button "2" at bounding box center [585, 574] width 113 height 34
drag, startPoint x: 465, startPoint y: 623, endPoint x: 674, endPoint y: 619, distance: 208.6
click at [484, 623] on button "4" at bounding box center [455, 616] width 93 height 34
drag, startPoint x: 672, startPoint y: 619, endPoint x: 727, endPoint y: 661, distance: 69.6
click at [692, 637] on nav "1 2 3 keyboard_backspace 4 5 6 . - 7 8 9 keyboard_return 0" at bounding box center [653, 637] width 497 height 168
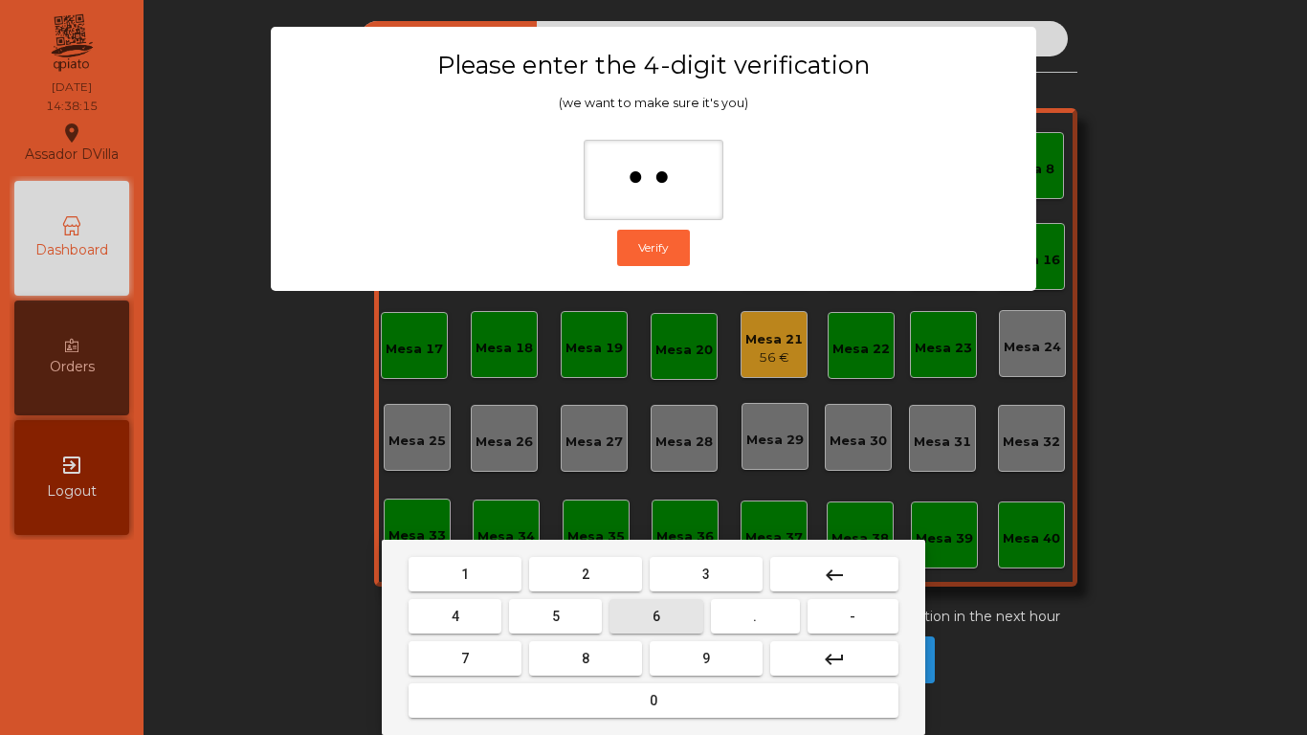
click at [727, 661] on button "9" at bounding box center [706, 658] width 113 height 34
click at [747, 656] on button "9" at bounding box center [706, 658] width 113 height 34
type input "****"
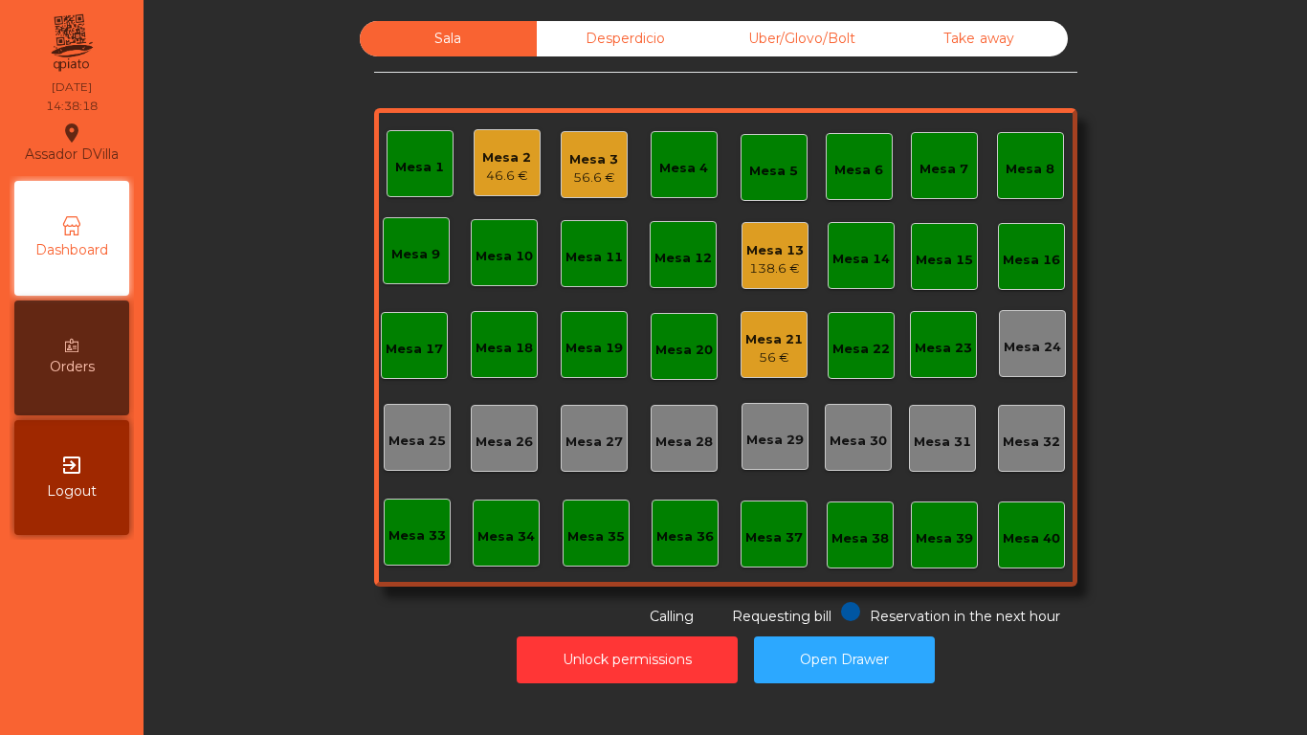
click at [765, 342] on div "Mesa 21" at bounding box center [773, 339] width 57 height 19
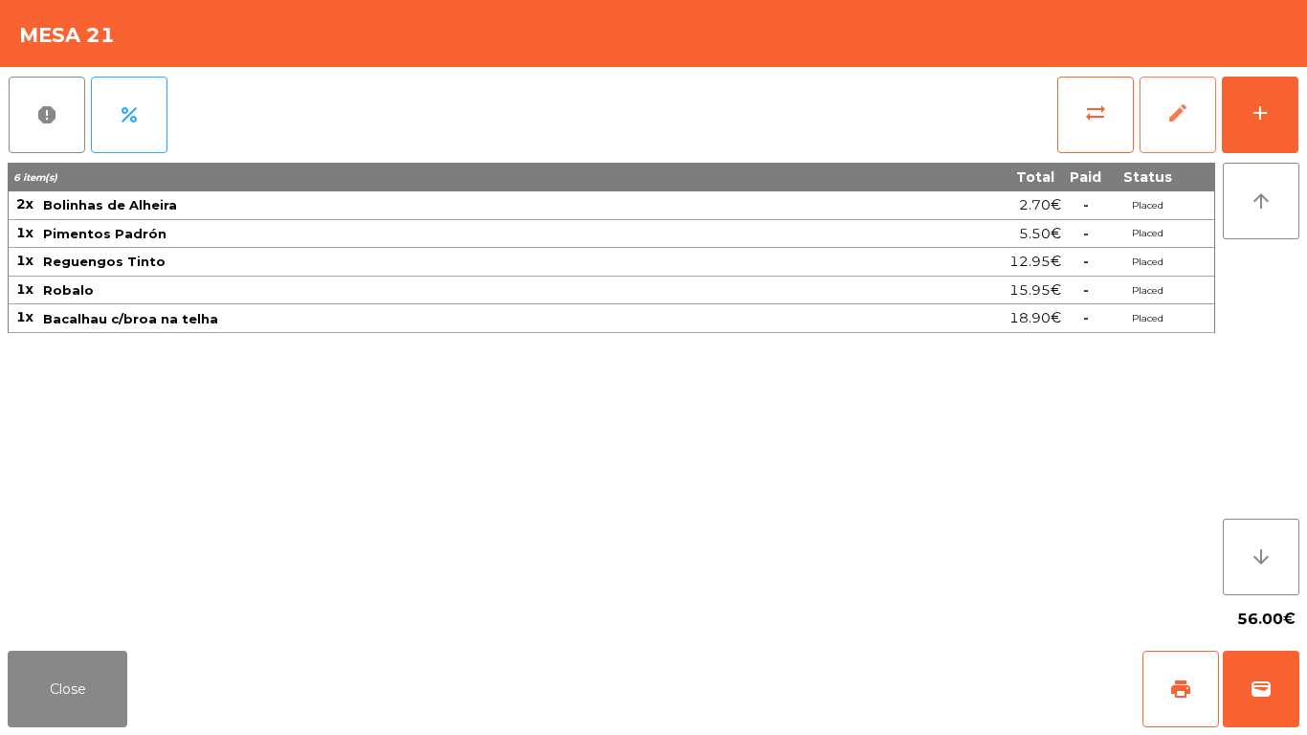
click at [1191, 129] on button "edit" at bounding box center [1177, 115] width 77 height 77
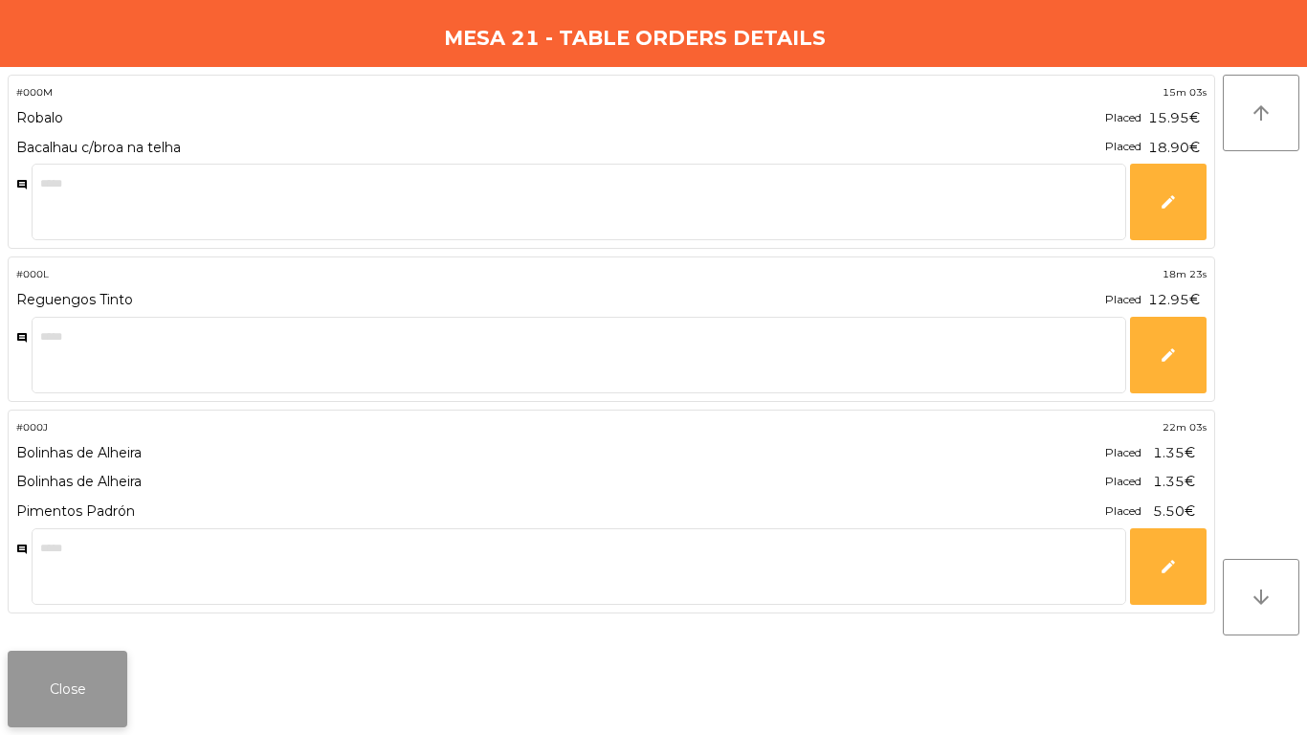
click at [45, 691] on button "Close" at bounding box center [68, 689] width 120 height 77
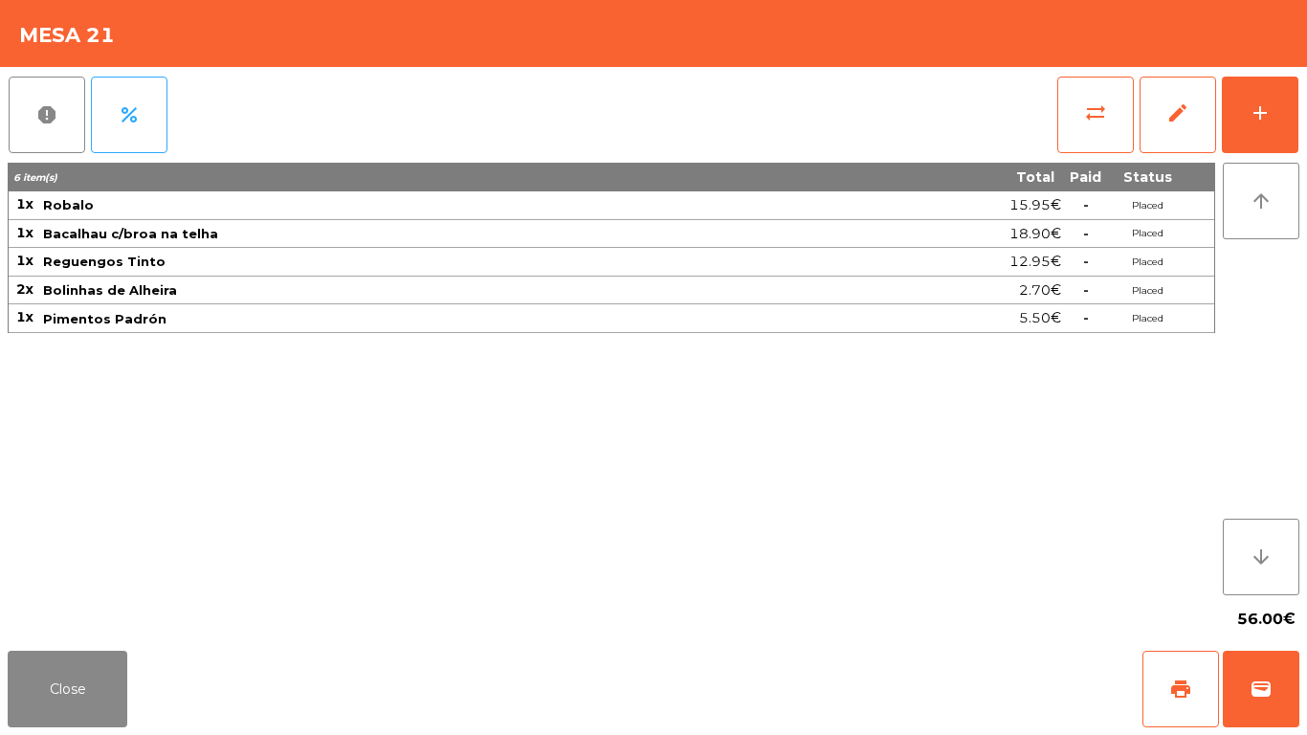
click at [38, 618] on div "56.00€" at bounding box center [654, 619] width 1292 height 48
drag, startPoint x: 40, startPoint y: 657, endPoint x: 60, endPoint y: 646, distance: 23.1
click at [51, 653] on button "Close" at bounding box center [68, 689] width 120 height 77
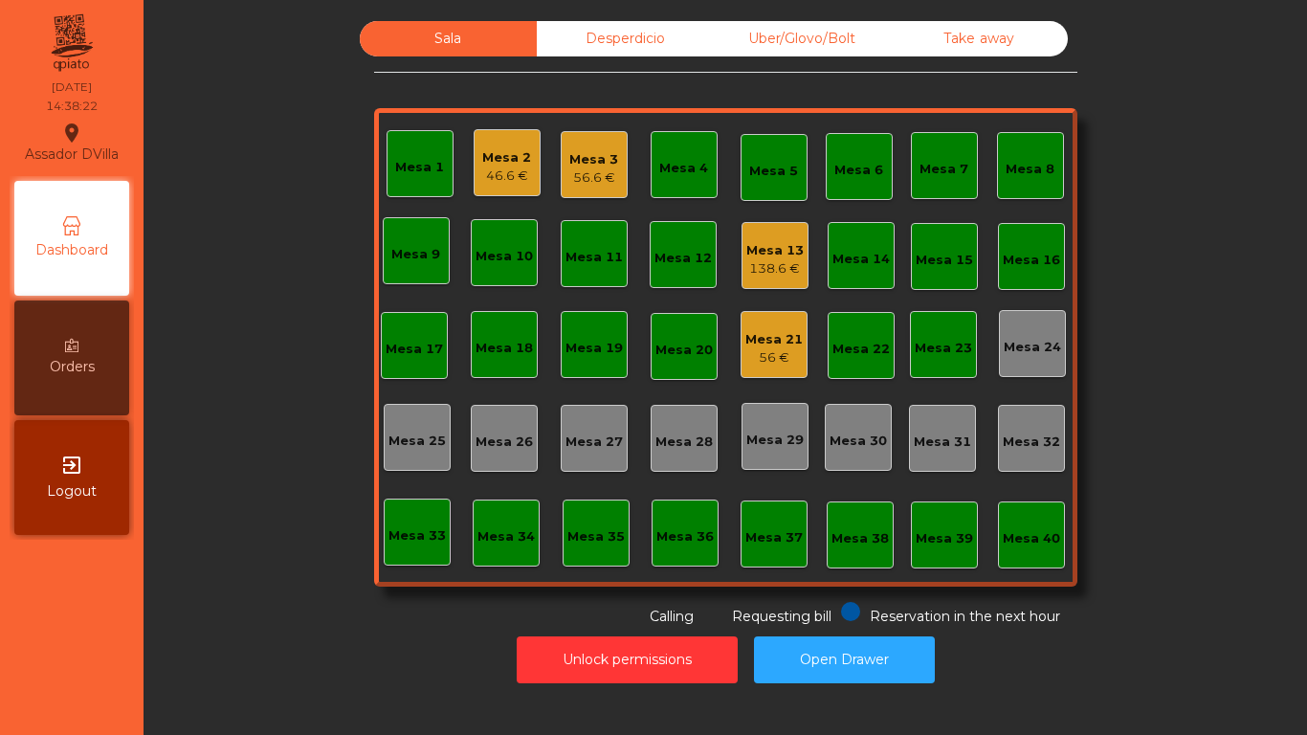
click at [586, 161] on div "Mesa 3" at bounding box center [593, 159] width 49 height 19
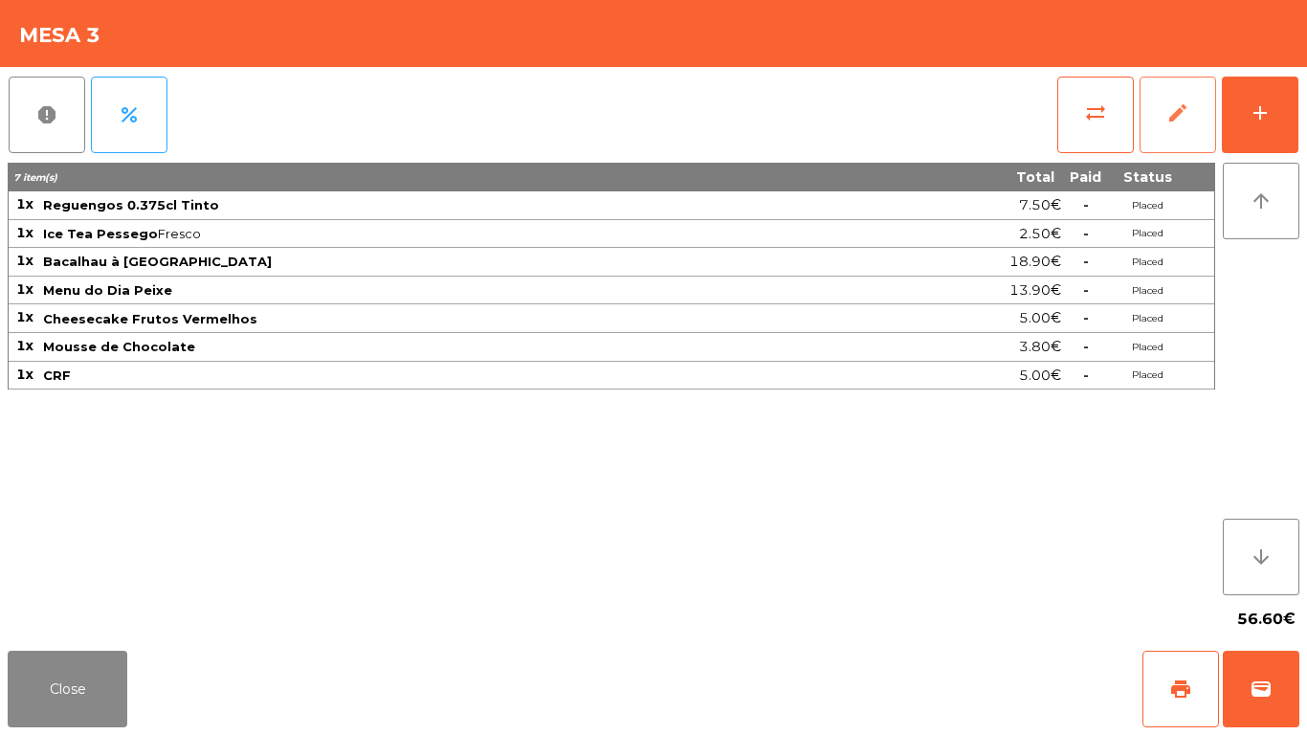
click at [1209, 111] on button "edit" at bounding box center [1177, 115] width 77 height 77
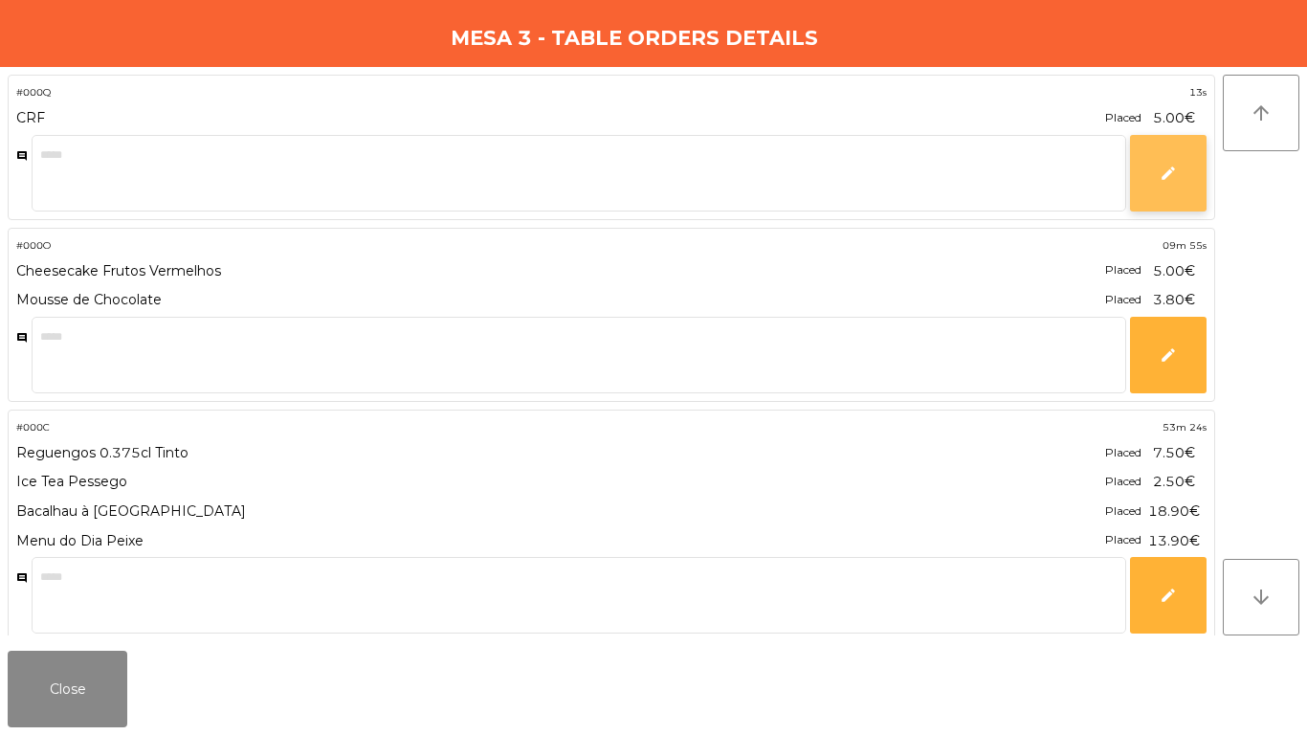
click at [1165, 178] on span "edit" at bounding box center [1168, 173] width 17 height 17
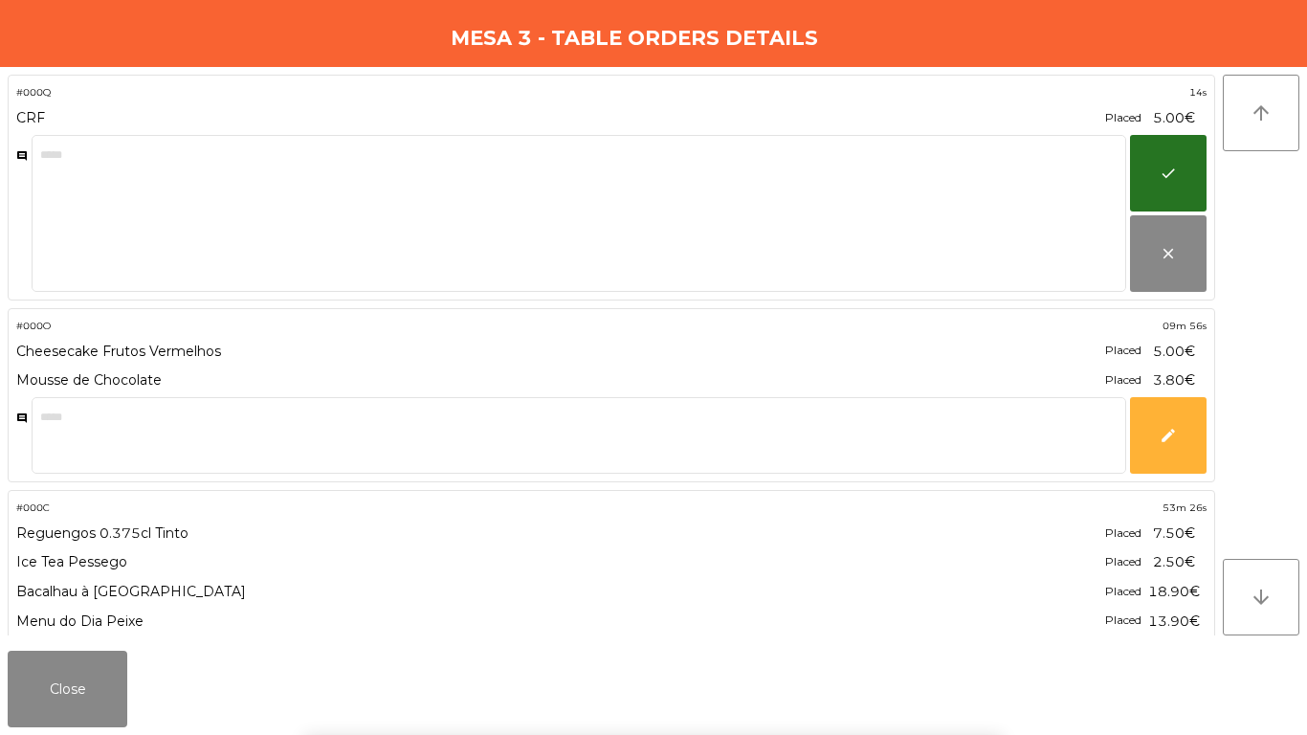
click at [1160, 131] on div "#000Q 14s CRF Placed 5.00€ * comment check close" at bounding box center [611, 188] width 1207 height 226
click at [0, 734] on div "Close" at bounding box center [653, 689] width 1307 height 92
click at [65, 686] on button "Close" at bounding box center [68, 689] width 120 height 77
click at [68, 685] on button "Close" at bounding box center [68, 689] width 120 height 77
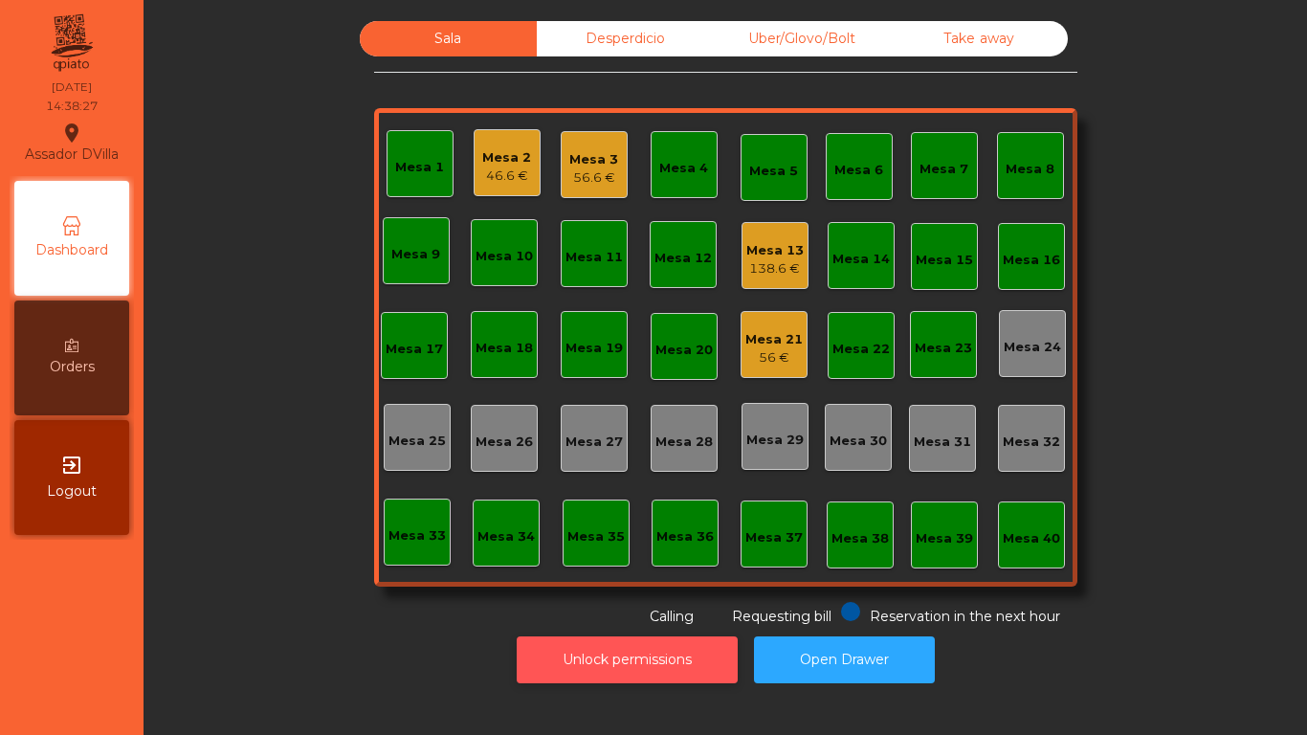
click at [614, 674] on button "Unlock permissions" at bounding box center [627, 659] width 221 height 47
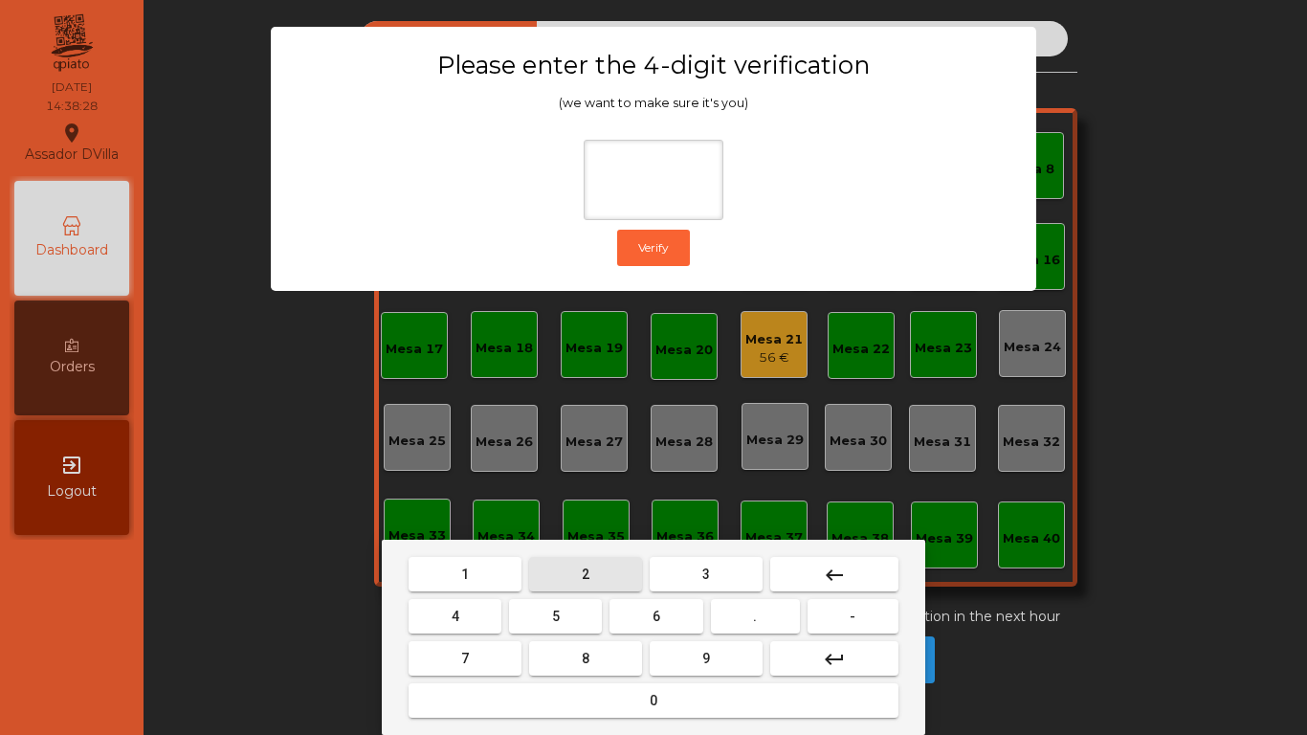
drag, startPoint x: 581, startPoint y: 568, endPoint x: 547, endPoint y: 579, distance: 35.1
click at [580, 568] on button "2" at bounding box center [585, 574] width 113 height 34
drag, startPoint x: 449, startPoint y: 611, endPoint x: 467, endPoint y: 612, distance: 18.2
click at [454, 612] on button "4" at bounding box center [455, 616] width 93 height 34
drag, startPoint x: 650, startPoint y: 606, endPoint x: 680, endPoint y: 643, distance: 48.3
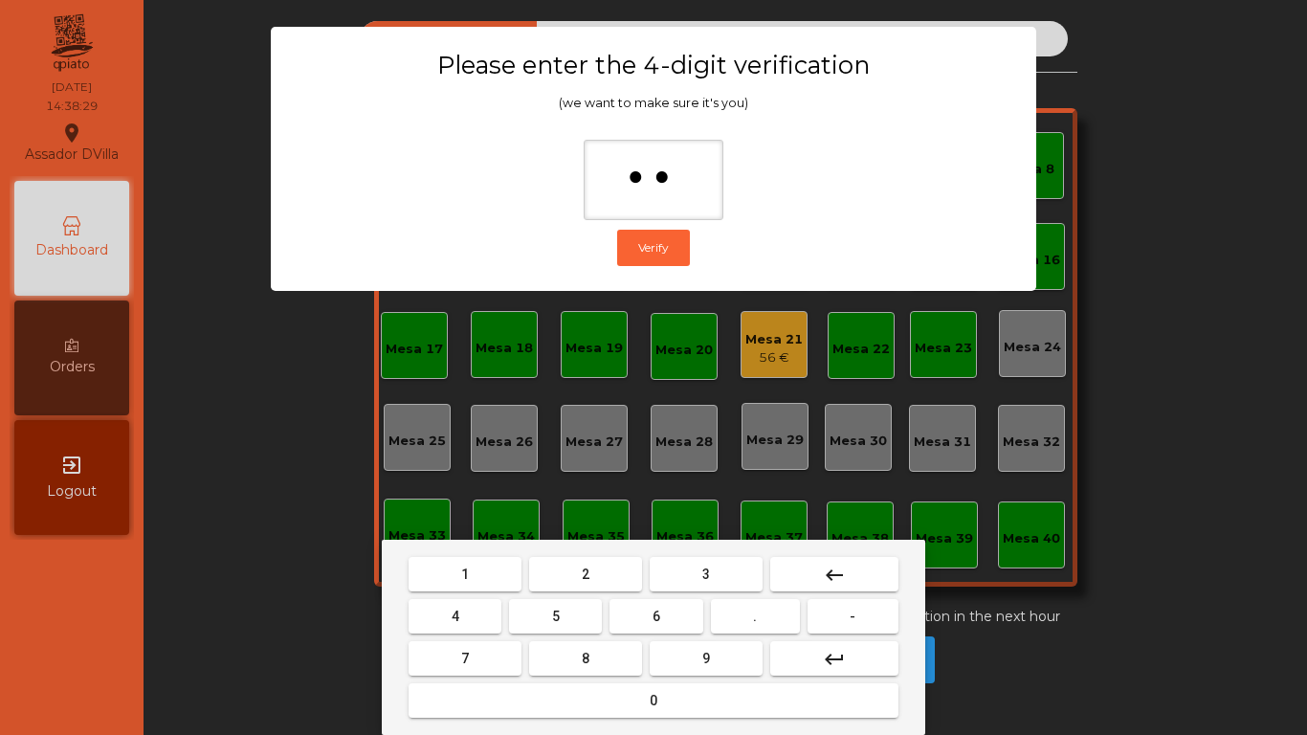
click at [665, 617] on button "6" at bounding box center [655, 616] width 93 height 34
drag, startPoint x: 682, startPoint y: 650, endPoint x: 710, endPoint y: 507, distance: 145.2
click at [688, 652] on button "9" at bounding box center [706, 658] width 113 height 34
type input "****"
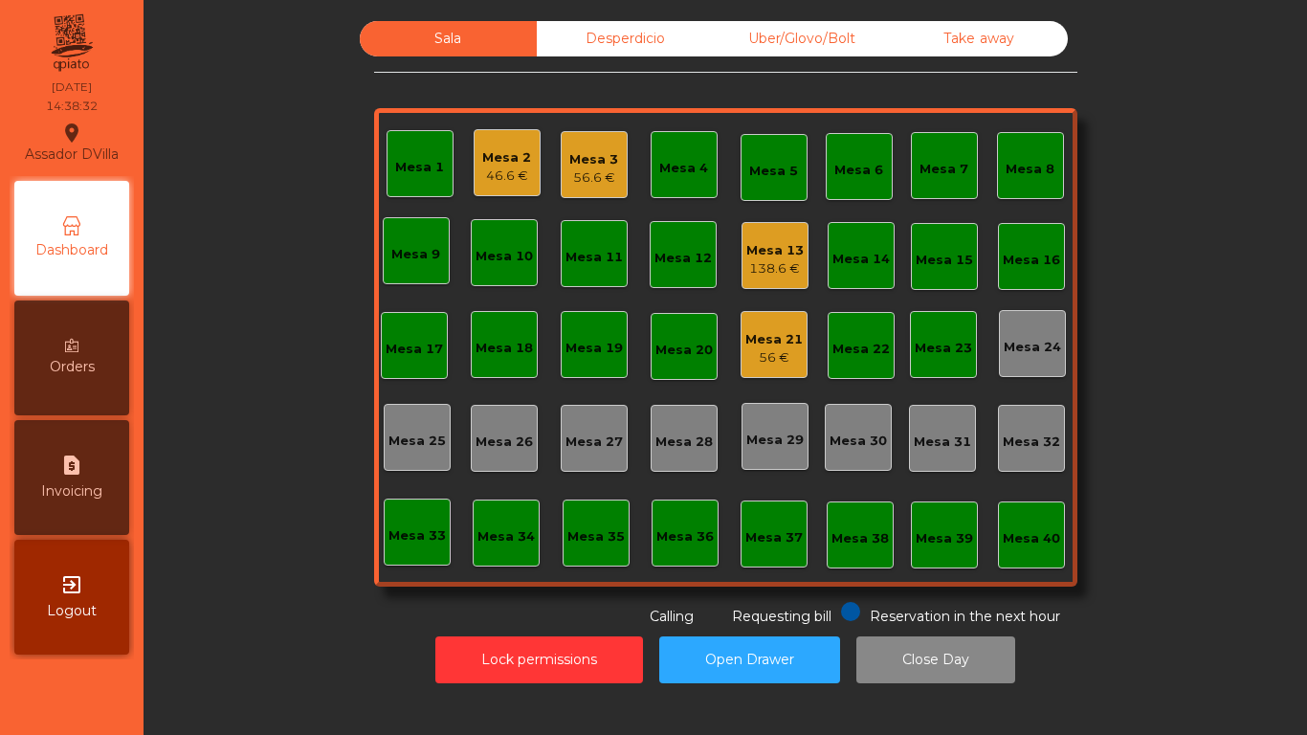
click at [593, 172] on div "56.6 €" at bounding box center [593, 177] width 49 height 19
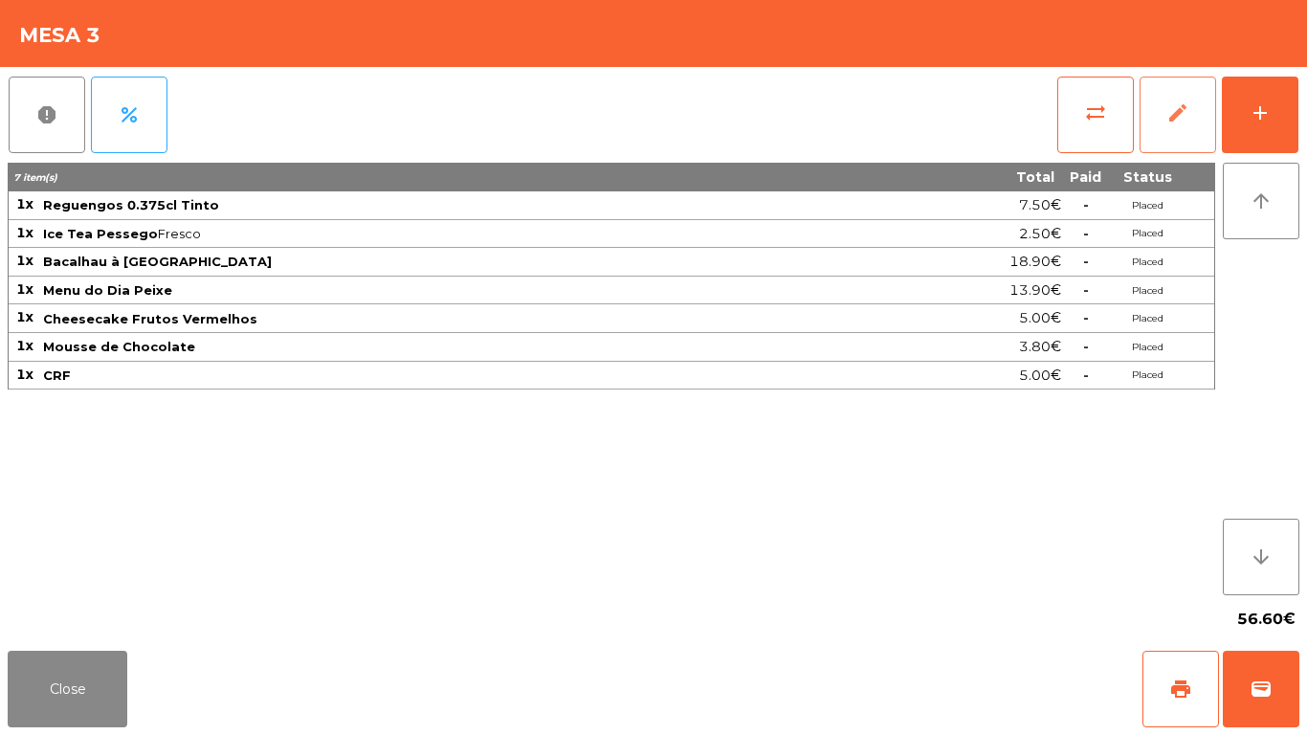
click at [1181, 113] on span "edit" at bounding box center [1177, 112] width 23 height 23
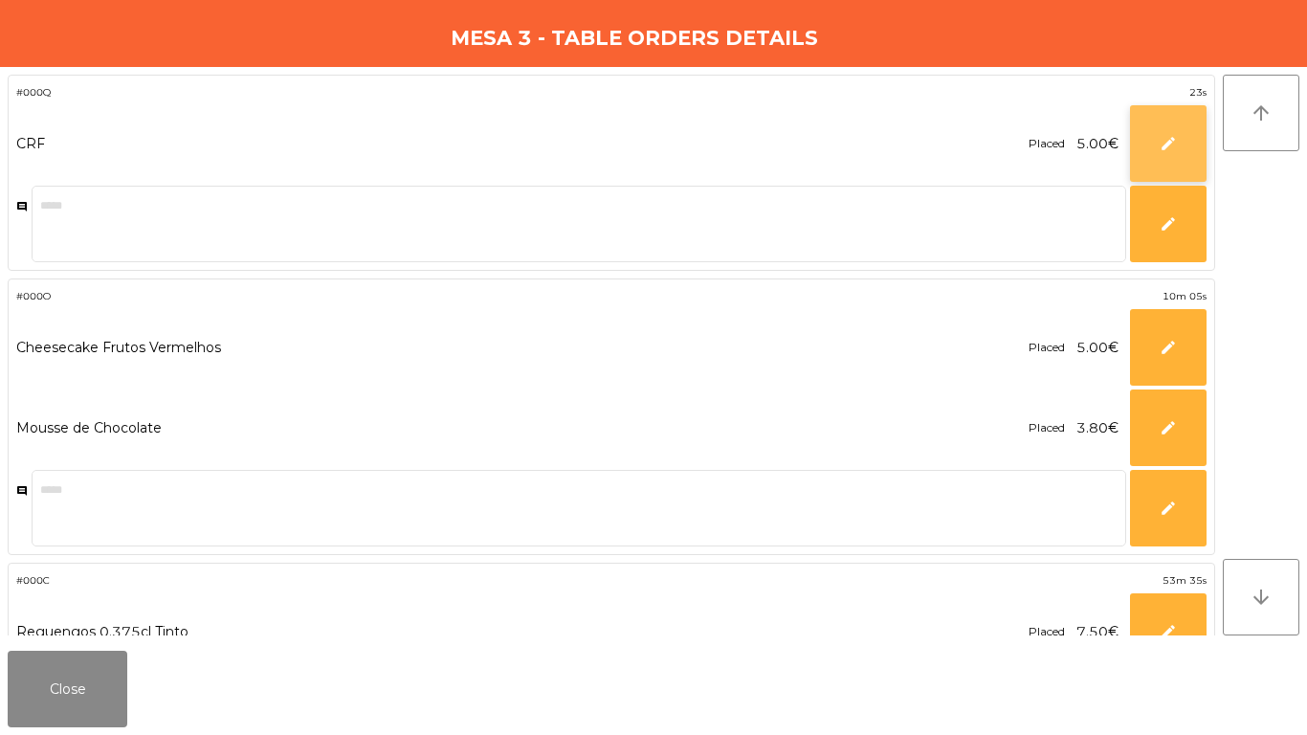
click at [1168, 126] on button "edit" at bounding box center [1168, 143] width 77 height 77
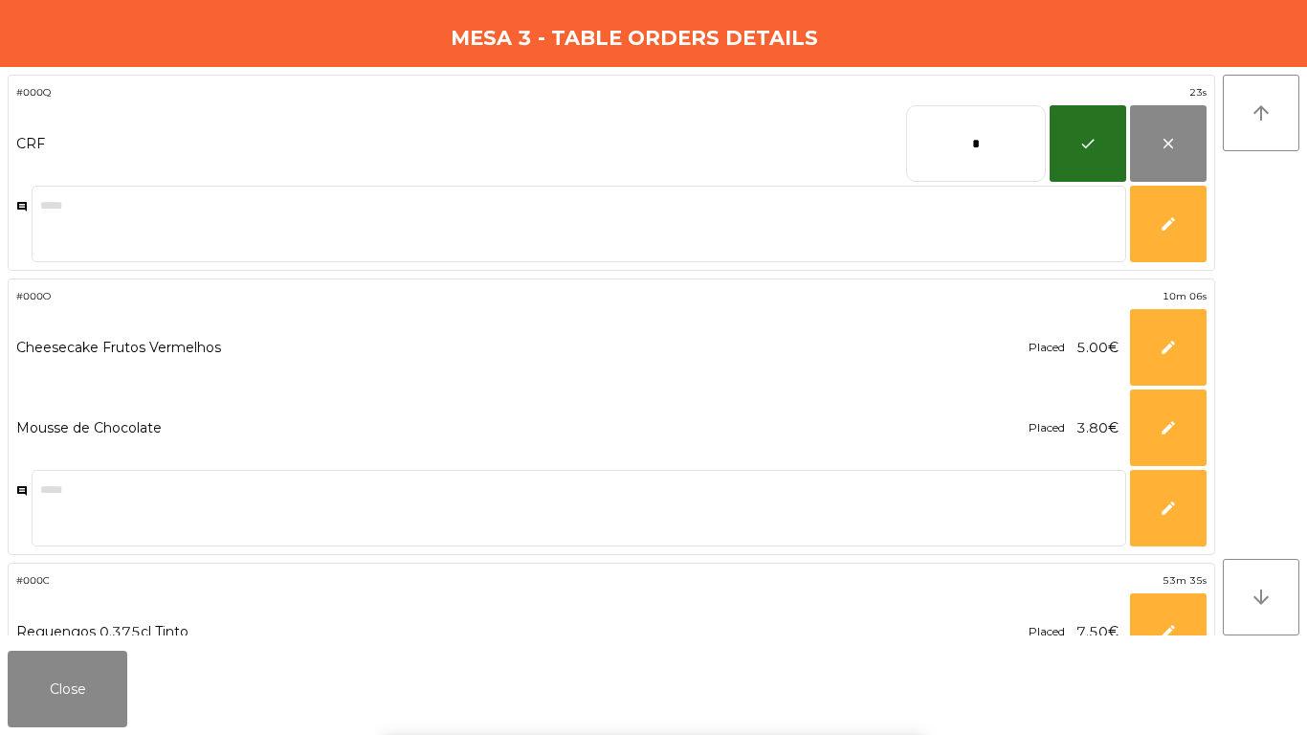
click at [967, 142] on input "*" at bounding box center [976, 143] width 140 height 77
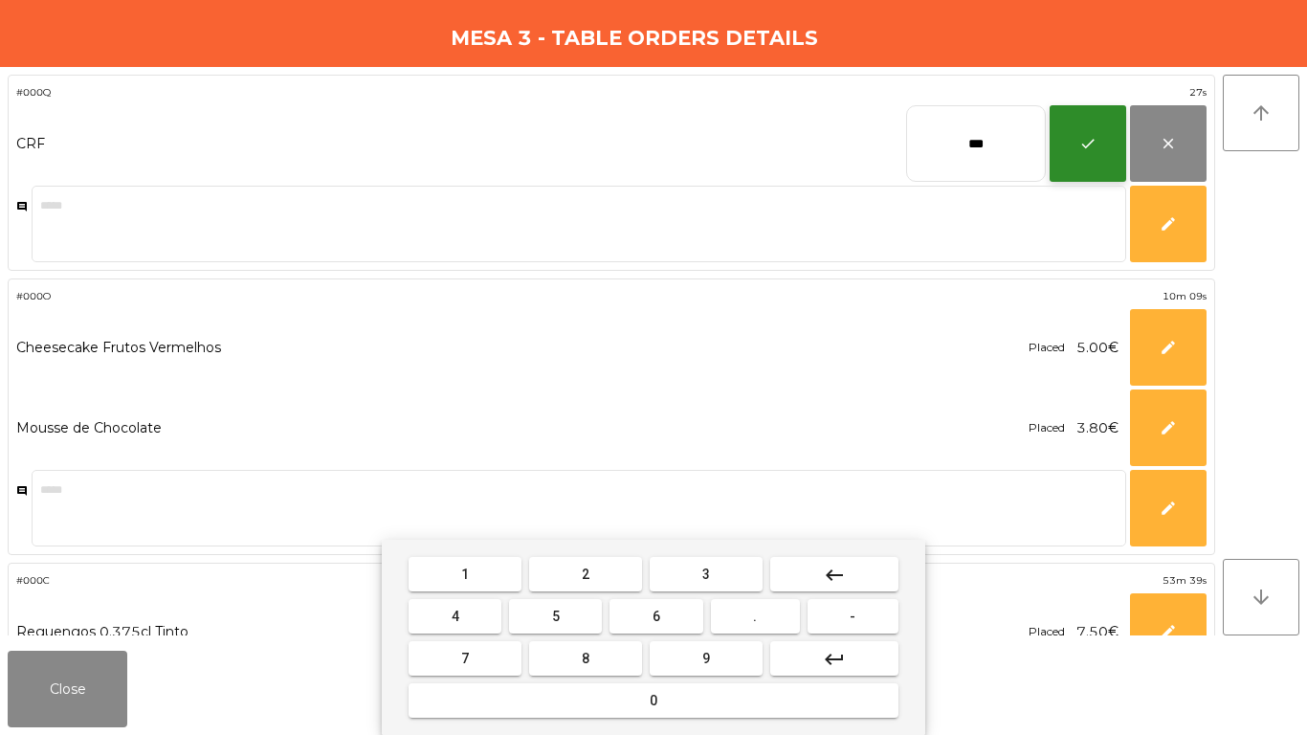
type input "***"
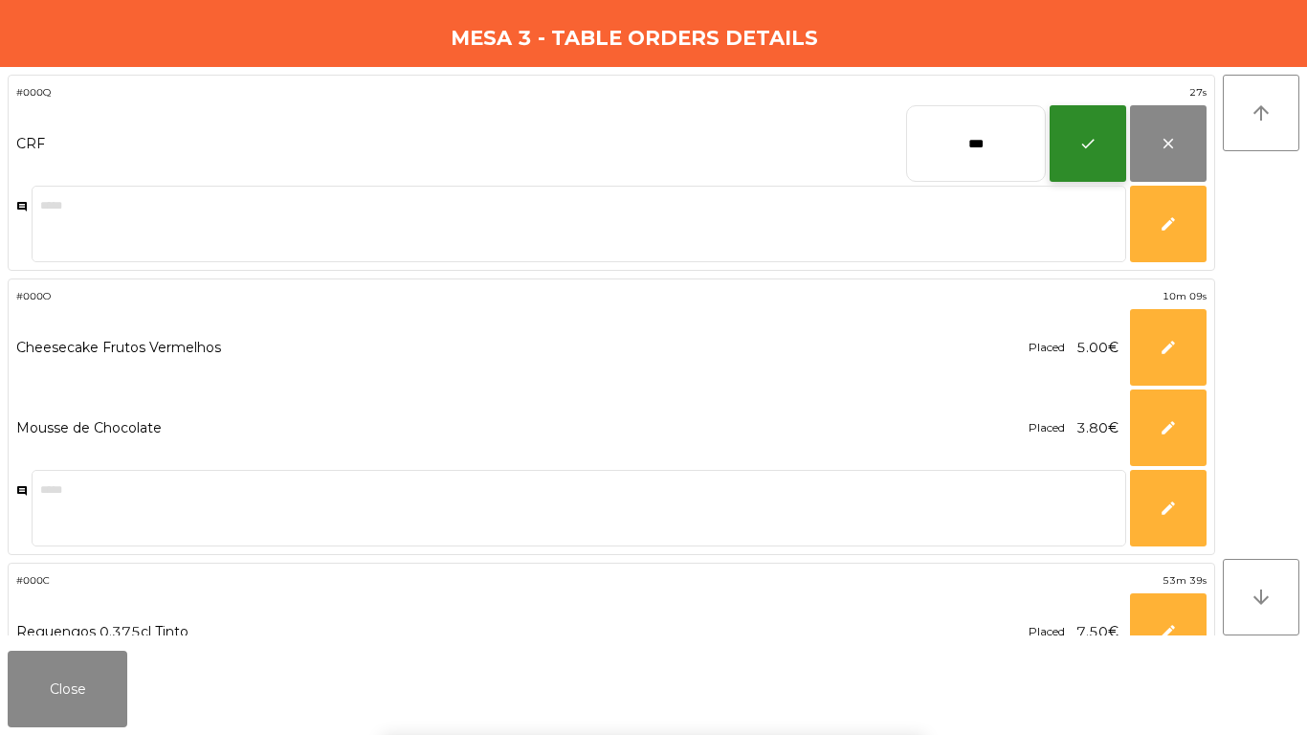
click at [1059, 158] on button "check" at bounding box center [1088, 143] width 77 height 77
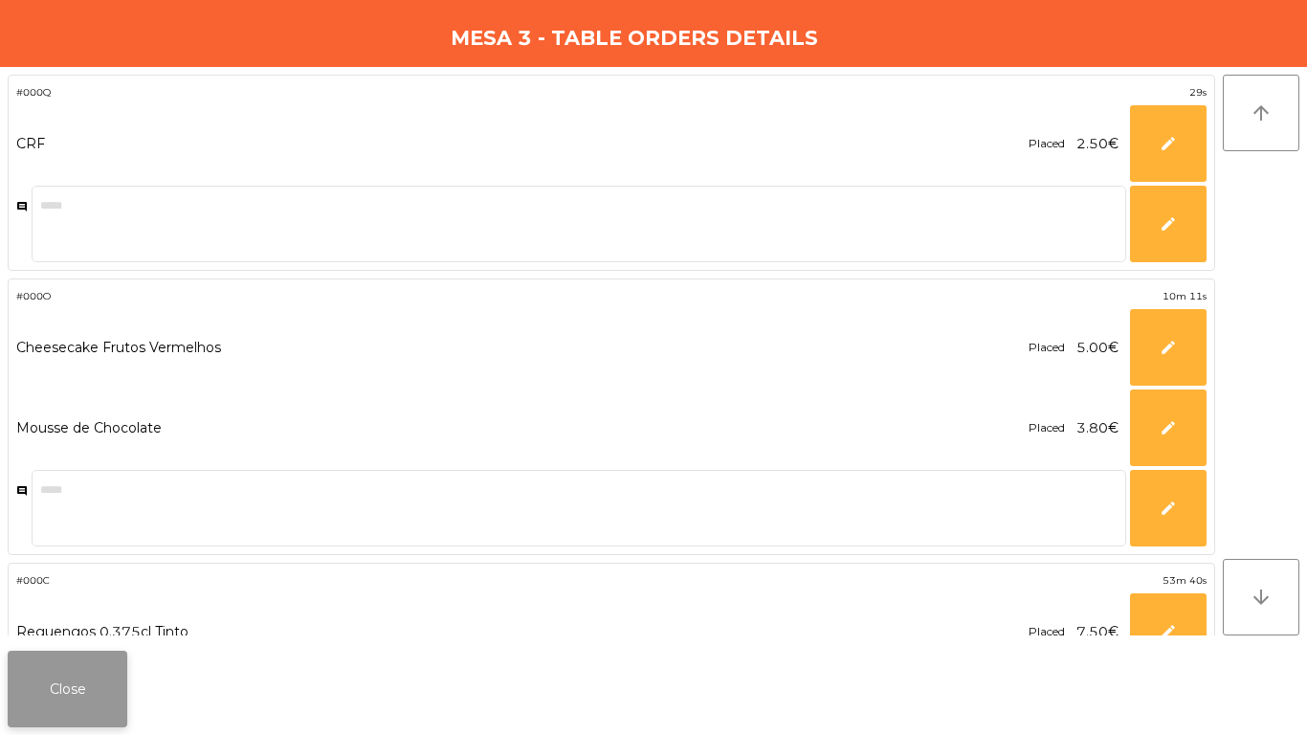
click at [66, 695] on button "Close" at bounding box center [68, 689] width 120 height 77
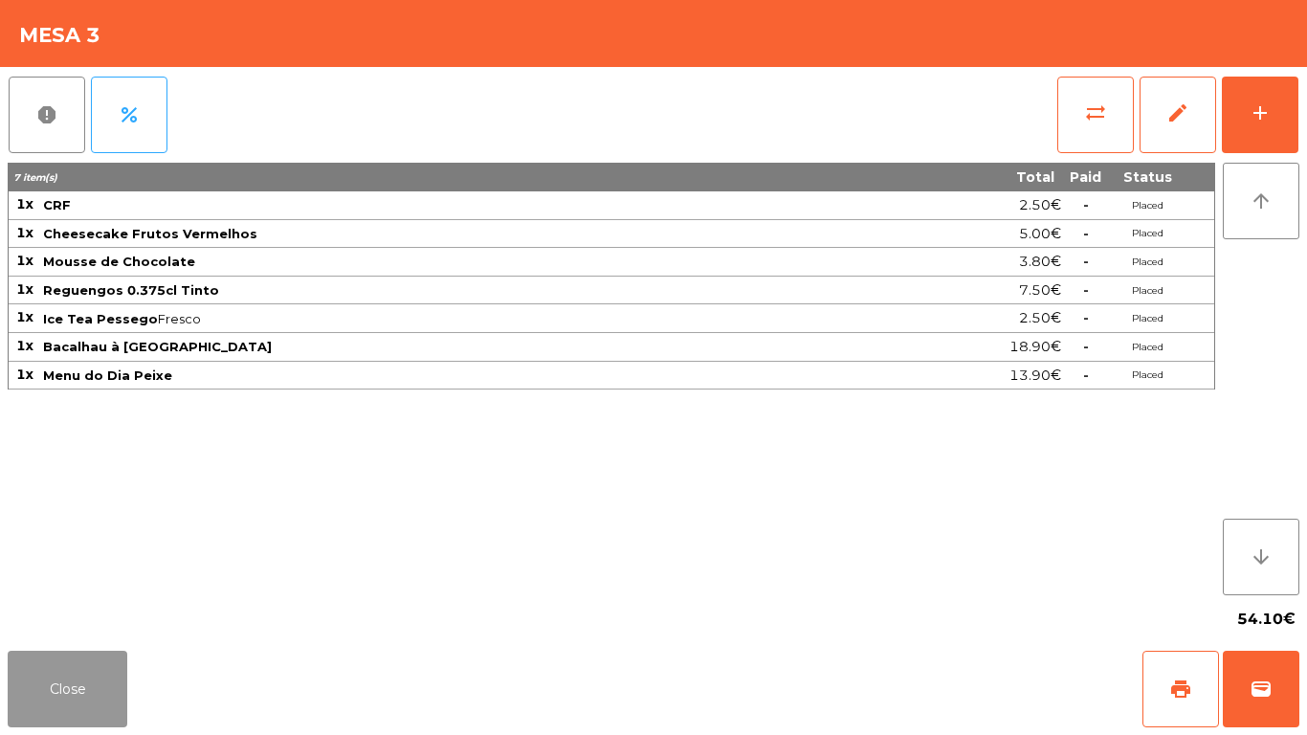
click at [77, 689] on button "Close" at bounding box center [68, 689] width 120 height 77
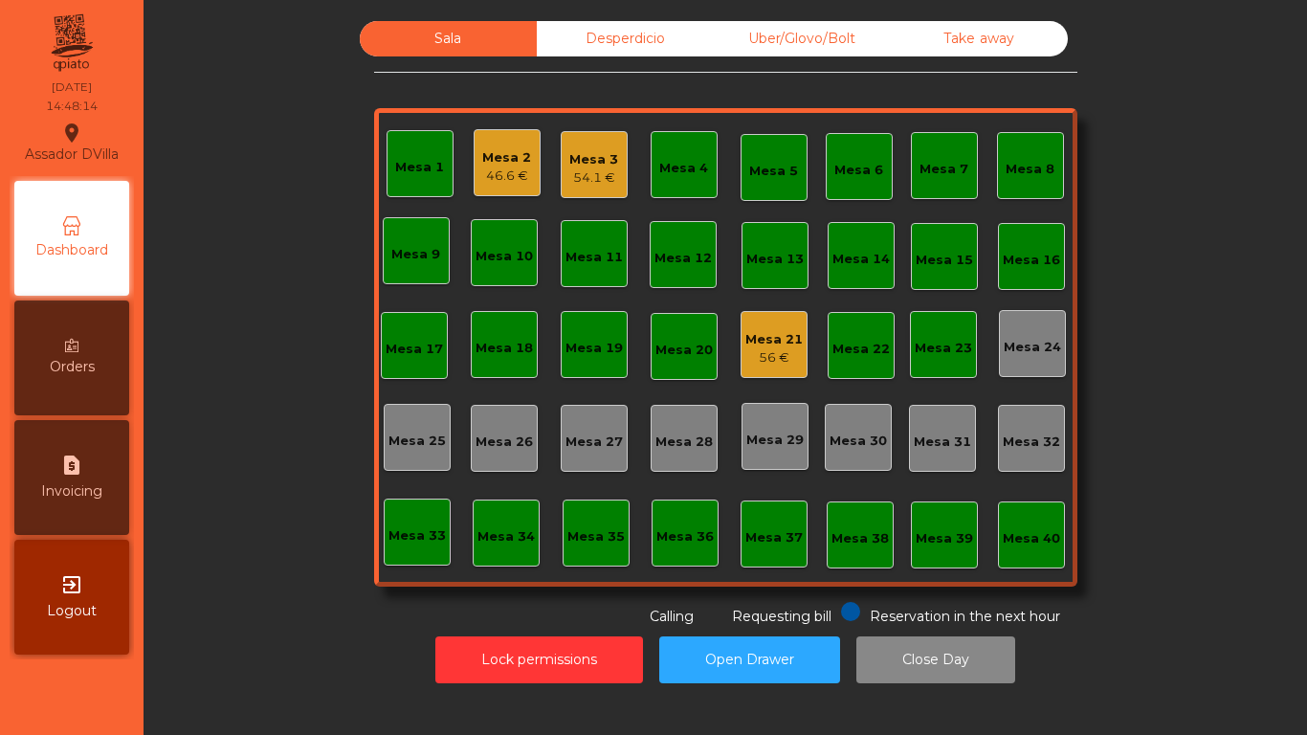
click at [781, 337] on div "Mesa 21" at bounding box center [773, 339] width 57 height 19
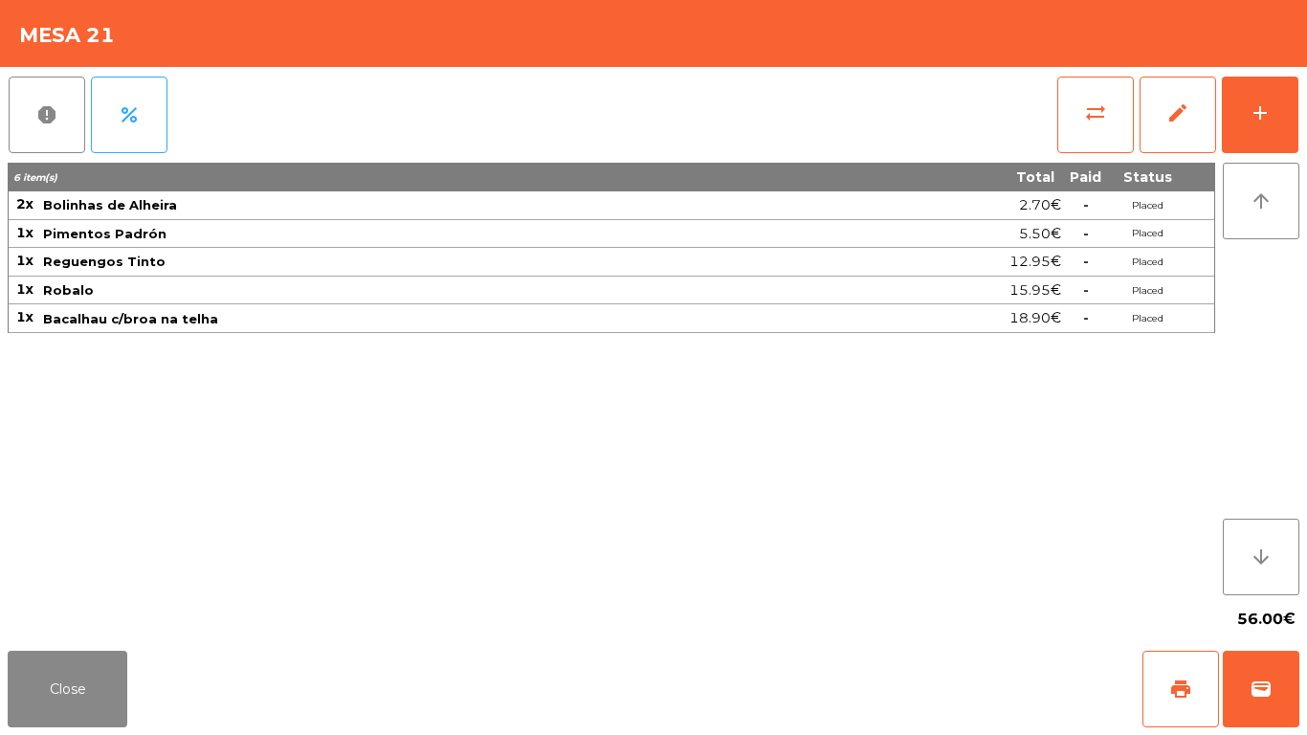
click at [290, 705] on div "Close print wallet" at bounding box center [653, 689] width 1307 height 92
click at [320, 656] on div "Close print wallet" at bounding box center [653, 689] width 1307 height 92
click at [102, 696] on button "Close" at bounding box center [68, 689] width 120 height 77
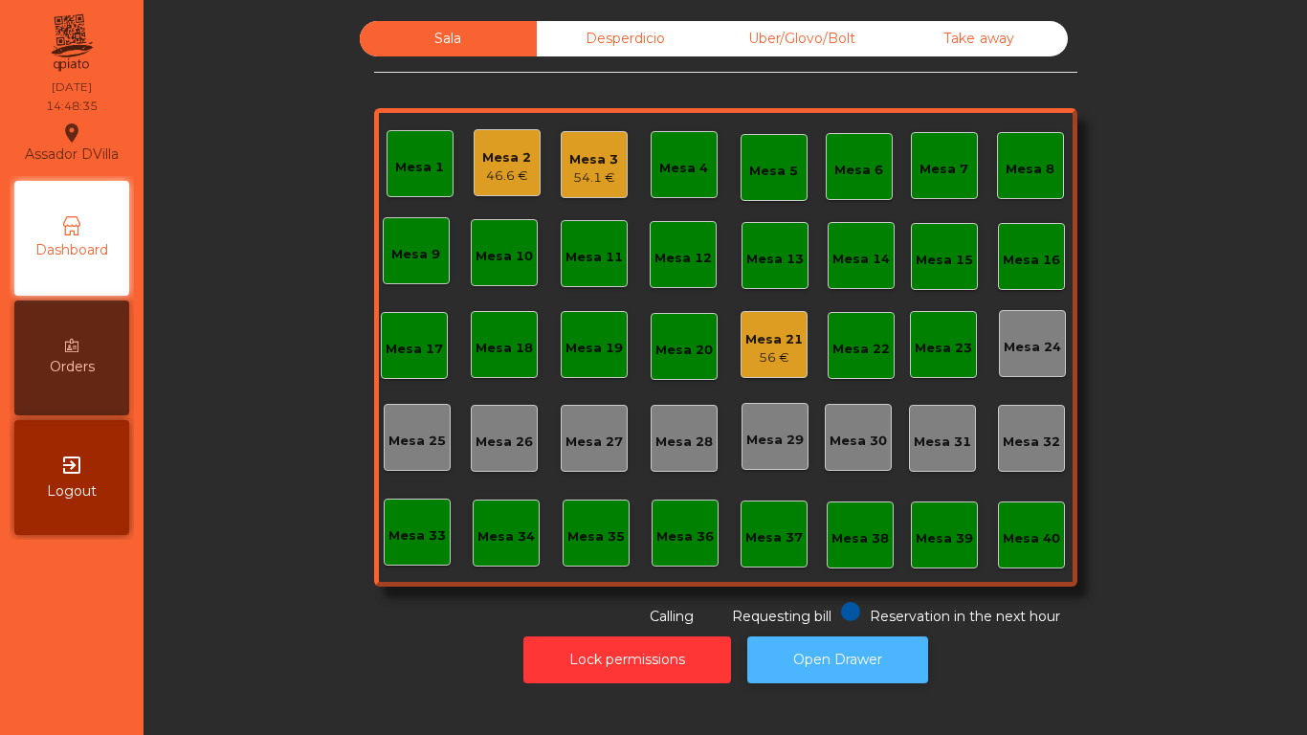
click at [840, 662] on button "Open Drawer" at bounding box center [837, 659] width 181 height 47
click at [782, 356] on div "56 €" at bounding box center [773, 357] width 57 height 19
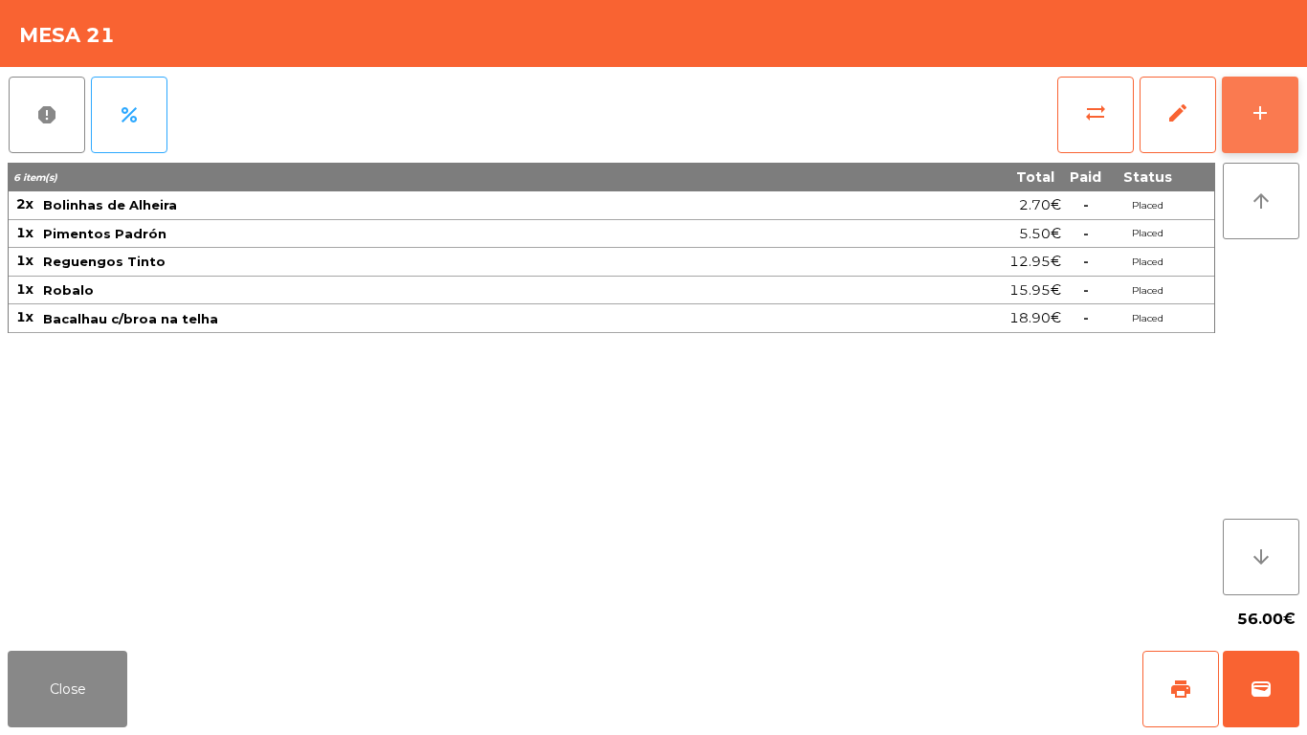
click at [1273, 115] on button "add" at bounding box center [1260, 115] width 77 height 77
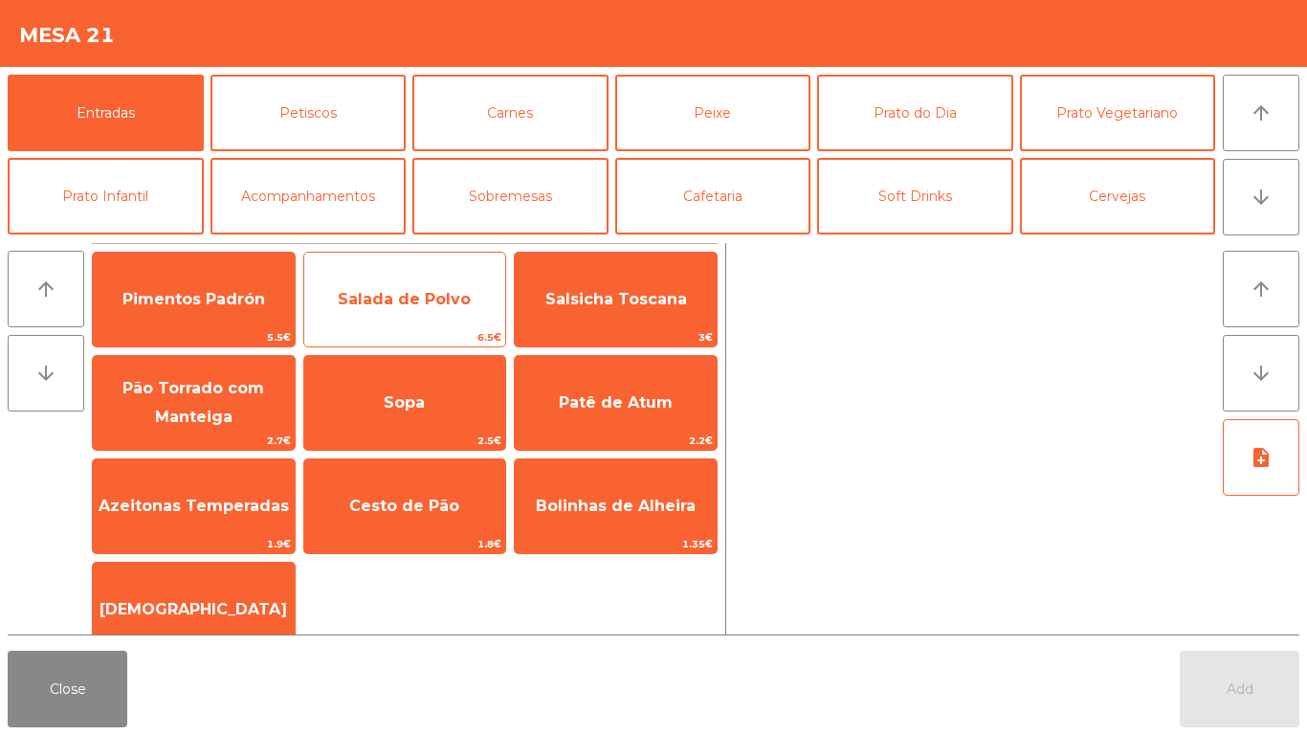
click at [404, 300] on span "Salada de Polvo" at bounding box center [404, 299] width 133 height 18
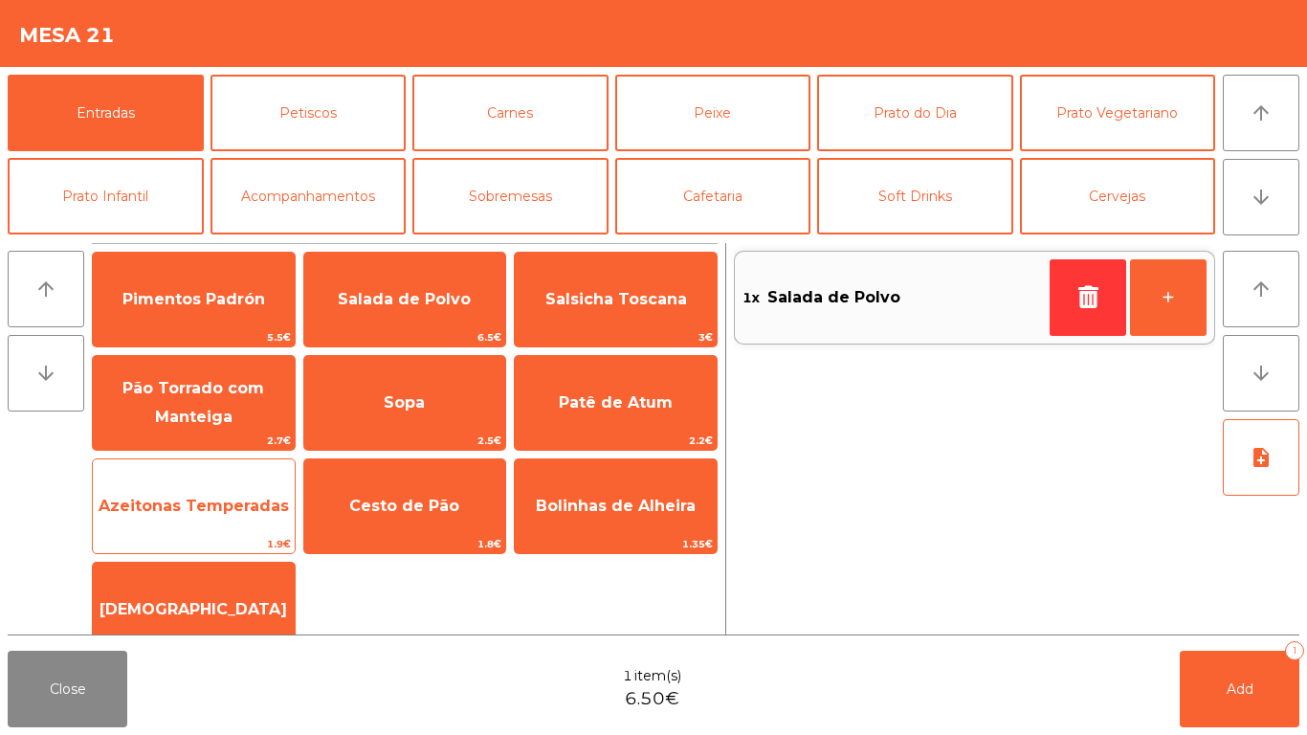
click at [177, 514] on span "Azeitonas Temperadas" at bounding box center [194, 506] width 190 height 18
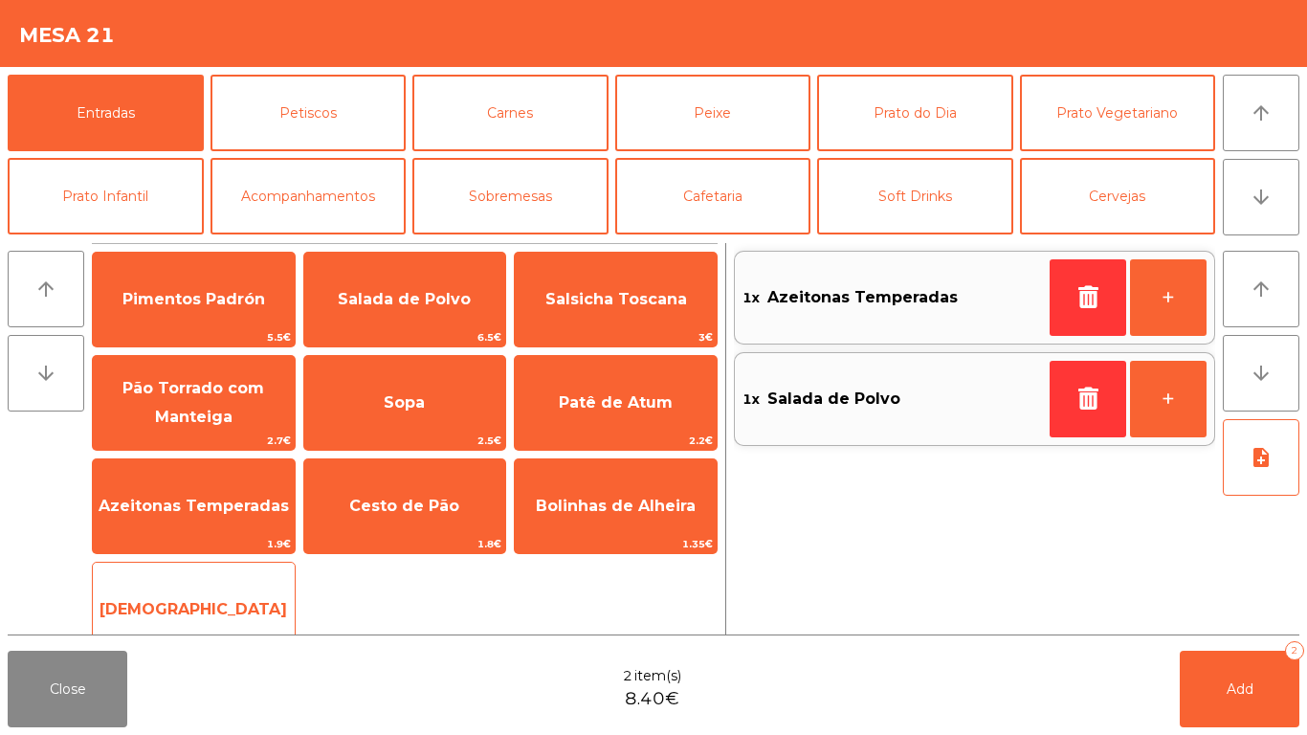
click at [144, 592] on span "[DEMOGRAPHIC_DATA]" at bounding box center [194, 610] width 202 height 52
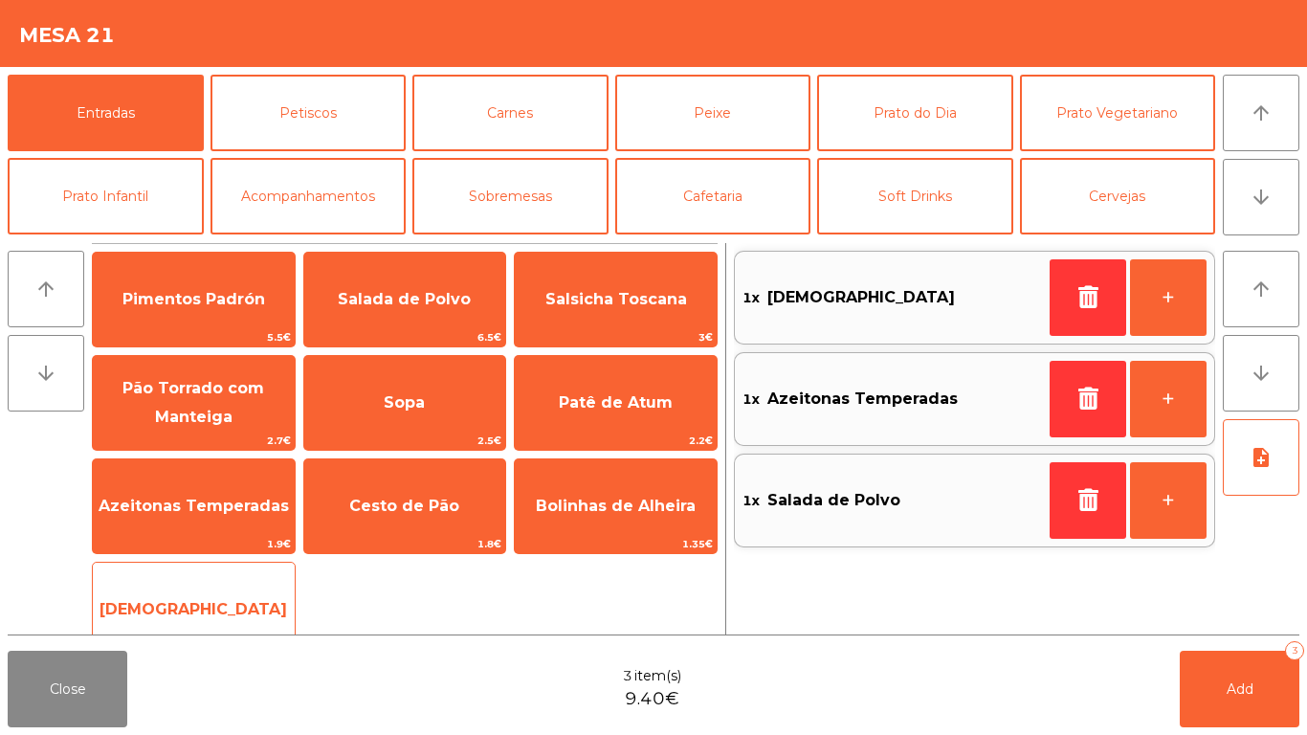
click at [147, 588] on span "[DEMOGRAPHIC_DATA]" at bounding box center [194, 610] width 202 height 52
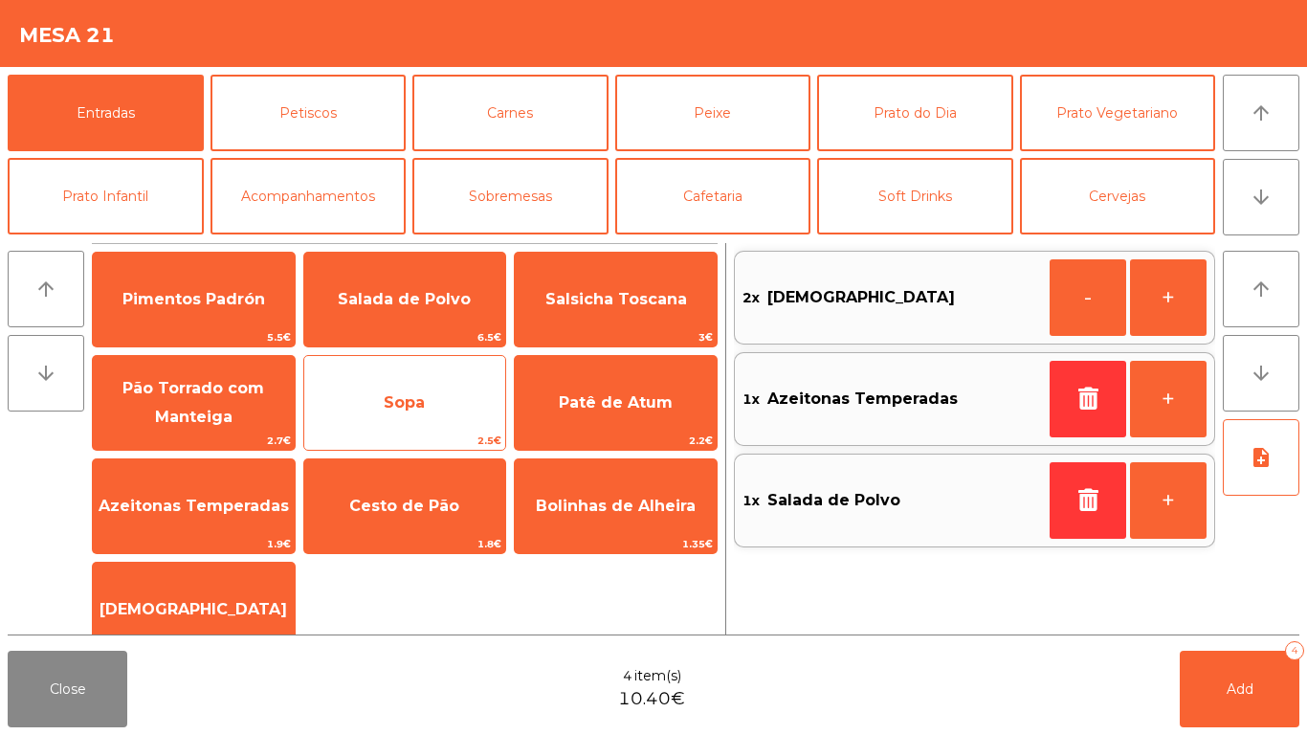
click at [421, 393] on span "Sopa" at bounding box center [404, 402] width 41 height 18
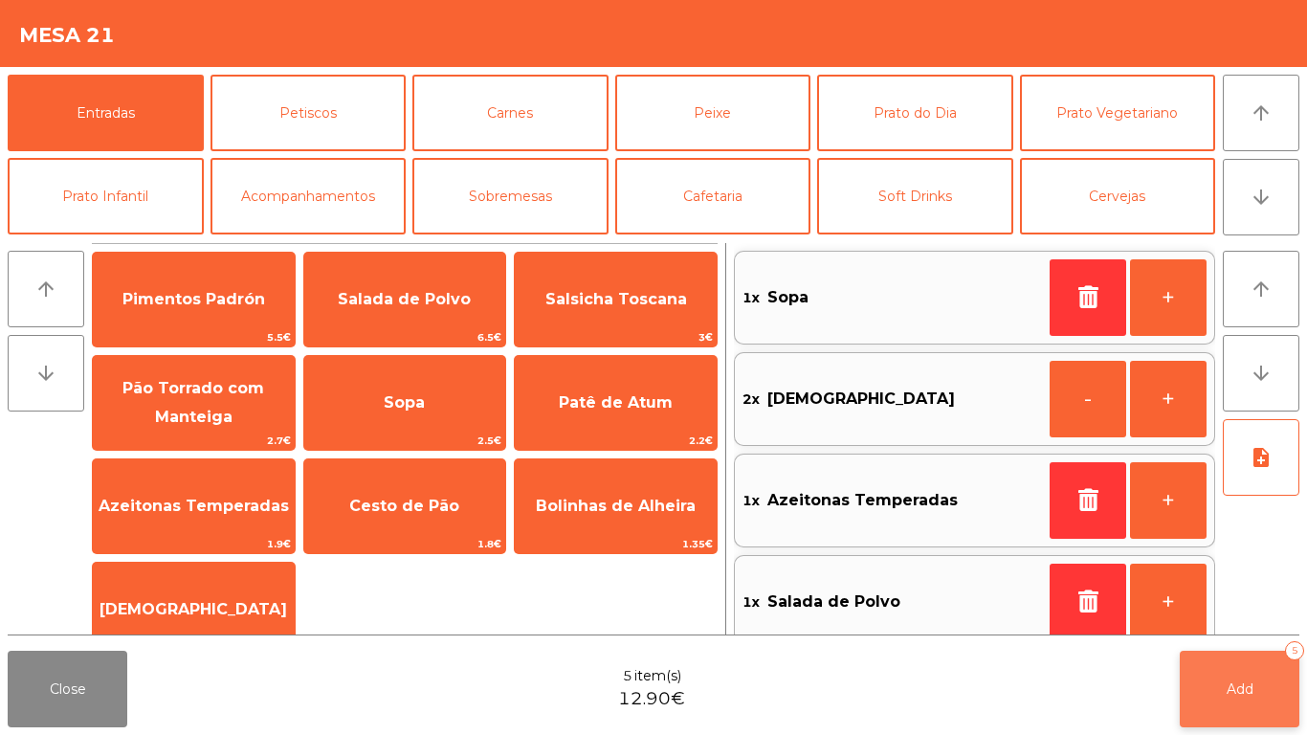
click at [1260, 677] on button "Add 5" at bounding box center [1240, 689] width 120 height 77
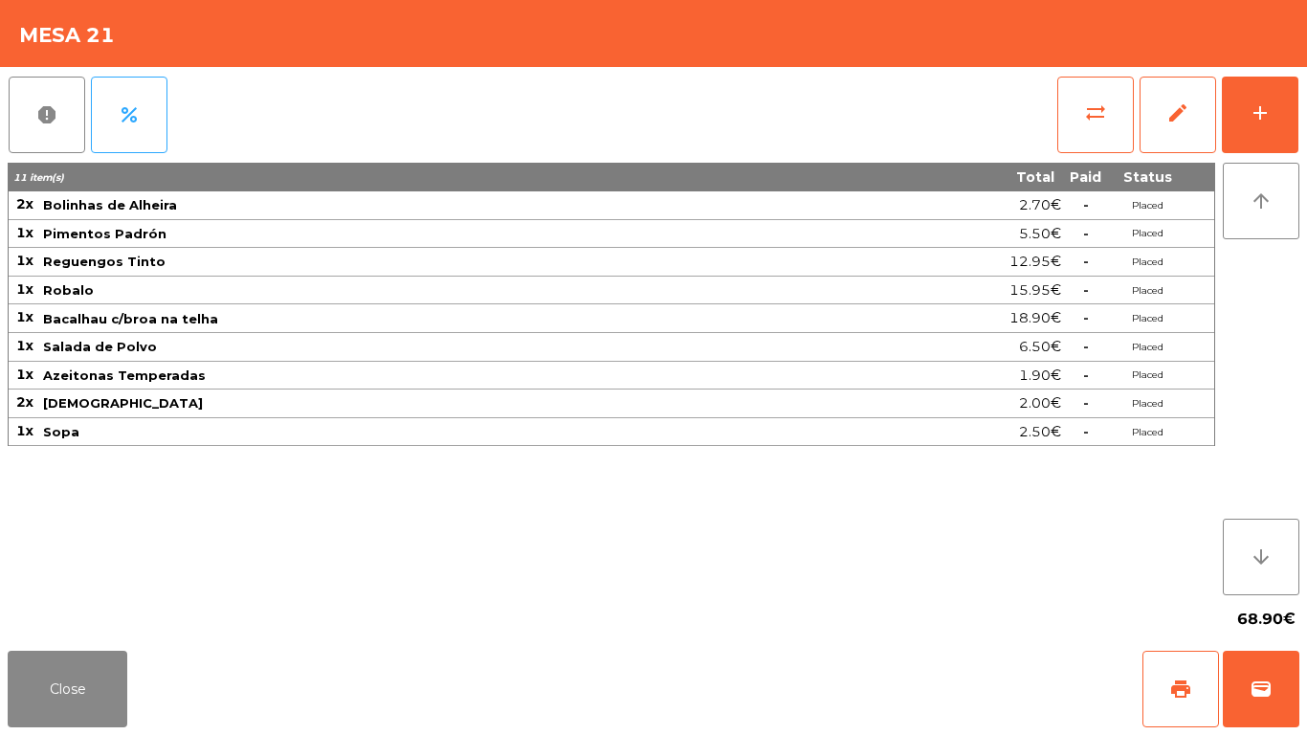
click at [451, 345] on span "Salada de Polvo" at bounding box center [434, 346] width 782 height 15
click at [481, 193] on td "Bolinhas de Alheira" at bounding box center [433, 205] width 785 height 29
click at [93, 657] on button "Close" at bounding box center [68, 689] width 120 height 77
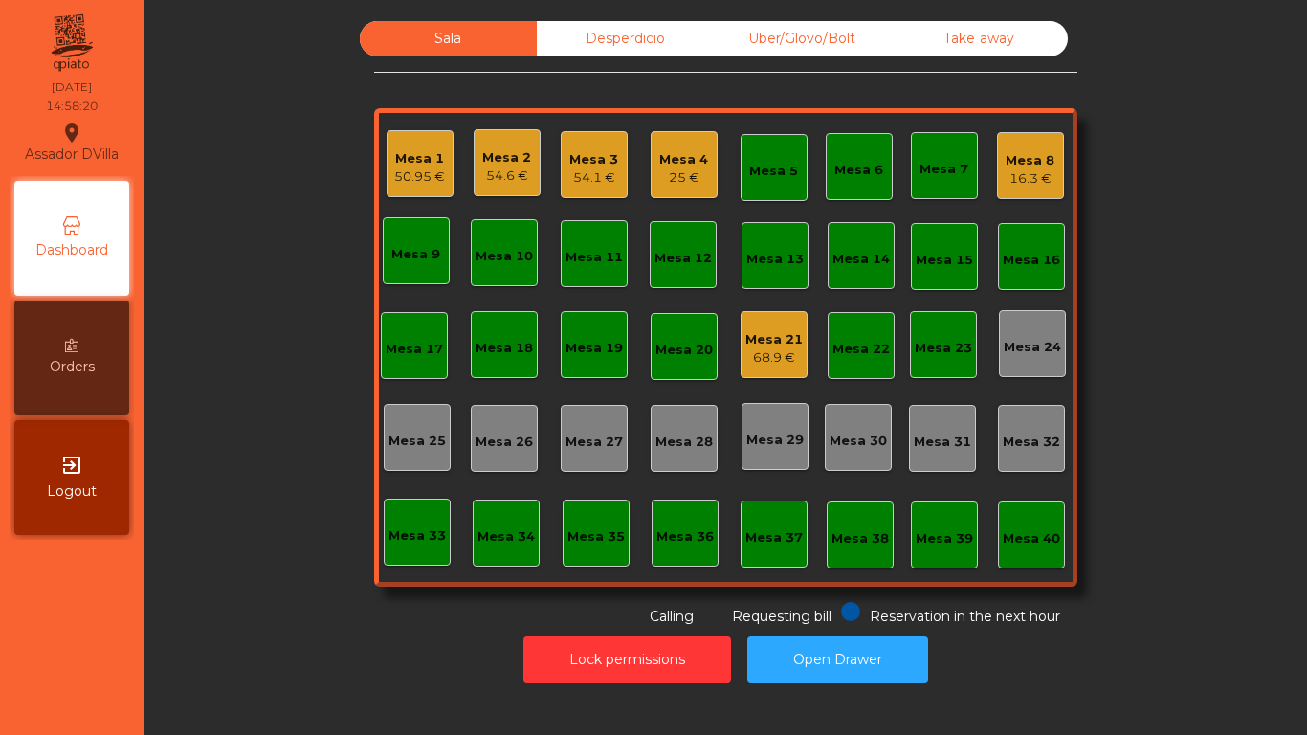
click at [1027, 261] on div "Mesa 16" at bounding box center [1031, 260] width 57 height 19
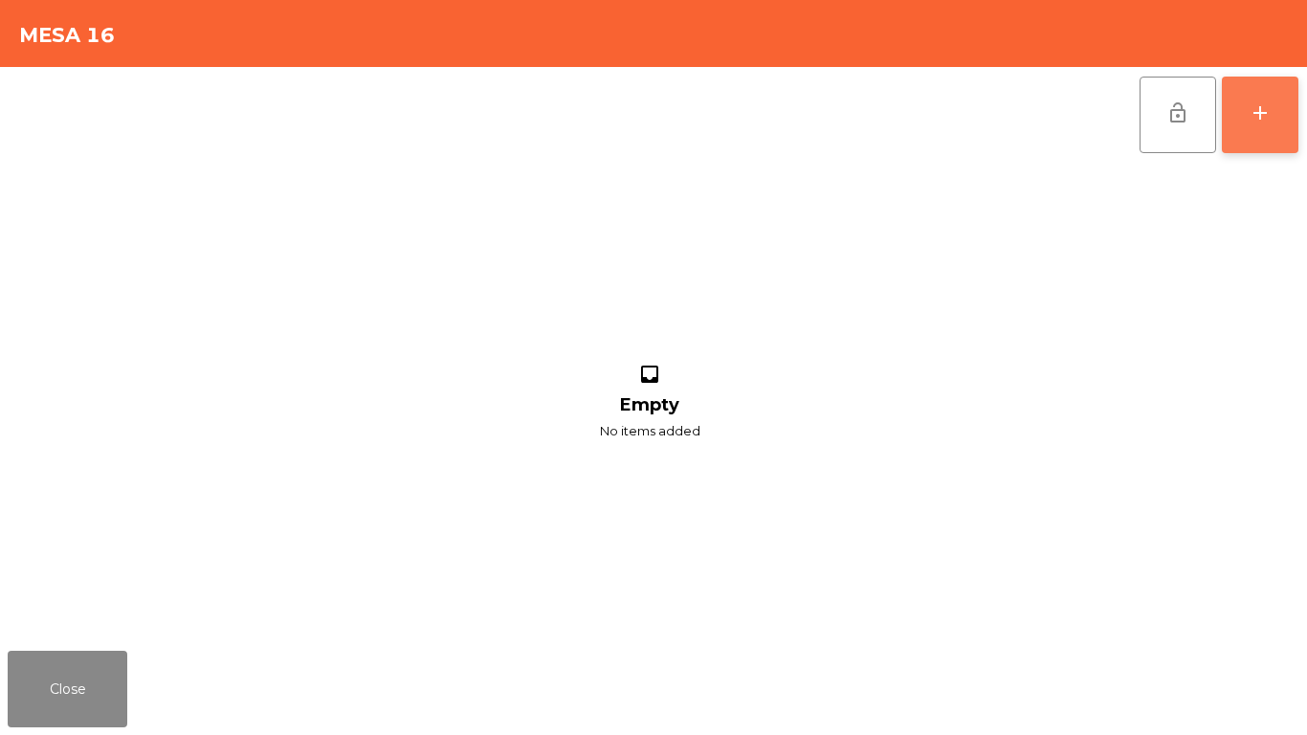
click at [1256, 104] on div "add" at bounding box center [1259, 112] width 23 height 23
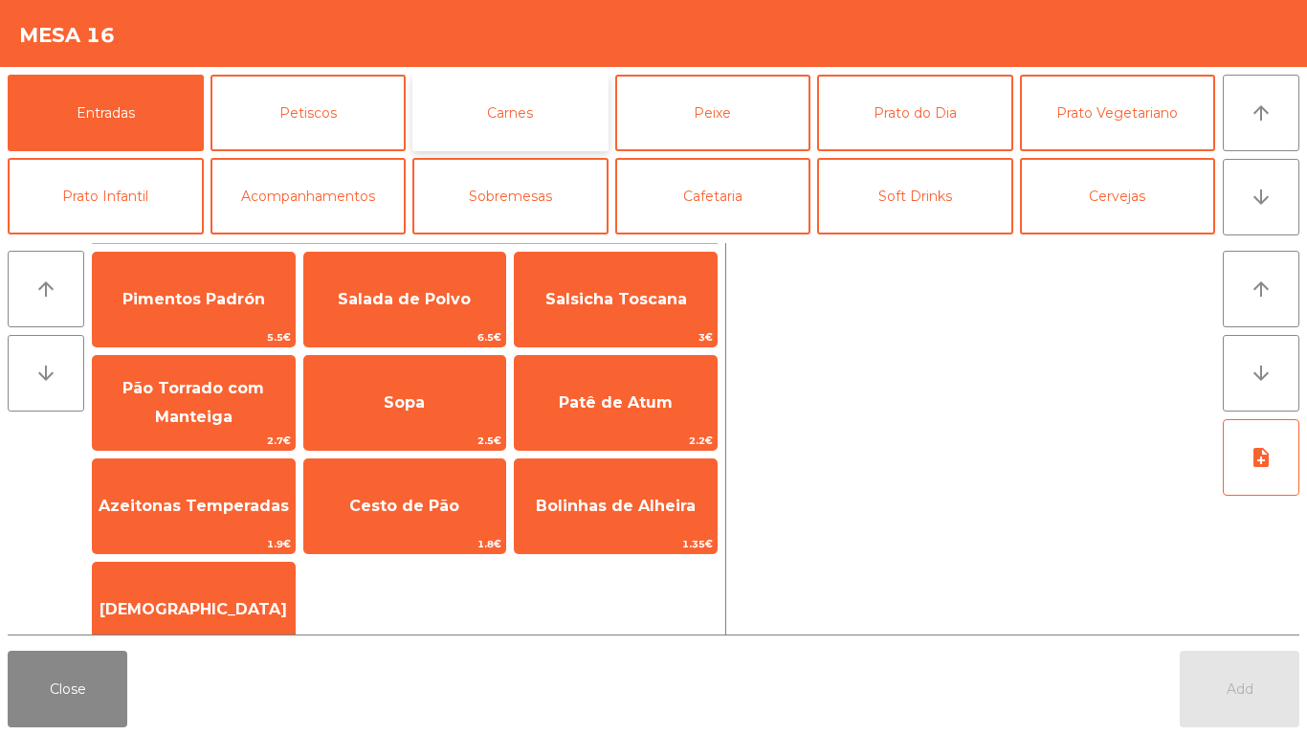
click at [520, 96] on button "Carnes" at bounding box center [510, 113] width 196 height 77
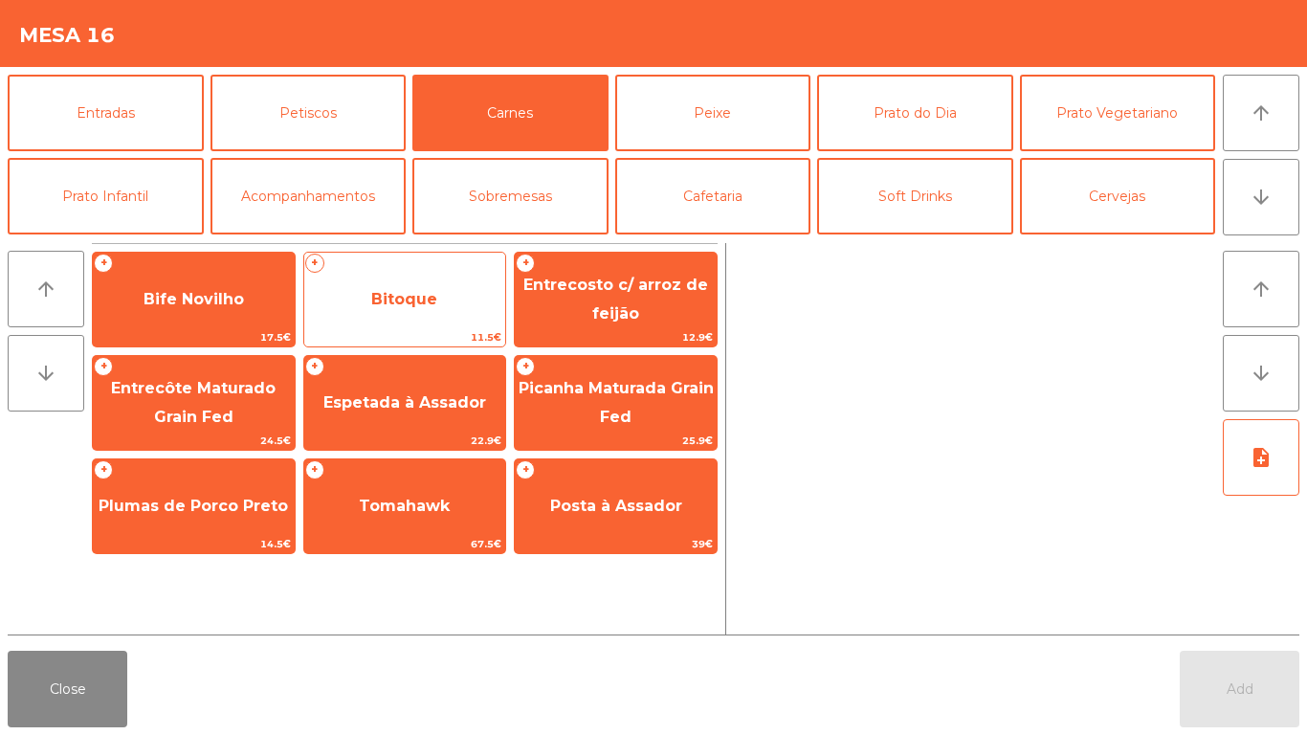
click at [419, 319] on span "Bitoque" at bounding box center [405, 300] width 202 height 52
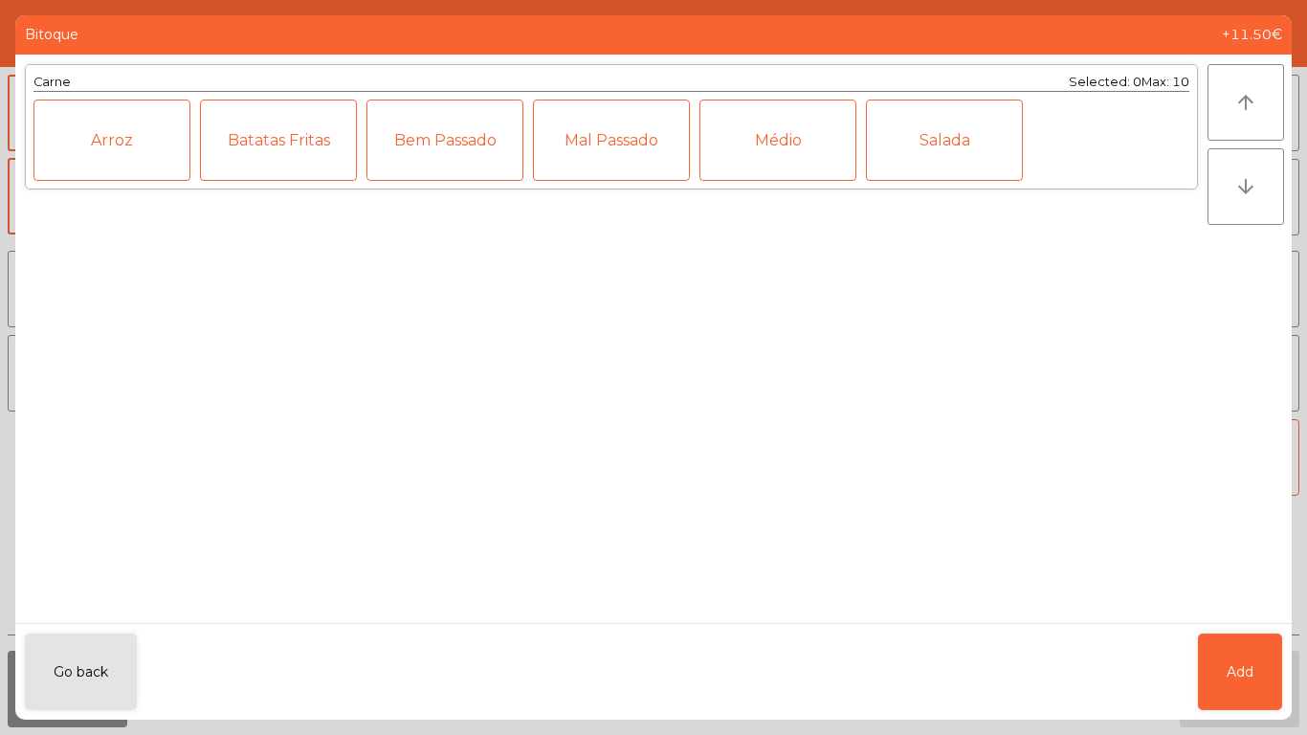
click at [783, 141] on div "Médio" at bounding box center [777, 139] width 157 height 81
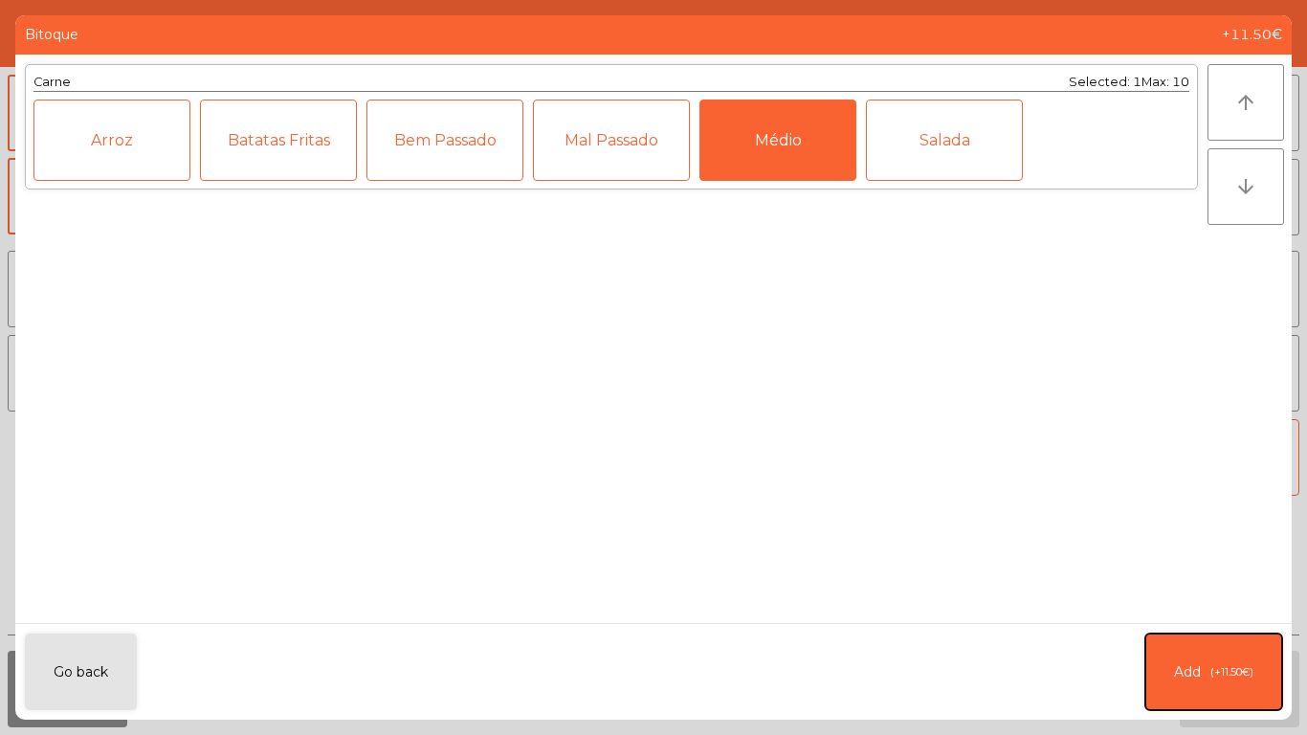
click at [1156, 675] on button "Add (+11.50€)" at bounding box center [1213, 671] width 137 height 77
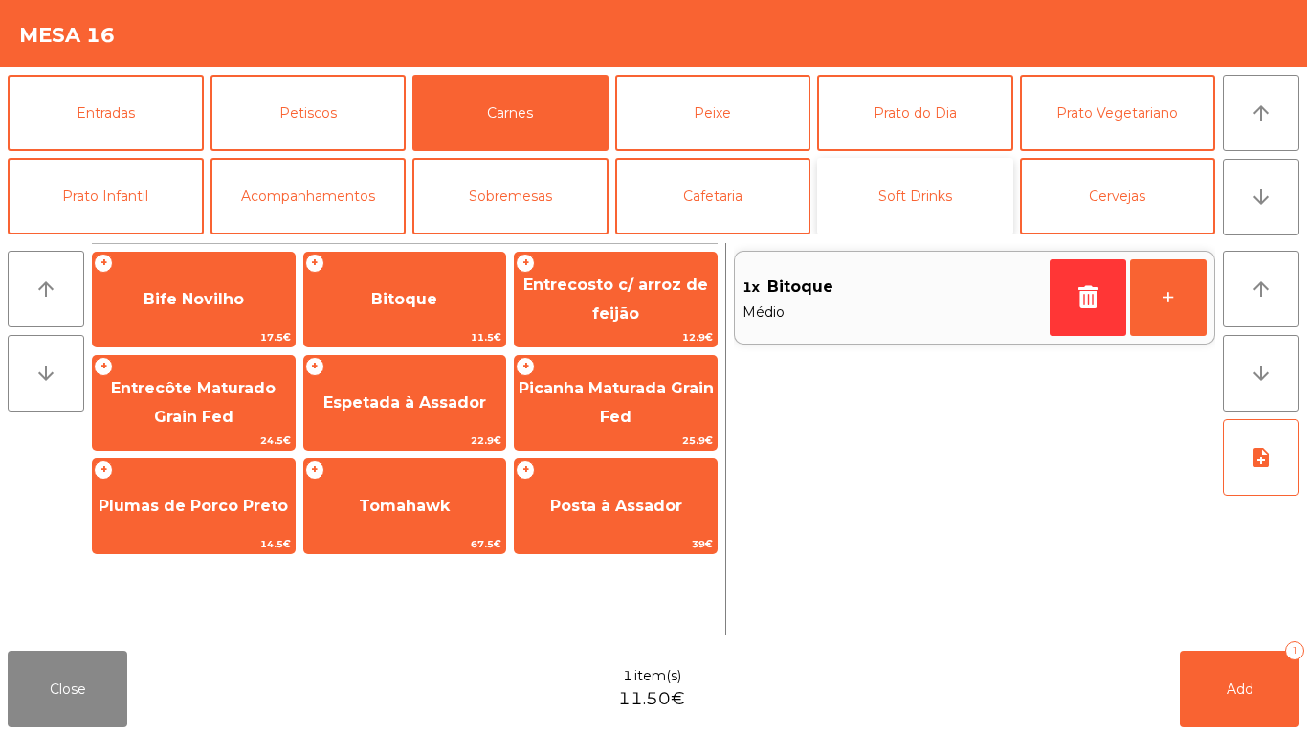
click at [917, 210] on button "Soft Drinks" at bounding box center [915, 196] width 196 height 77
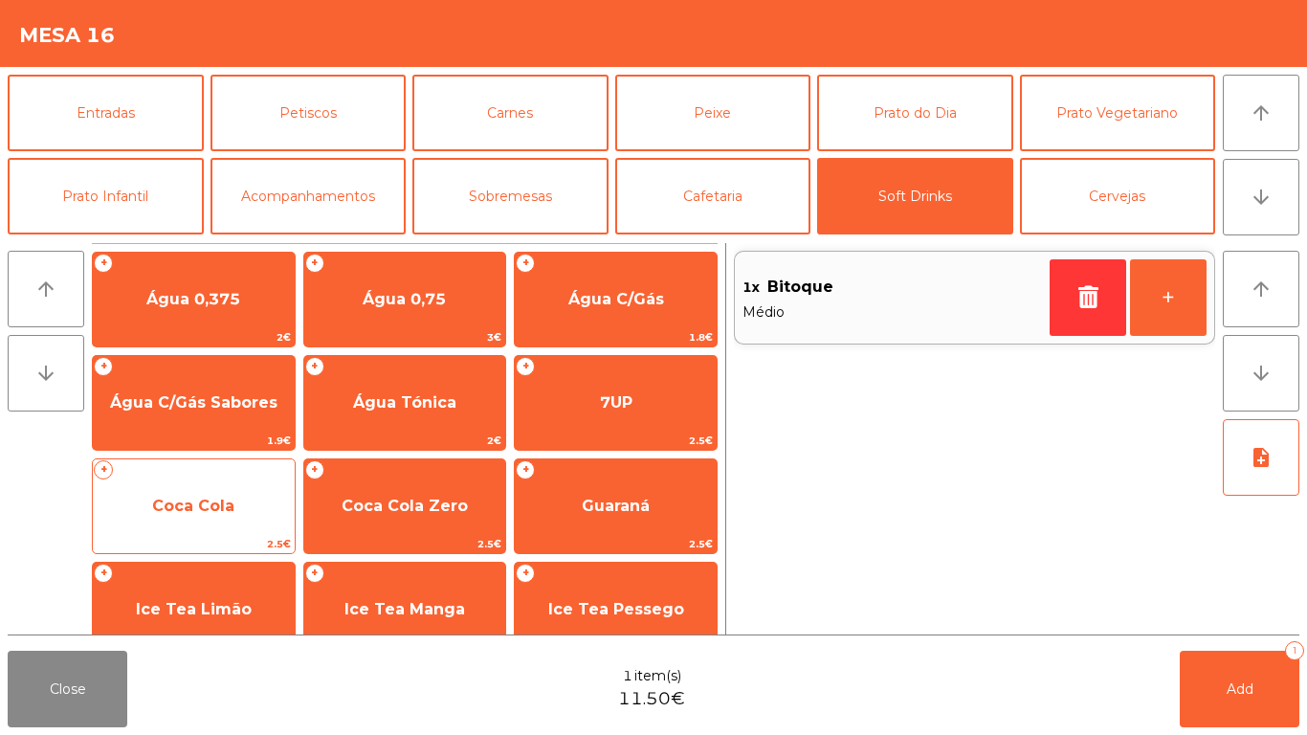
click at [196, 488] on span "Coca Cola" at bounding box center [194, 506] width 202 height 52
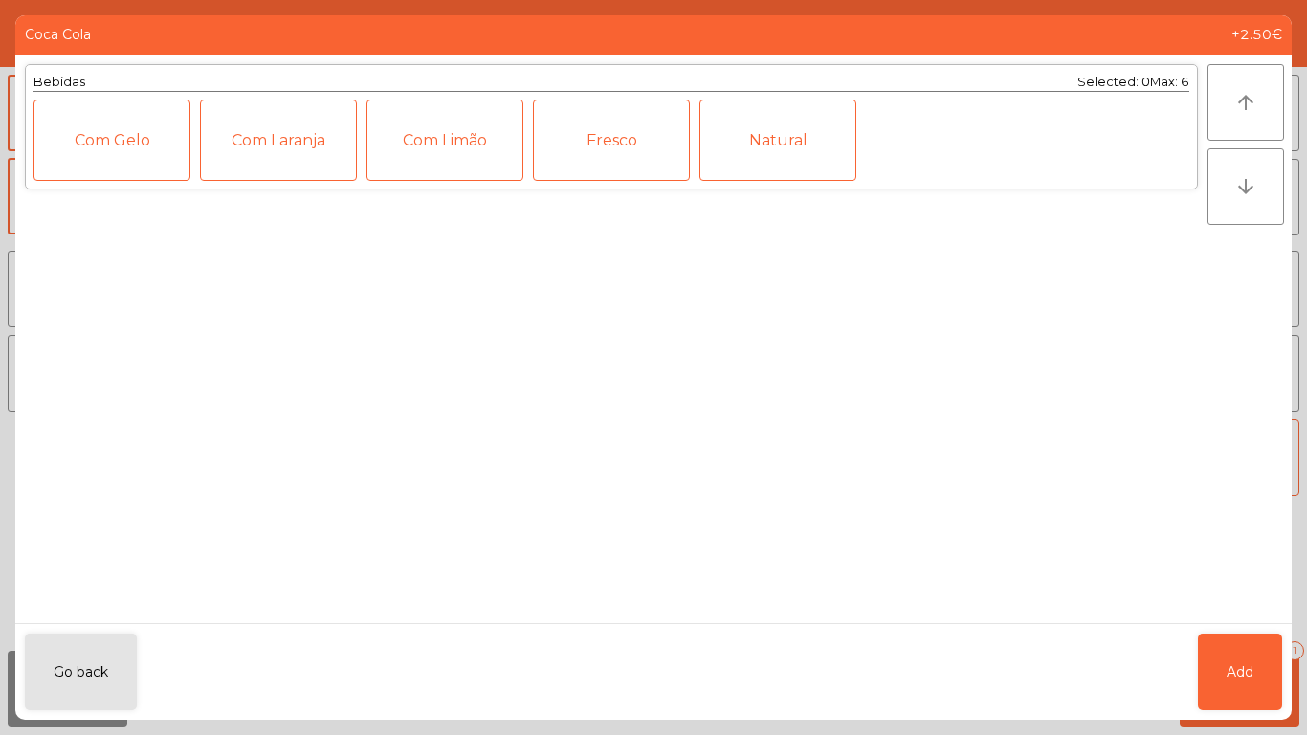
click at [70, 112] on div "Com Gelo" at bounding box center [111, 139] width 157 height 81
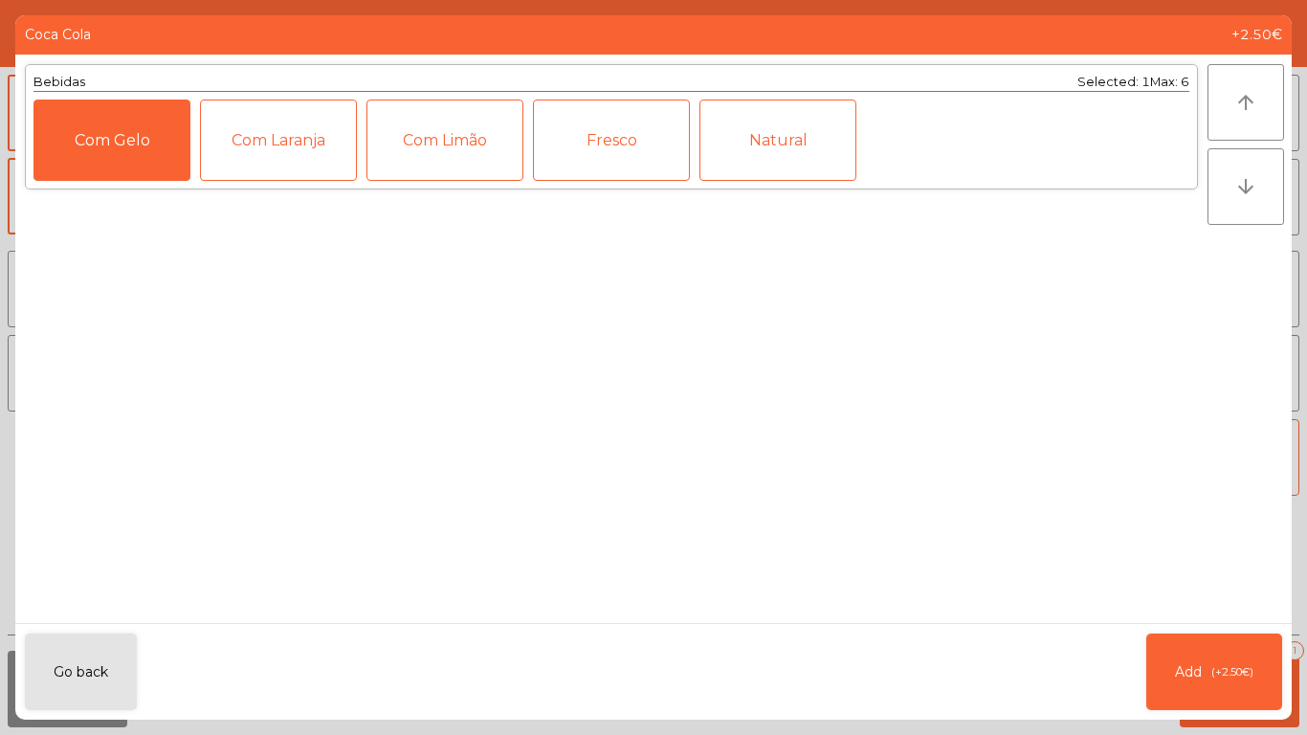
click at [424, 143] on div "Com Limão" at bounding box center [444, 139] width 157 height 81
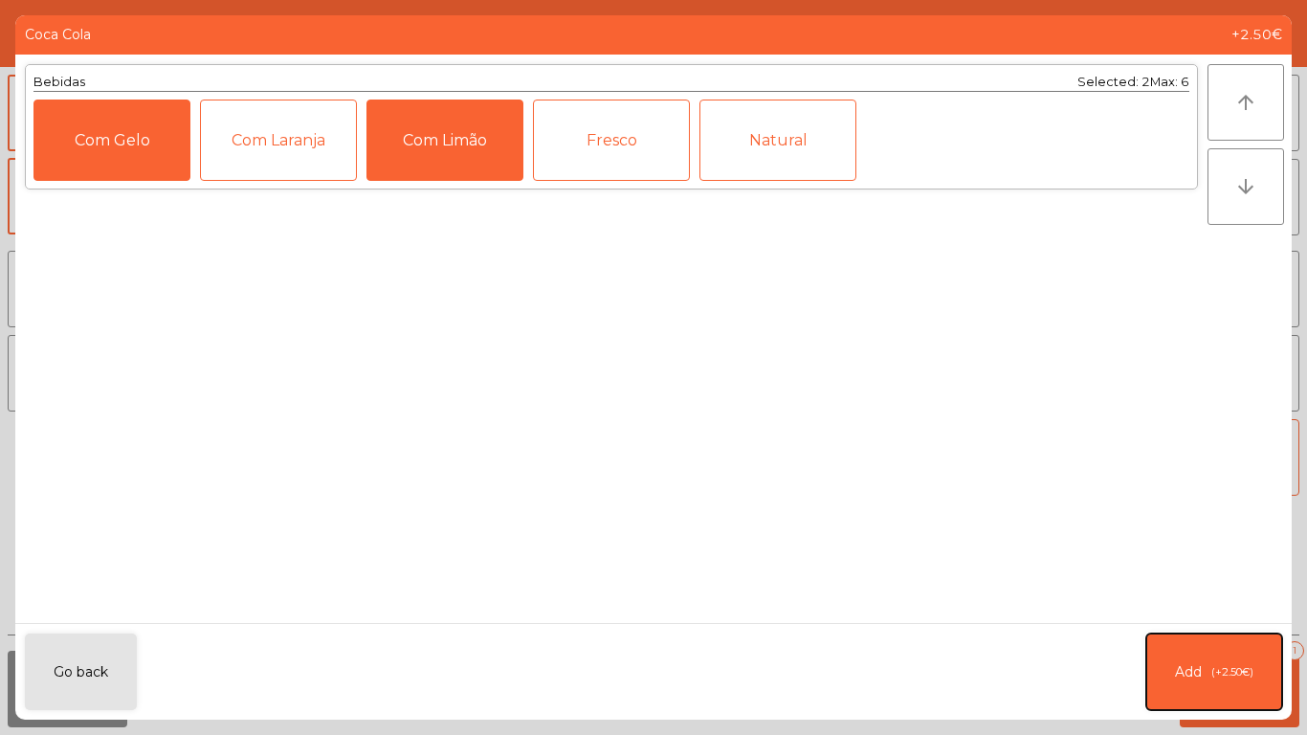
click at [1220, 667] on span "(+2.50€)" at bounding box center [1232, 672] width 42 height 16
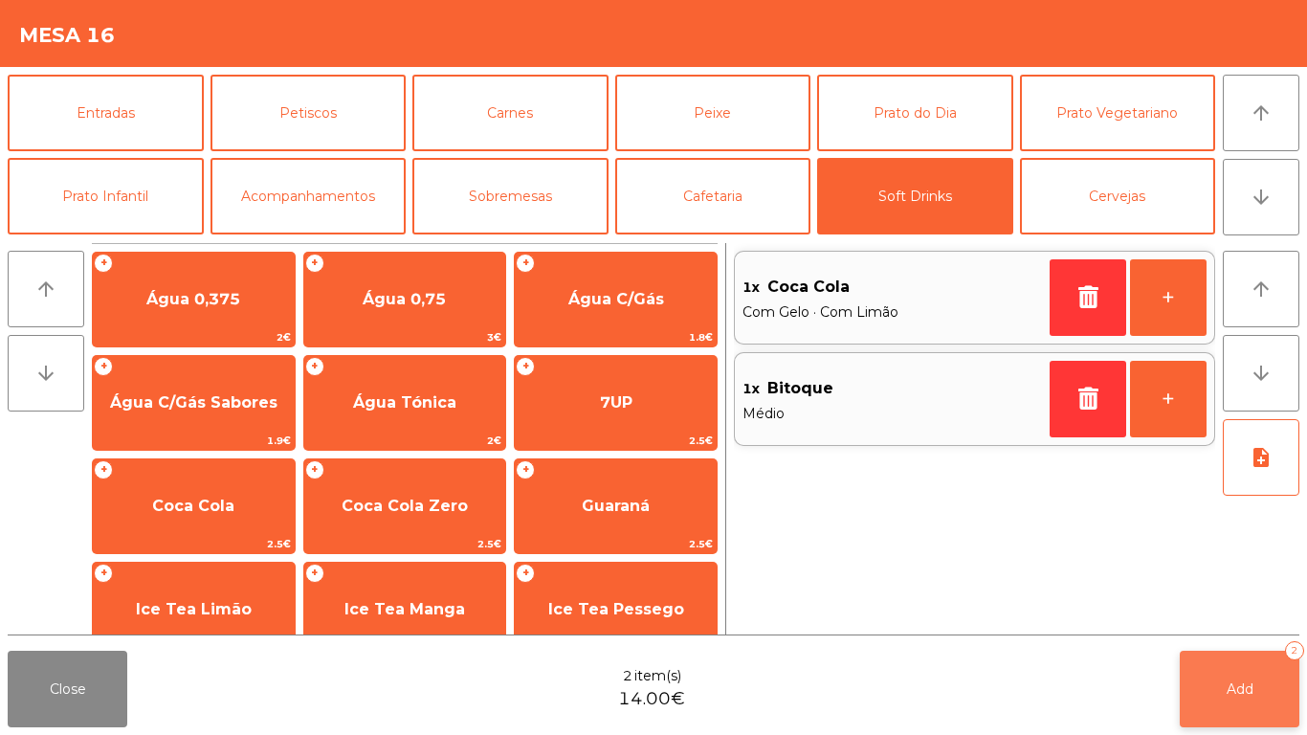
click at [1243, 670] on button "Add 2" at bounding box center [1240, 689] width 120 height 77
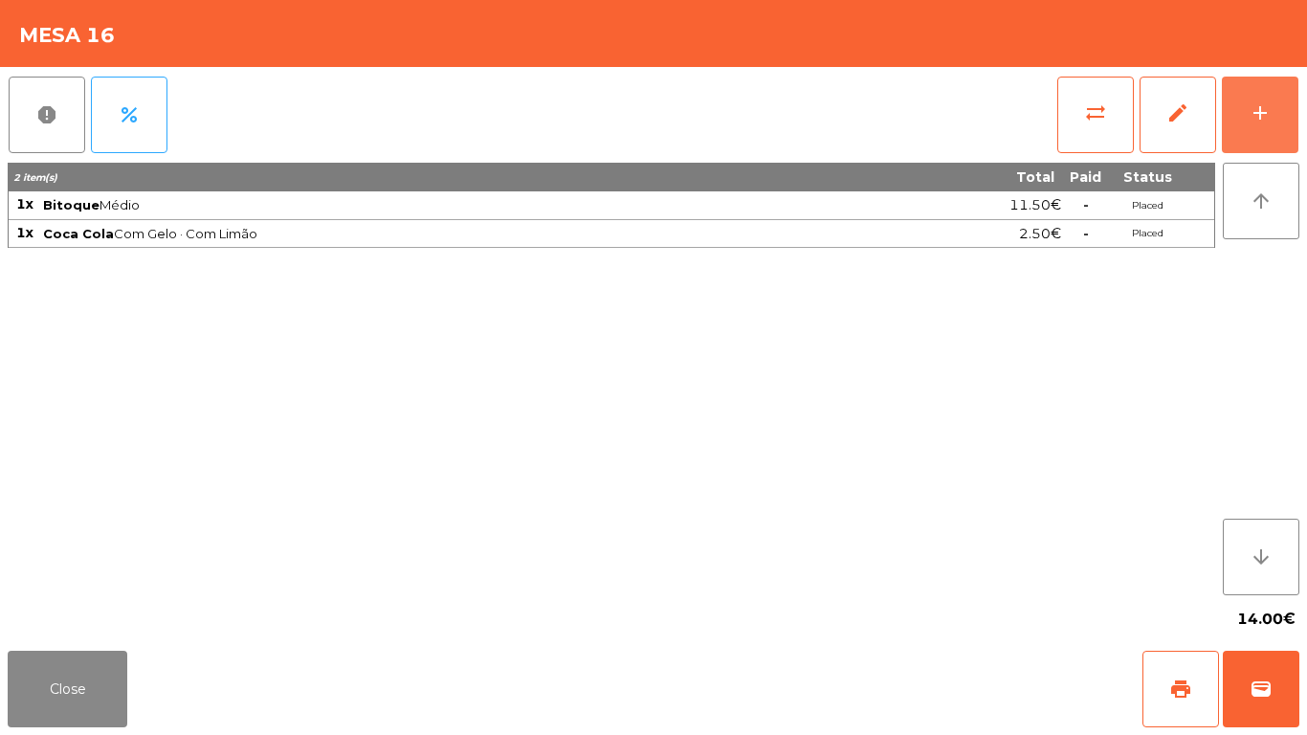
click at [1222, 77] on button "add" at bounding box center [1260, 115] width 77 height 77
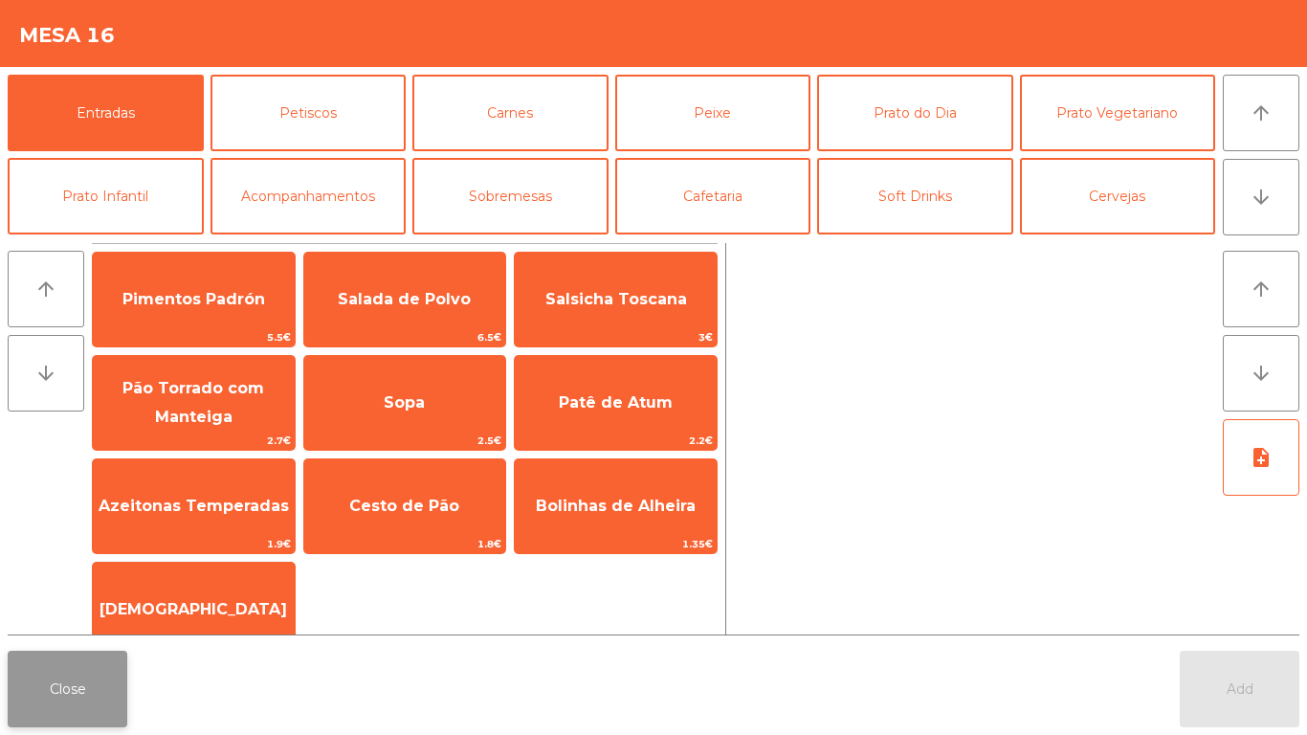
click at [53, 706] on button "Close" at bounding box center [68, 689] width 120 height 77
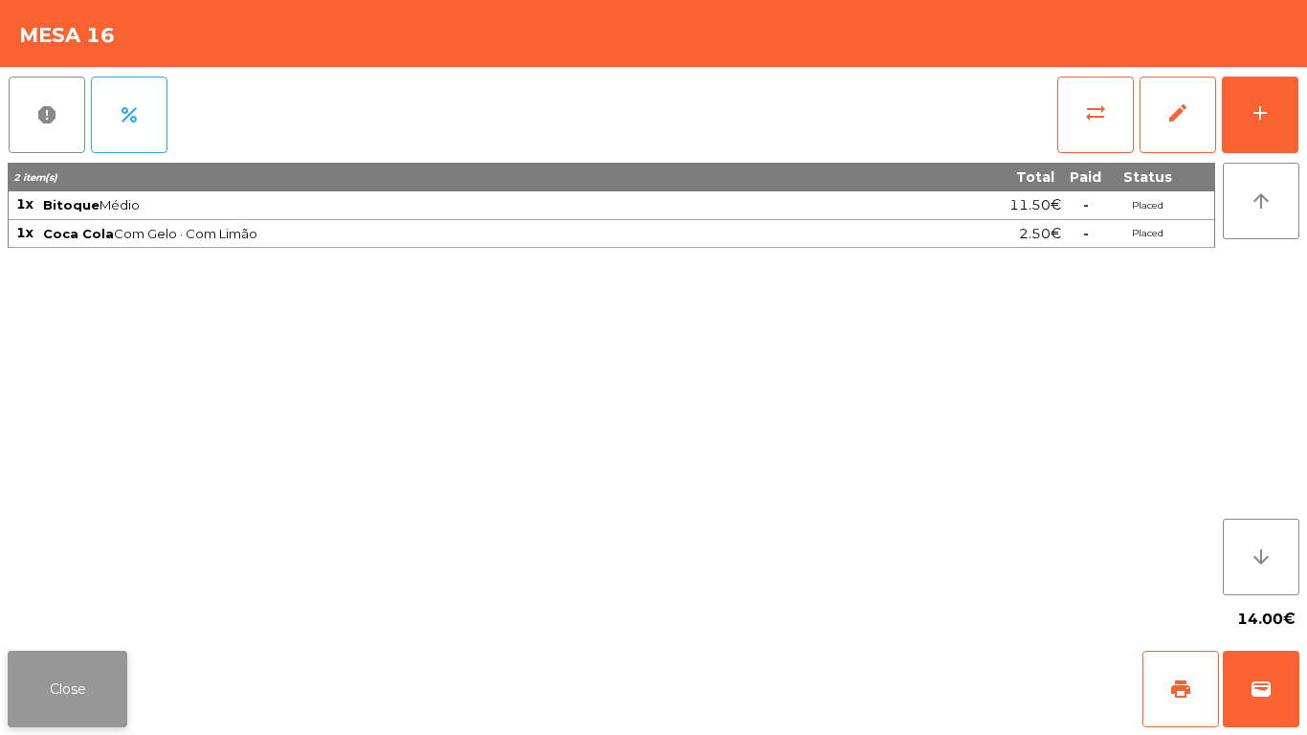
click at [43, 685] on button "Close" at bounding box center [68, 689] width 120 height 77
click at [8, 702] on button "Close" at bounding box center [68, 689] width 120 height 77
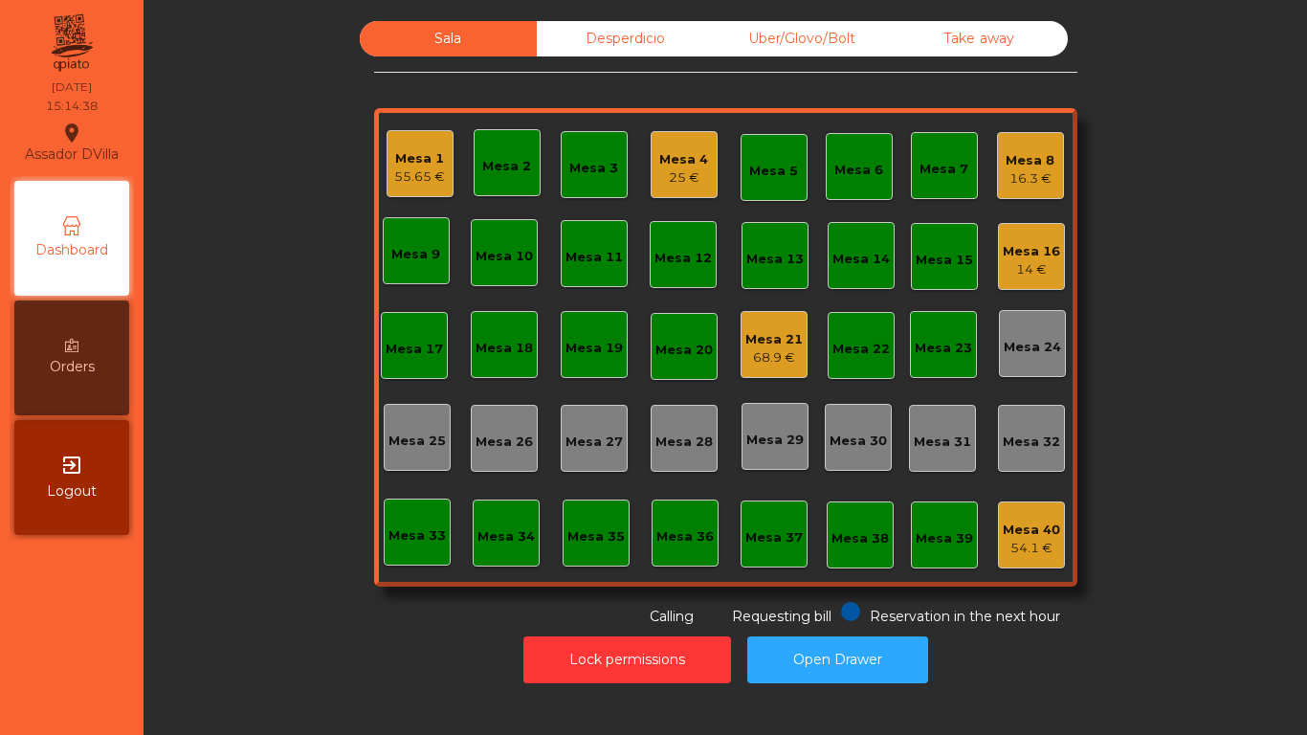
click at [758, 341] on div "Mesa 21" at bounding box center [773, 339] width 57 height 19
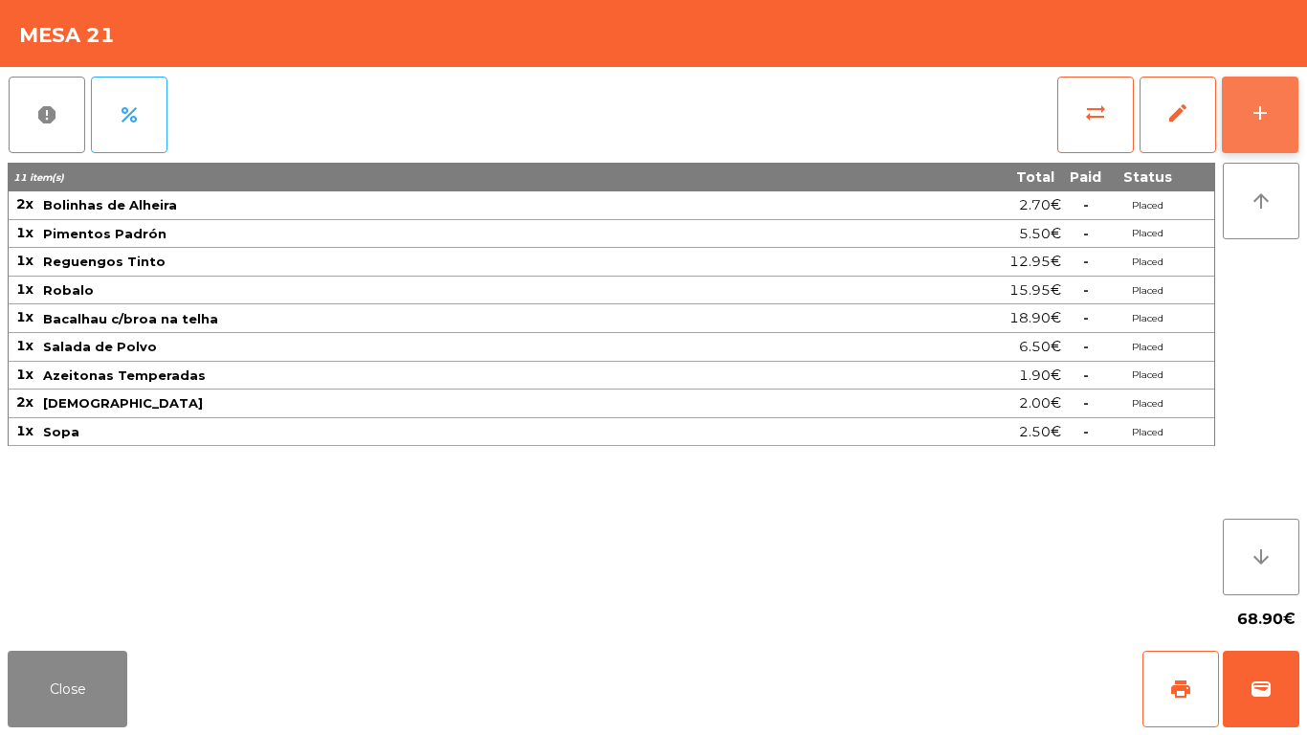
click at [1286, 91] on button "add" at bounding box center [1260, 115] width 77 height 77
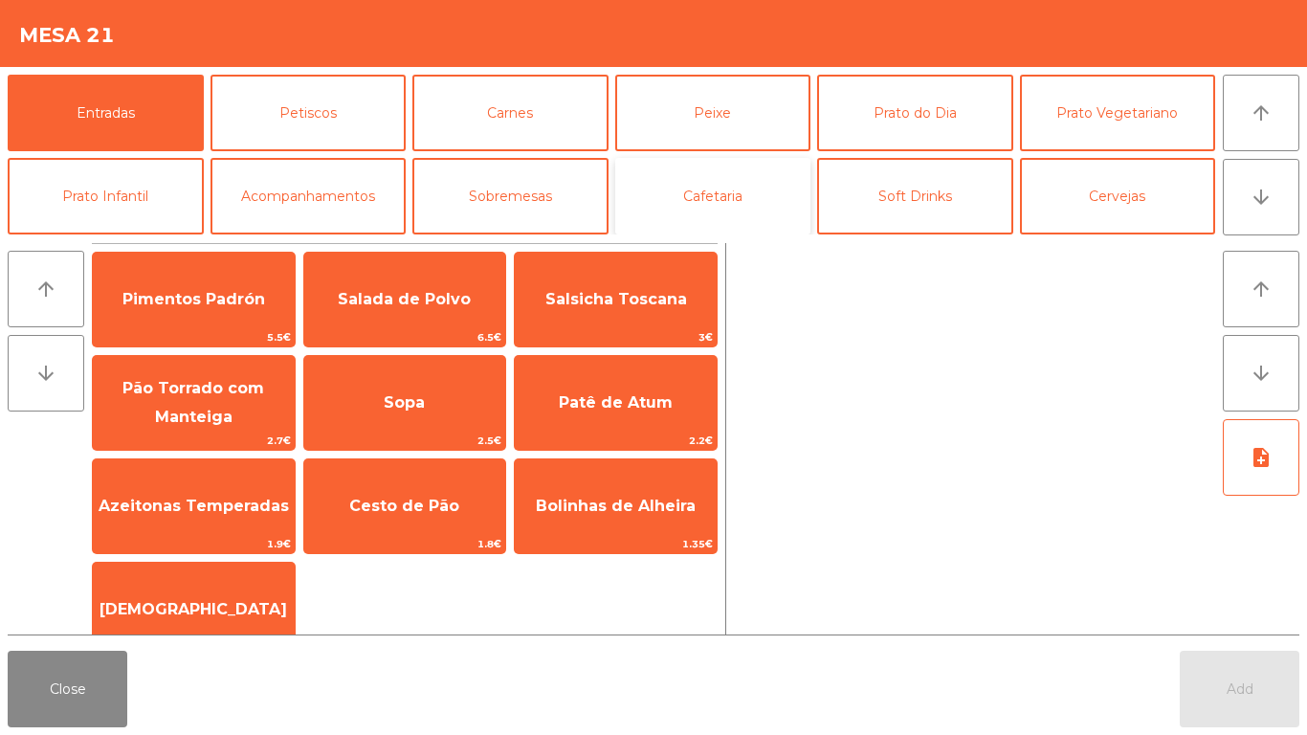
click at [714, 176] on button "Cafetaria" at bounding box center [713, 196] width 196 height 77
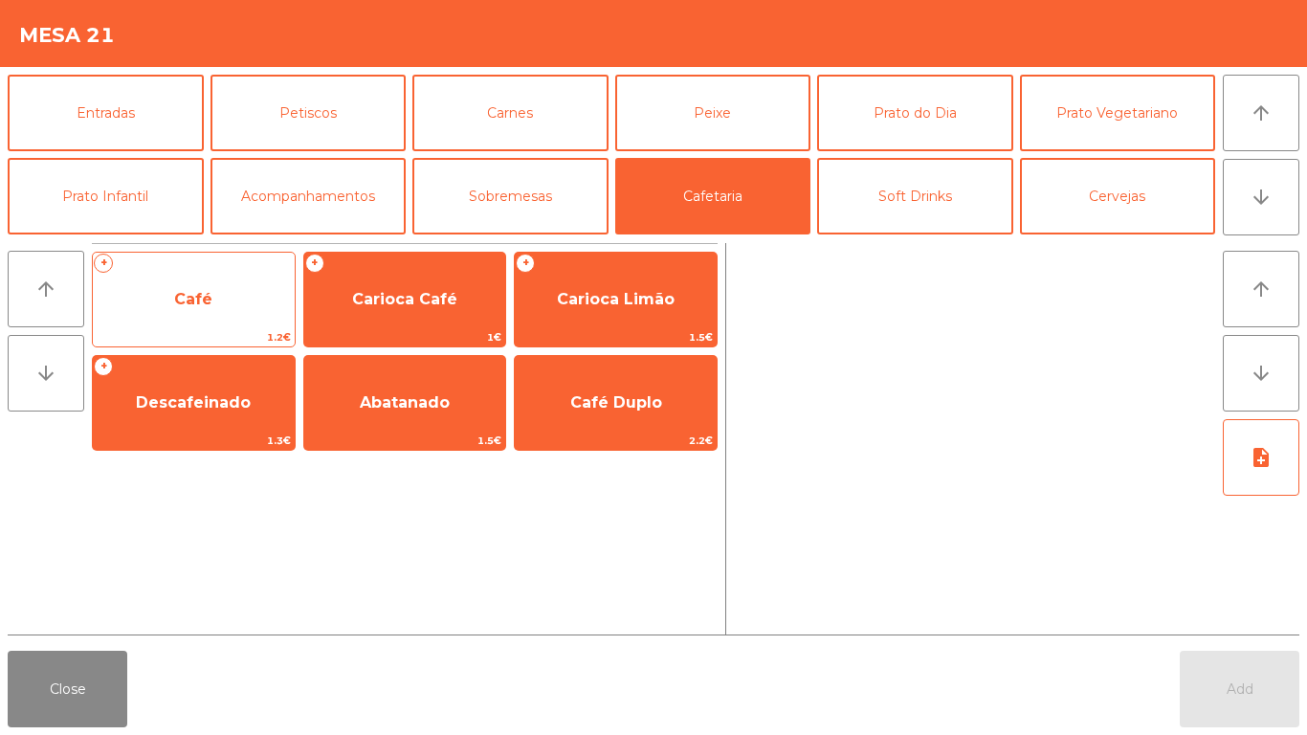
click at [206, 316] on span "Café" at bounding box center [194, 300] width 202 height 52
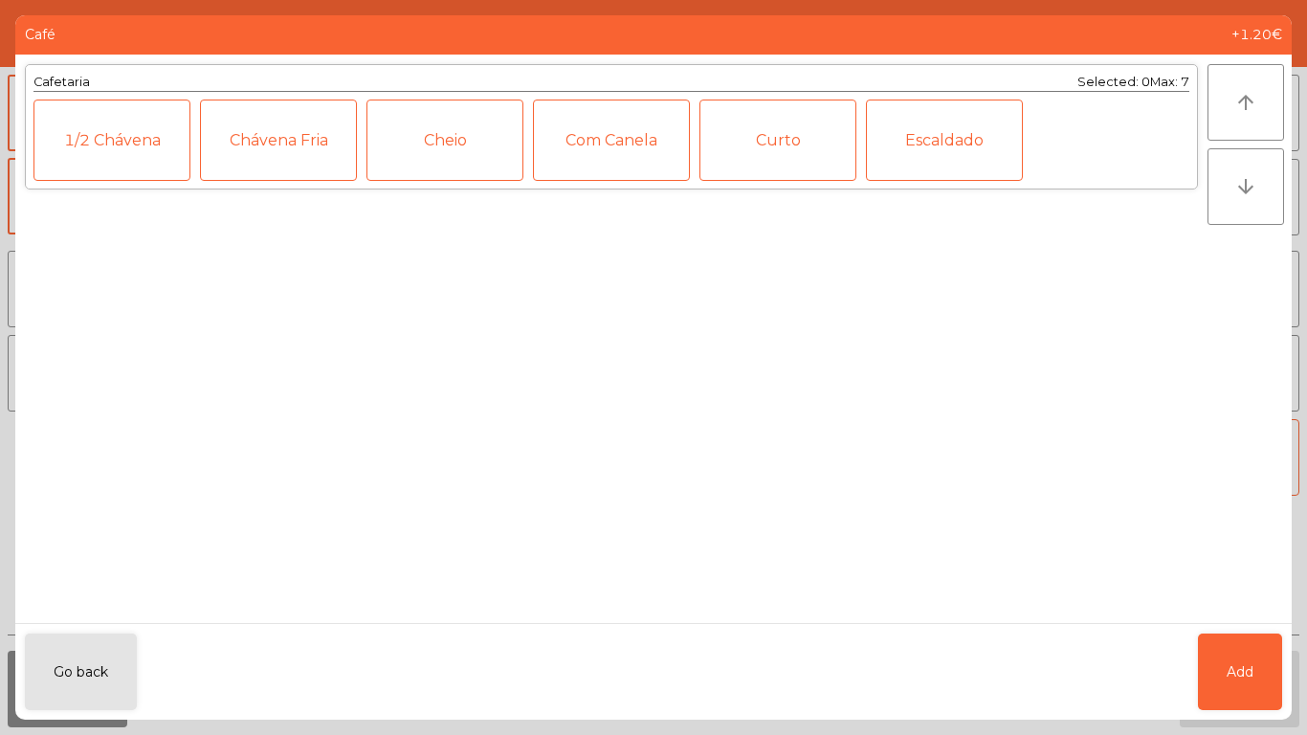
click at [431, 140] on div "Cheio" at bounding box center [444, 139] width 157 height 81
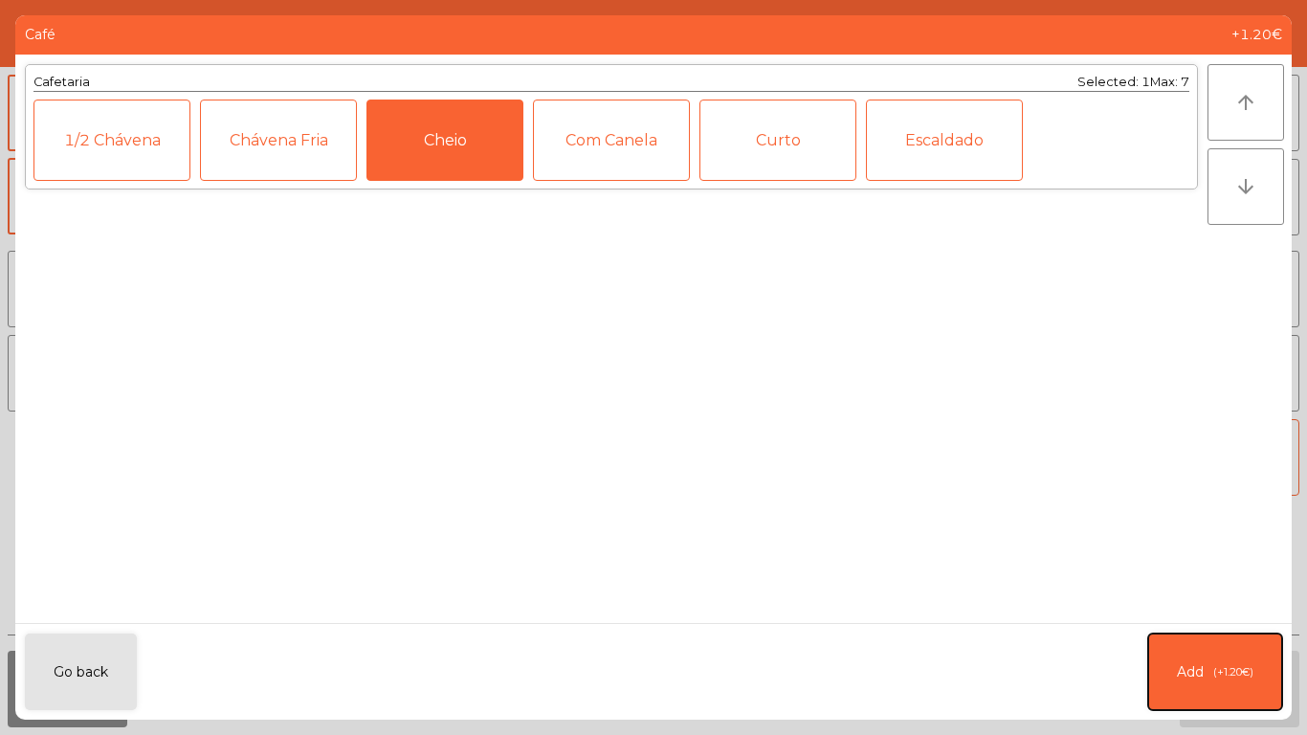
click at [1222, 641] on button "Add (+1.20€)" at bounding box center [1215, 671] width 134 height 77
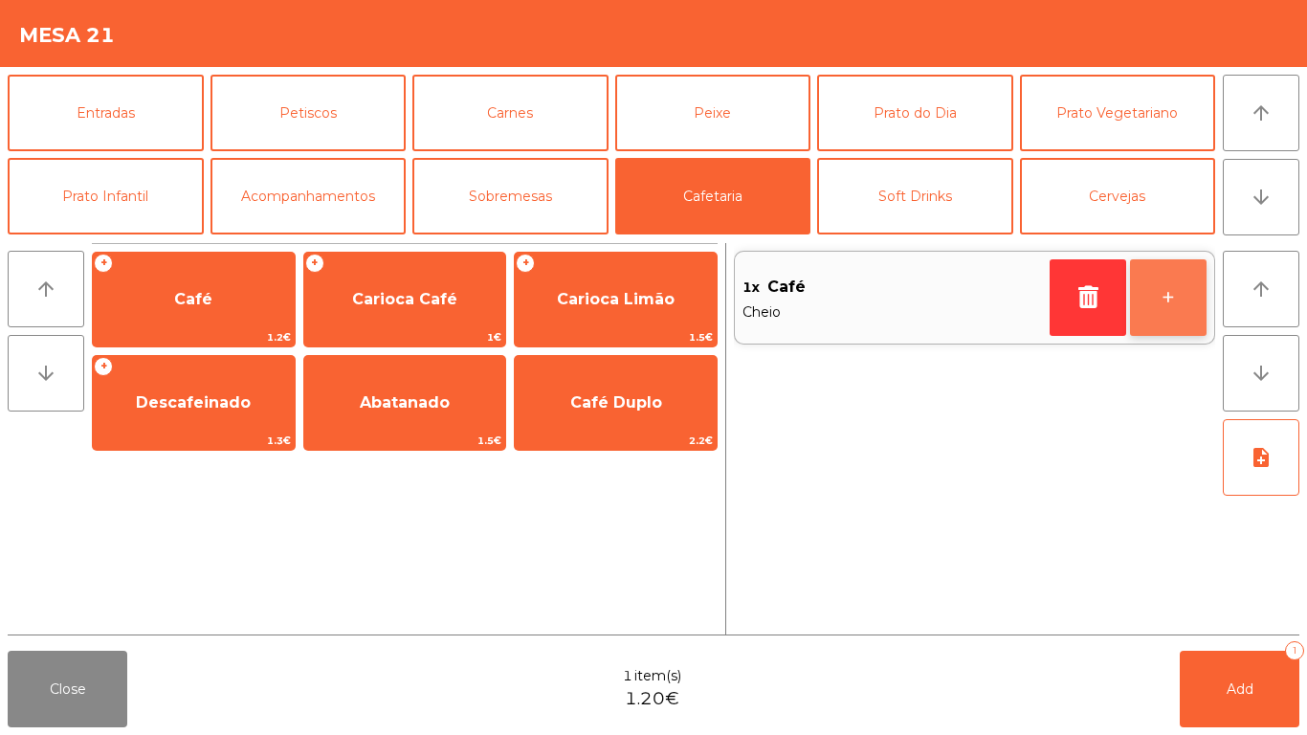
click at [1168, 301] on button "+" at bounding box center [1168, 297] width 77 height 77
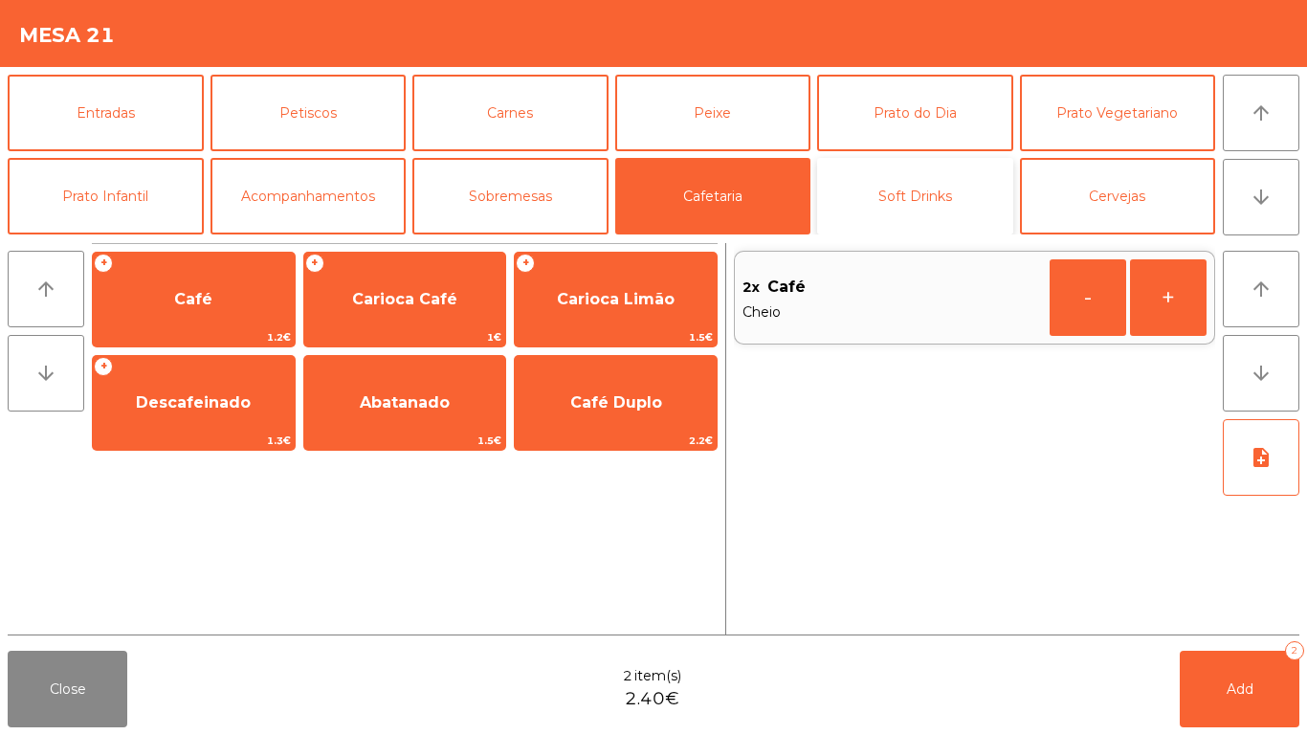
click at [933, 186] on button "Soft Drinks" at bounding box center [915, 196] width 196 height 77
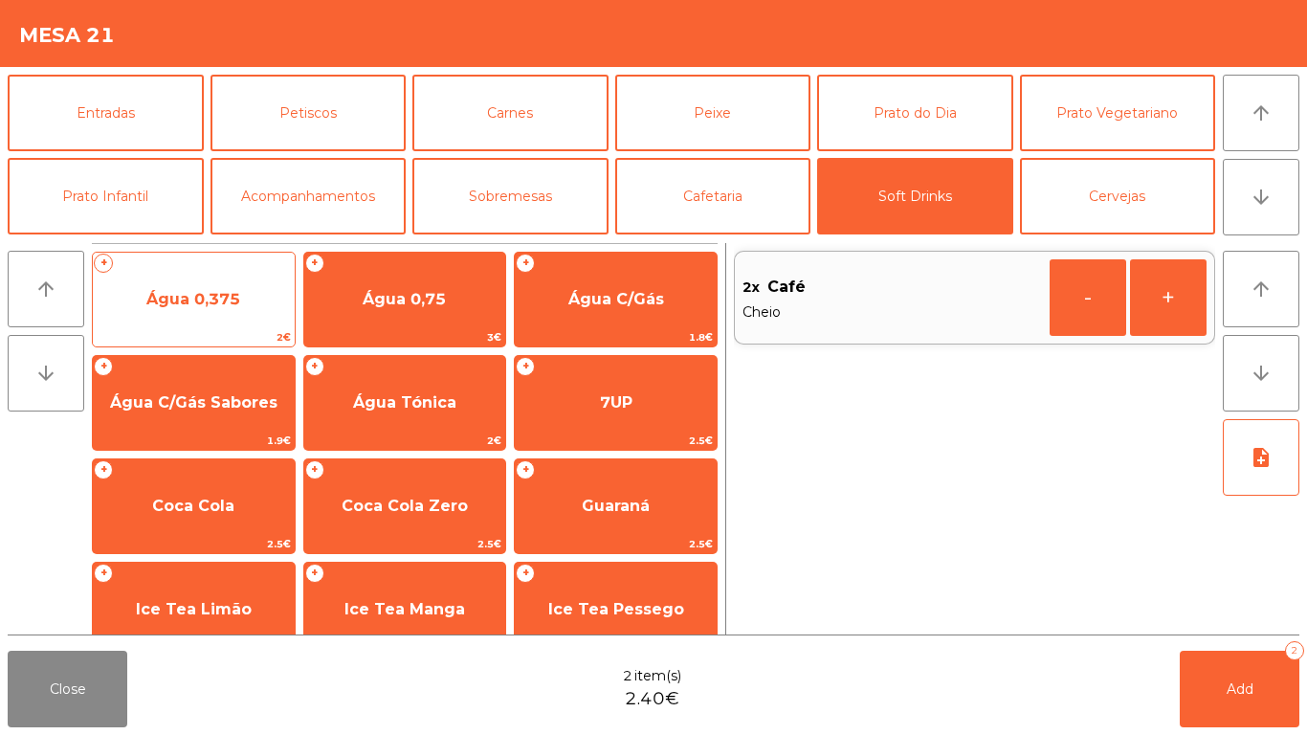
click at [184, 305] on span "Água 0,375" at bounding box center [193, 299] width 94 height 18
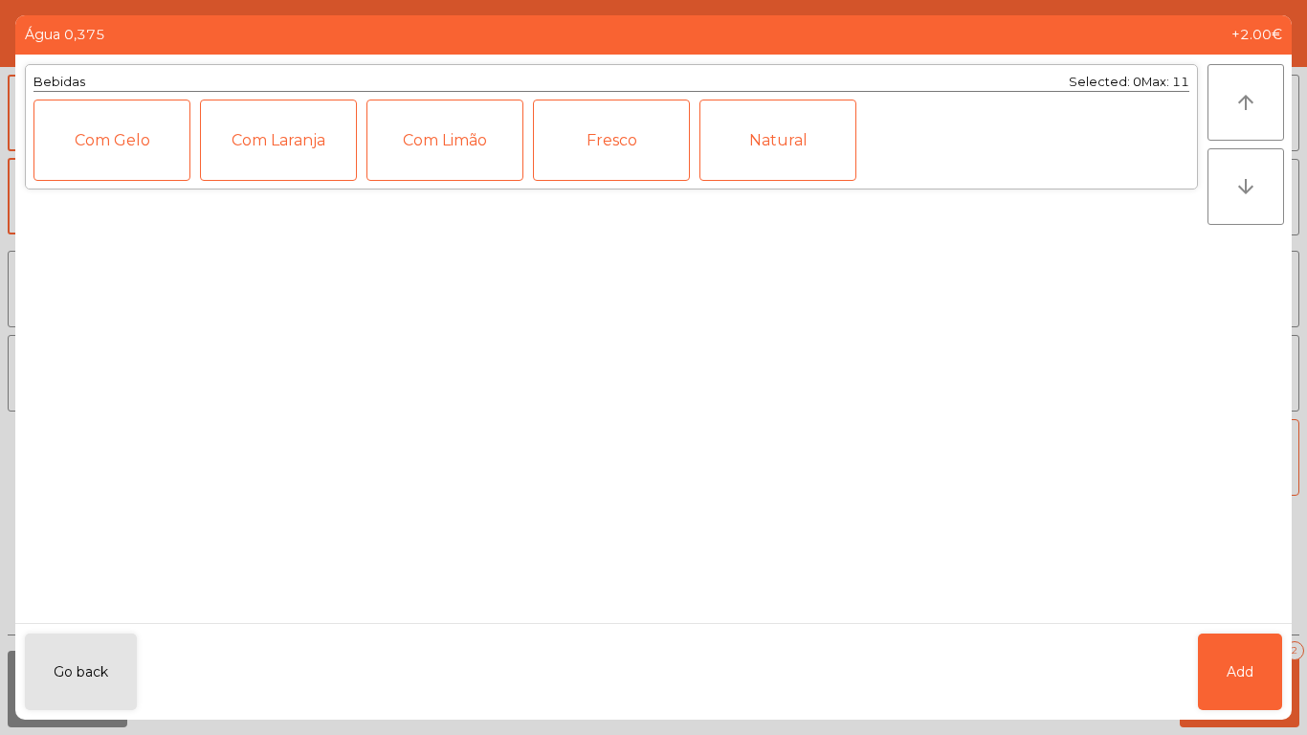
click at [582, 143] on div "Fresco" at bounding box center [611, 139] width 157 height 81
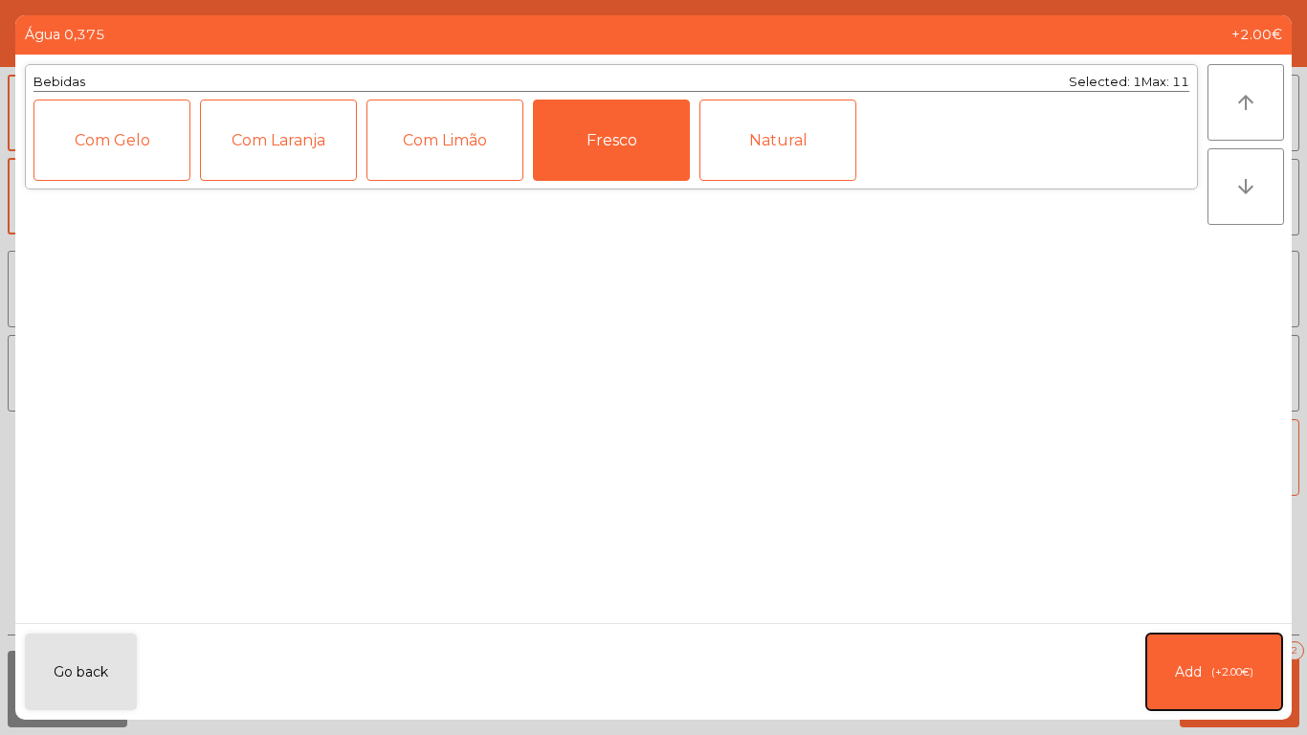
click at [1217, 654] on button "Add (+2.00€)" at bounding box center [1214, 671] width 136 height 77
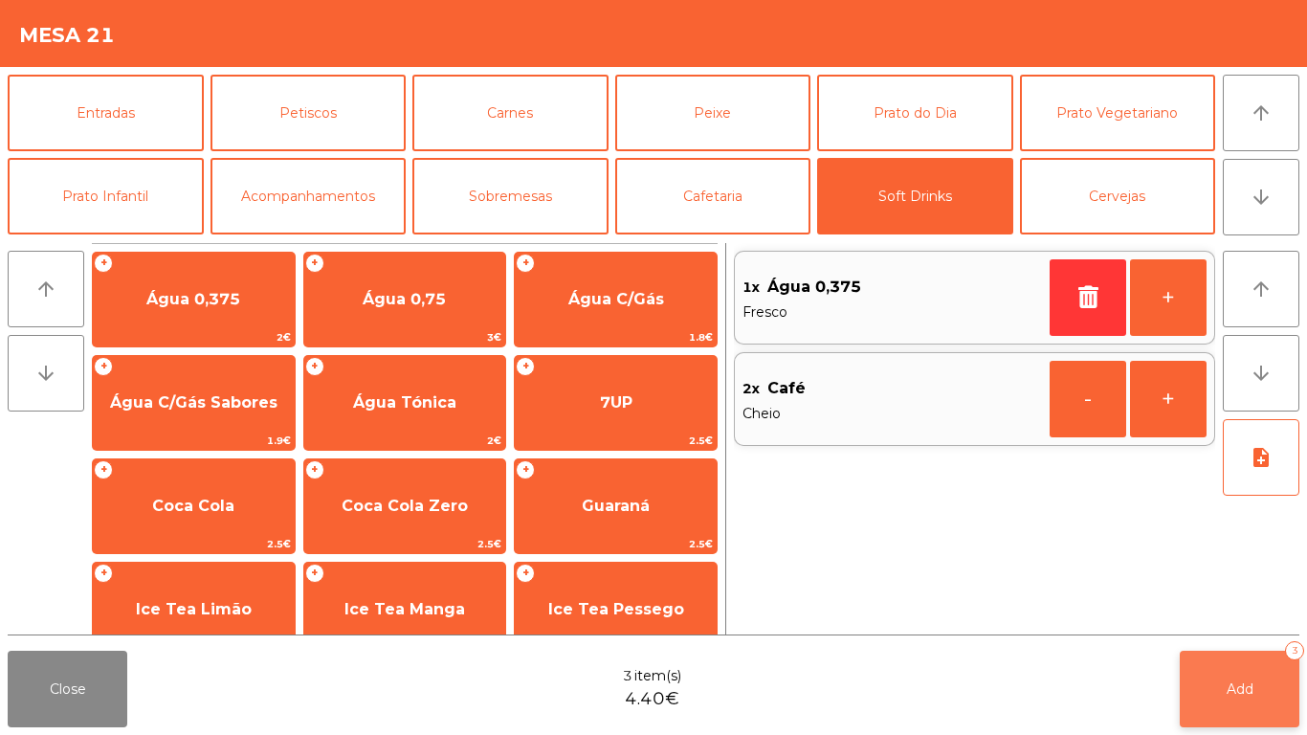
click at [1272, 682] on button "Add 3" at bounding box center [1240, 689] width 120 height 77
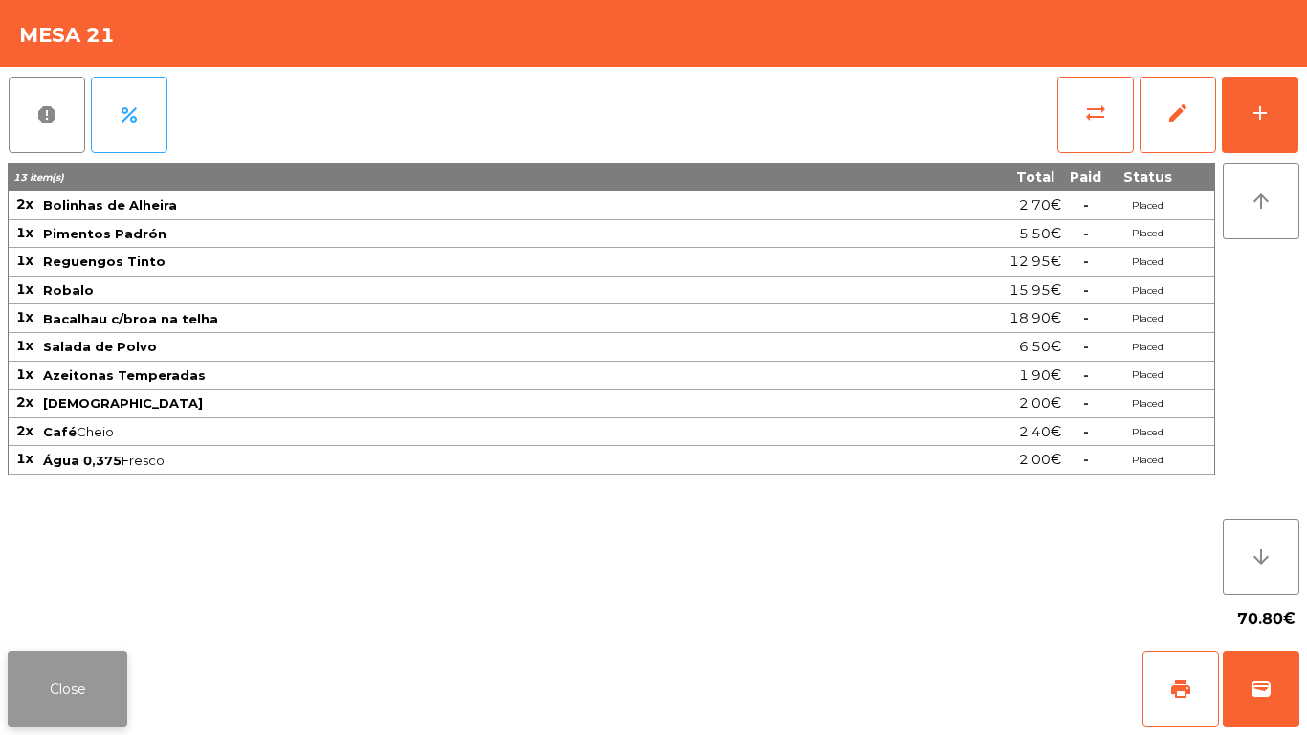
click at [14, 684] on button "Close" at bounding box center [68, 689] width 120 height 77
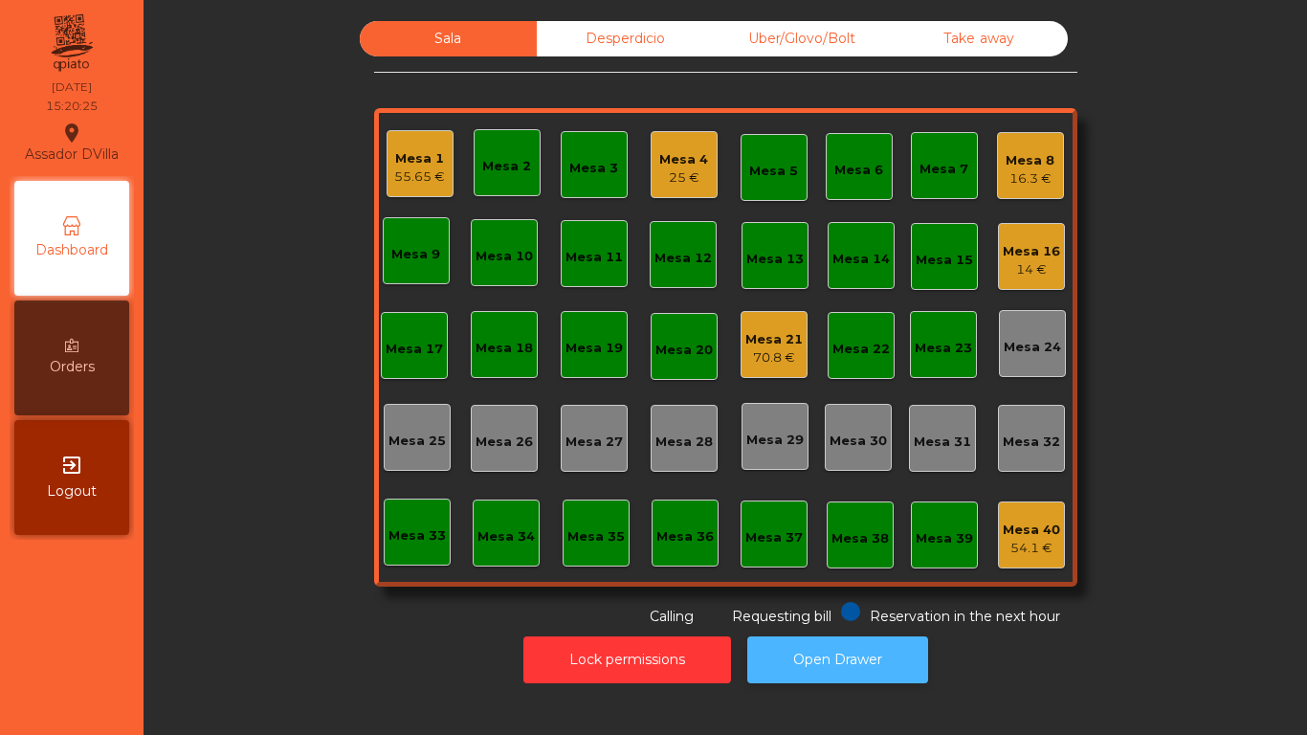
click at [802, 654] on button "Open Drawer" at bounding box center [837, 659] width 181 height 47
click at [763, 339] on div "Mesa 21" at bounding box center [773, 339] width 57 height 19
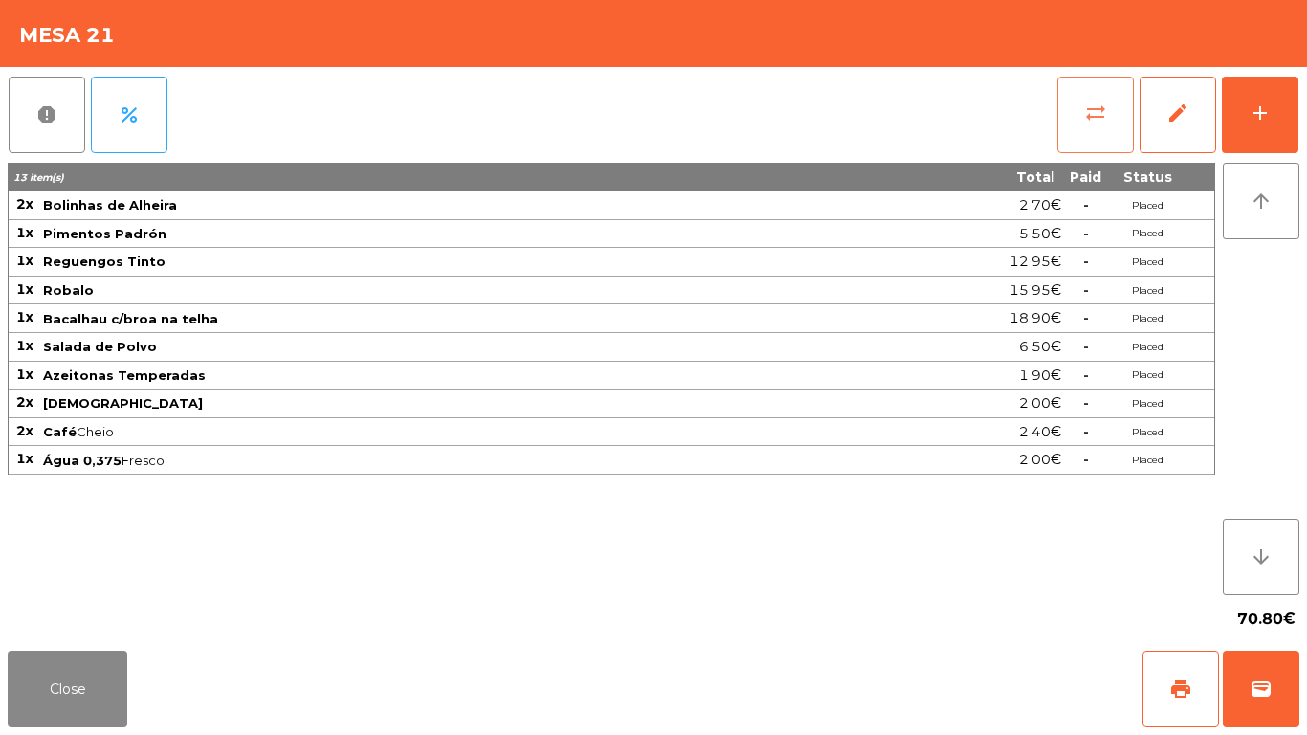
click at [1076, 115] on button "sync_alt" at bounding box center [1095, 115] width 77 height 77
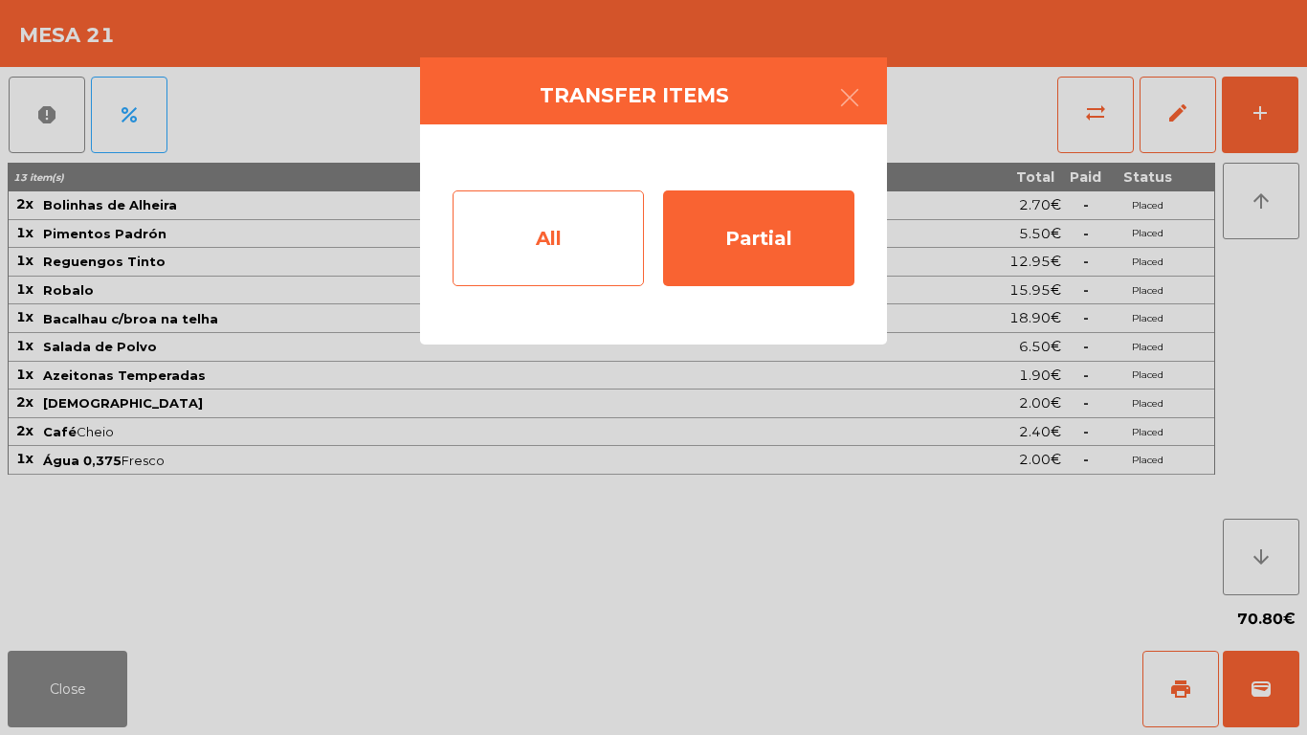
click at [523, 234] on div "All" at bounding box center [548, 238] width 191 height 96
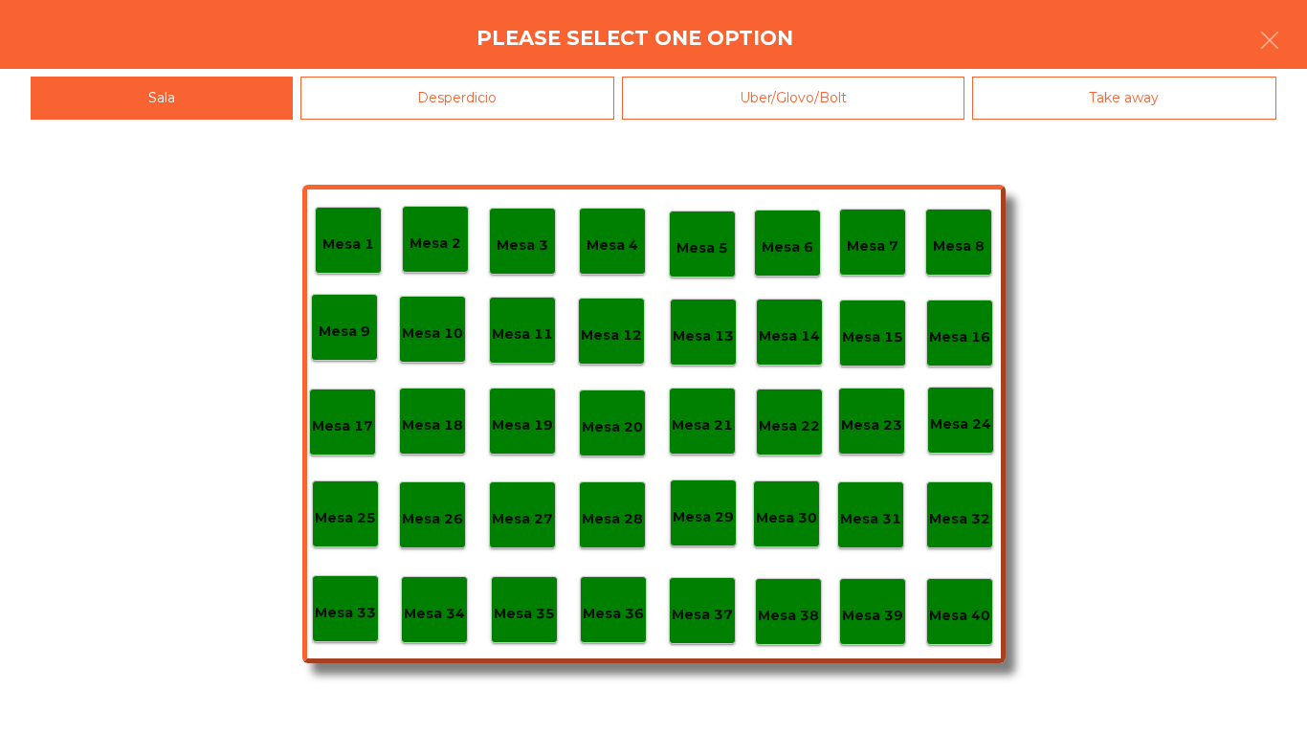
click at [983, 608] on p "Mesa 40" at bounding box center [959, 616] width 61 height 22
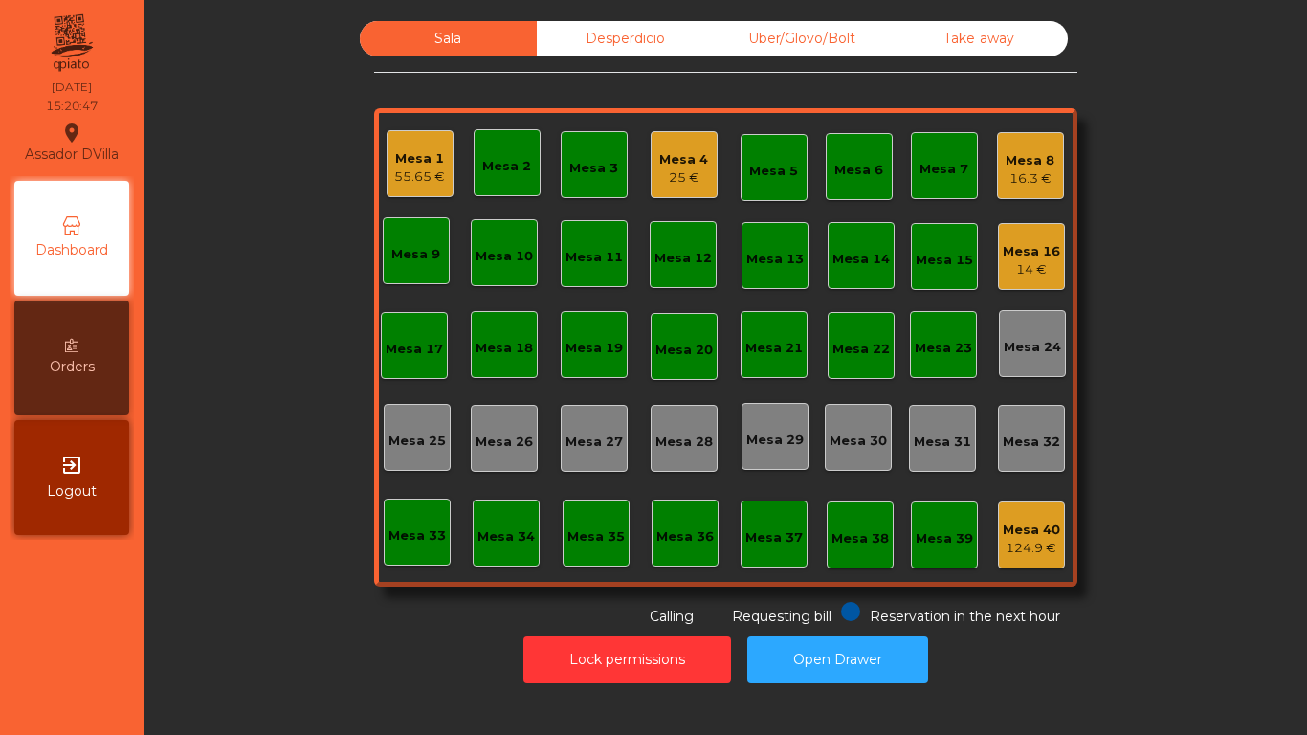
click at [689, 144] on div "Mesa 4 25 €" at bounding box center [683, 165] width 49 height 45
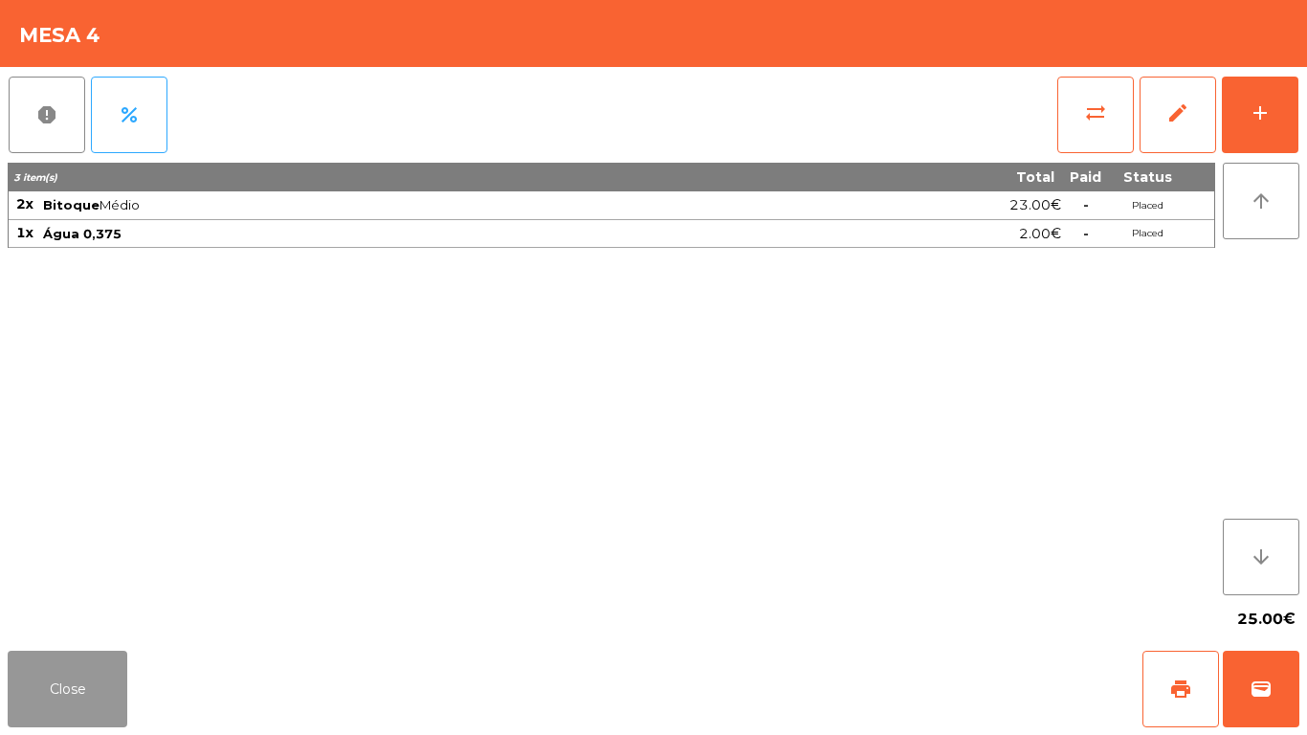
drag, startPoint x: 87, startPoint y: 667, endPoint x: 280, endPoint y: 267, distance: 444.1
click at [87, 666] on button "Close" at bounding box center [68, 689] width 120 height 77
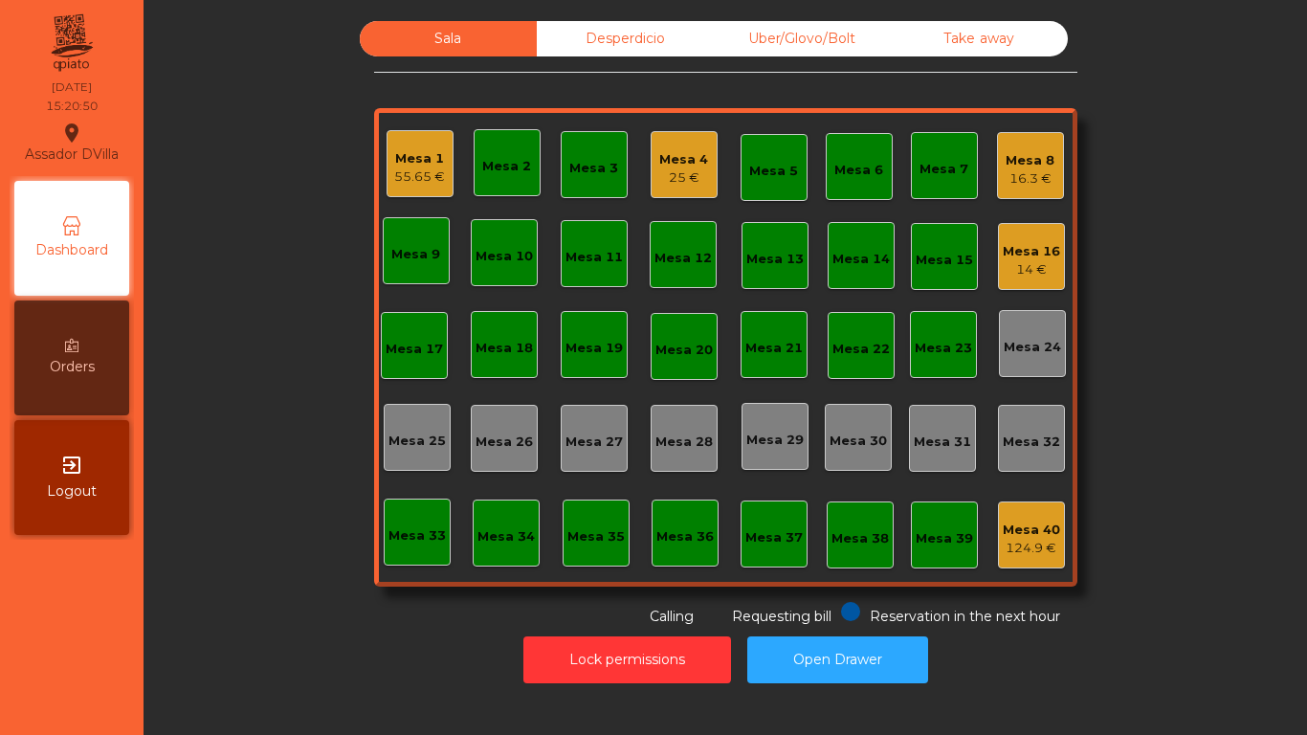
click at [685, 171] on div "25 €" at bounding box center [683, 177] width 49 height 19
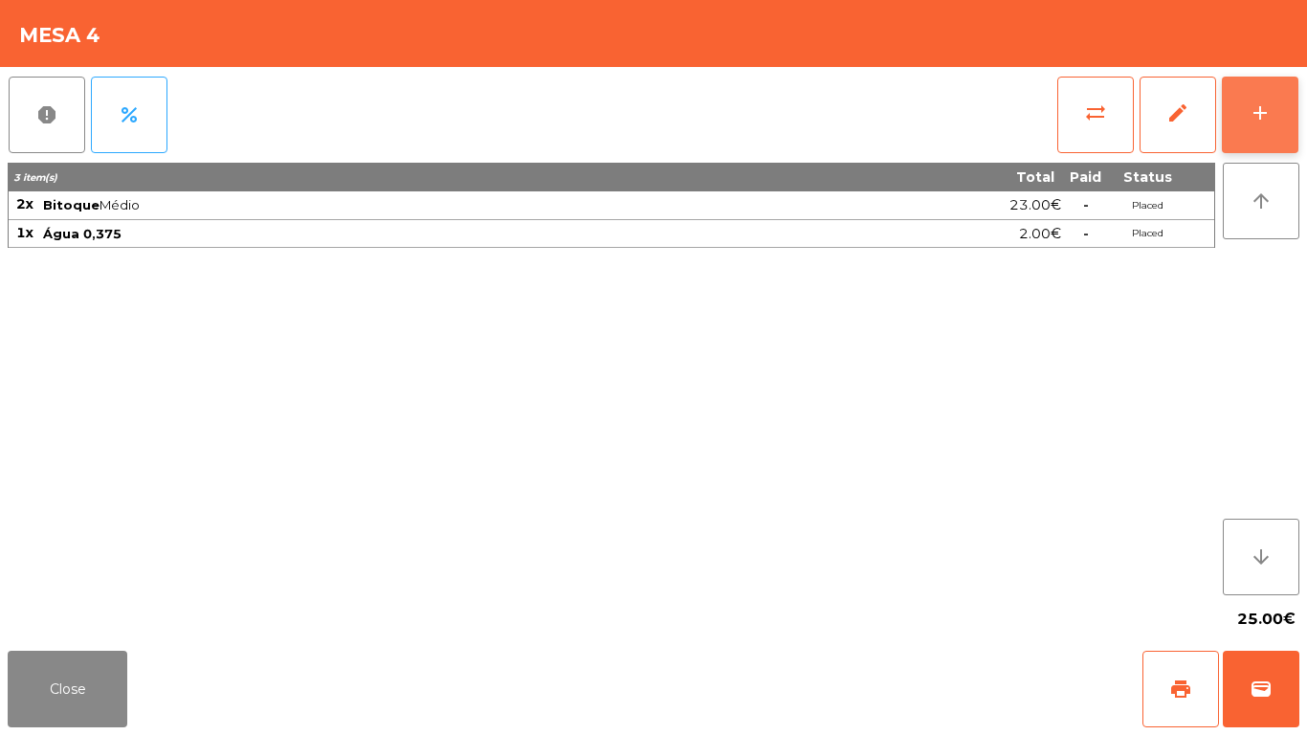
click at [1265, 109] on div "add" at bounding box center [1259, 112] width 23 height 23
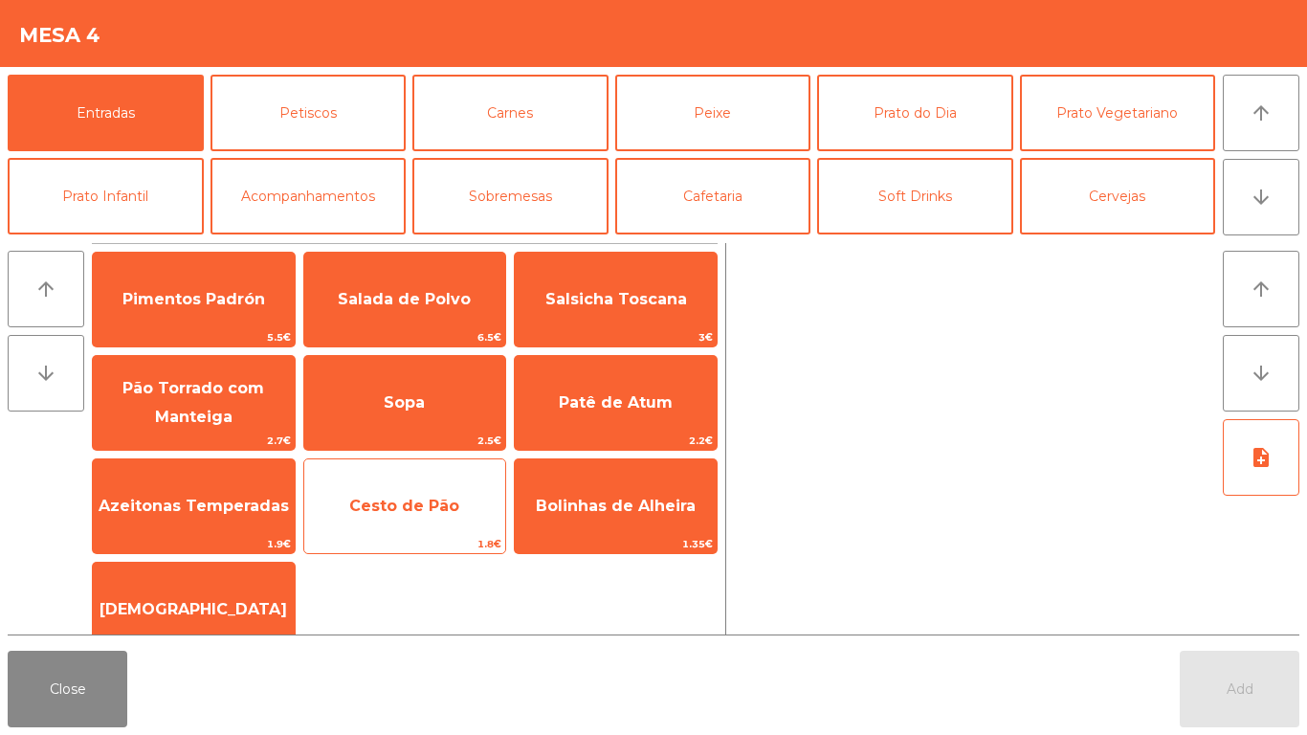
click at [435, 535] on span "1.8€" at bounding box center [405, 544] width 202 height 18
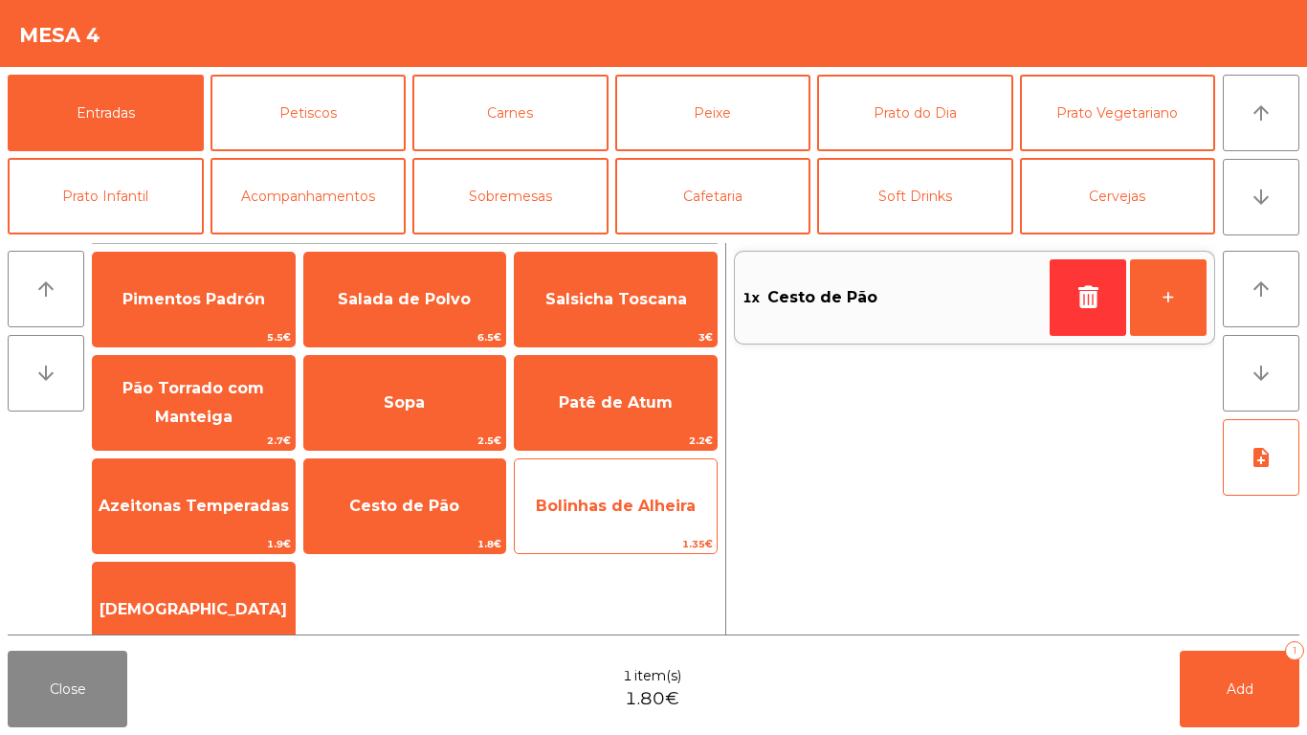
drag, startPoint x: 351, startPoint y: 324, endPoint x: 620, endPoint y: 479, distance: 310.3
click at [352, 323] on span "Salada de Polvo" at bounding box center [405, 300] width 202 height 52
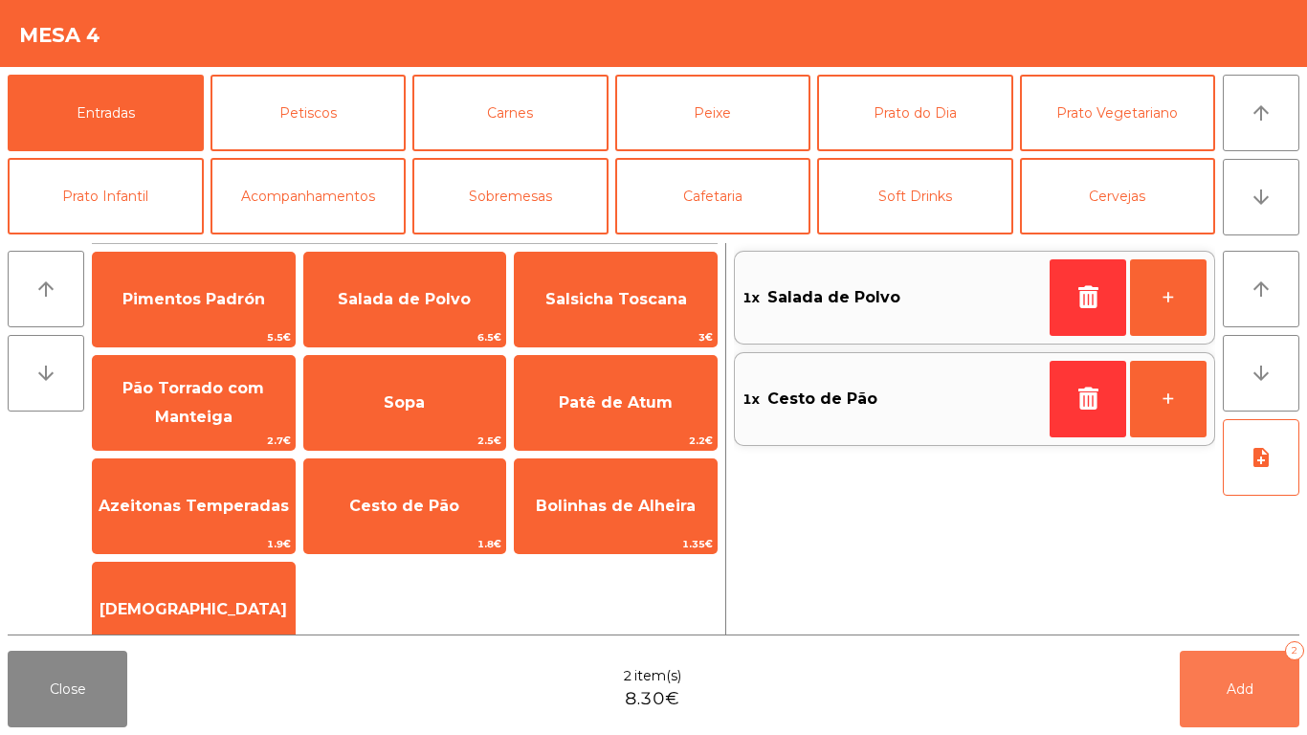
click at [1227, 713] on button "Add 2" at bounding box center [1240, 689] width 120 height 77
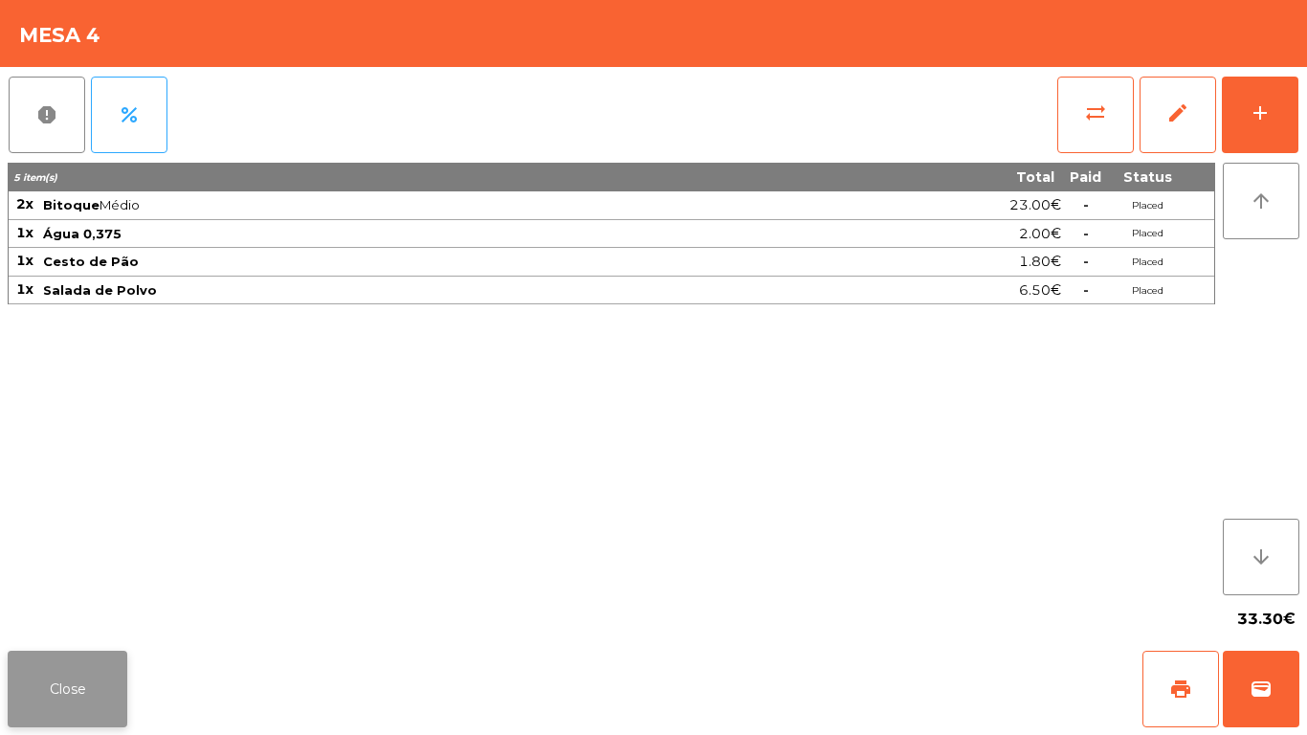
click at [47, 689] on button "Close" at bounding box center [68, 689] width 120 height 77
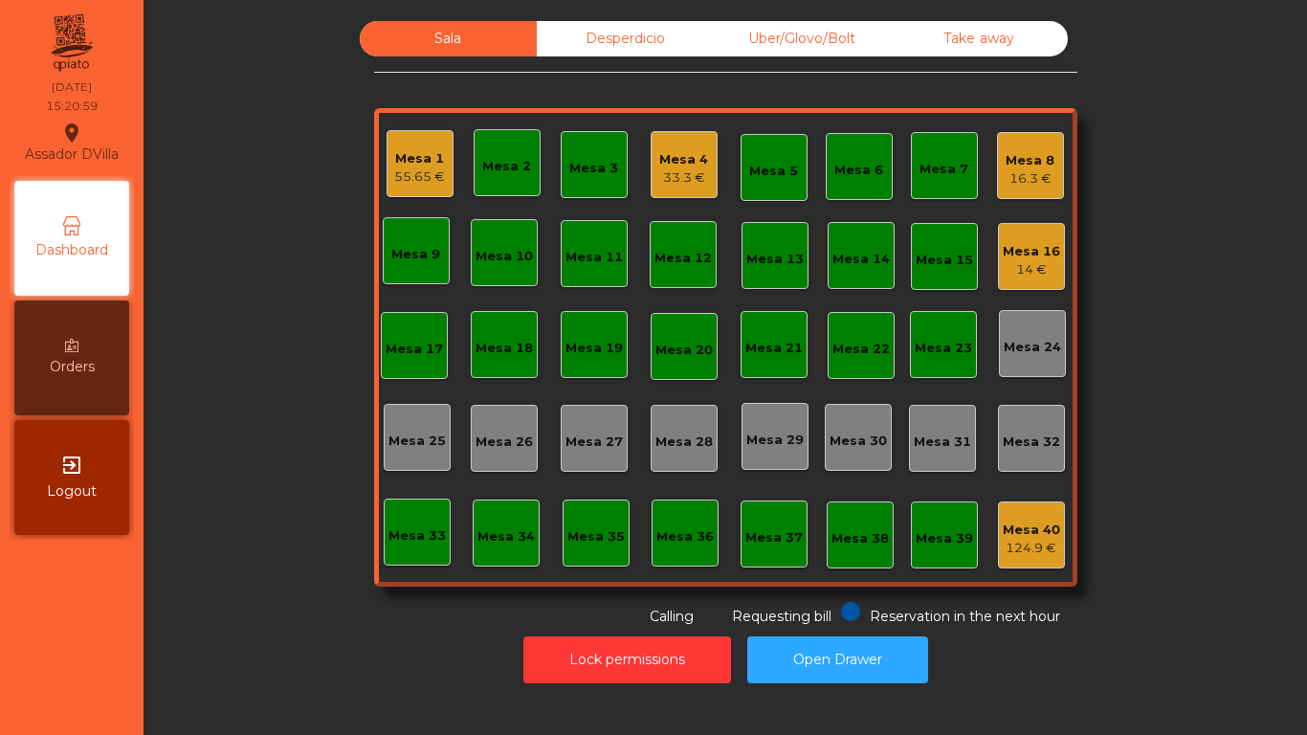
click at [421, 168] on div "55.65 €" at bounding box center [419, 176] width 51 height 19
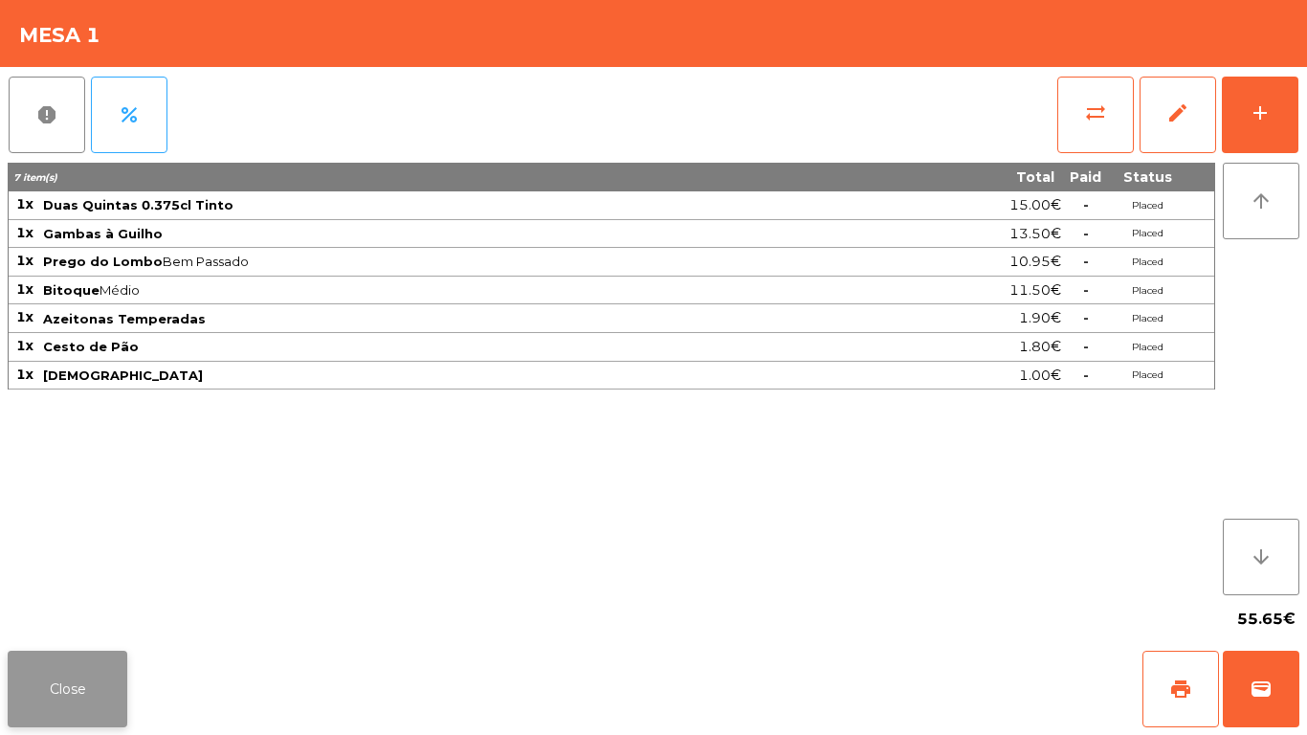
click at [45, 679] on button "Close" at bounding box center [68, 689] width 120 height 77
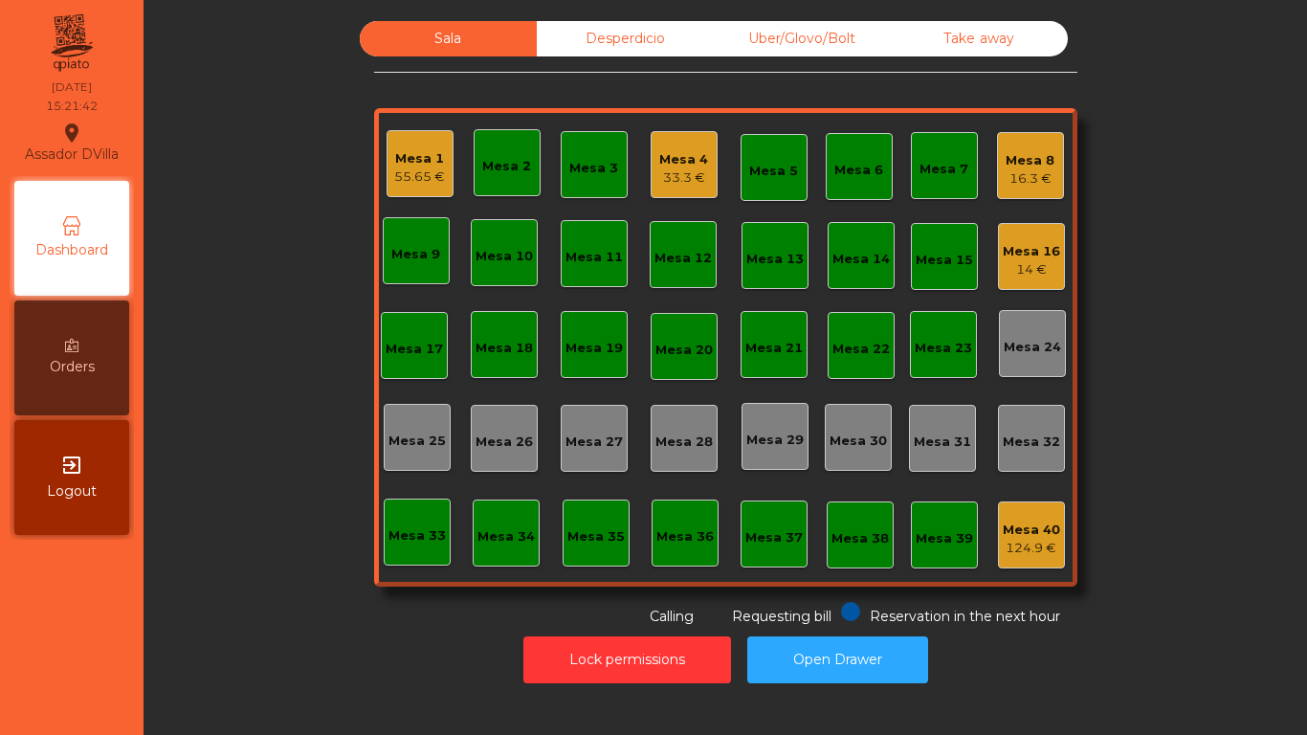
click at [439, 182] on div "Mesa 1 55.65 €" at bounding box center [420, 163] width 67 height 67
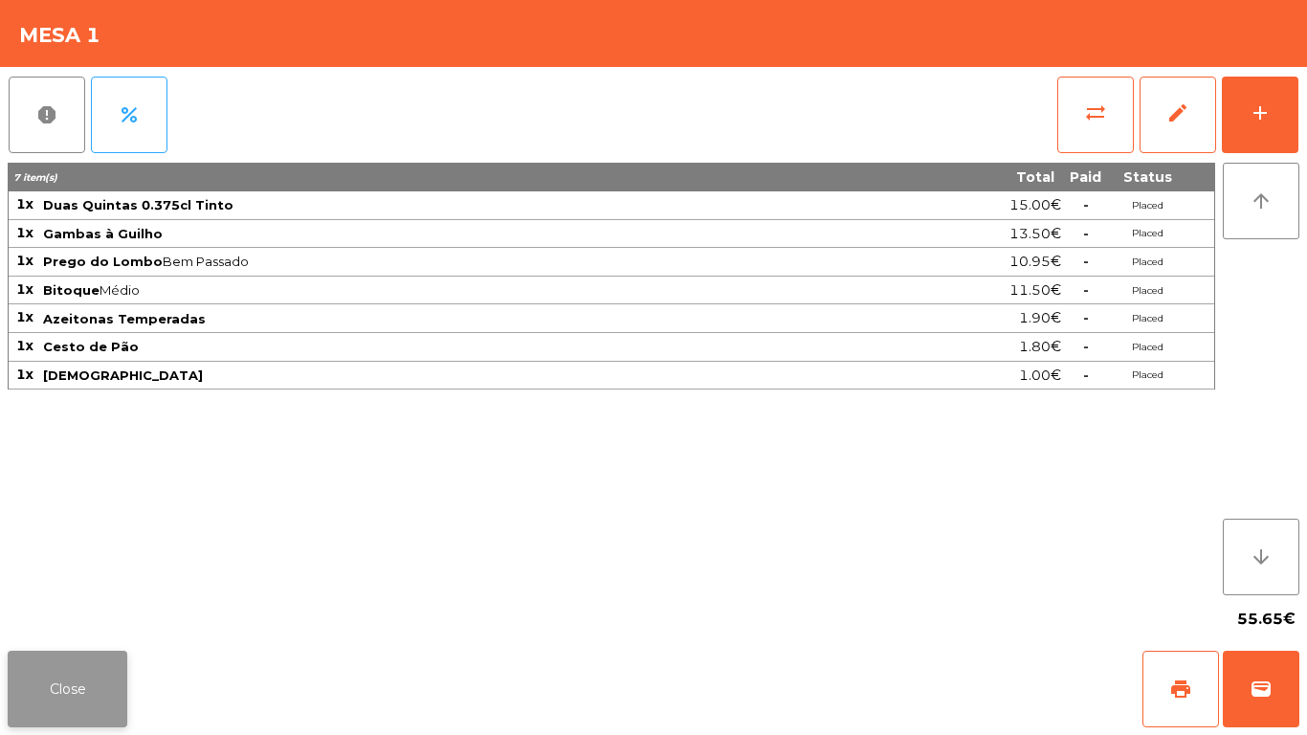
click at [98, 674] on button "Close" at bounding box center [68, 689] width 120 height 77
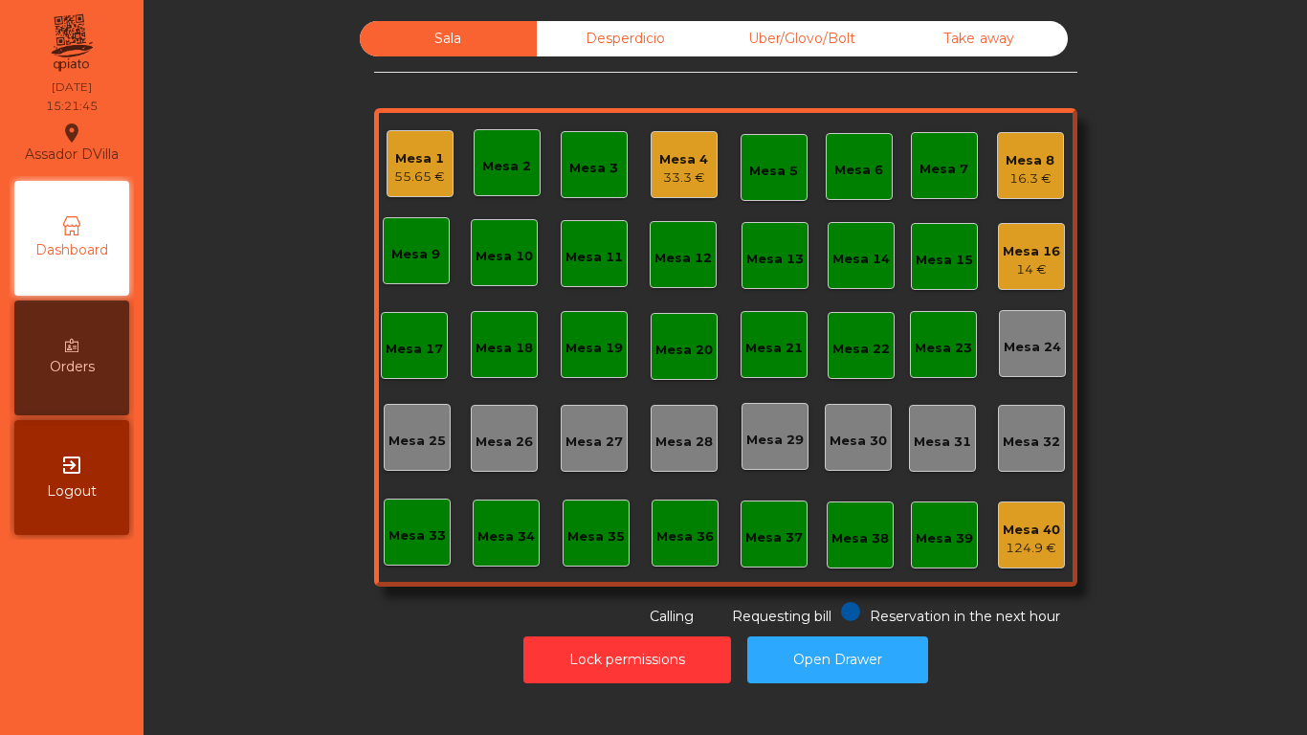
click at [1057, 559] on div "Mesa 1 55.65 € Mesa 2 Mesa 3 Mesa 4 33.3 € Mesa 5 Mesa 6 Mesa 7 Mesa 8 16.3 € […" at bounding box center [725, 347] width 703 height 478
click at [1048, 551] on div "124.9 €" at bounding box center [1031, 548] width 57 height 19
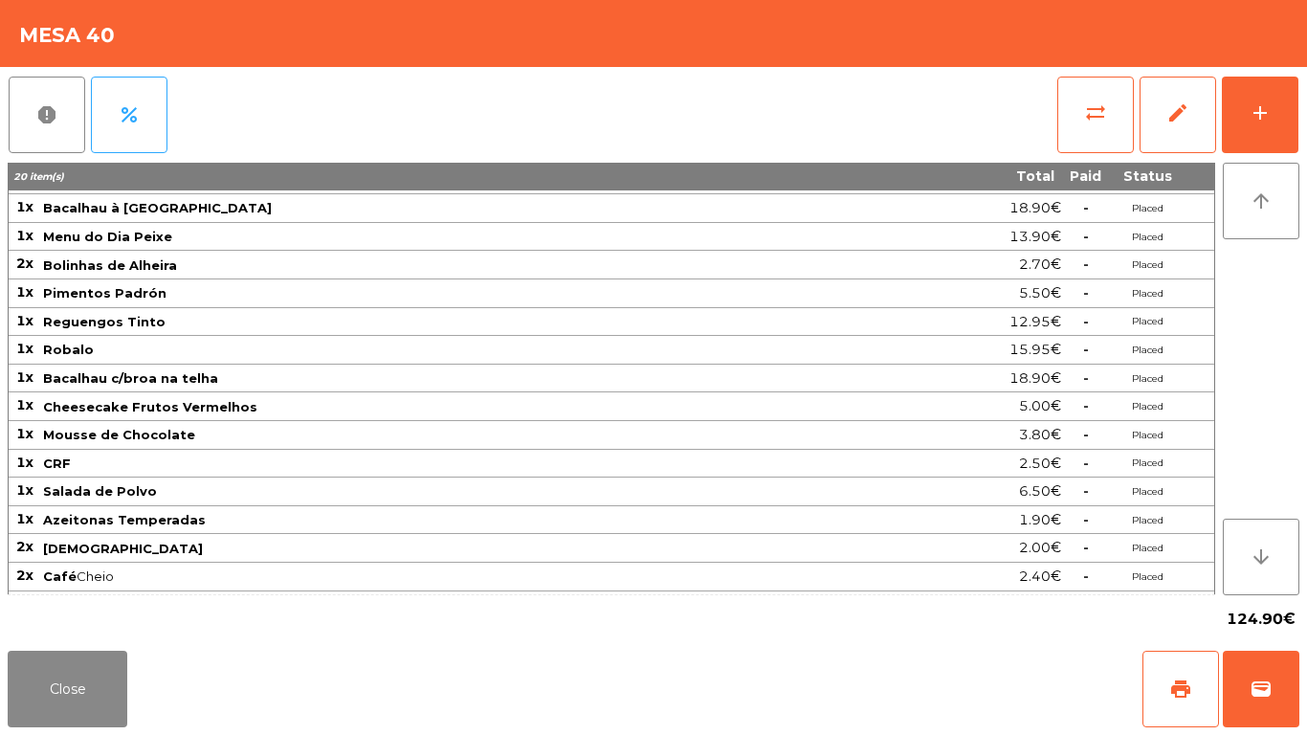
scroll to position [78, 0]
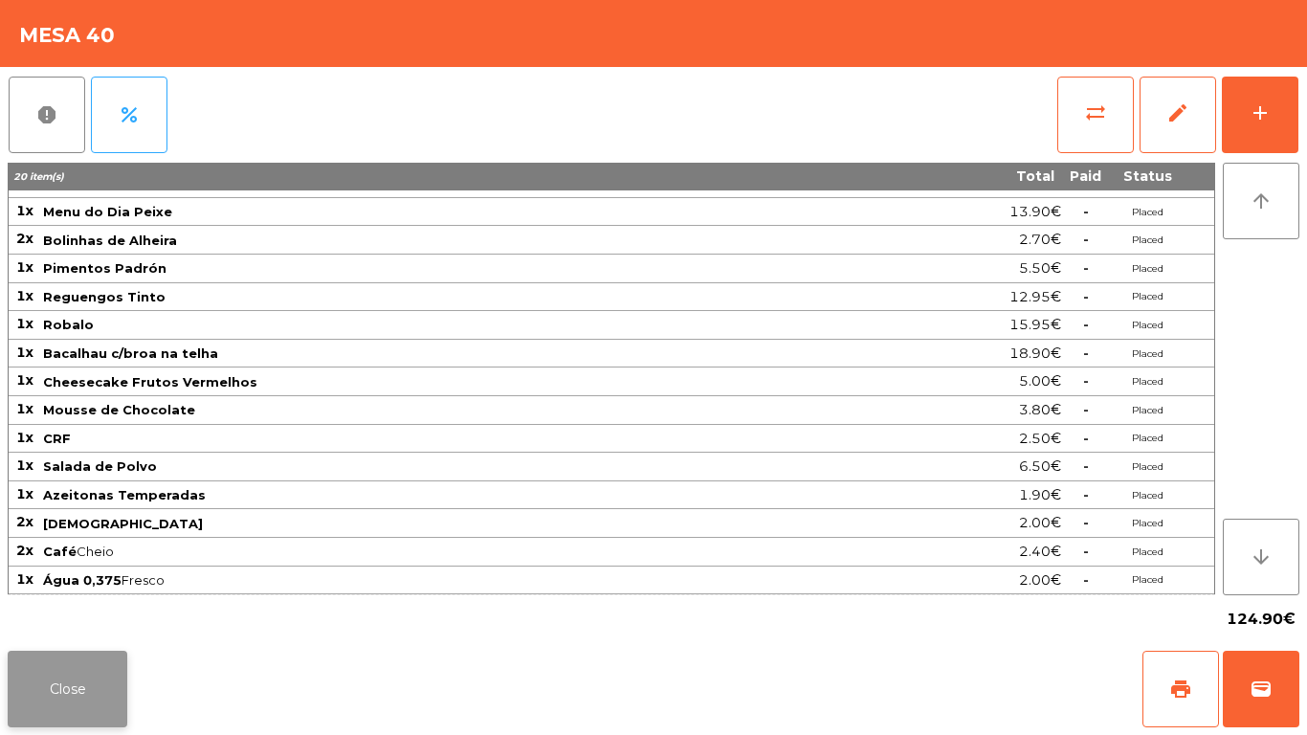
click at [91, 709] on button "Close" at bounding box center [68, 689] width 120 height 77
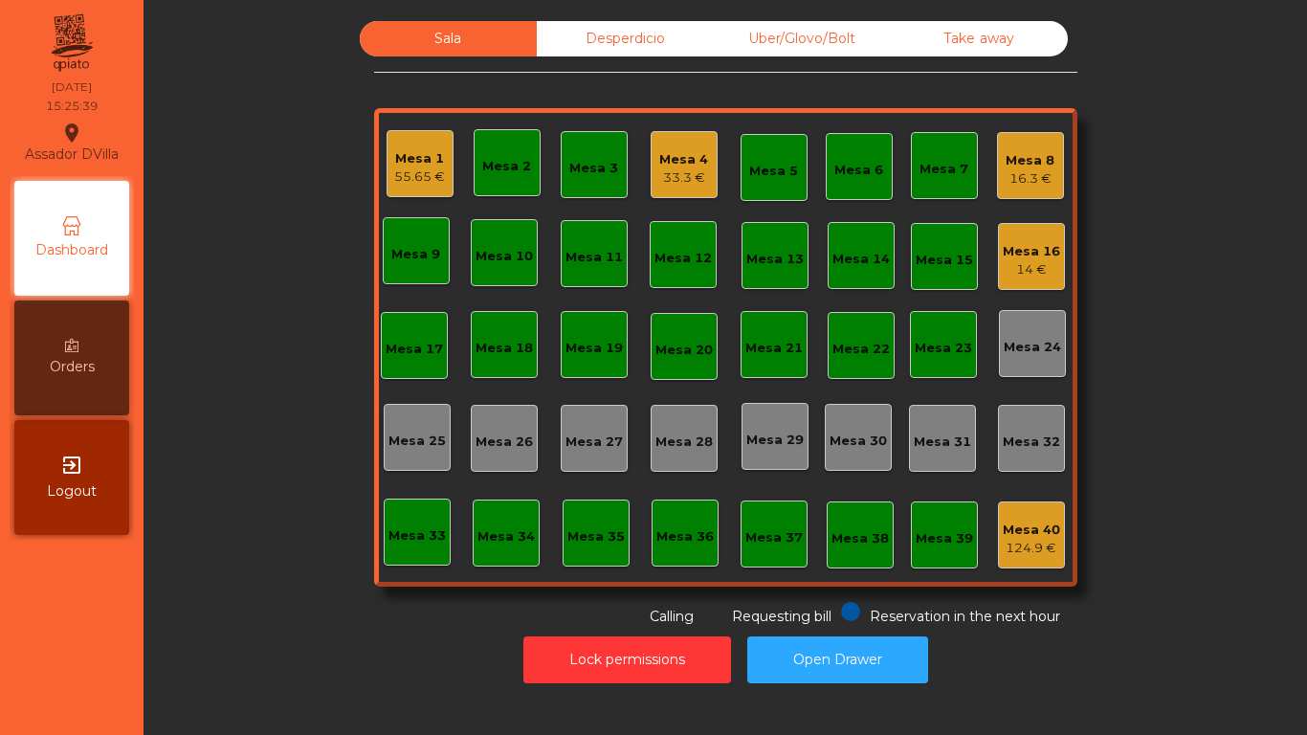
click at [1027, 186] on div "16.3 €" at bounding box center [1029, 178] width 49 height 19
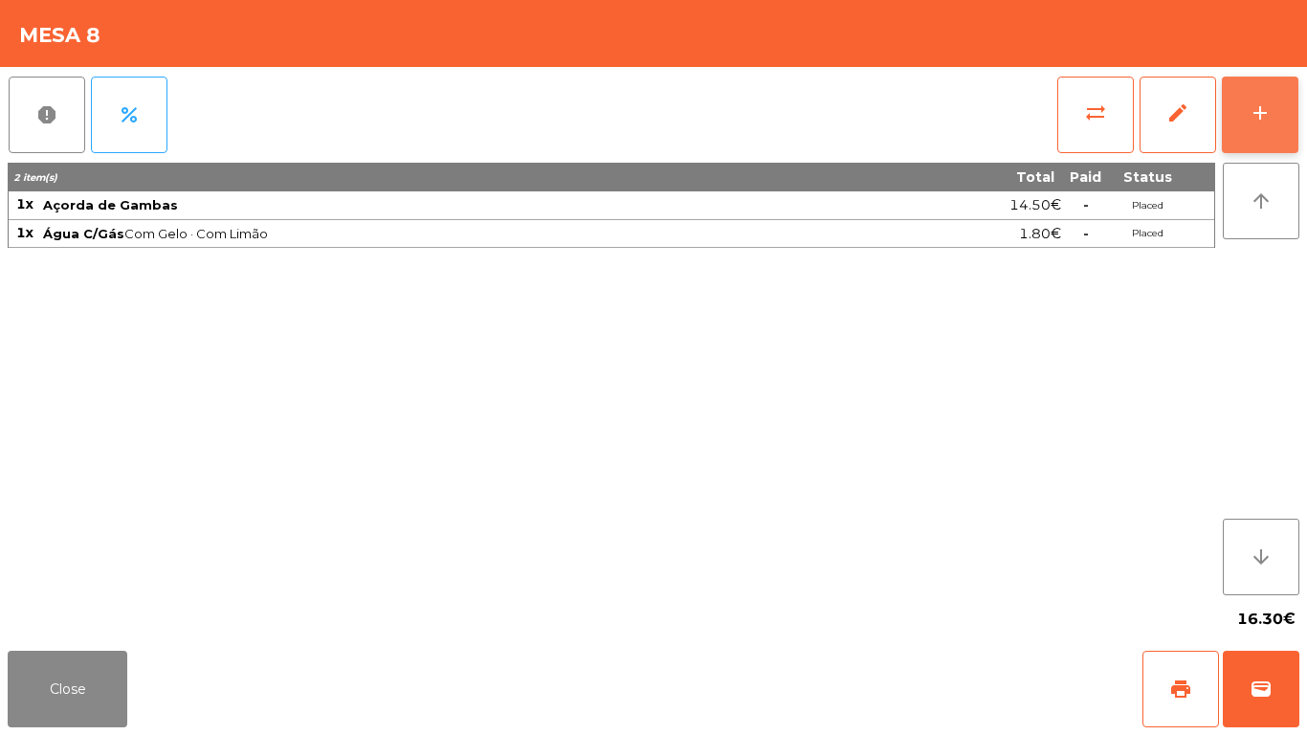
click at [1285, 112] on button "add" at bounding box center [1260, 115] width 77 height 77
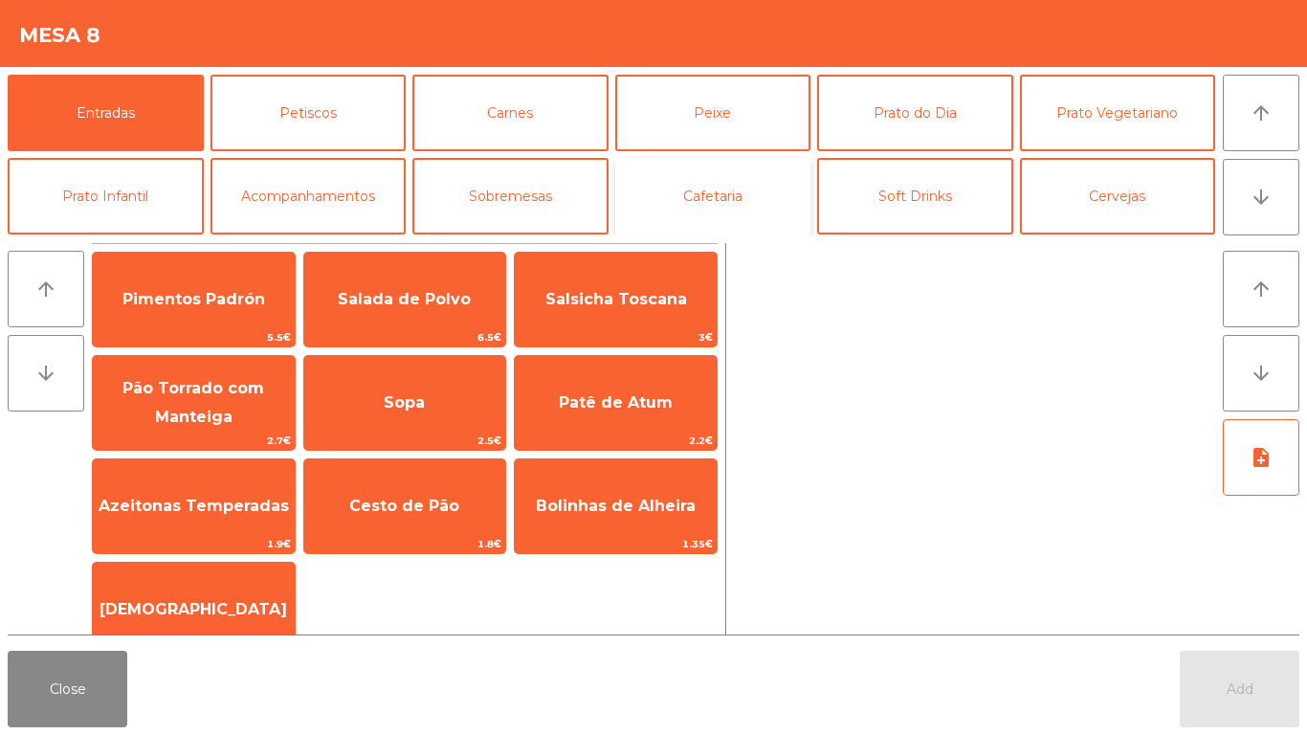
click at [769, 210] on button "Cafetaria" at bounding box center [713, 196] width 196 height 77
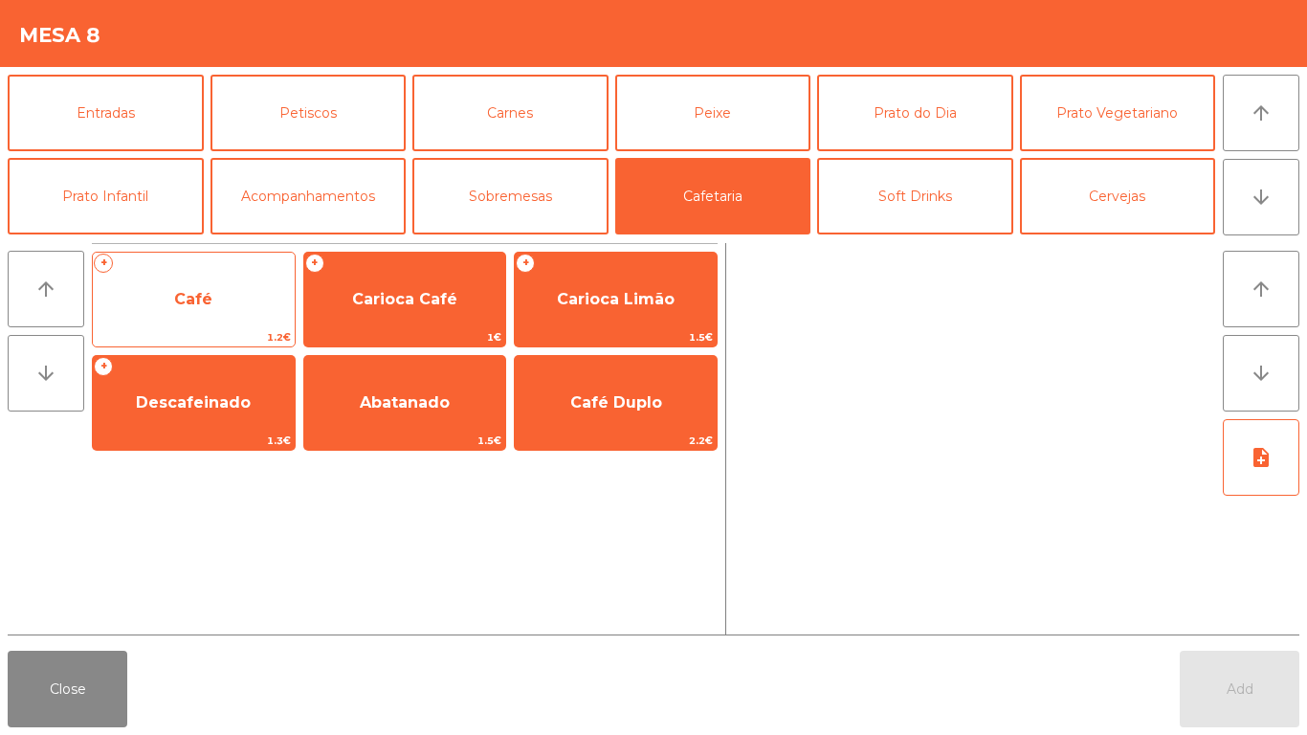
click at [272, 301] on span "Café" at bounding box center [194, 300] width 202 height 52
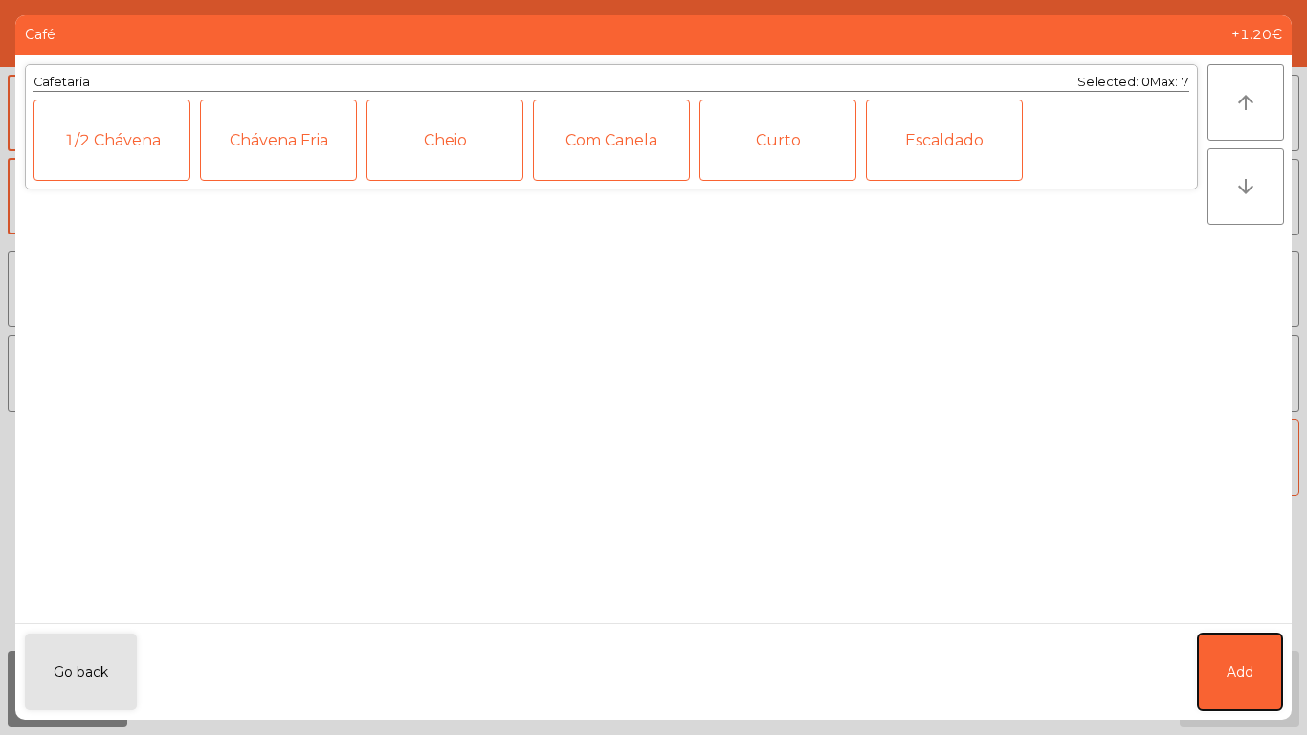
click at [1266, 660] on button "Add" at bounding box center [1240, 671] width 84 height 77
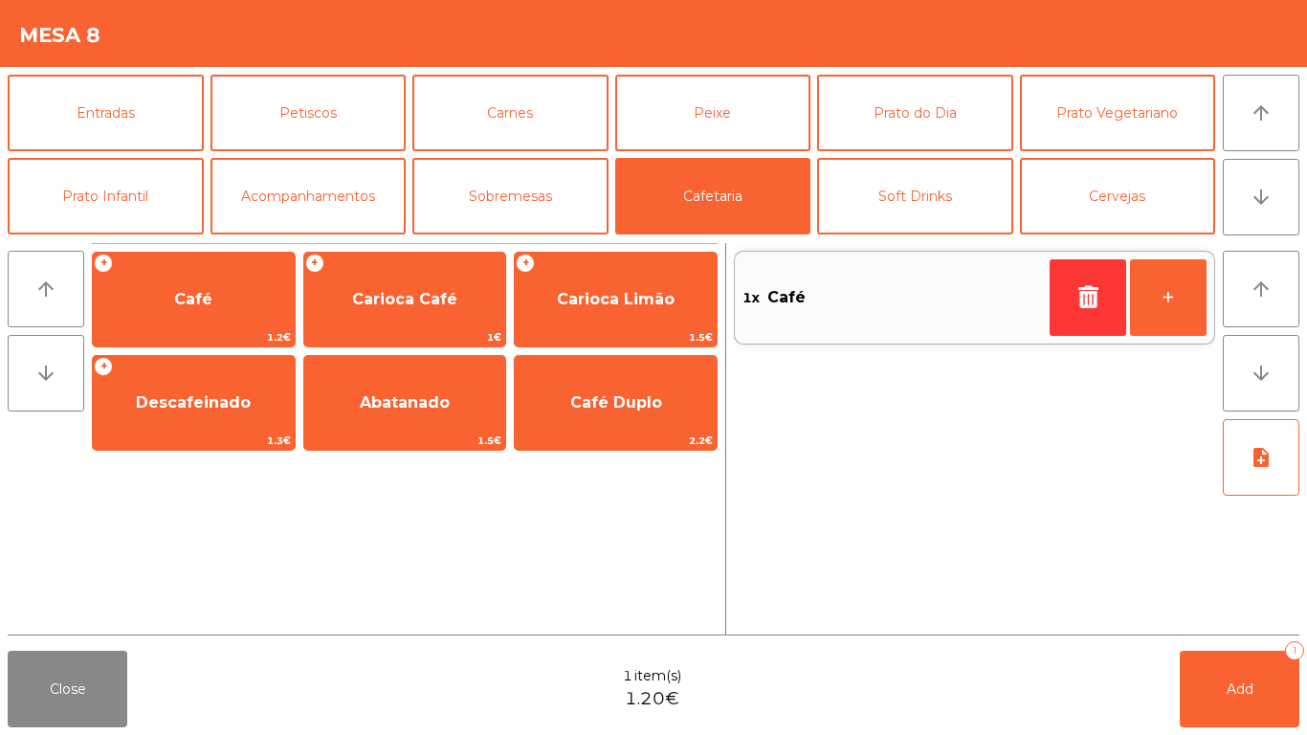
scroll to position [166, 0]
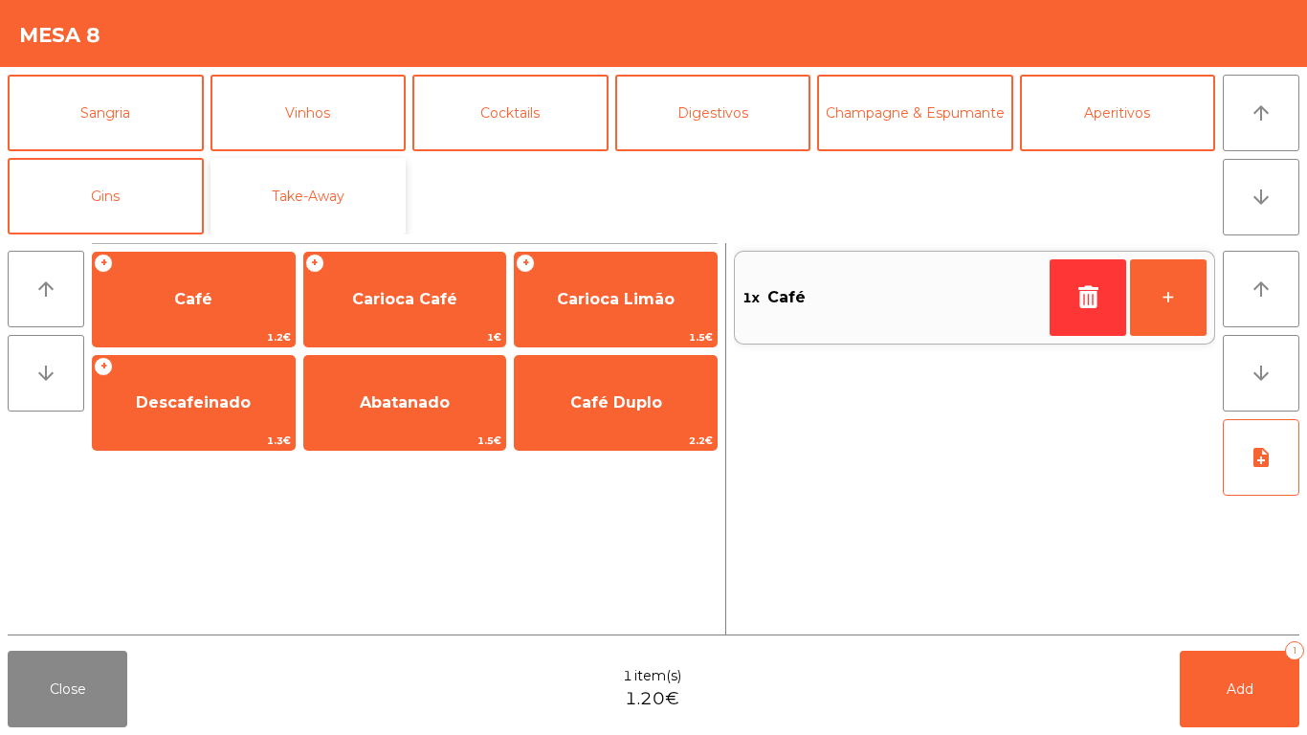
click at [317, 203] on button "Take-Away" at bounding box center [308, 196] width 196 height 77
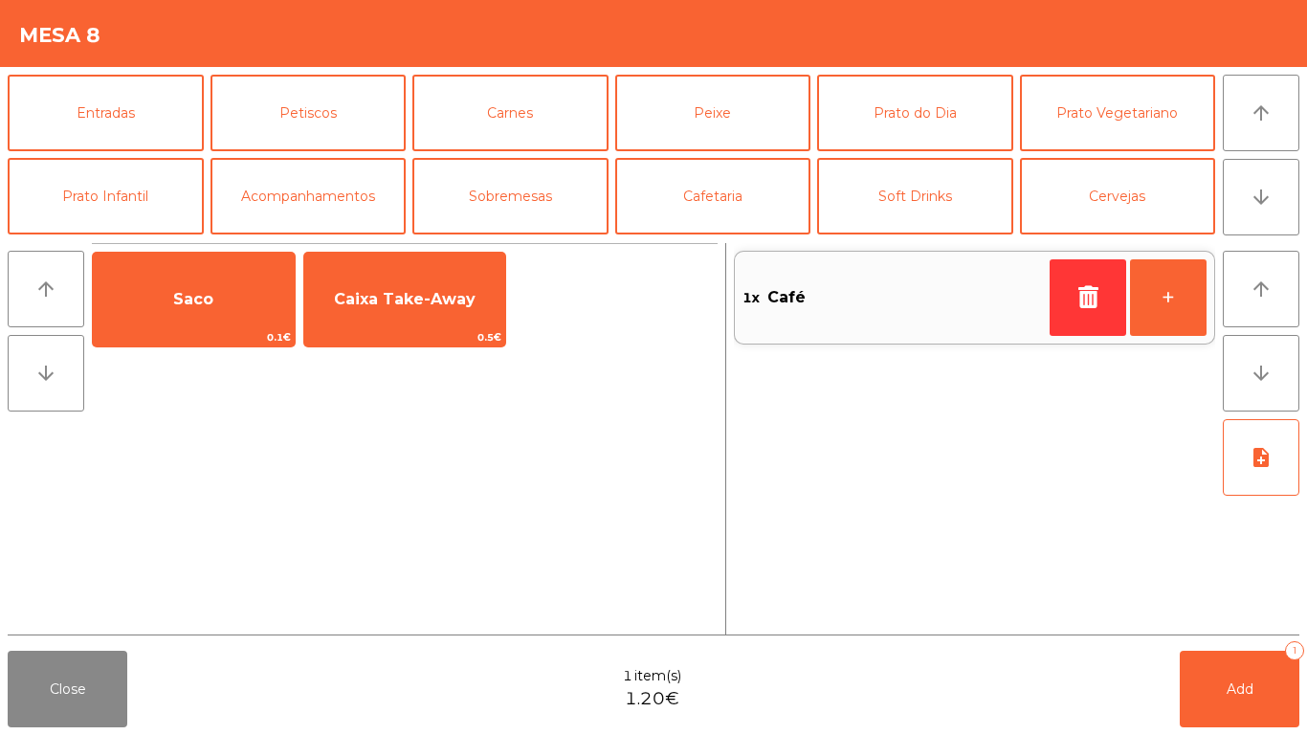
click at [373, 276] on span "Caixa Take-Away" at bounding box center [405, 300] width 202 height 52
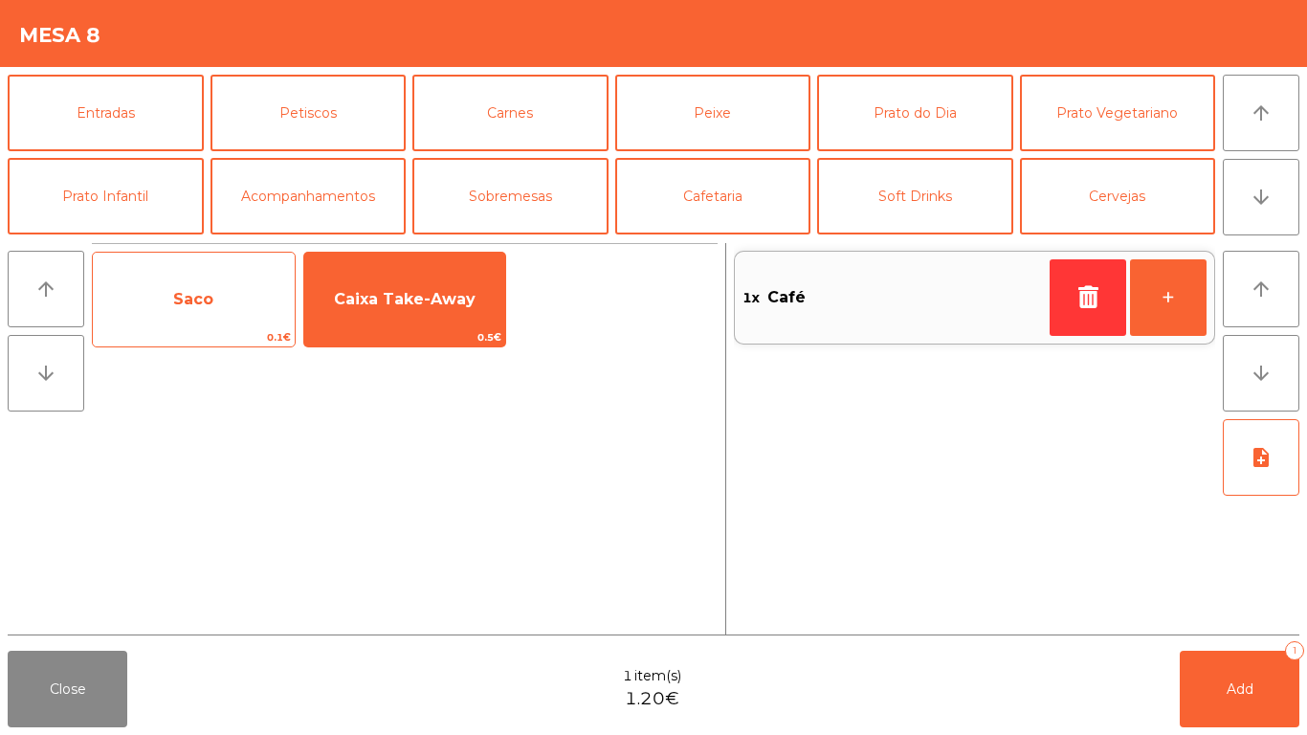
scroll to position [166, 0]
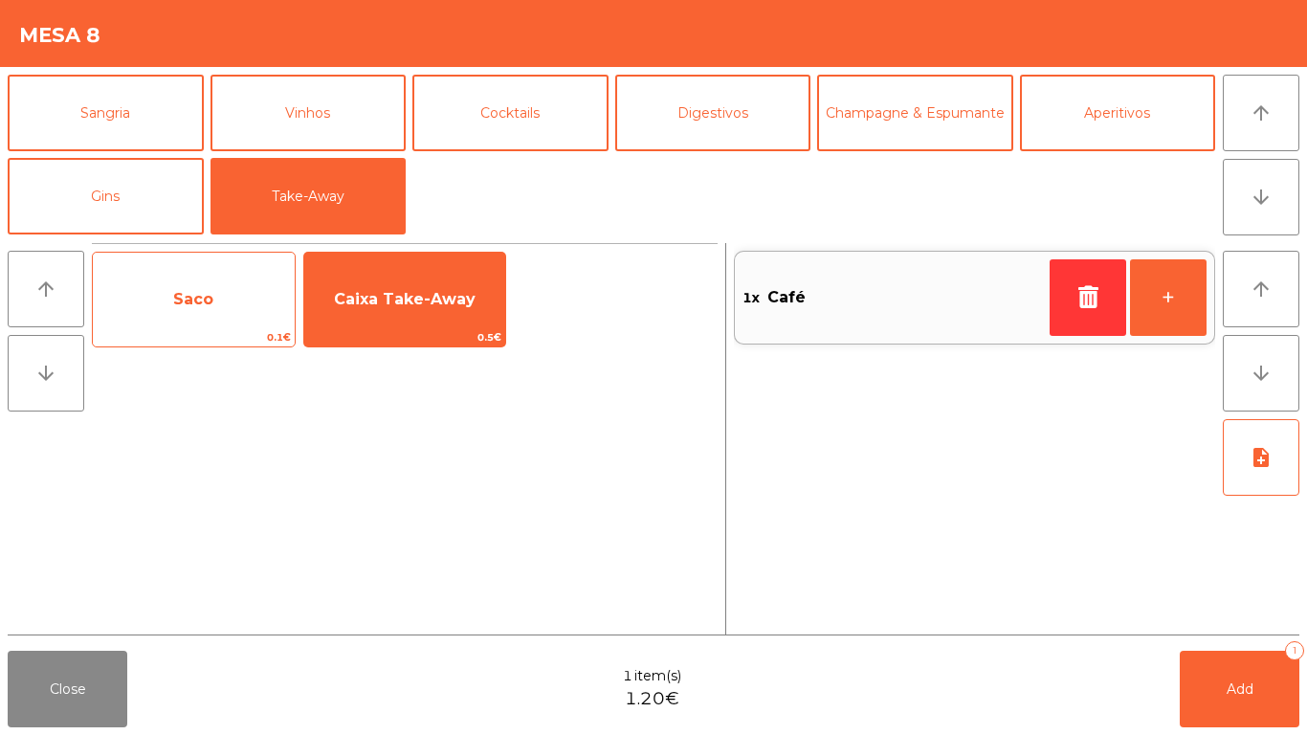
click at [134, 299] on span "Saco" at bounding box center [194, 300] width 202 height 52
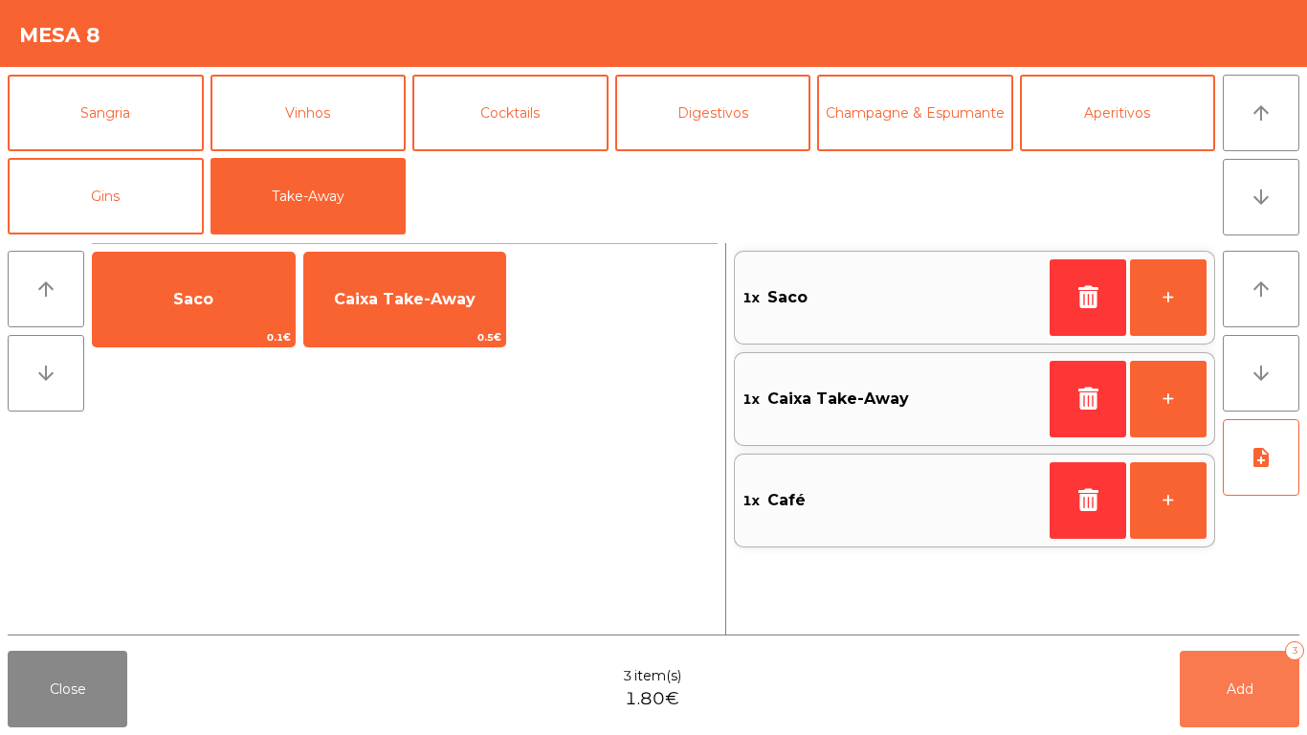
drag, startPoint x: 1297, startPoint y: 670, endPoint x: 1175, endPoint y: 700, distance: 126.2
click at [1295, 670] on button "Add 3" at bounding box center [1240, 689] width 120 height 77
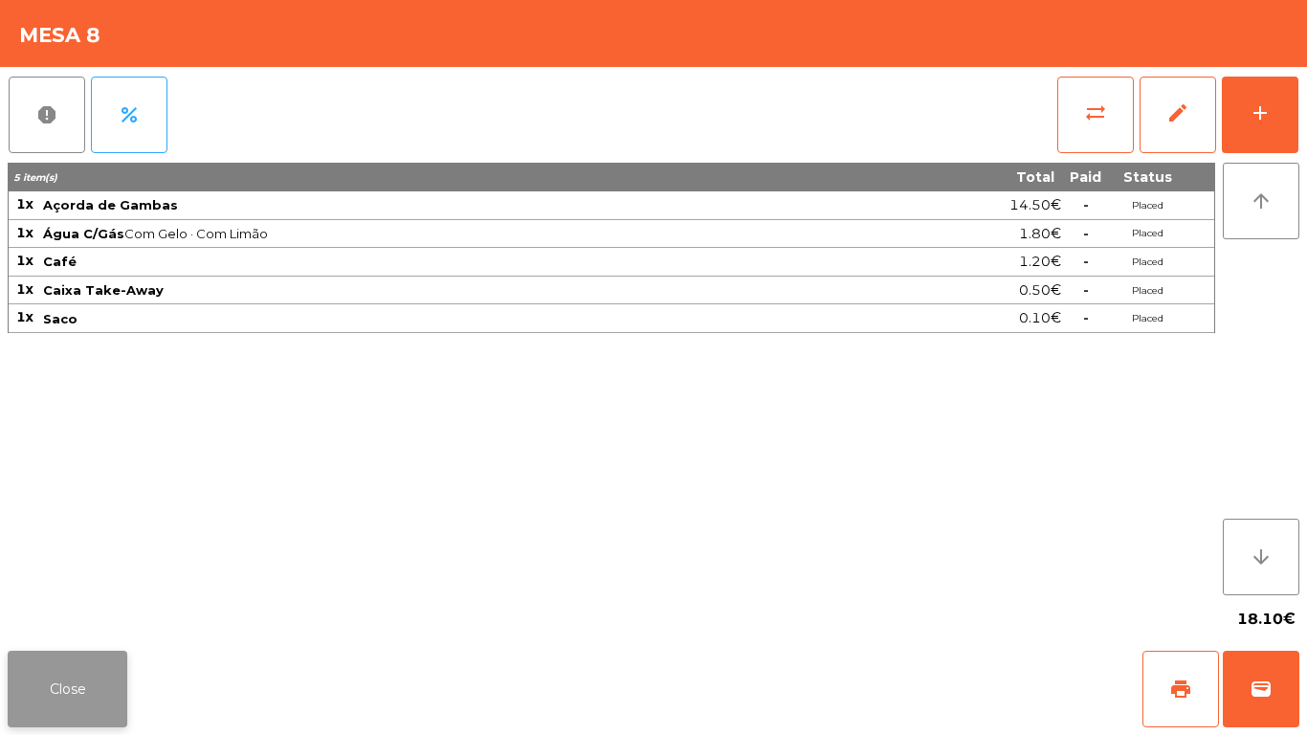
click at [85, 652] on button "Close" at bounding box center [68, 689] width 120 height 77
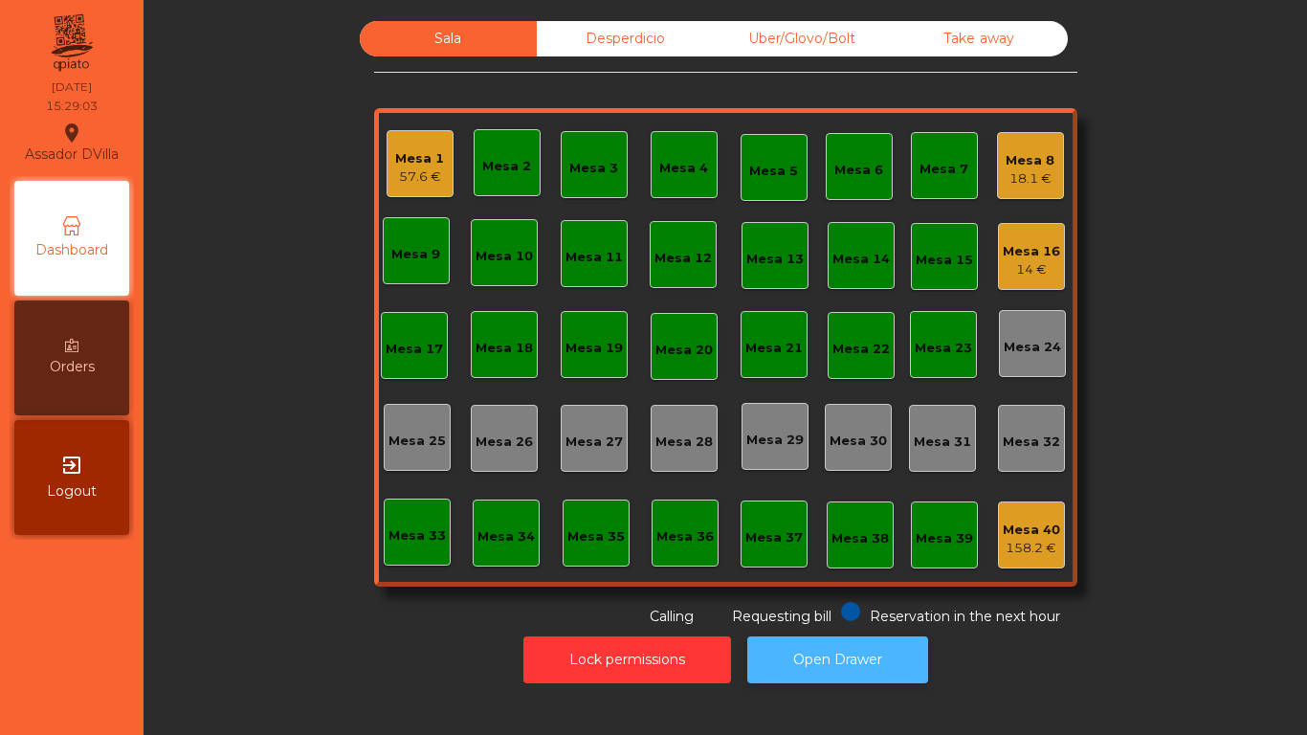
click at [894, 651] on button "Open Drawer" at bounding box center [837, 659] width 181 height 47
click at [1008, 254] on div "Mesa 16" at bounding box center [1031, 251] width 57 height 19
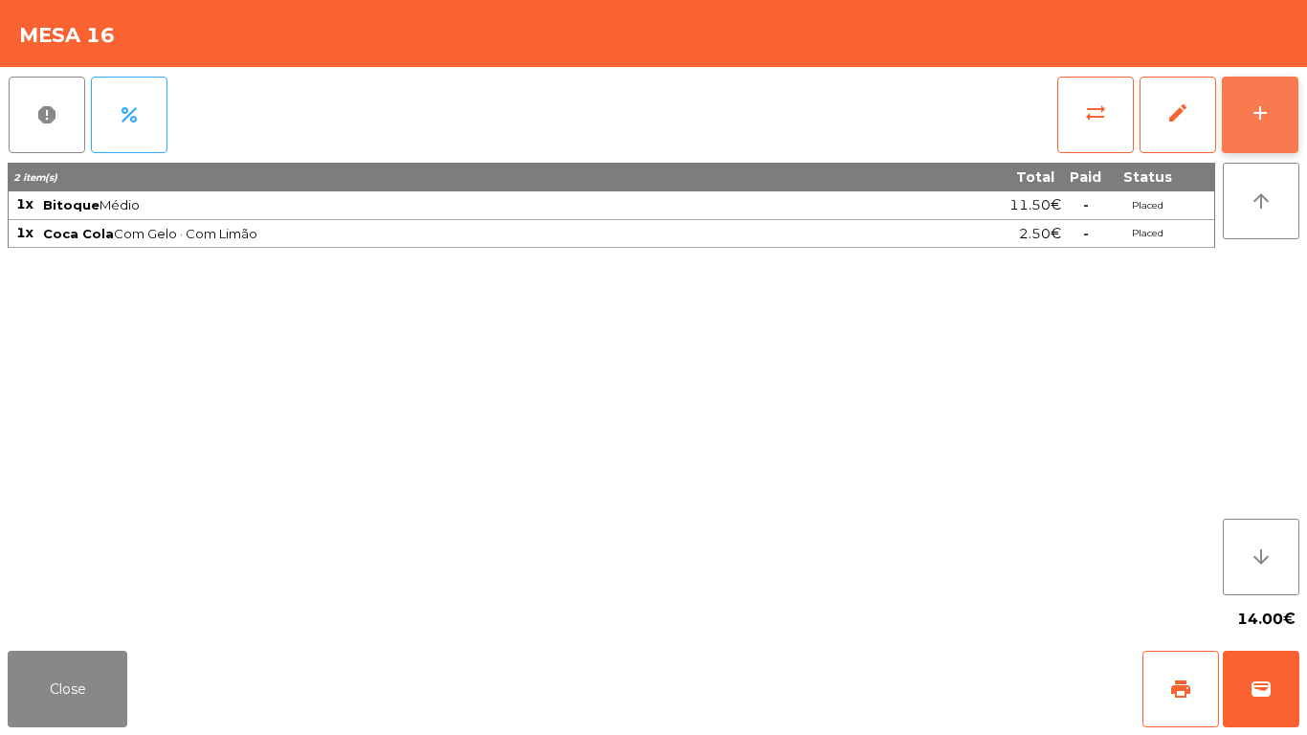
click at [1289, 97] on button "add" at bounding box center [1260, 115] width 77 height 77
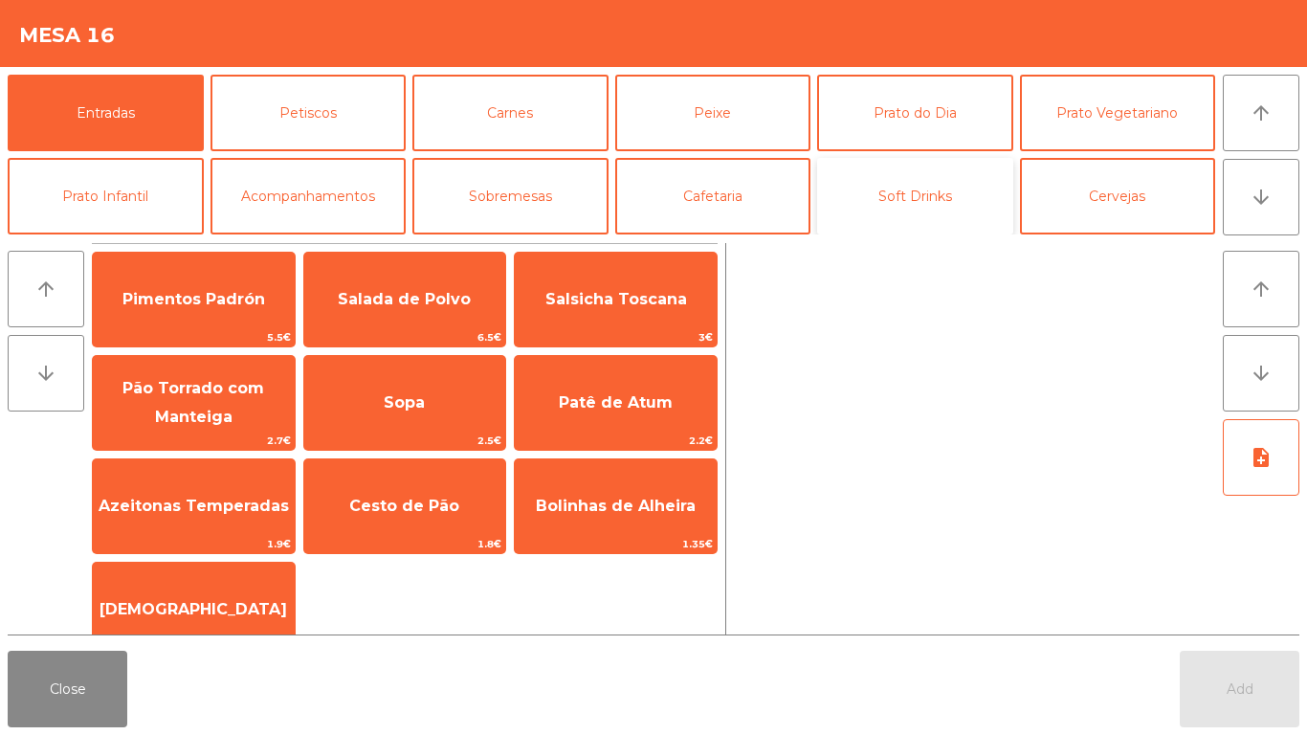
click at [917, 190] on button "Soft Drinks" at bounding box center [915, 196] width 196 height 77
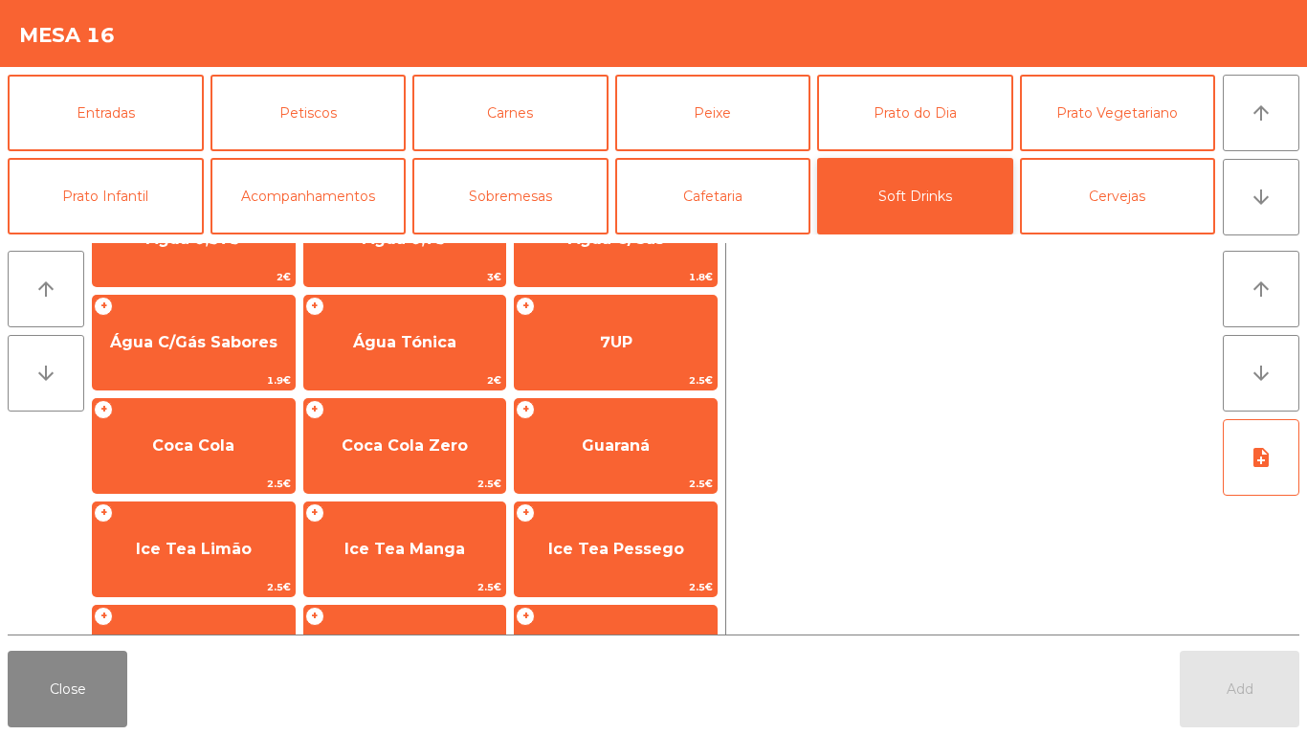
scroll to position [57, 0]
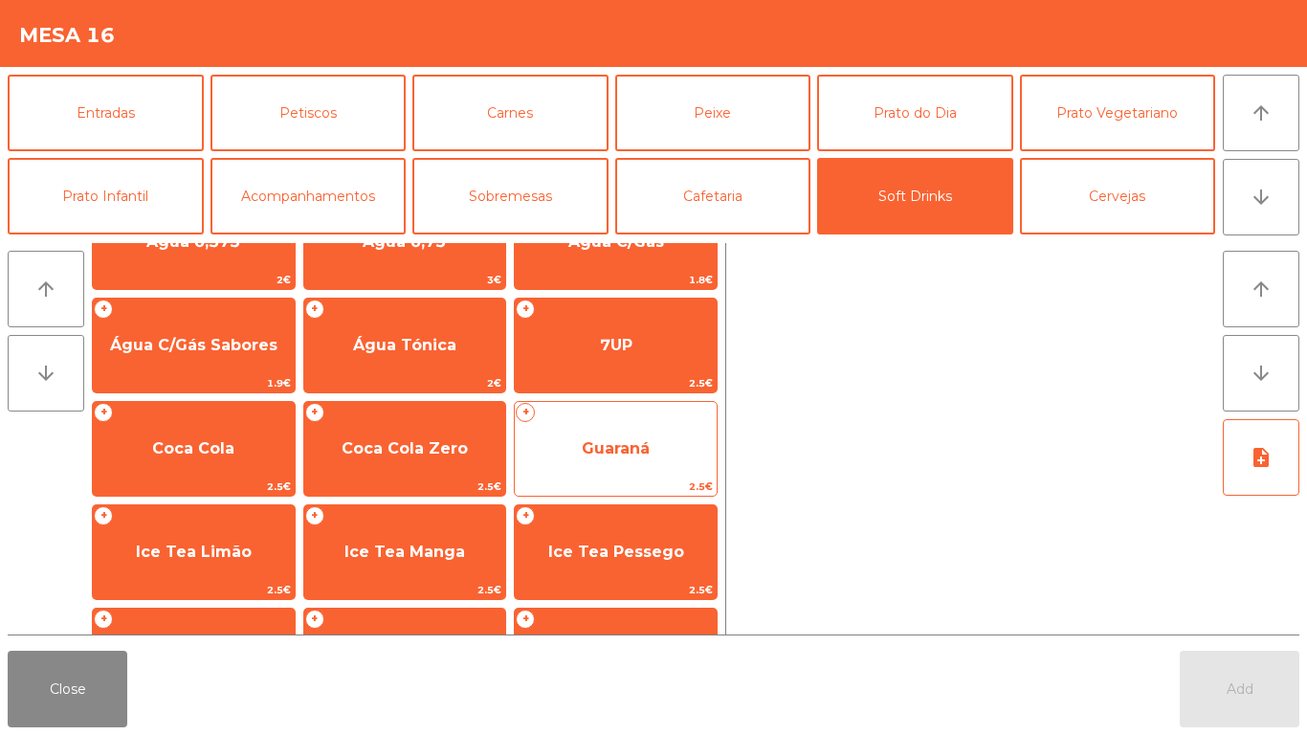
click at [592, 452] on span "Guaraná" at bounding box center [616, 448] width 68 height 18
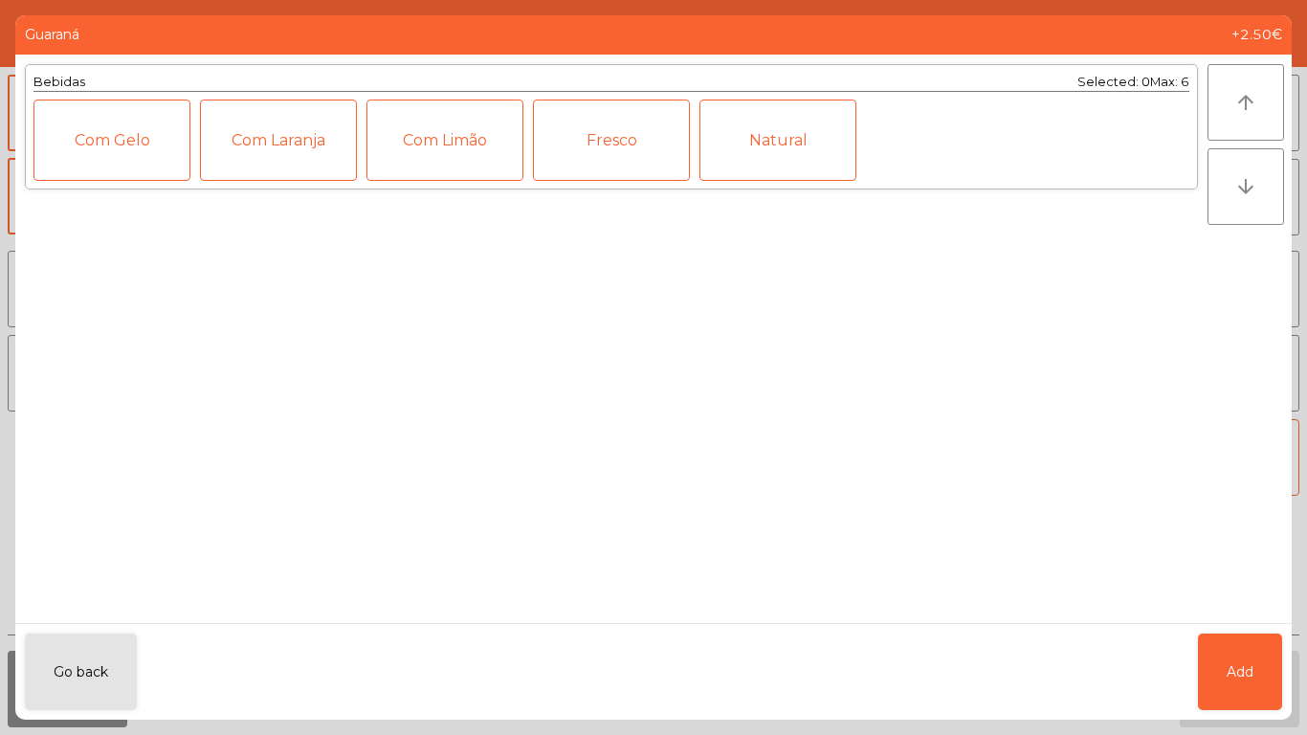
click at [74, 116] on div "Com Gelo" at bounding box center [111, 139] width 157 height 81
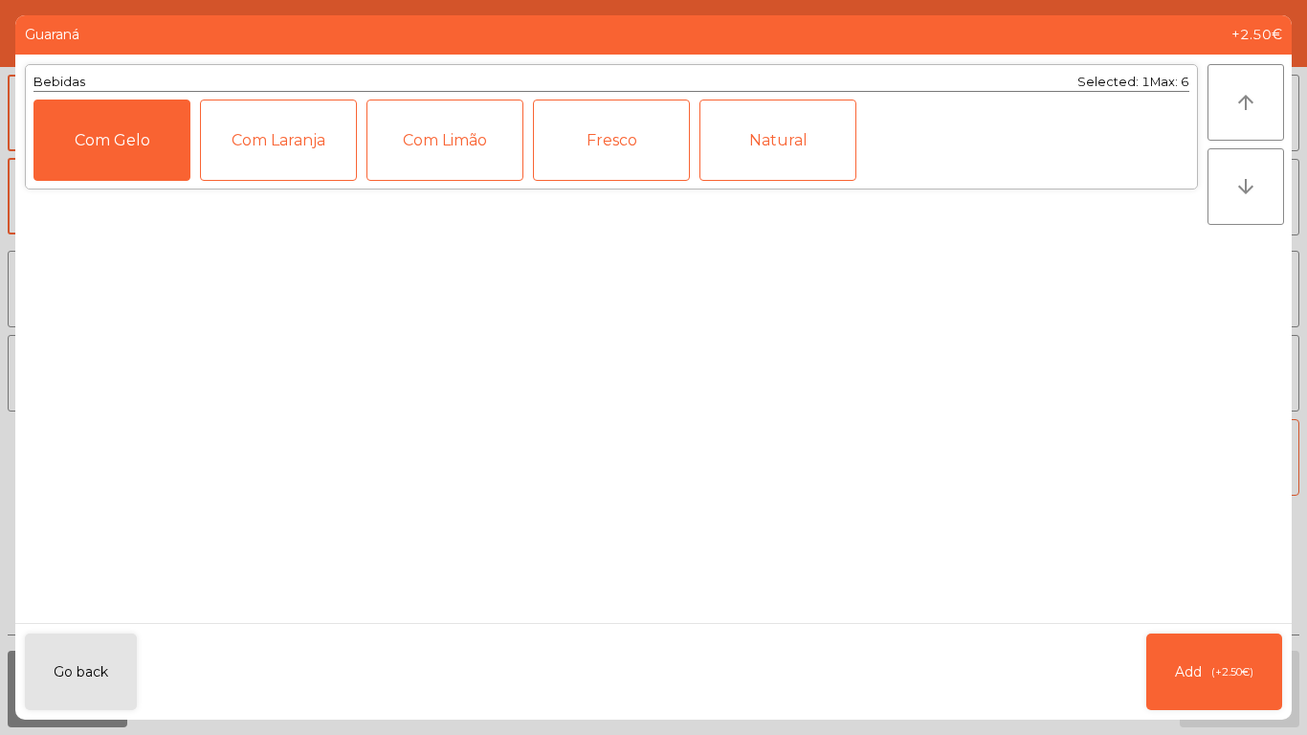
click at [417, 149] on div "Com Limão" at bounding box center [444, 139] width 157 height 81
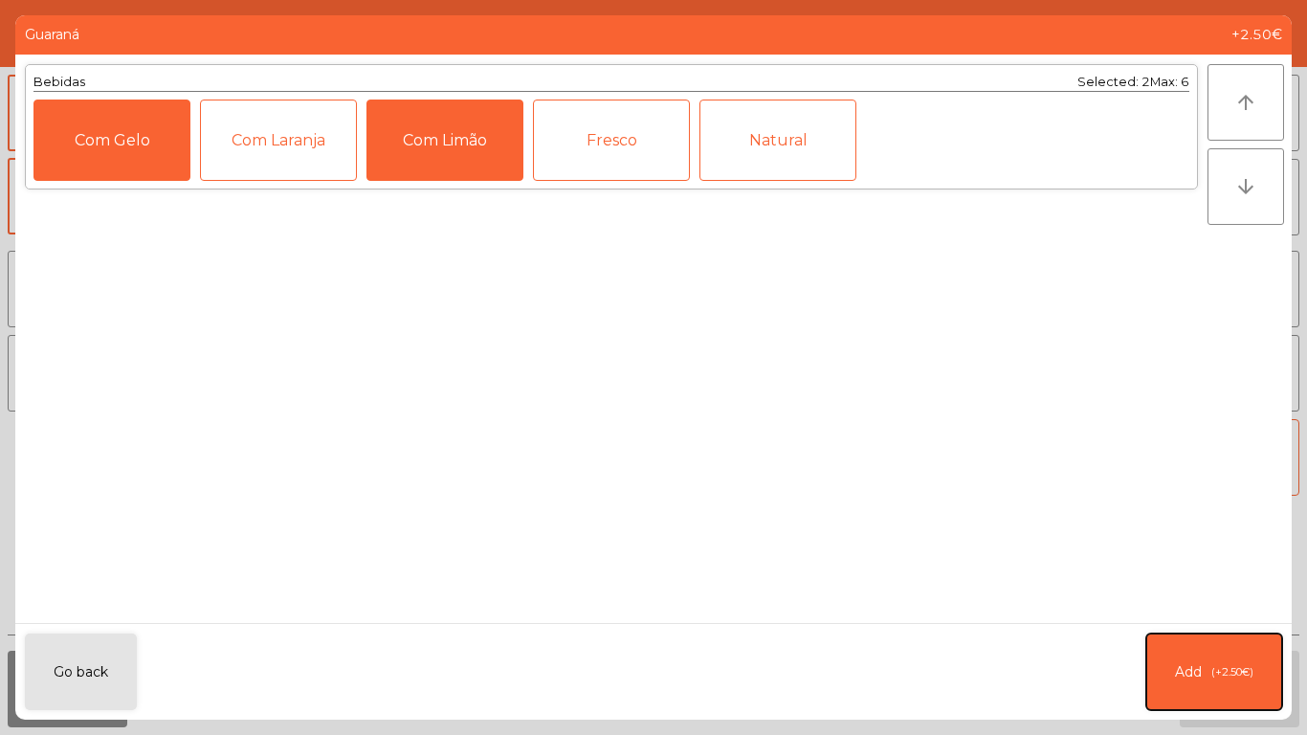
click at [1182, 663] on span "Add" at bounding box center [1188, 672] width 27 height 20
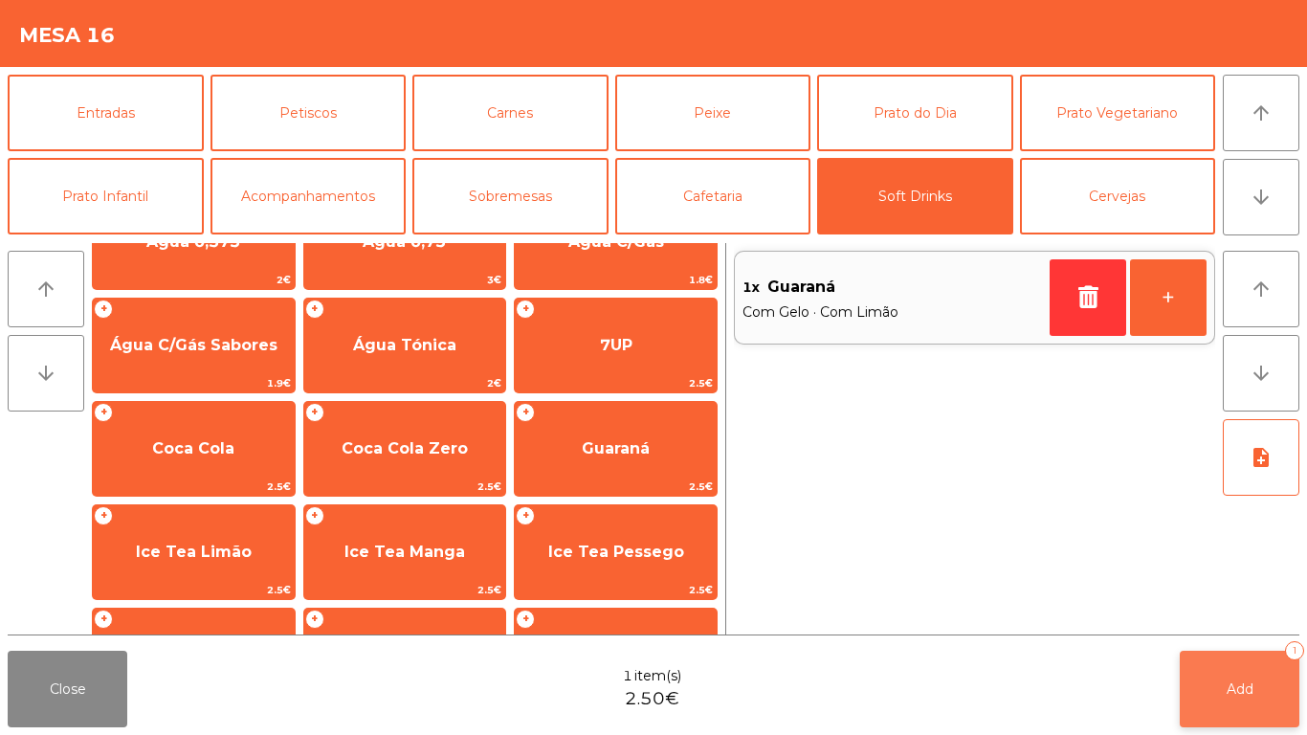
click at [1216, 657] on button "Add 1" at bounding box center [1240, 689] width 120 height 77
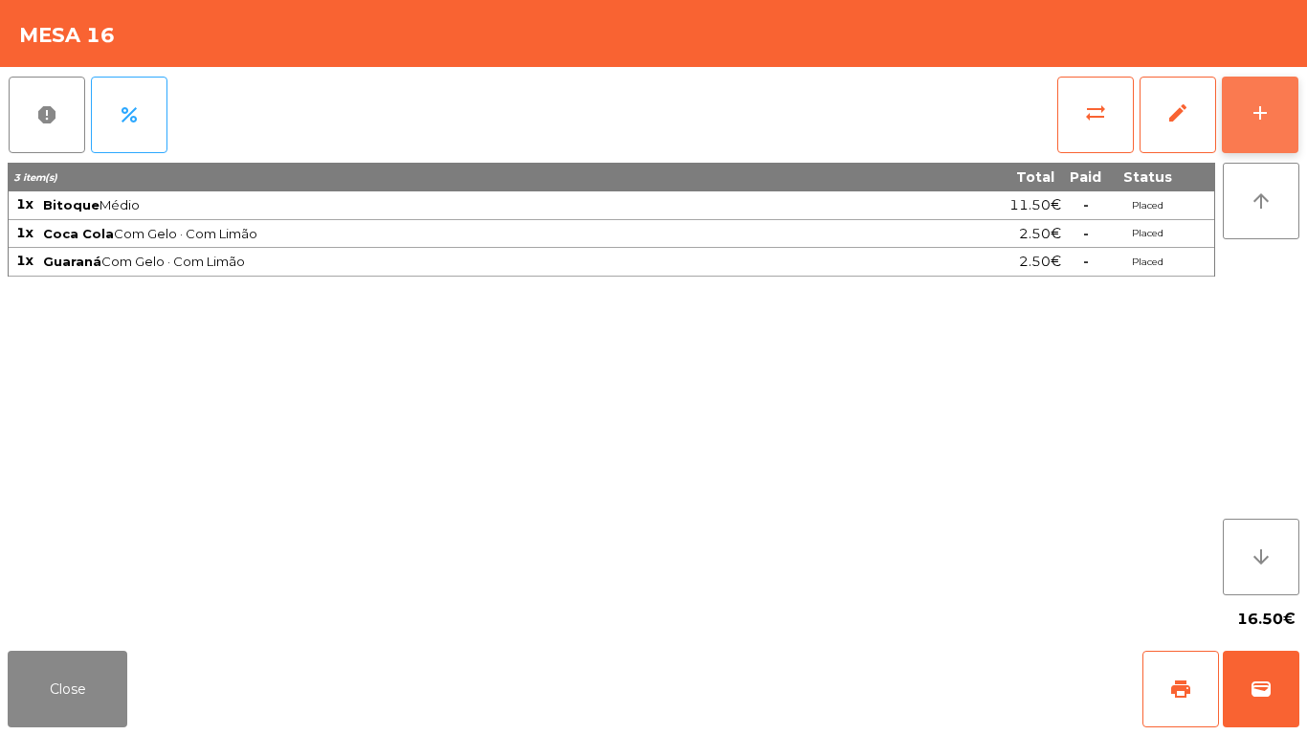
click at [1293, 115] on button "add" at bounding box center [1260, 115] width 77 height 77
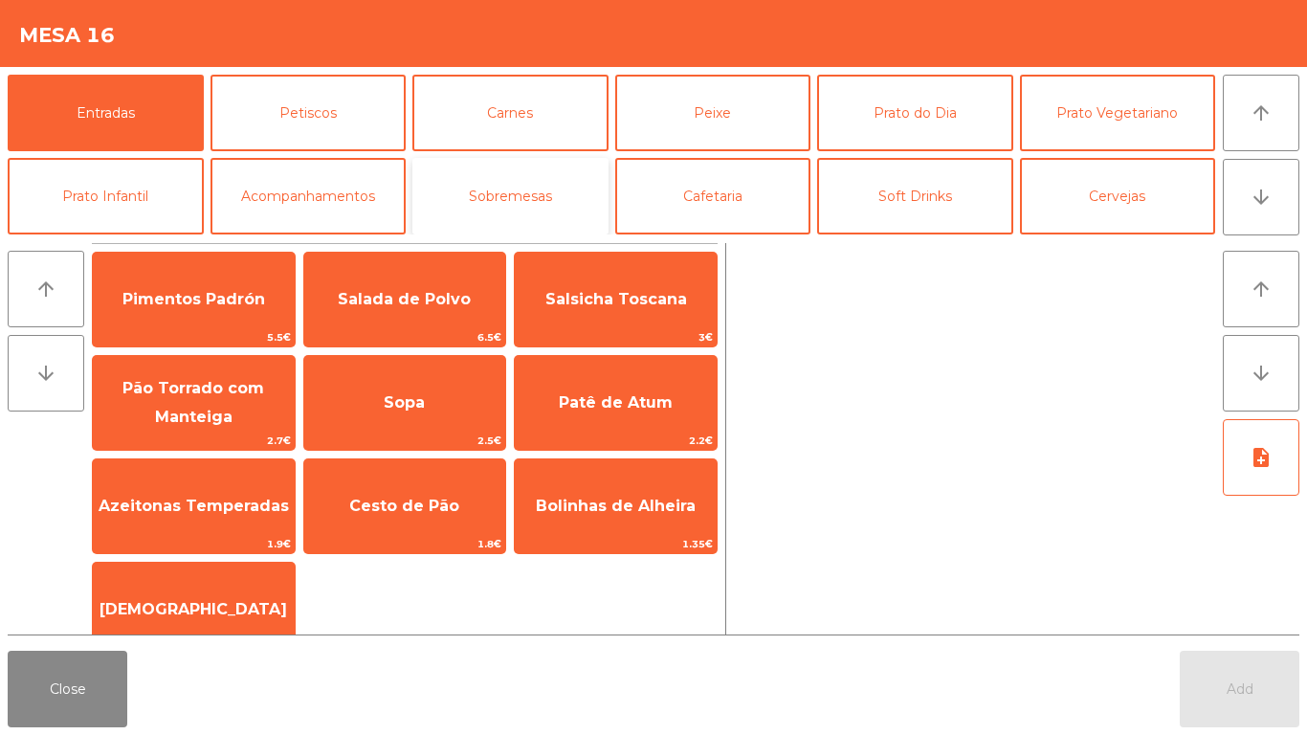
click at [568, 187] on button "Sobremesas" at bounding box center [510, 196] width 196 height 77
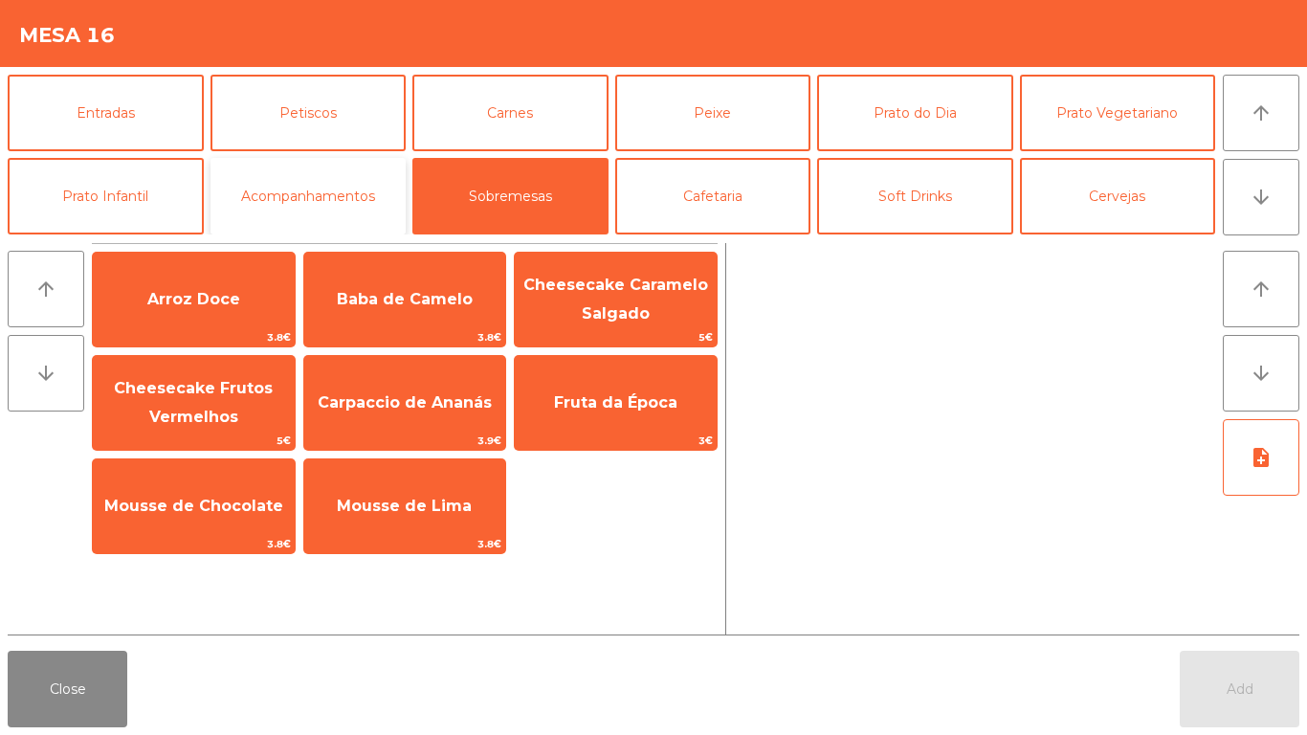
click at [400, 184] on button "Acompanhamentos" at bounding box center [308, 196] width 196 height 77
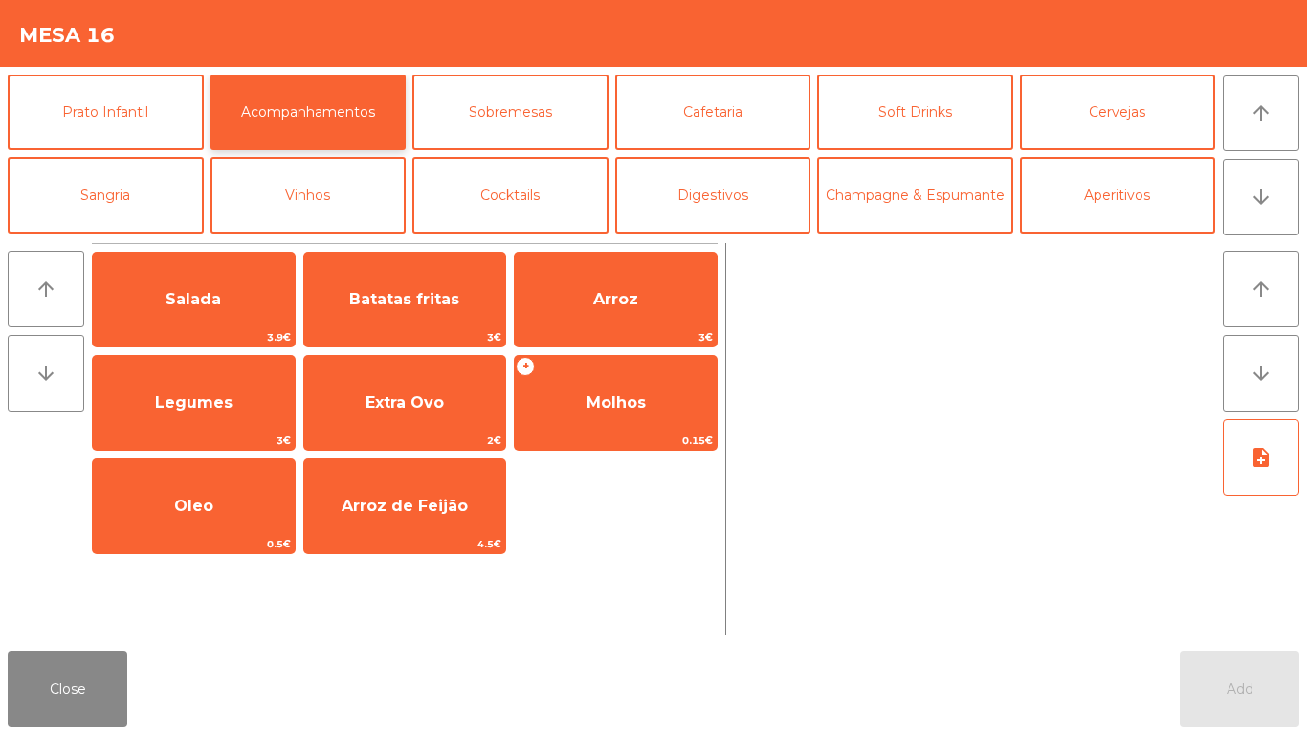
scroll to position [136, 0]
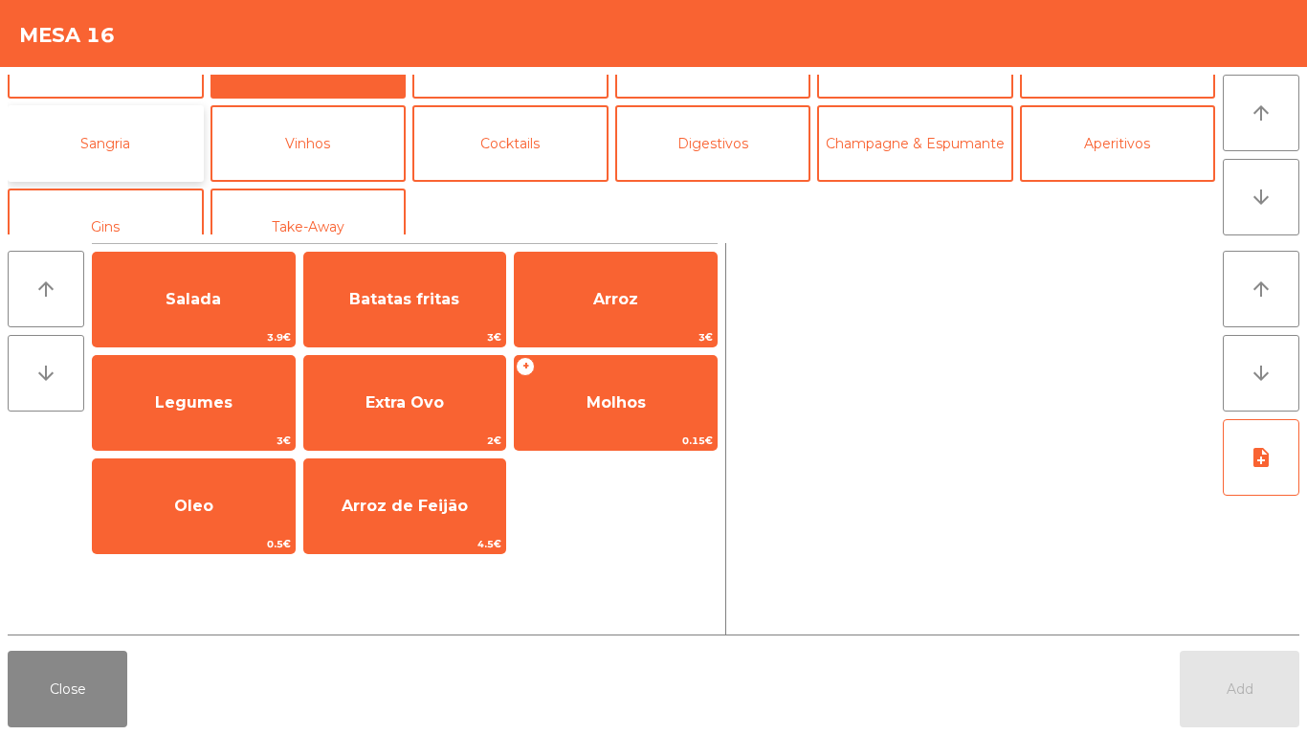
click at [95, 151] on button "Sangria" at bounding box center [106, 143] width 196 height 77
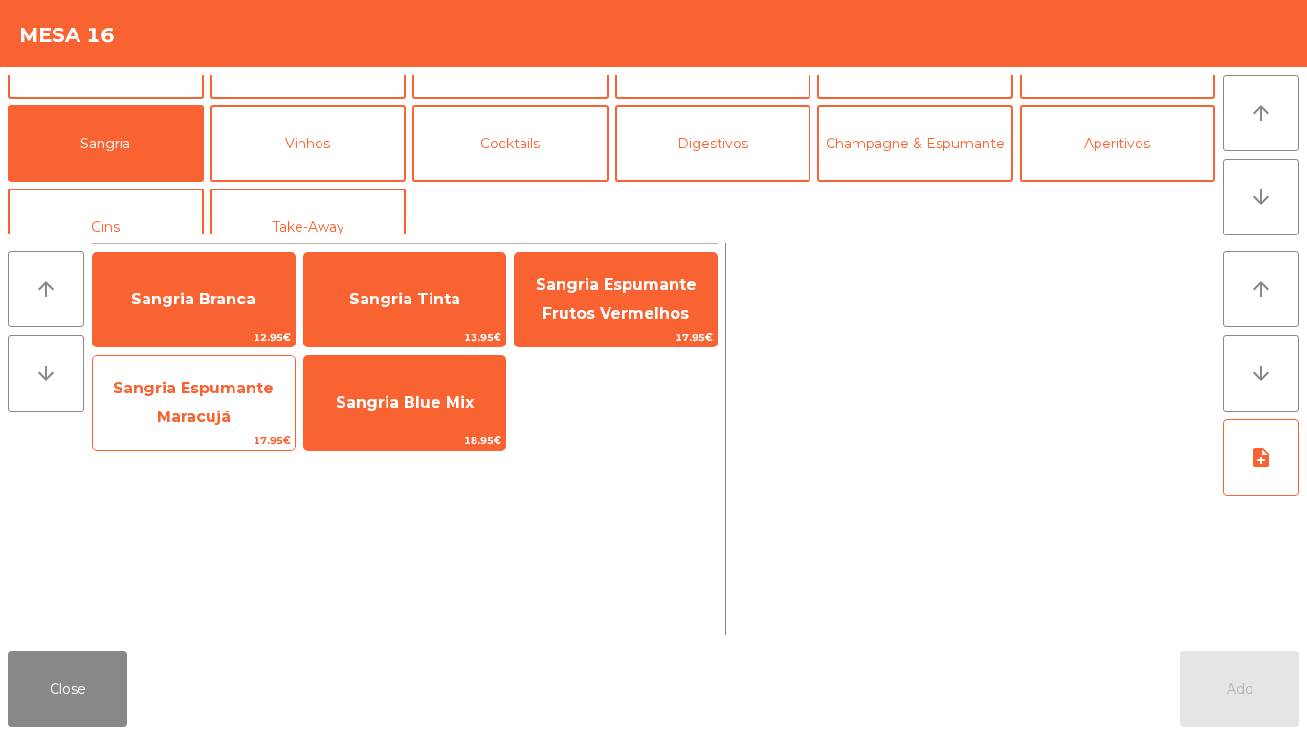
click at [162, 390] on span "Sangria Espumante Maracujá" at bounding box center [193, 402] width 161 height 47
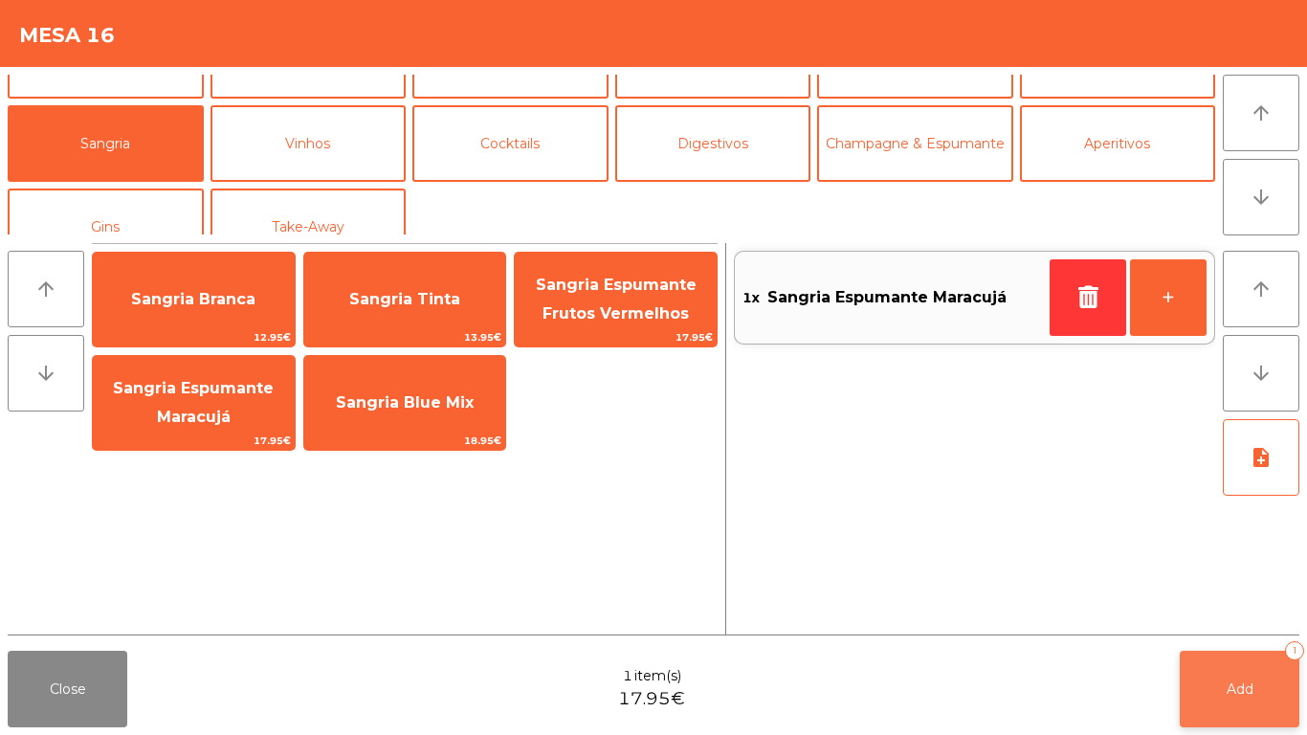
click at [1269, 652] on button "Add 1" at bounding box center [1240, 689] width 120 height 77
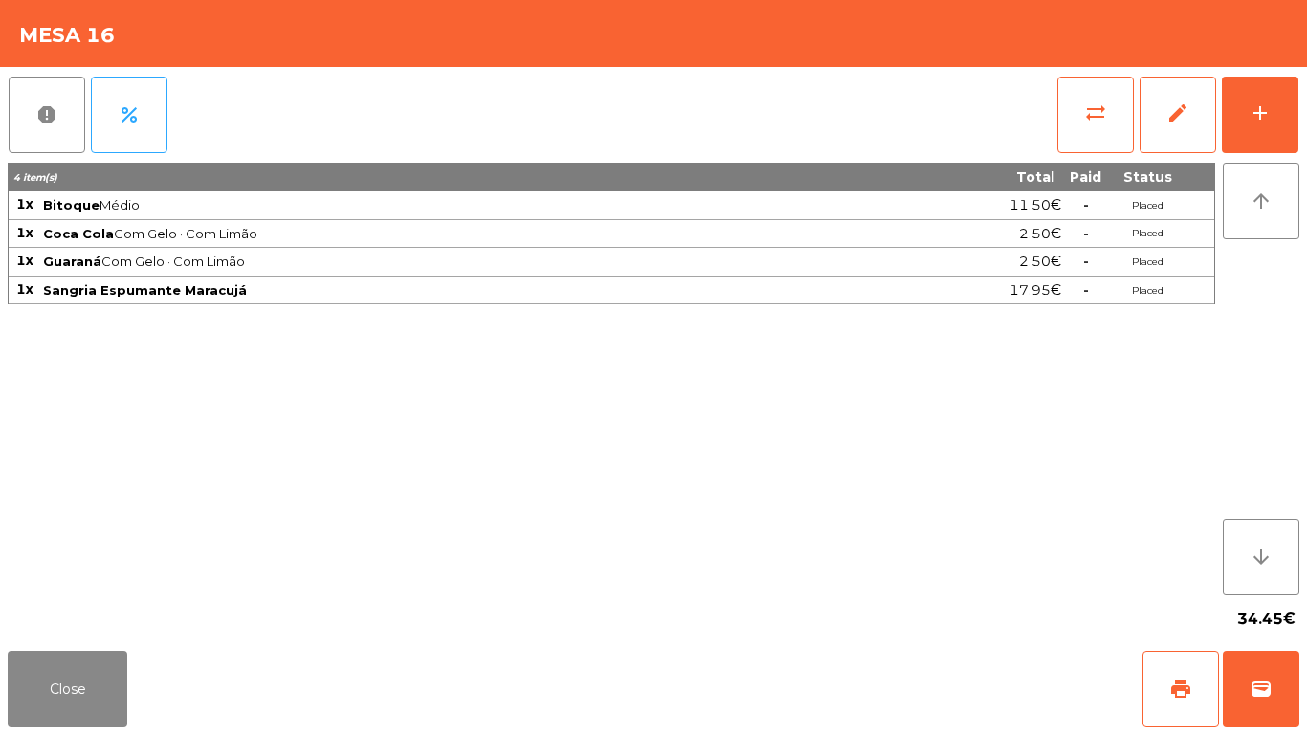
click at [187, 539] on div "4 item(s) Total Paid Status 1x Bitoque Médio 11.50€ - Placed 1x Coca Cola Com G…" at bounding box center [611, 379] width 1207 height 432
click at [39, 693] on button "Close" at bounding box center [68, 689] width 120 height 77
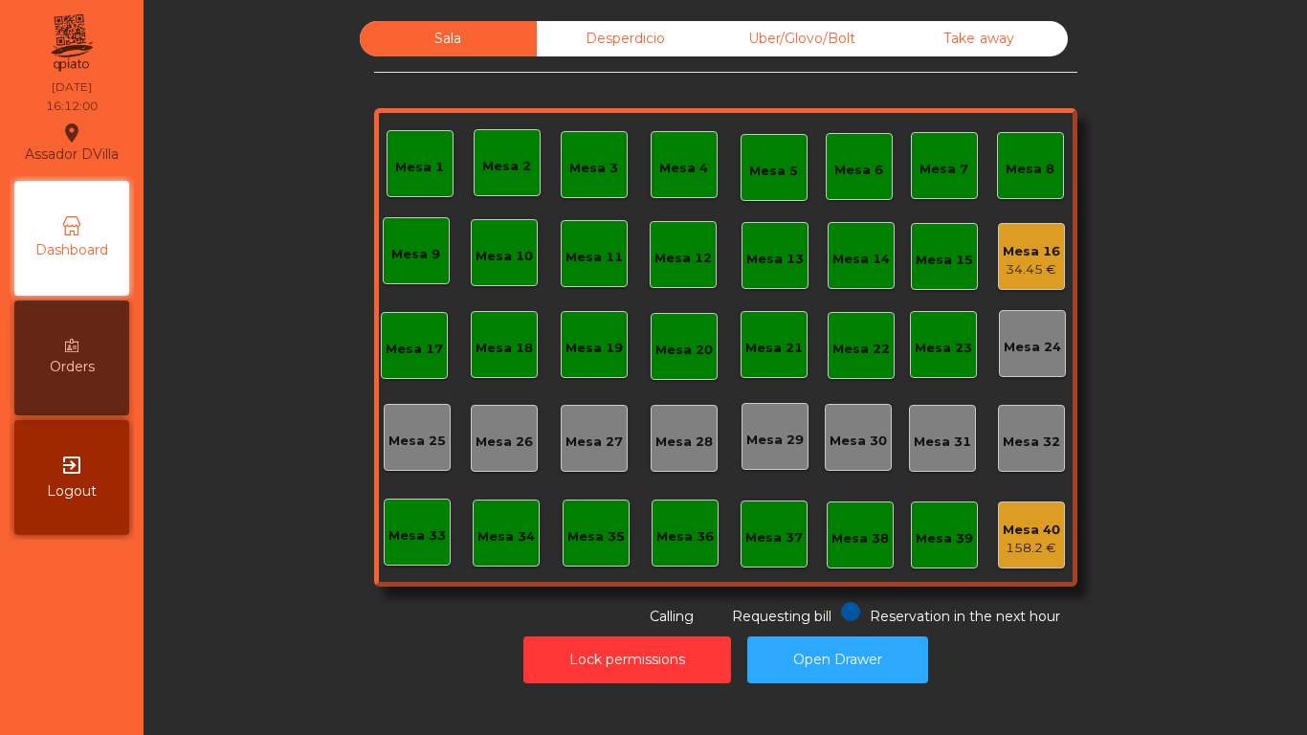
click at [583, 56] on div "Sala Desperdicio Uber/Glovo/Bolt Take away Mesa 1 Mesa 2 Mesa 3 Mesa 4 Mesa 5 M…" at bounding box center [725, 324] width 703 height 606
click at [607, 41] on div "Desperdicio" at bounding box center [625, 38] width 177 height 35
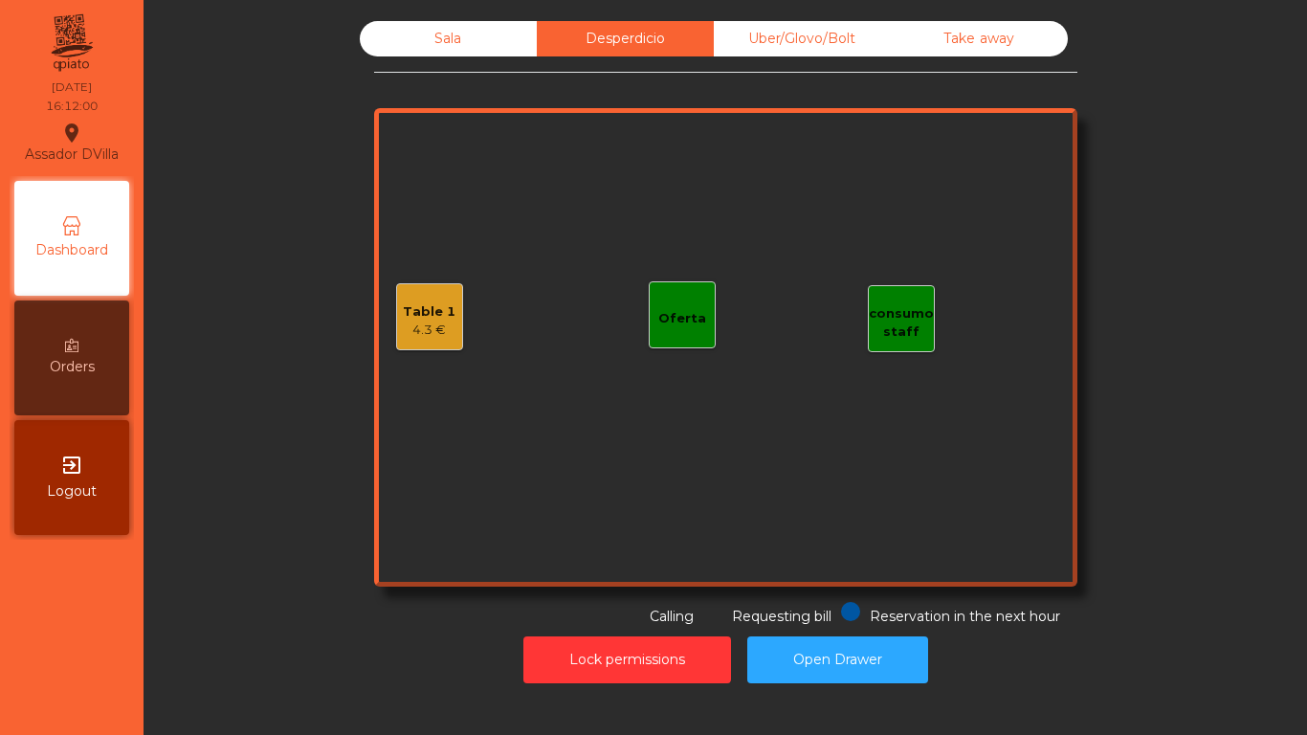
click at [764, 36] on div "Uber/Glovo/Bolt" at bounding box center [802, 38] width 177 height 35
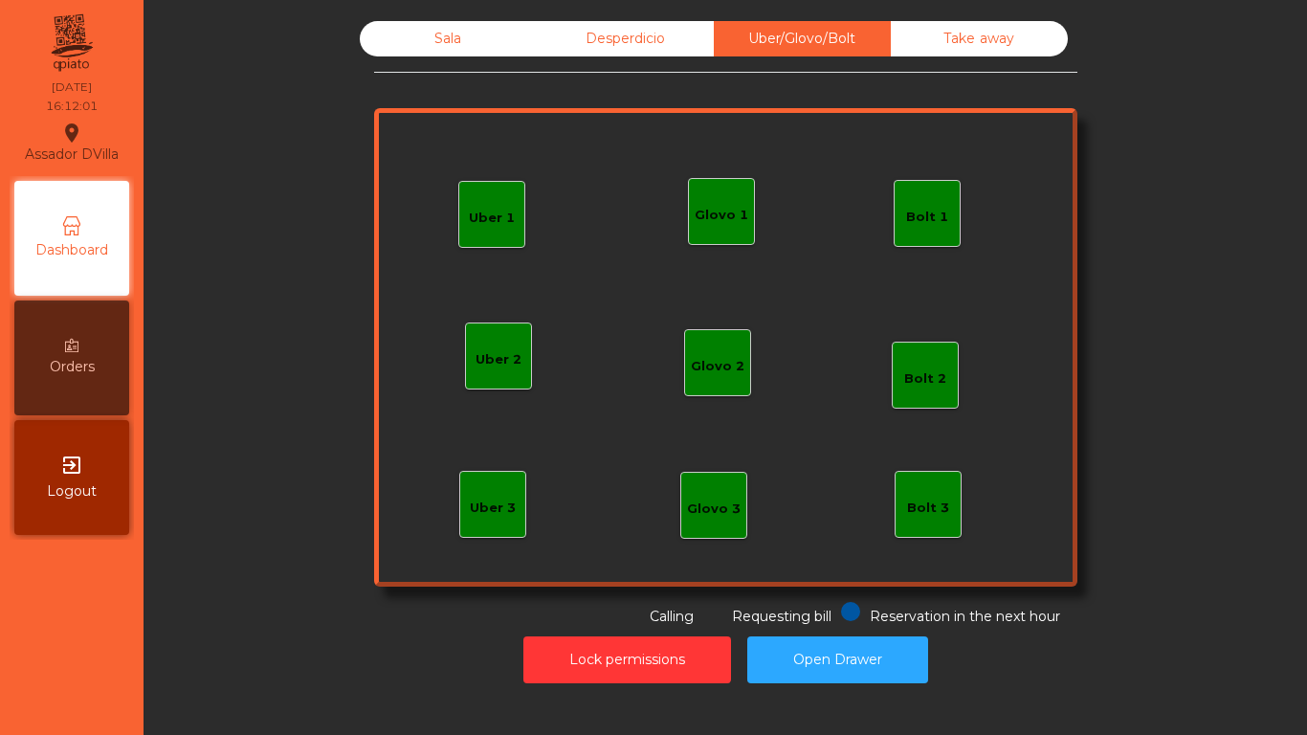
click at [930, 65] on div "Sala Desperdicio Uber/Glovo/Bolt Take away Uber 1 Uber 3 Bolt 2 Glovo 2 Uber 2 …" at bounding box center [725, 324] width 703 height 606
click at [448, 25] on div "Sala" at bounding box center [448, 38] width 177 height 35
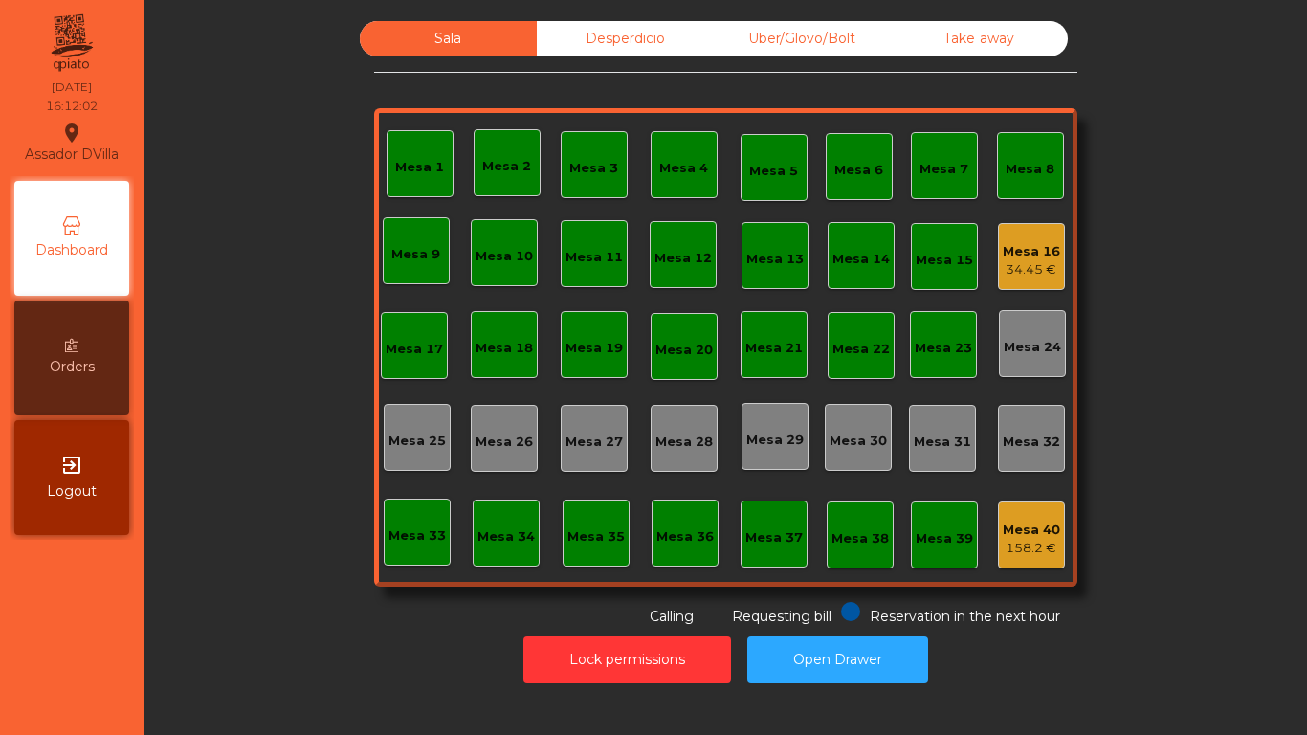
click at [325, 139] on div "Sala Desperdicio Uber/Glovo/Bolt Take away Mesa 1 Mesa 2 Mesa 3 Mesa 4 Mesa 5 M…" at bounding box center [725, 324] width 1112 height 606
click at [1038, 229] on div "Mesa 16 34.45 €" at bounding box center [1031, 256] width 67 height 67
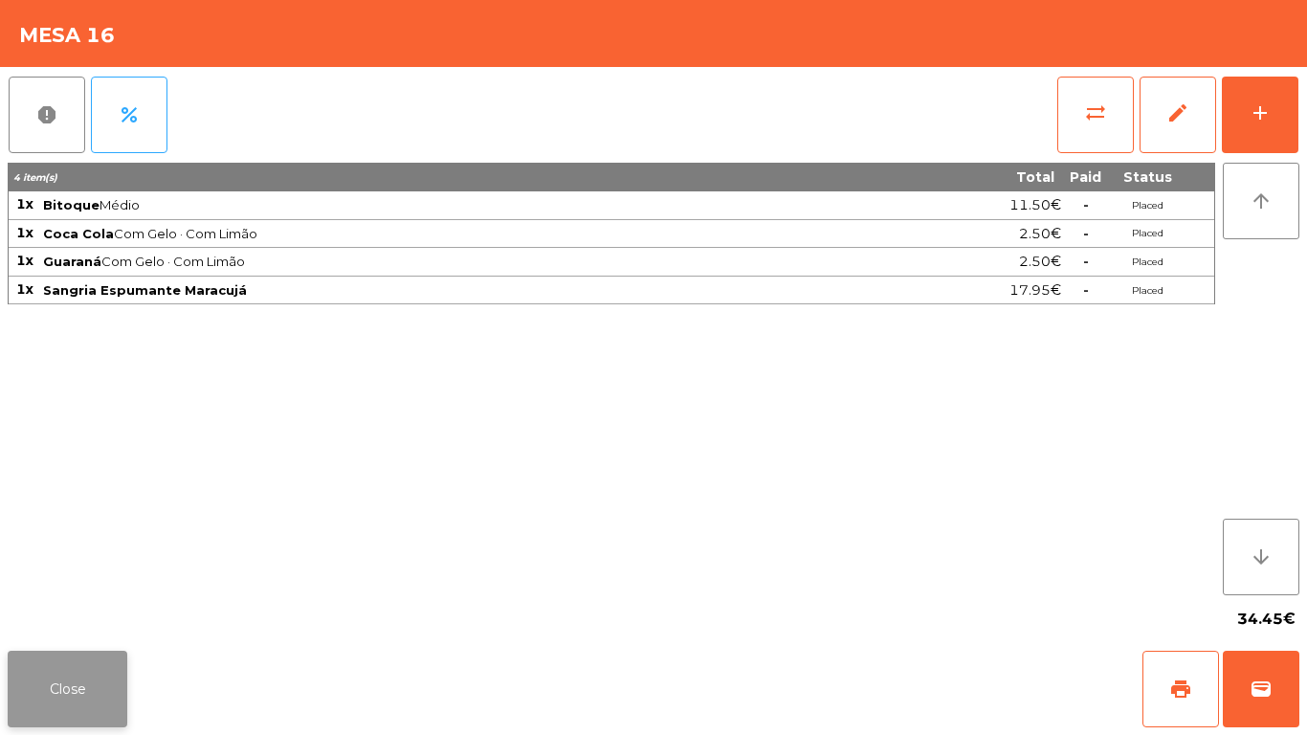
click at [46, 658] on button "Close" at bounding box center [68, 689] width 120 height 77
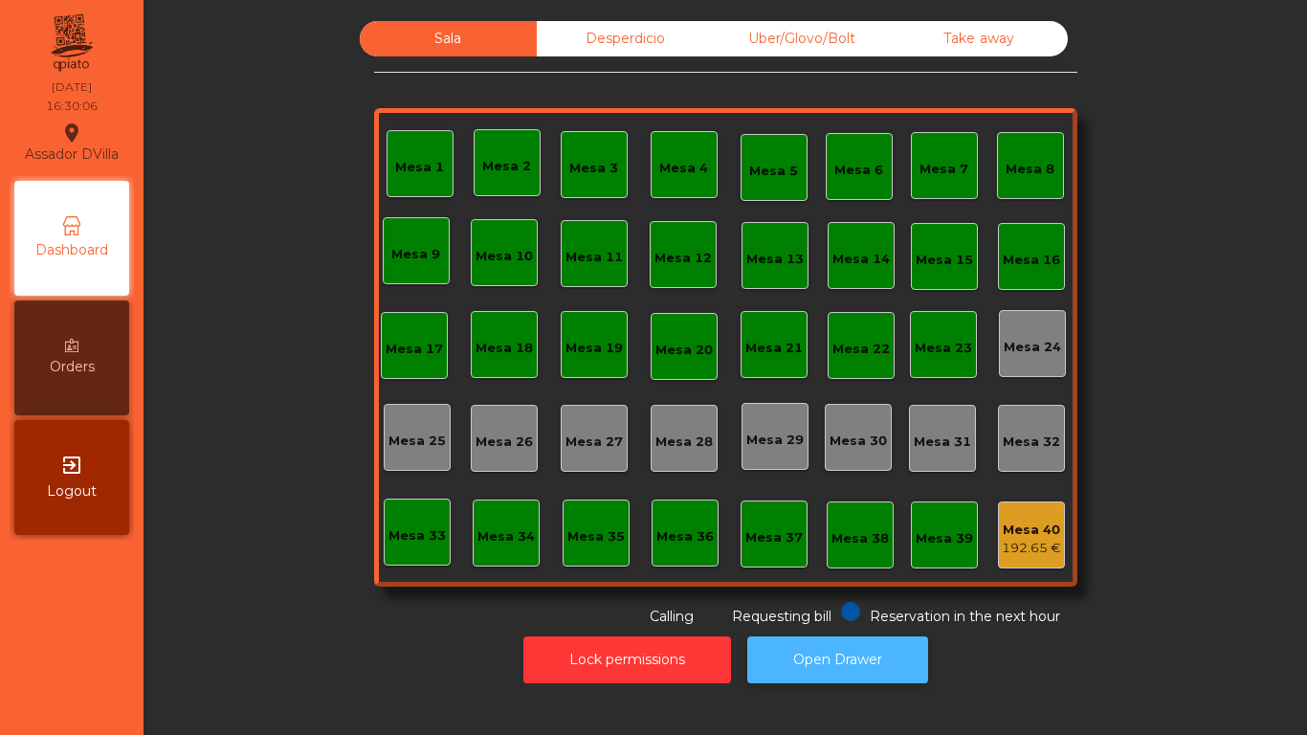
click at [889, 643] on button "Open Drawer" at bounding box center [837, 659] width 181 height 47
